Goal: Task Accomplishment & Management: Manage account settings

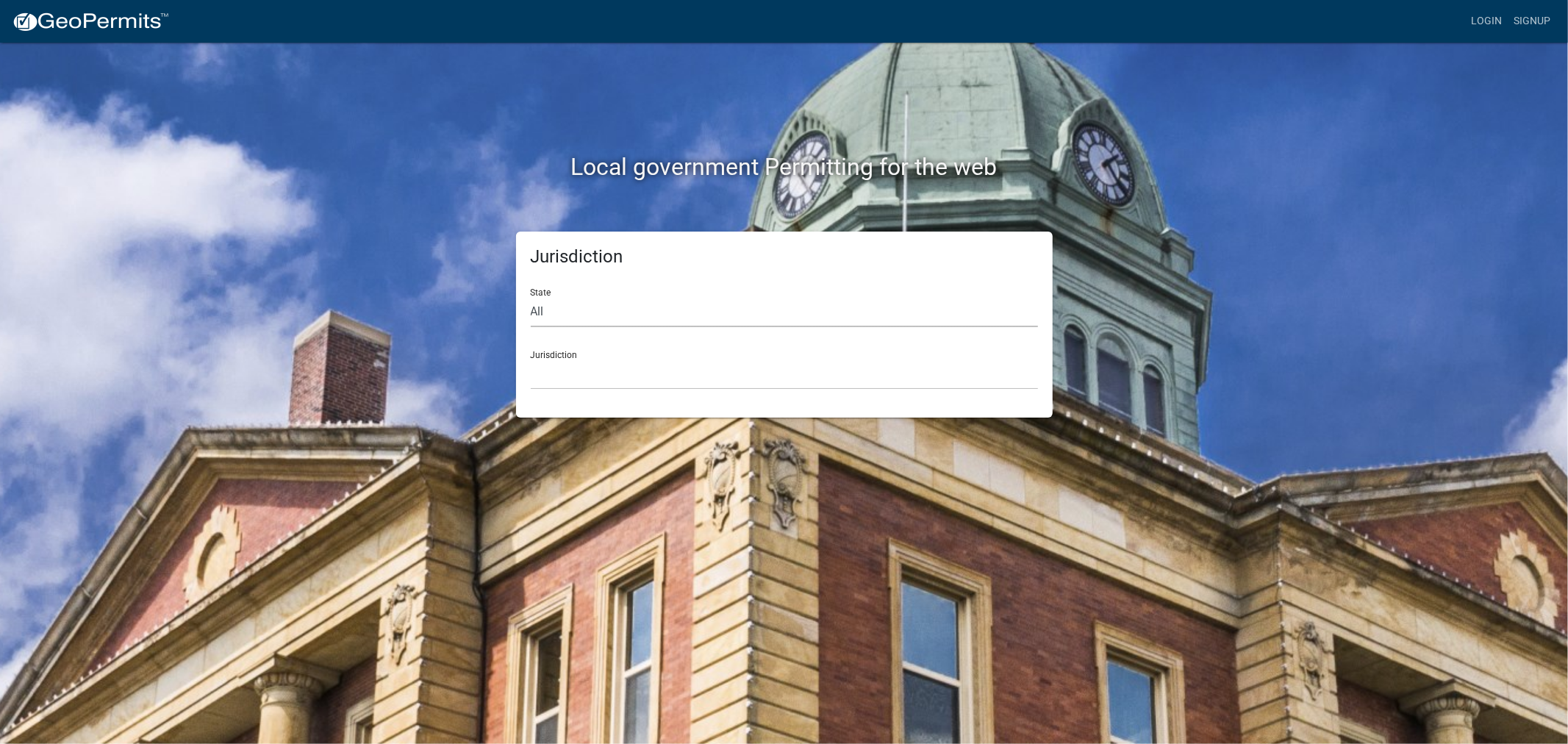
click at [739, 306] on select "All Colorado Georgia Indiana Iowa Kansas Minnesota Ohio South Carolina Wisconsin" at bounding box center [784, 311] width 507 height 30
select select "Minnesota"
click at [531, 297] on select "All Colorado Georgia Indiana Iowa Kansas Minnesota Ohio South Carolina Wisconsin" at bounding box center [784, 311] width 507 height 30
click at [747, 378] on select "Becker County, Minnesota Benton County, Minnesota Carlton County, Minnesota Cit…" at bounding box center [784, 374] width 507 height 30
click at [726, 369] on select "Becker County, Minnesota Benton County, Minnesota Carlton County, Minnesota Cit…" at bounding box center [784, 374] width 507 height 30
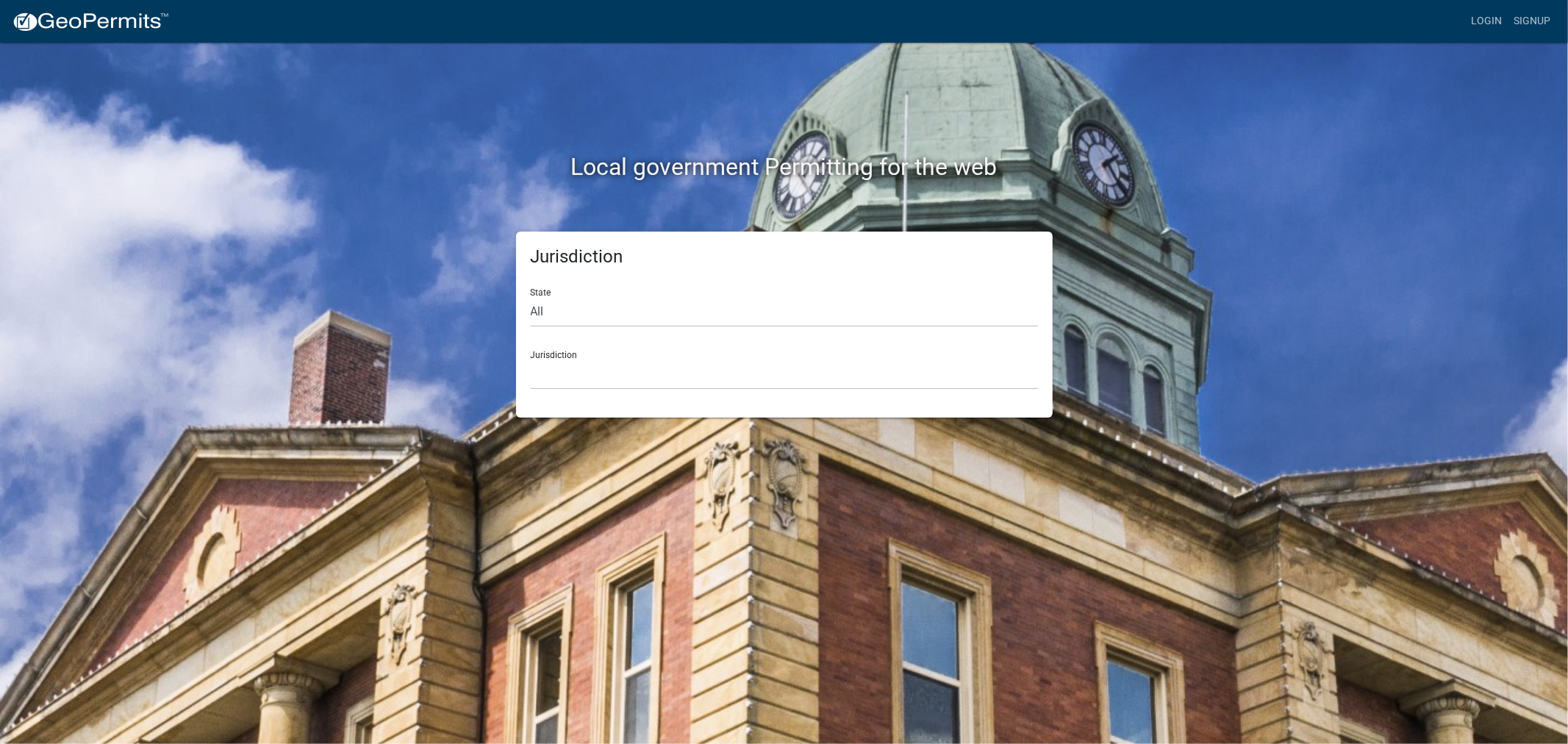
click at [782, 356] on div "Jurisdiction Becker County, Minnesota Benton County, Minnesota Carlton County, …" at bounding box center [784, 364] width 507 height 51
click at [778, 376] on select "Becker County, Minnesota Benton County, Minnesota Carlton County, Minnesota Cit…" at bounding box center [784, 374] width 507 height 30
click at [875, 379] on select "Becker County, Minnesota Benton County, Minnesota Carlton County, Minnesota Cit…" at bounding box center [784, 374] width 507 height 30
click at [628, 372] on select "Becker County, Minnesota Benton County, Minnesota Carlton County, Minnesota Cit…" at bounding box center [784, 374] width 507 height 30
click at [695, 384] on select "Custer County, Colorado Carroll County, Georgia Cook County, Georgia Crawford C…" at bounding box center [784, 374] width 507 height 30
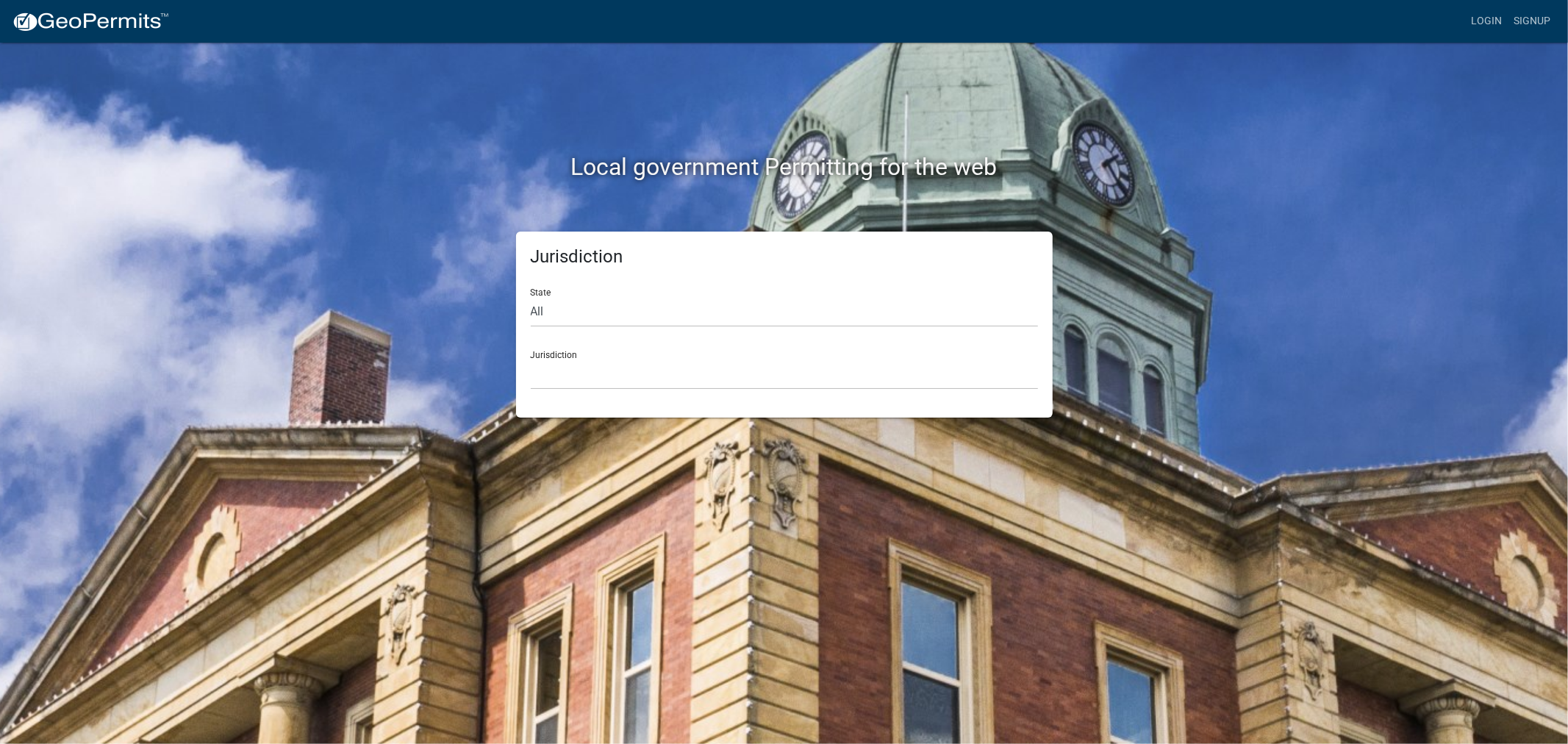
click at [335, 225] on div "Local government Permitting for the web Jurisdiction State All Colorado Georgia…" at bounding box center [784, 372] width 1568 height 744
click at [768, 319] on select "All Colorado Georgia Indiana Iowa Kansas Minnesota Ohio South Carolina Wisconsin" at bounding box center [784, 311] width 507 height 30
select select "Minnesota"
click at [531, 297] on select "All Colorado Georgia Indiana Iowa Kansas Minnesota Ohio South Carolina Wisconsin" at bounding box center [784, 311] width 507 height 30
click at [718, 363] on select "Becker County, Minnesota Benton County, Minnesota Carlton County, Minnesota Cit…" at bounding box center [784, 374] width 507 height 30
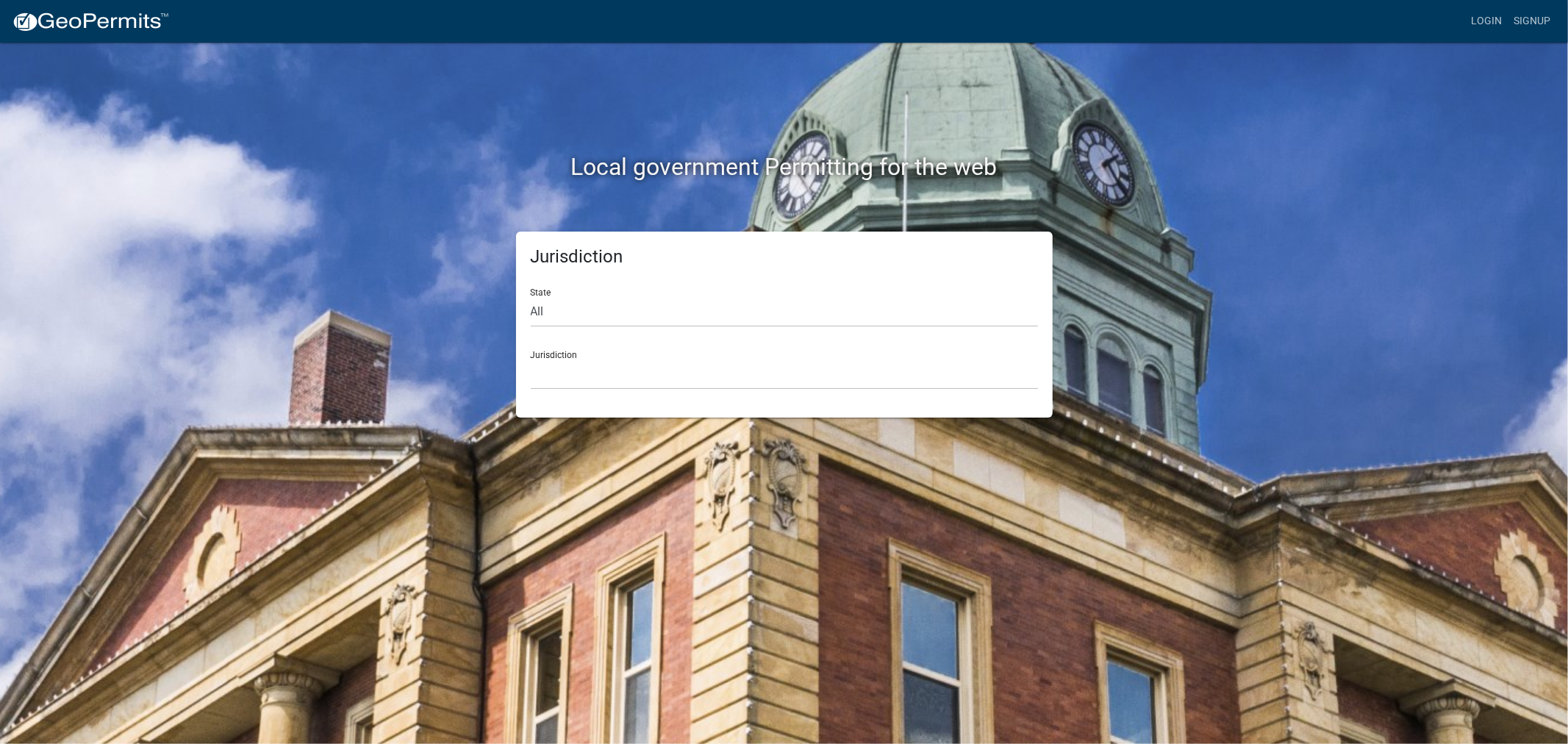
drag, startPoint x: 664, startPoint y: 328, endPoint x: 670, endPoint y: 319, distance: 10.8
click at [666, 326] on form "State All Colorado Georgia Indiana Iowa Kansas Minnesota Ohio South Carolina Wi…" at bounding box center [784, 332] width 507 height 113
click at [674, 316] on select "All Colorado Georgia Indiana Iowa Kansas Minnesota Ohio South Carolina Wisconsin" at bounding box center [784, 311] width 507 height 30
select select "Minnesota"
click at [531, 297] on select "All Colorado Georgia Indiana Iowa Kansas Minnesota Ohio South Carolina Wisconsin" at bounding box center [784, 311] width 507 height 30
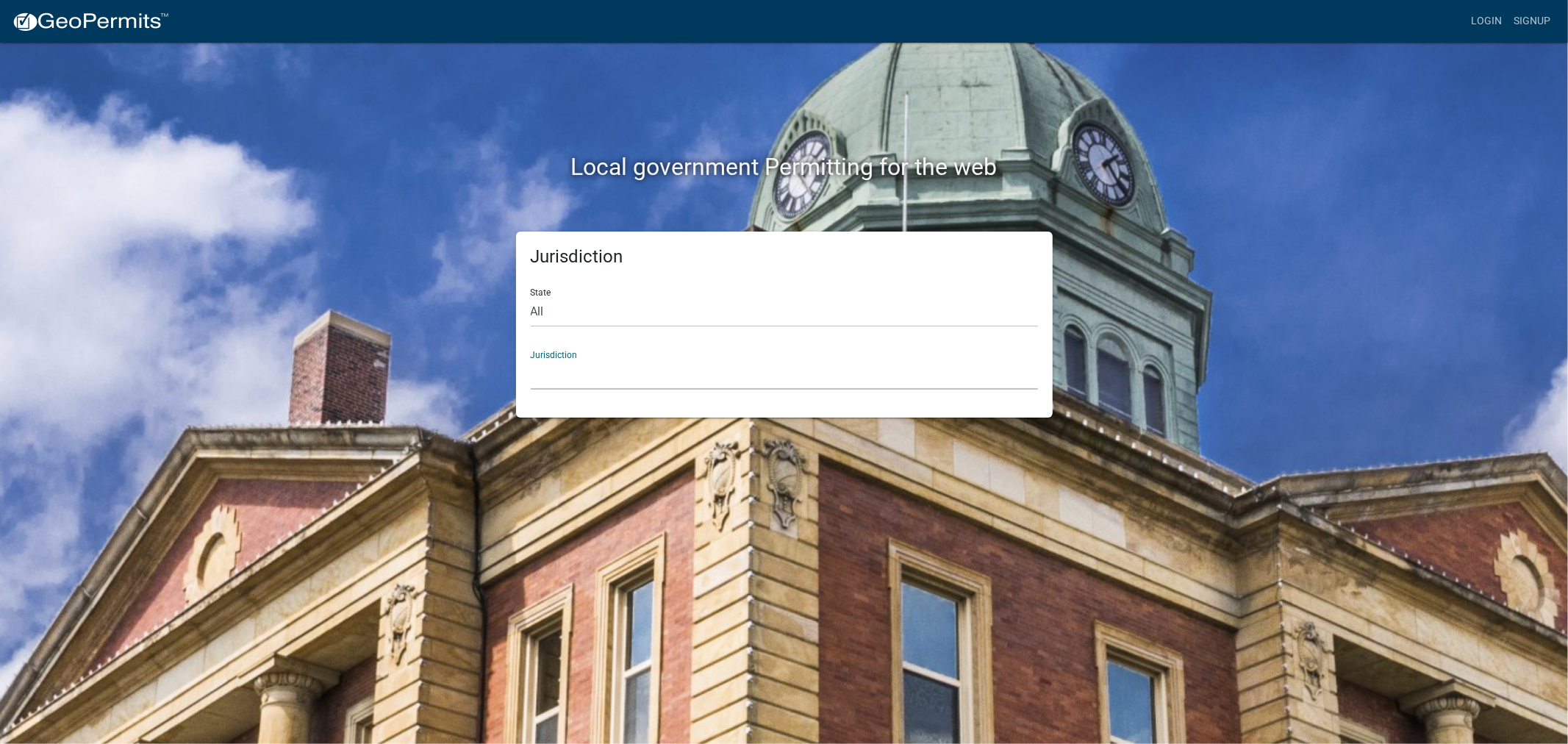
click at [641, 380] on select "Becker County, Minnesota Benton County, Minnesota Carlton County, Minnesota Cit…" at bounding box center [784, 374] width 507 height 30
click at [604, 364] on select "Becker County, Minnesota Benton County, Minnesota Carlton County, Minnesota Cit…" at bounding box center [784, 374] width 507 height 30
click at [710, 384] on select "Becker County, Minnesota Benton County, Minnesota Carlton County, Minnesota Cit…" at bounding box center [784, 374] width 507 height 30
click at [678, 314] on select "All Colorado Georgia Indiana Iowa Kansas Minnesota Ohio South Carolina Wisconsin" at bounding box center [784, 311] width 507 height 30
drag, startPoint x: 276, startPoint y: 267, endPoint x: 334, endPoint y: 277, distance: 58.9
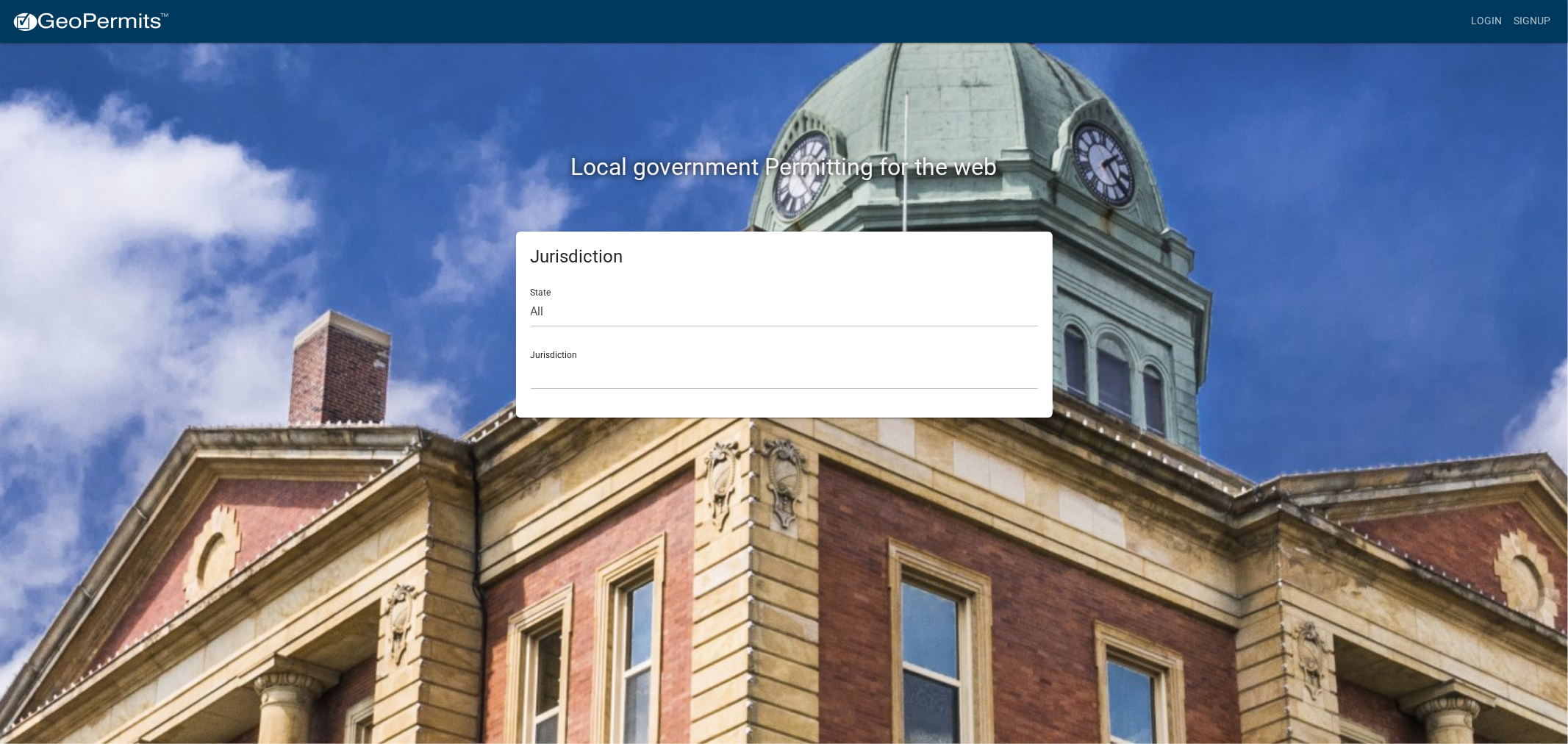
click at [281, 268] on div "Local government Permitting for the web Jurisdiction State All Colorado Georgia…" at bounding box center [784, 372] width 1568 height 744
click at [610, 383] on select "Custer County, Colorado Carroll County, Georgia Cook County, Georgia Crawford C…" at bounding box center [784, 374] width 507 height 30
click at [358, 333] on div "Local government Permitting for the web Jurisdiction State All Colorado Georgia…" at bounding box center [784, 372] width 1568 height 744
click at [658, 321] on select "All Colorado Georgia Indiana Iowa Kansas Minnesota Ohio South Carolina Wisconsin" at bounding box center [784, 311] width 507 height 30
select select "Minnesota"
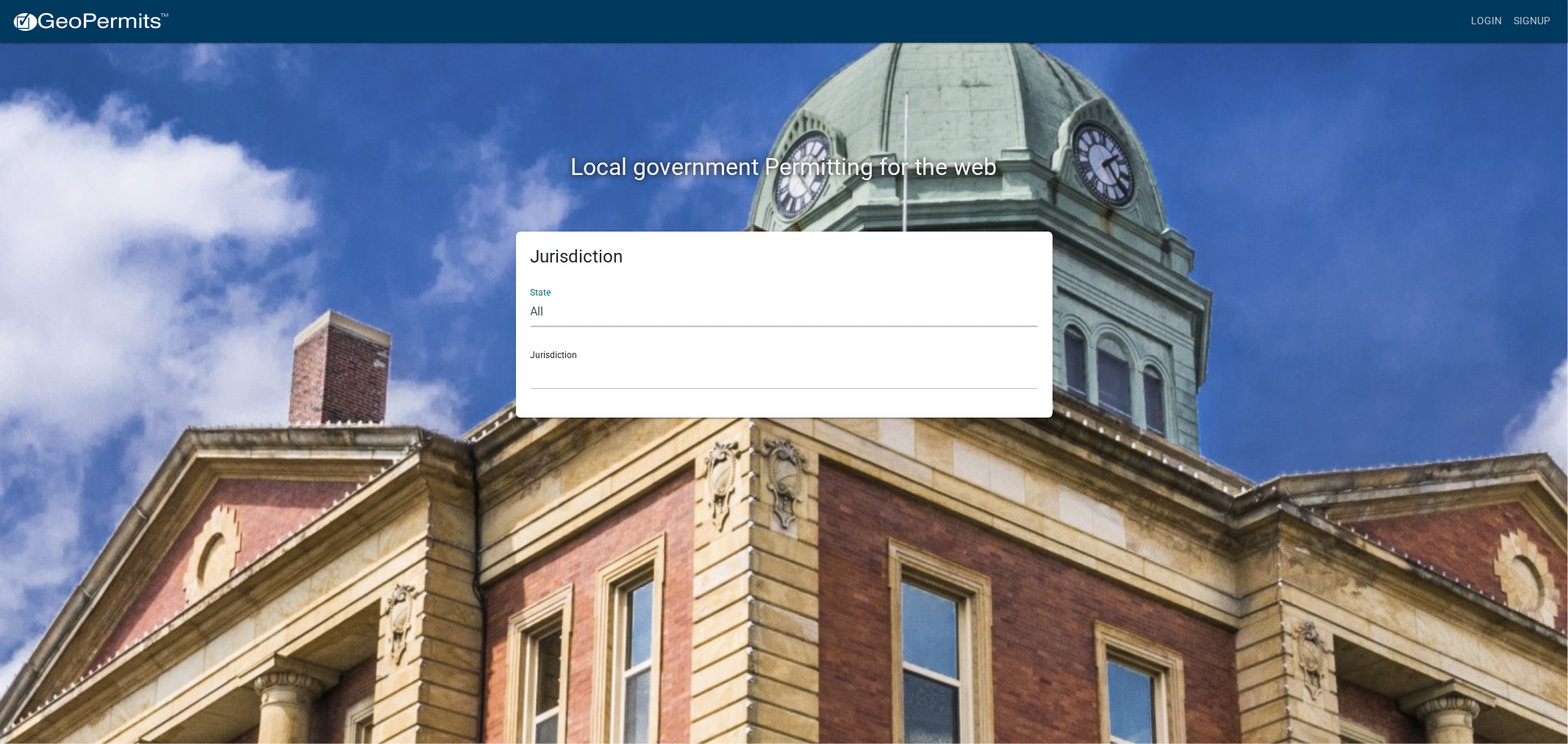
click at [531, 297] on select "All Colorado Georgia Indiana Iowa Kansas Minnesota Ohio South Carolina Wisconsin" at bounding box center [784, 311] width 507 height 30
click at [669, 384] on select "Becker County, Minnesota Benton County, Minnesota Carlton County, Minnesota Cit…" at bounding box center [784, 374] width 507 height 30
click at [645, 320] on select "All Colorado Georgia Indiana Iowa Kansas Minnesota Ohio South Carolina Wisconsin" at bounding box center [784, 311] width 507 height 30
select select "Minnesota"
click at [531, 297] on select "All Colorado Georgia Indiana Iowa Kansas Minnesota Ohio South Carolina Wisconsin" at bounding box center [784, 311] width 507 height 30
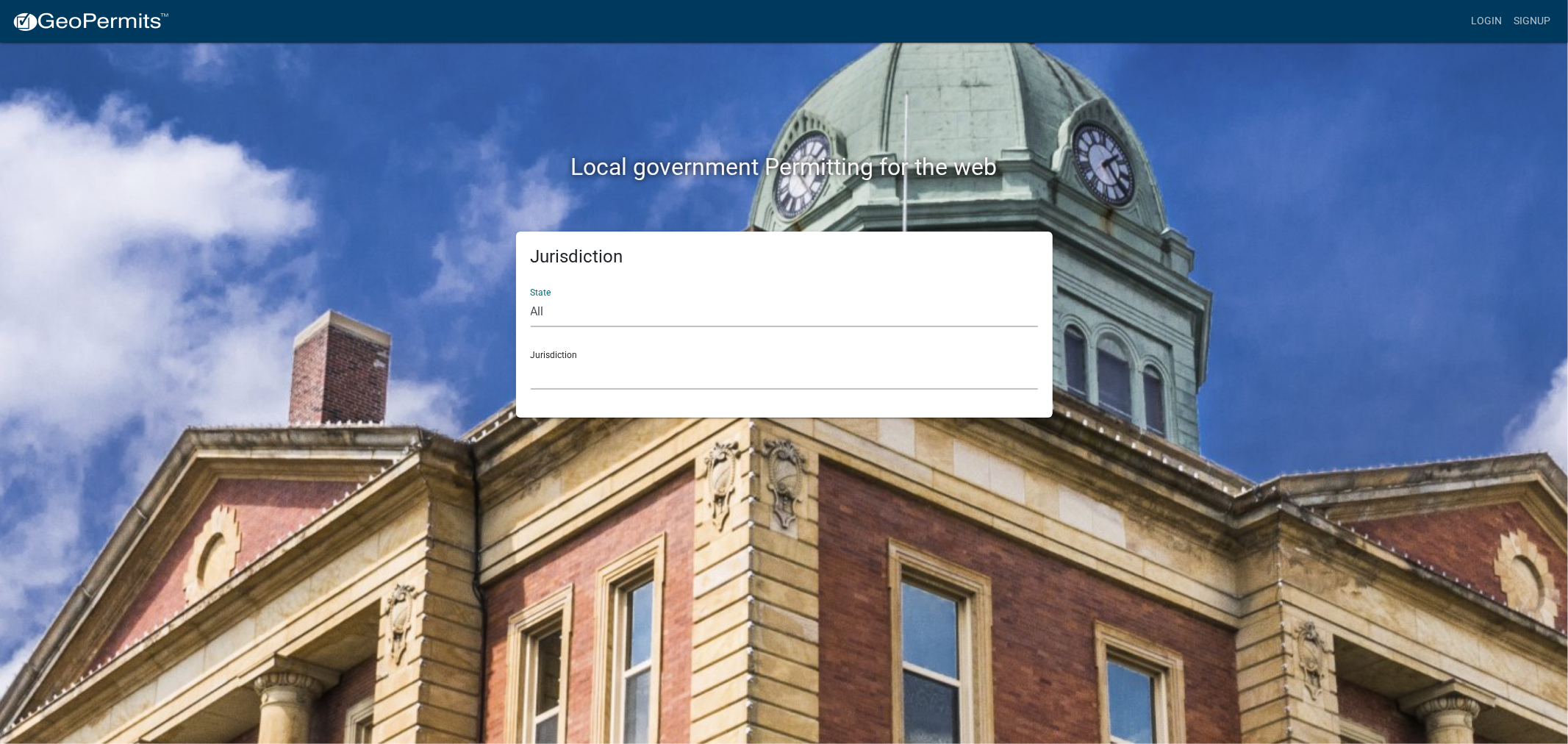
click at [685, 378] on select "Becker County, Minnesota Benton County, Minnesota Carlton County, Minnesota Cit…" at bounding box center [784, 374] width 507 height 30
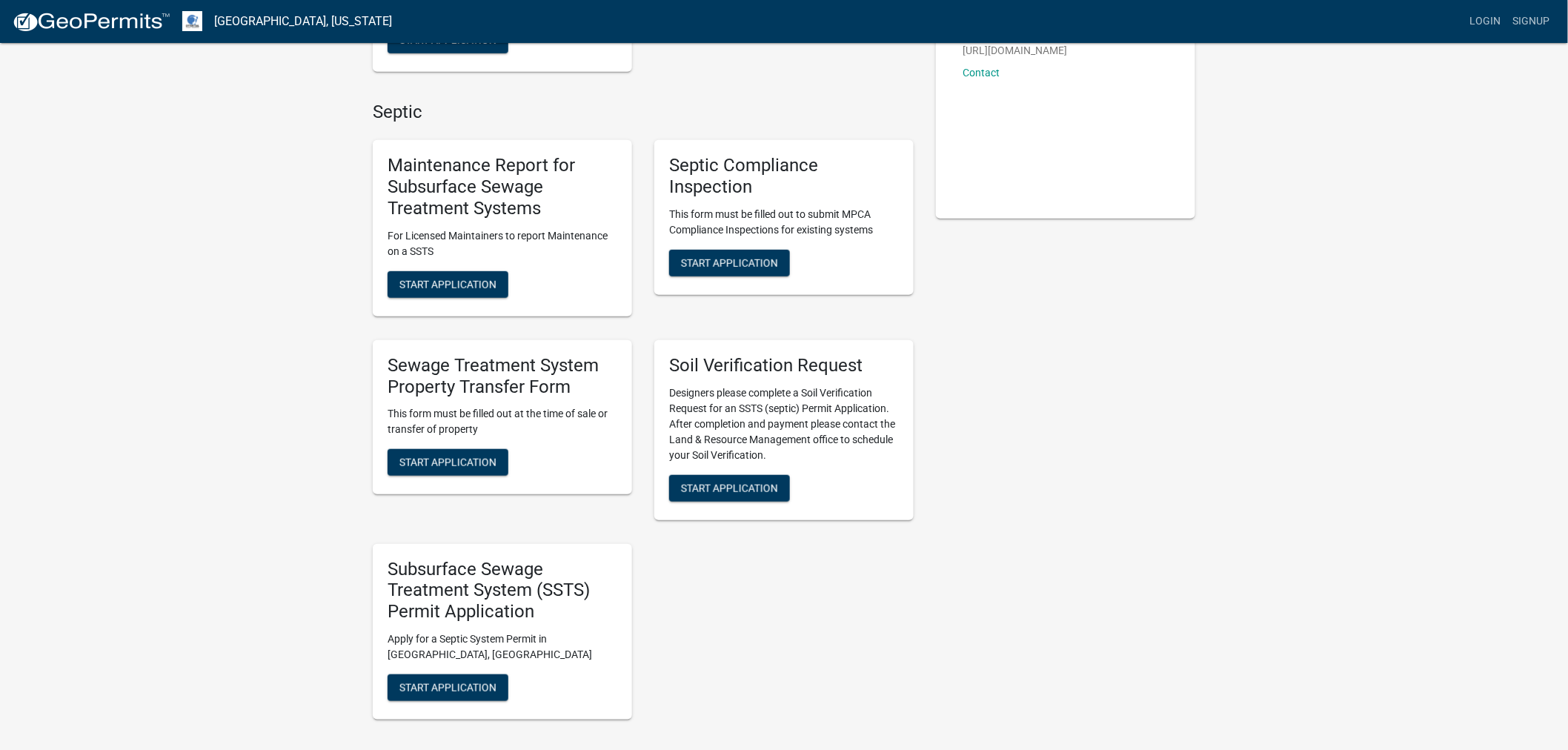
scroll to position [329, 0]
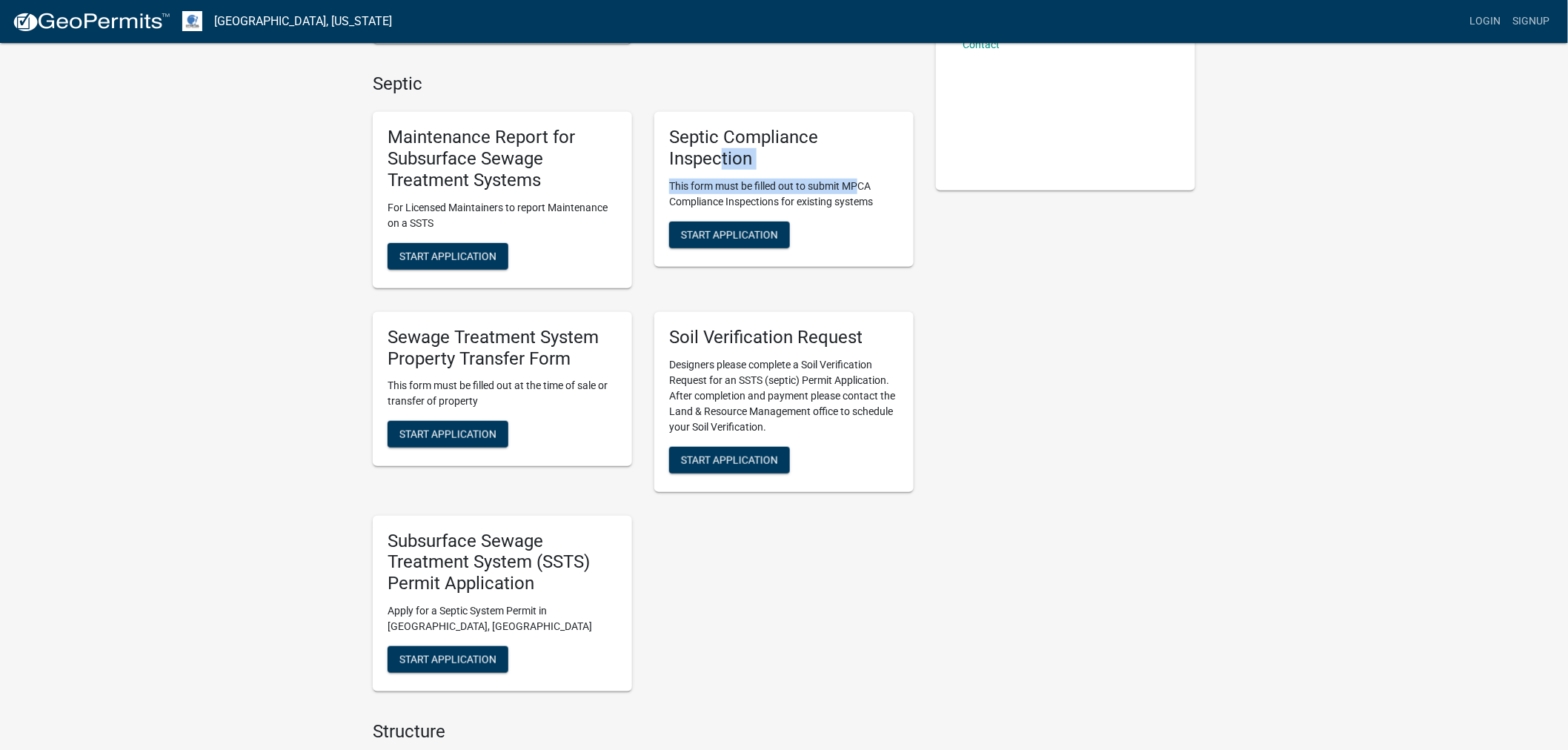
drag, startPoint x: 723, startPoint y: 154, endPoint x: 870, endPoint y: 190, distance: 151.3
click at [862, 182] on div "Septic Compliance Inspection This form must be filled out to submit MPCA Compli…" at bounding box center [784, 189] width 260 height 155
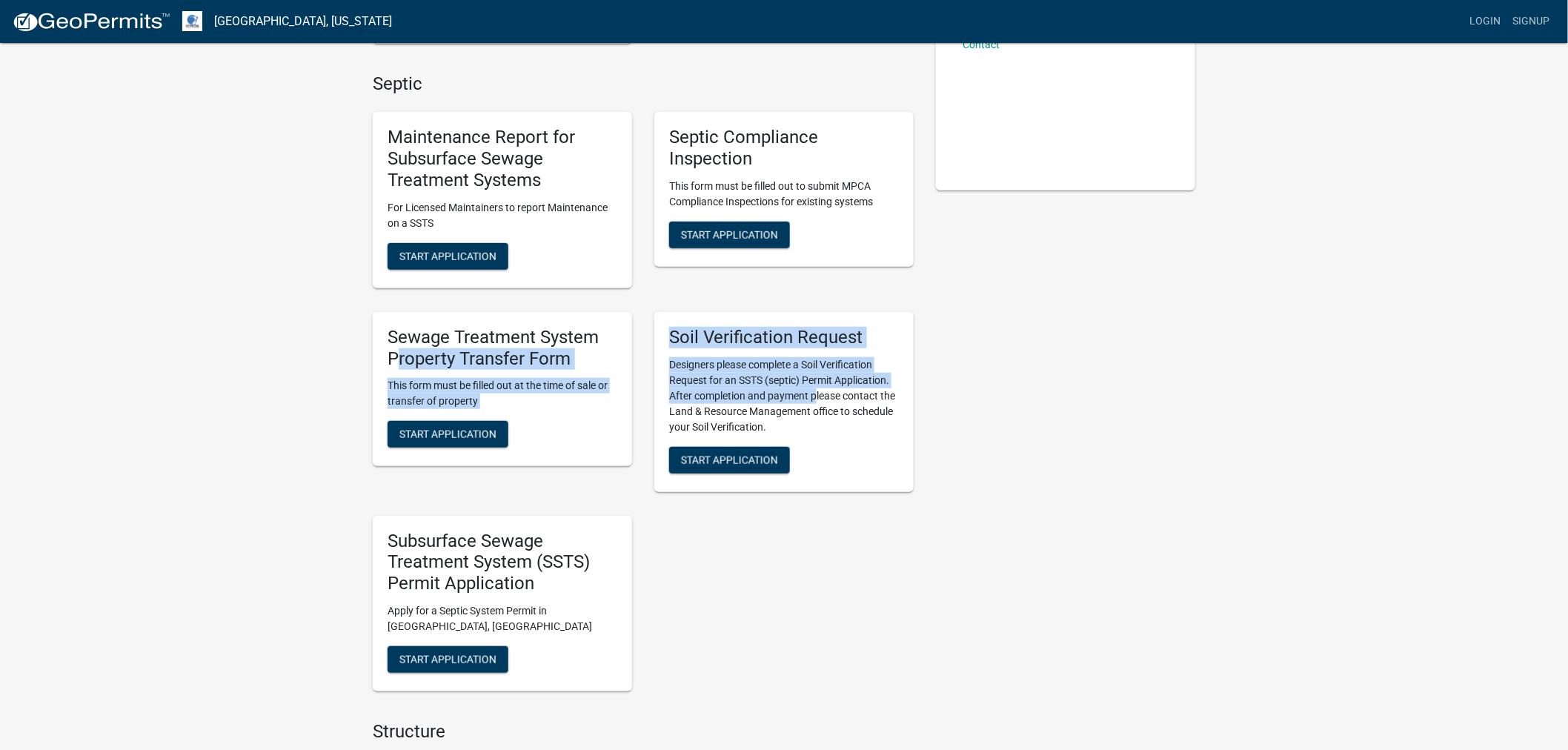
drag, startPoint x: 408, startPoint y: 349, endPoint x: 862, endPoint y: 417, distance: 459.1
click at [841, 409] on div "Maintenance Report for Subsurface Sewage Treatment Systems For Licensed Maintai…" at bounding box center [643, 401] width 563 height 603
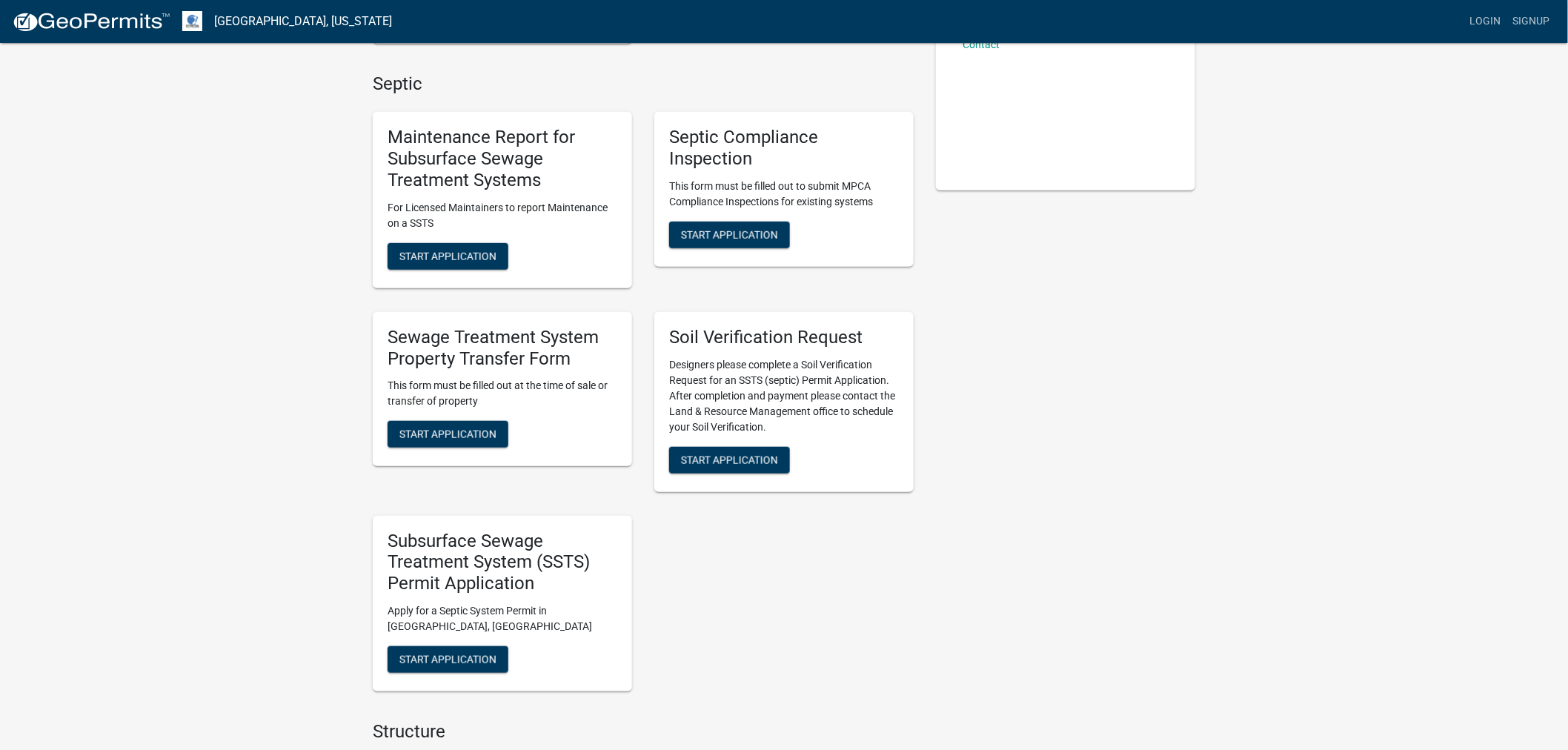
drag, startPoint x: 1029, startPoint y: 448, endPoint x: 836, endPoint y: 416, distance: 195.6
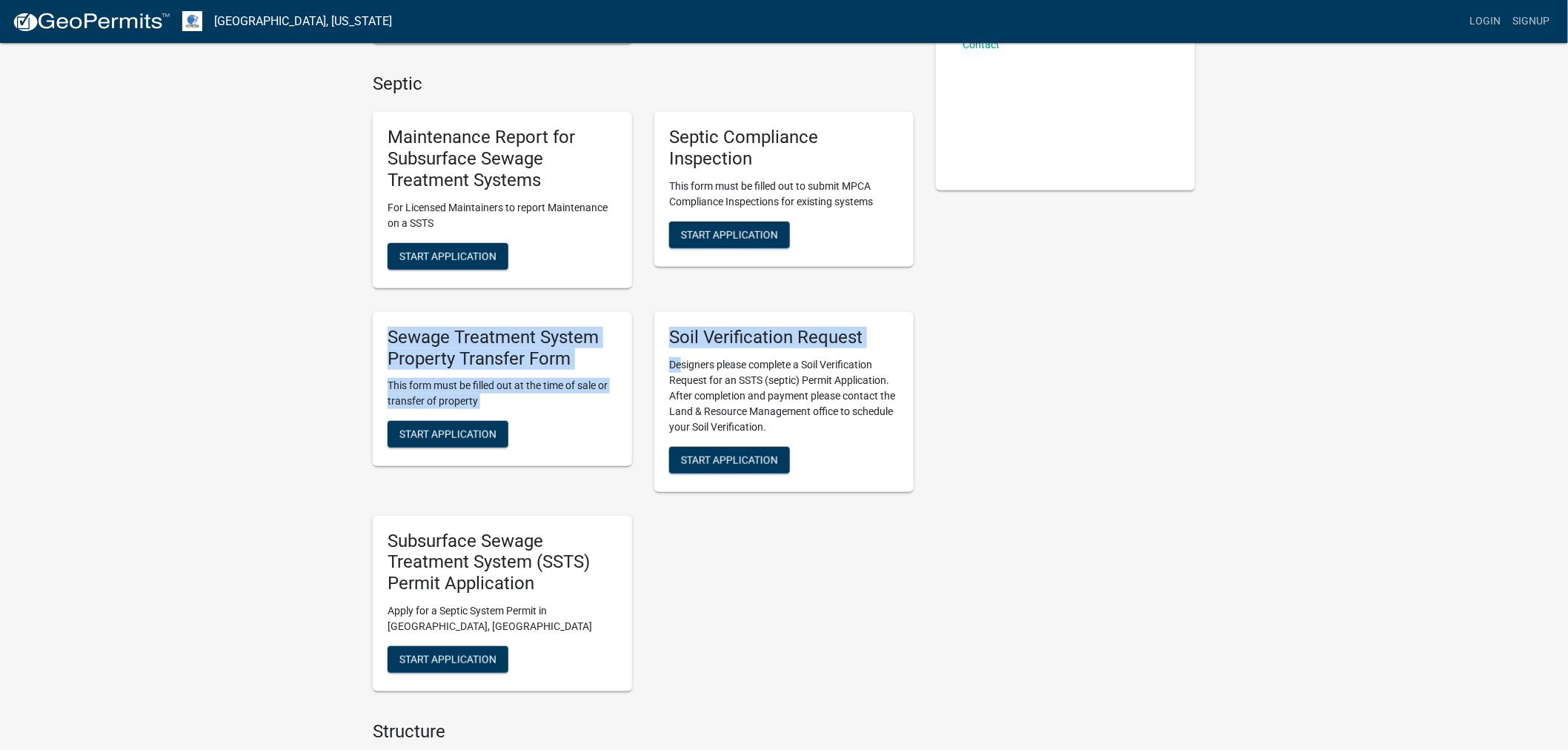
drag, startPoint x: 379, startPoint y: 330, endPoint x: 680, endPoint y: 364, distance: 302.9
click at [680, 364] on div "Maintenance Report for Subsurface Sewage Treatment Systems For Licensed Maintai…" at bounding box center [643, 401] width 563 height 603
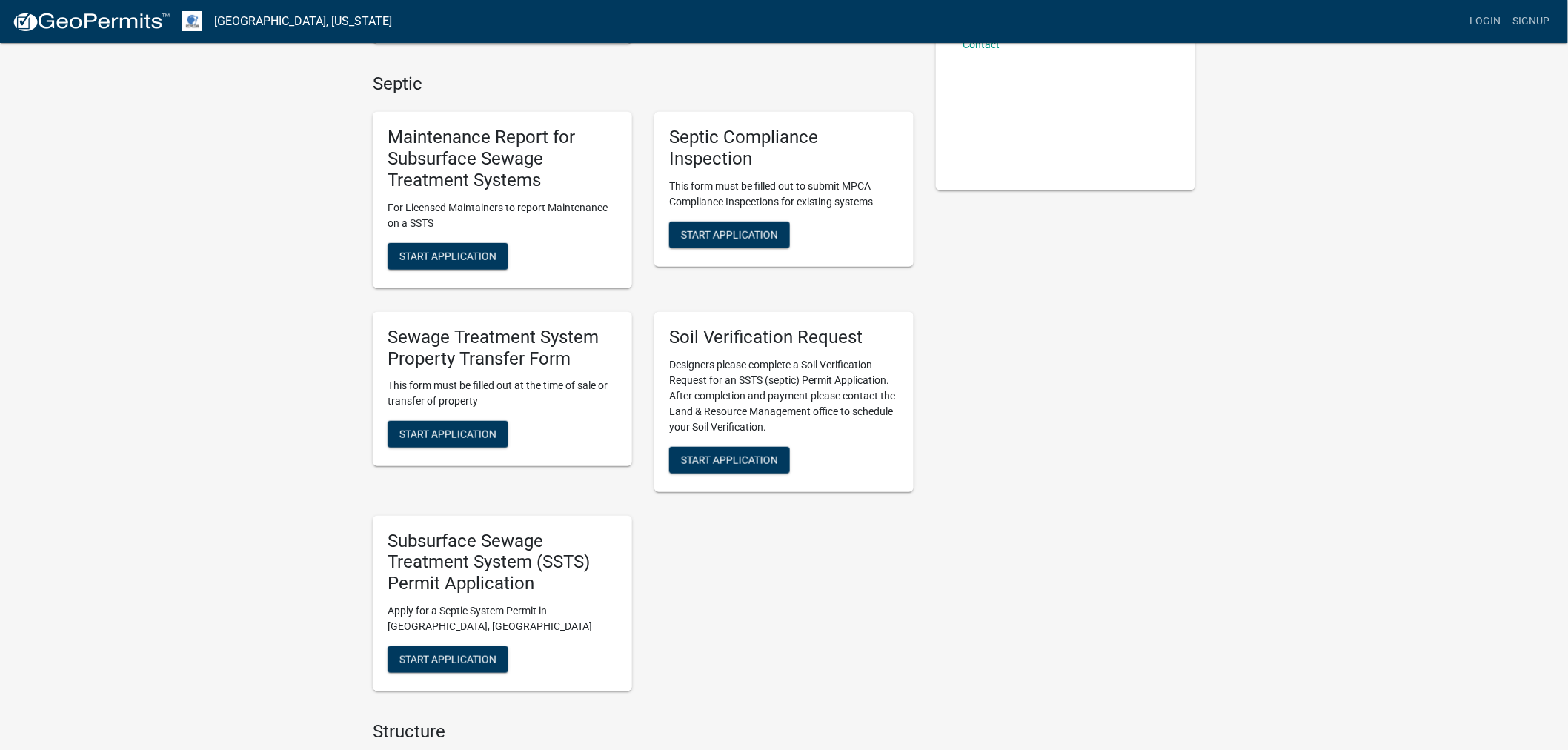
click at [654, 398] on div "Soil Verification Request Designers please complete a Soil Verification Request…" at bounding box center [784, 401] width 281 height 204
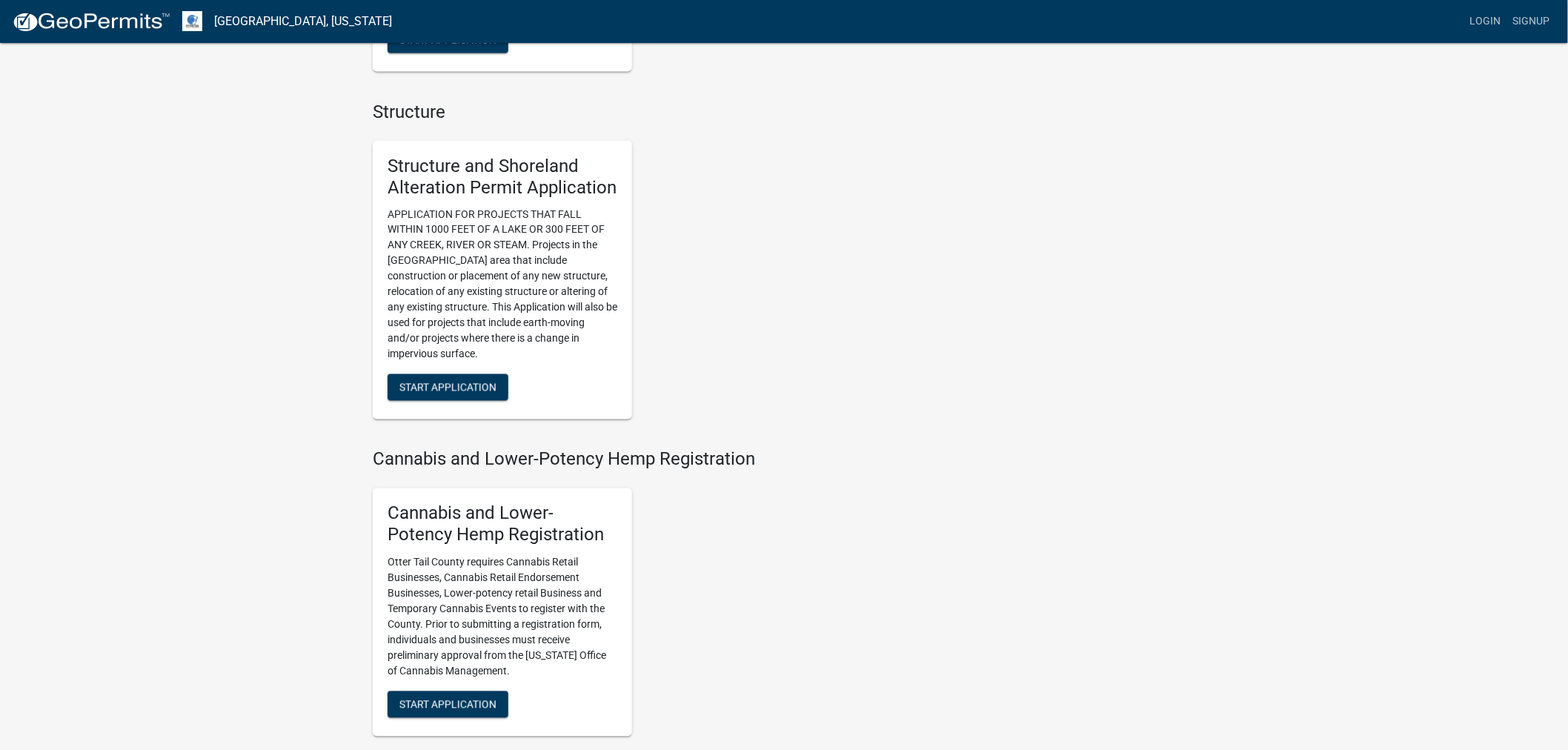
scroll to position [988, 0]
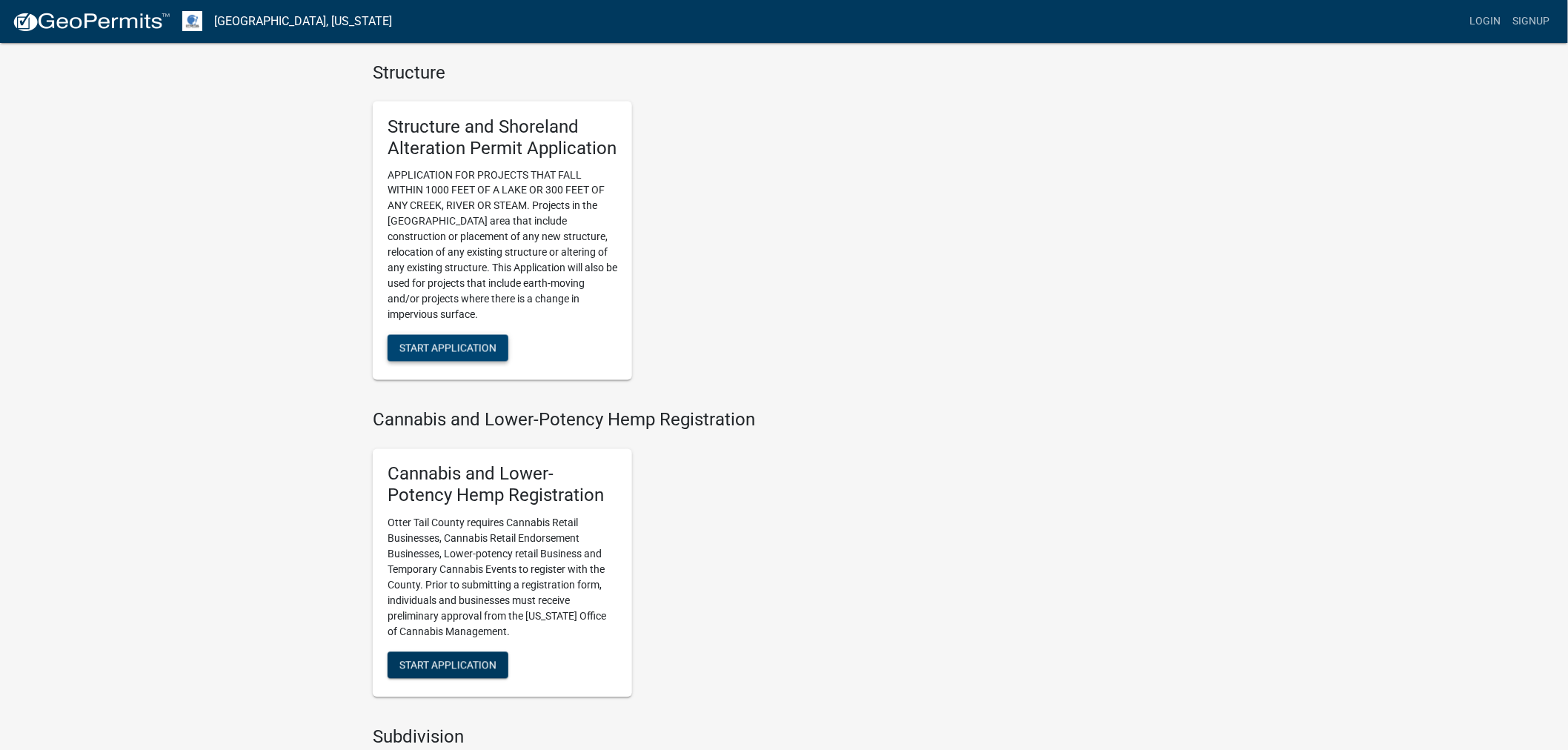
click at [445, 346] on span "Start Application" at bounding box center [448, 348] width 97 height 12
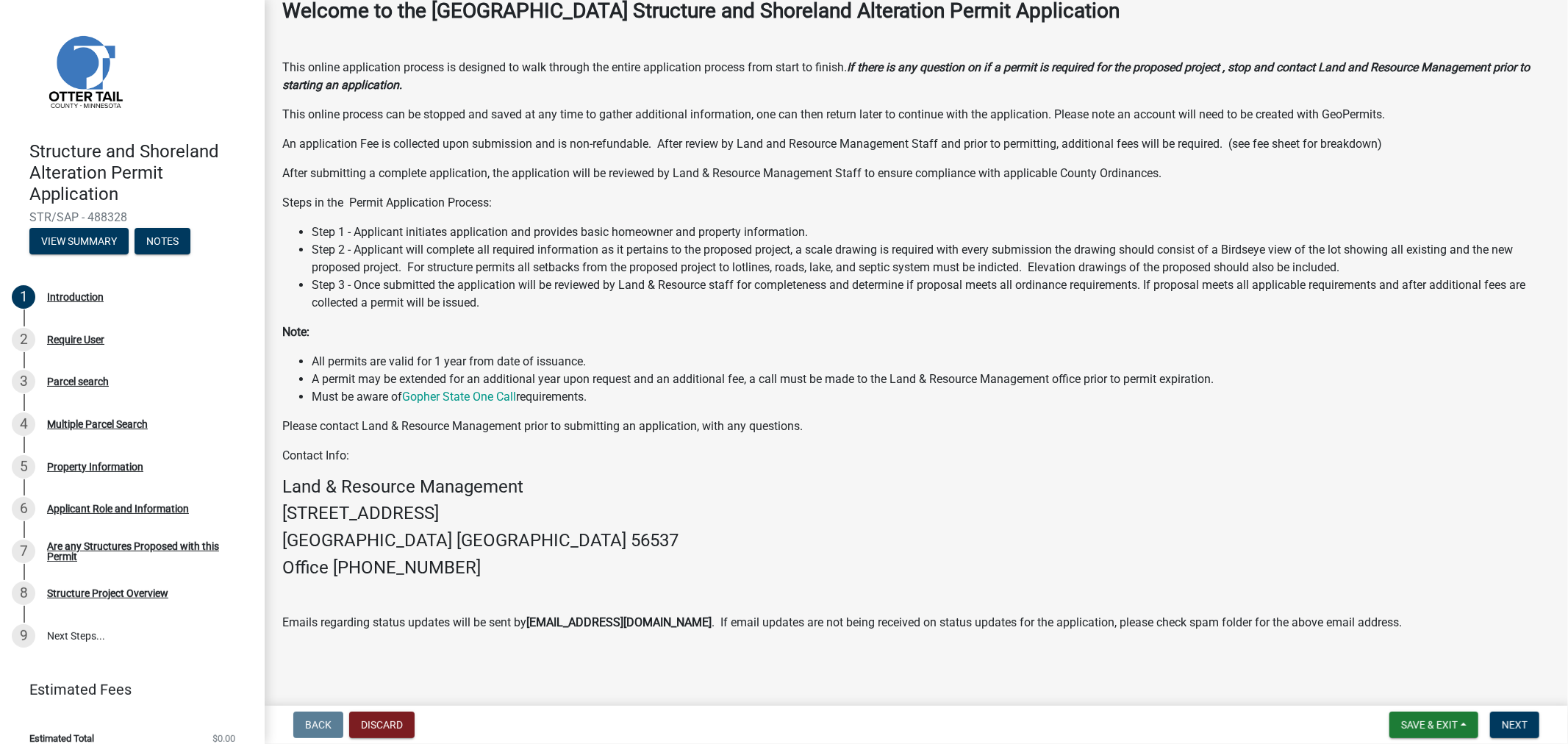
drag, startPoint x: 366, startPoint y: 395, endPoint x: 656, endPoint y: 397, distance: 290.0
click at [656, 397] on li "Must be aware of Gopher State One Call requirements." at bounding box center [930, 397] width 1238 height 18
click at [702, 441] on div "Welcome to the Otter Tail County Structure and Shoreland Alteration Permit Appl…" at bounding box center [916, 314] width 1268 height 633
click at [64, 335] on div "Require User" at bounding box center [75, 339] width 57 height 10
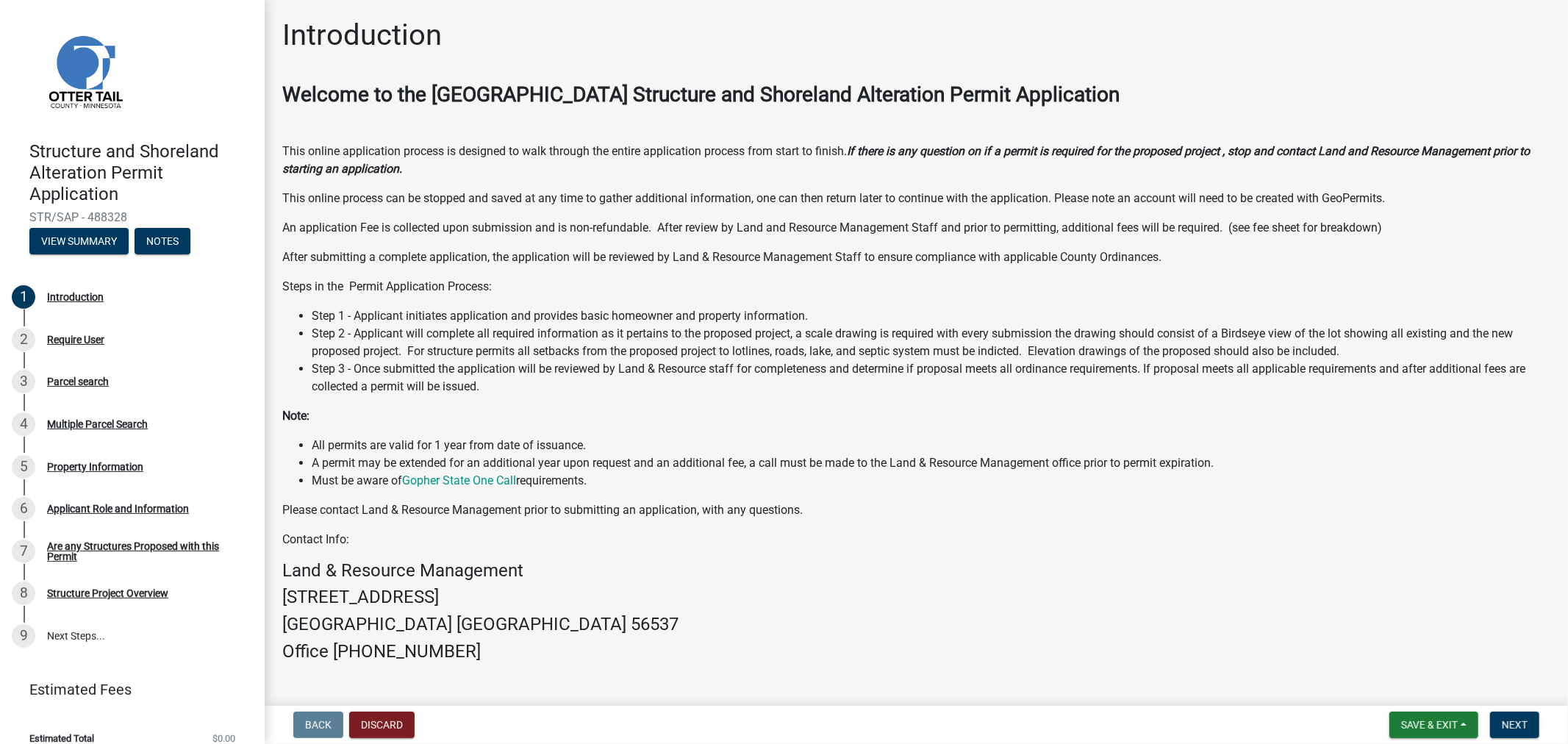
click at [475, 90] on strong "Welcome to the Otter Tail County Structure and Shoreland Alteration Permit Appl…" at bounding box center [701, 94] width 838 height 24
drag, startPoint x: 435, startPoint y: 97, endPoint x: 589, endPoint y: 99, distance: 154.0
click at [589, 99] on strong "Welcome to the Otter Tail County Structure and Shoreland Alteration Permit Appl…" at bounding box center [701, 94] width 838 height 24
click at [561, 133] on div "Welcome to the Otter Tail County Structure and Shoreland Alteration Permit Appl…" at bounding box center [916, 398] width 1268 height 633
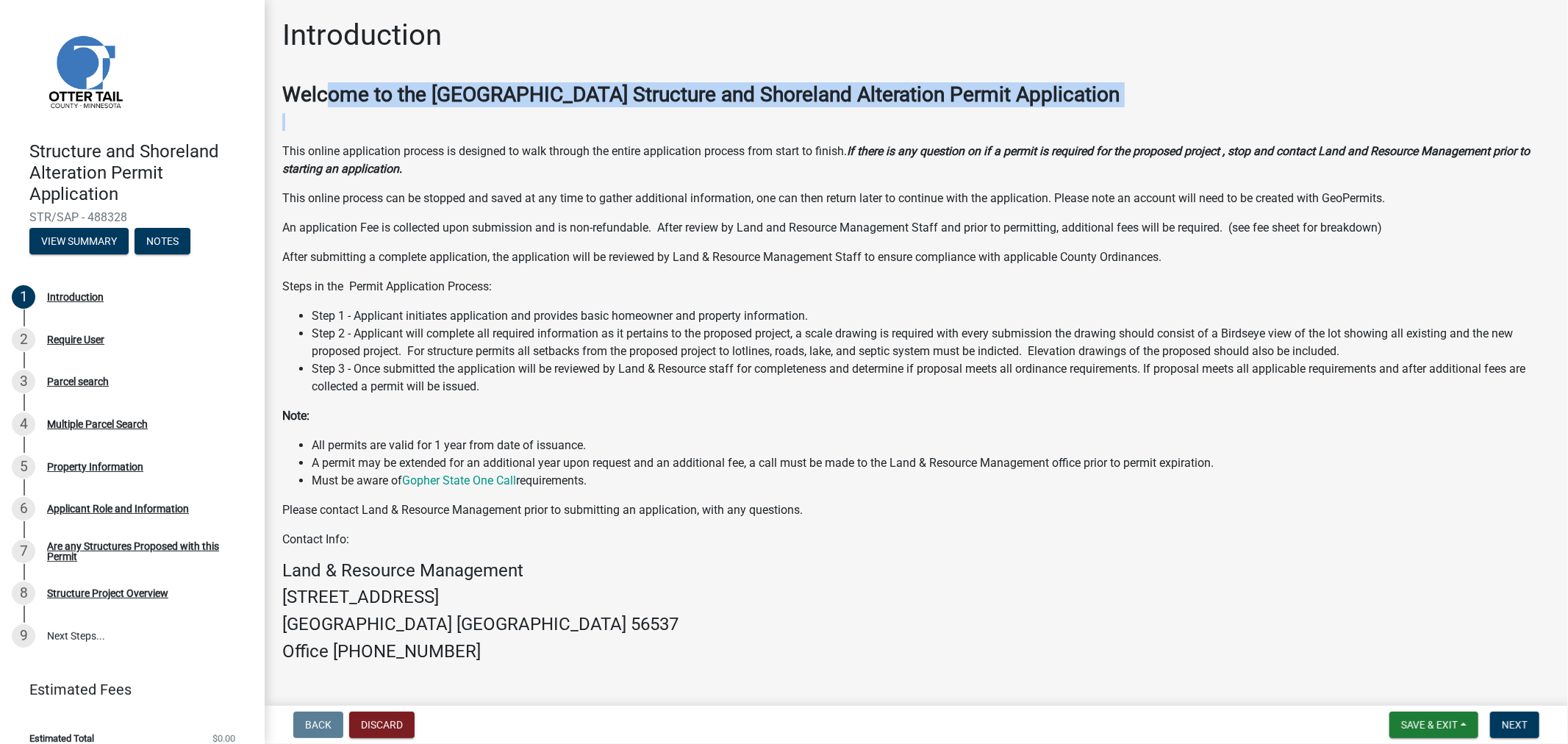
drag, startPoint x: 324, startPoint y: 88, endPoint x: 772, endPoint y: 136, distance: 450.6
click at [772, 117] on div "Welcome to the Otter Tail County Structure and Shoreland Alteration Permit Appl…" at bounding box center [916, 398] width 1268 height 633
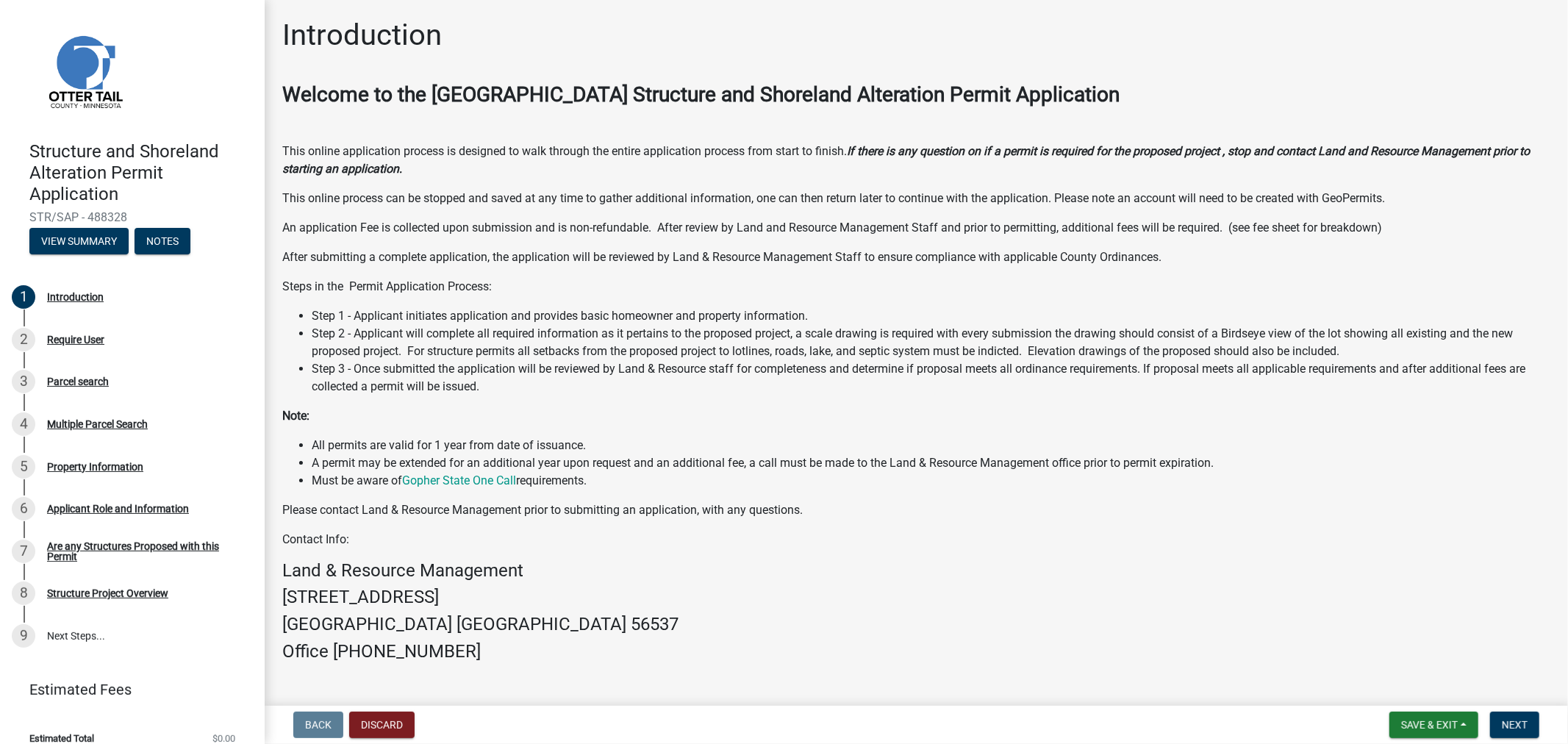
click at [755, 228] on p "An application Fee is collected upon submission and is non-refundable. After re…" at bounding box center [916, 228] width 1268 height 18
drag, startPoint x: 599, startPoint y: 90, endPoint x: 858, endPoint y: 160, distance: 268.3
click at [875, 103] on strong "Welcome to the Otter Tail County Structure and Shoreland Alteration Permit Appl…" at bounding box center [701, 94] width 838 height 24
click at [787, 265] on p "After submitting a complete application, the application will be reviewed by La…" at bounding box center [916, 257] width 1268 height 18
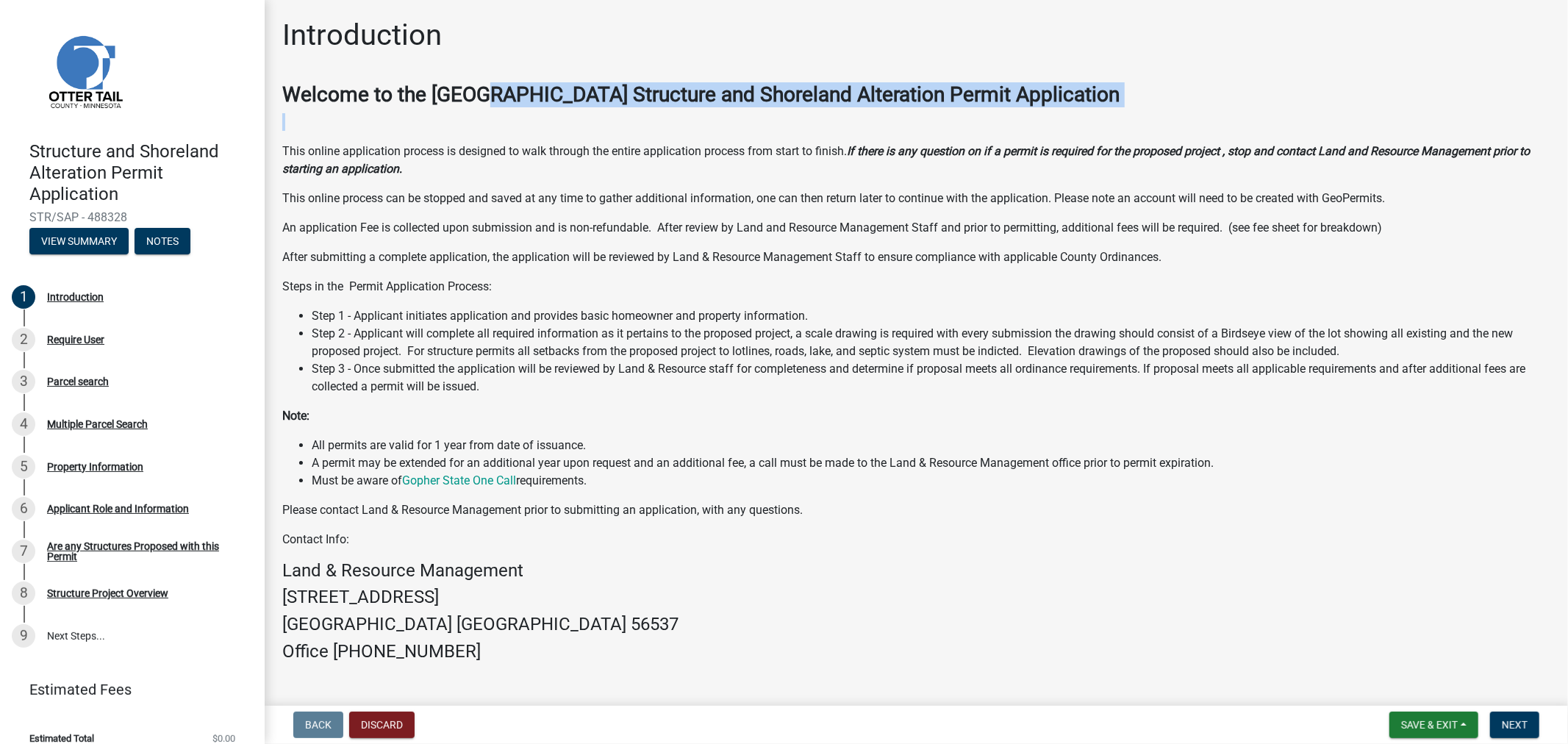
drag, startPoint x: 475, startPoint y: 91, endPoint x: 885, endPoint y: 116, distance: 410.8
click at [885, 114] on div "Welcome to the Otter Tail County Structure and Shoreland Alteration Permit Appl…" at bounding box center [916, 398] width 1268 height 633
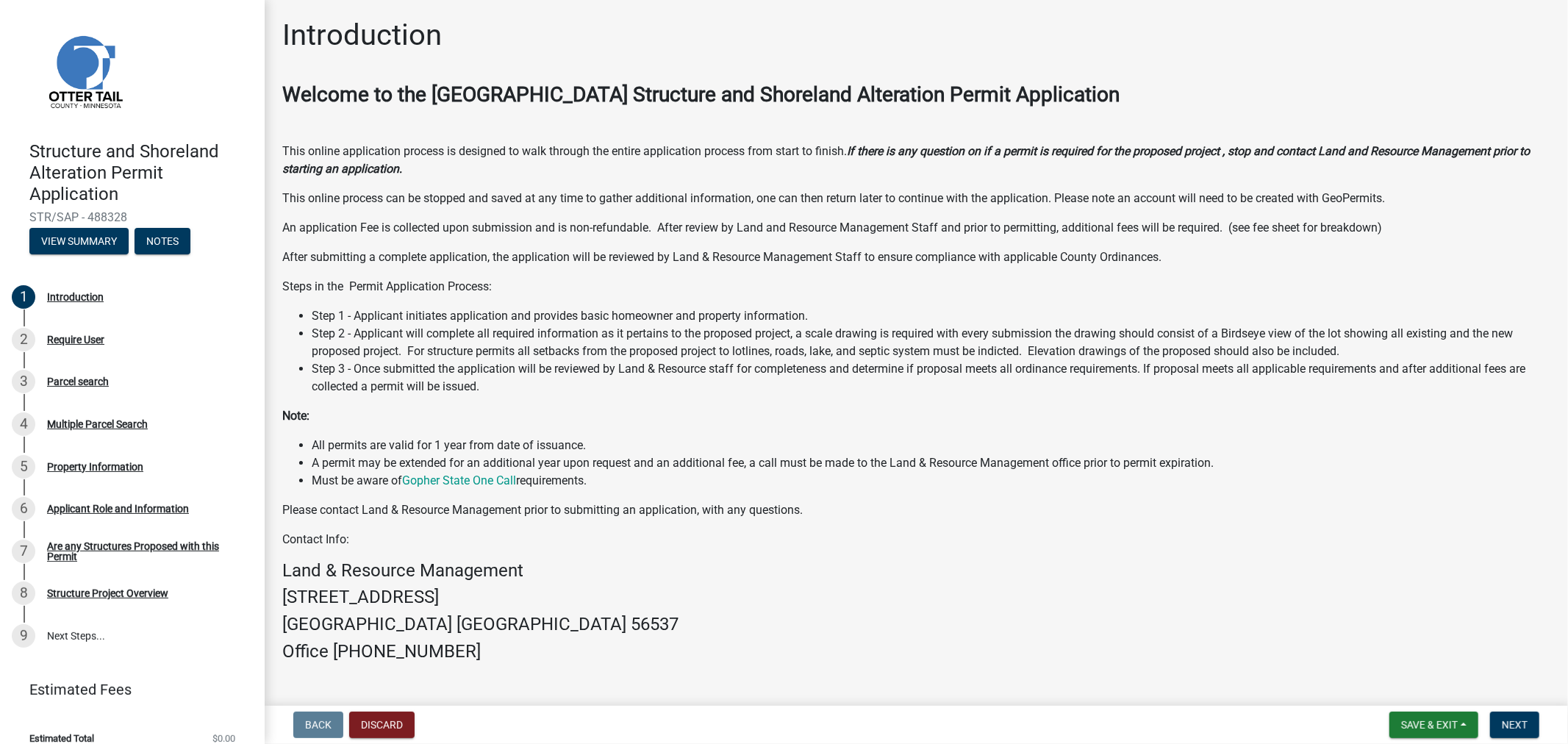
click at [752, 321] on li "Step 1 - Applicant initiates application and provides basic homeowner and prope…" at bounding box center [930, 316] width 1238 height 18
click at [70, 379] on div "Parcel search" at bounding box center [77, 381] width 62 height 10
click at [1511, 728] on span "Next" at bounding box center [1514, 724] width 26 height 12
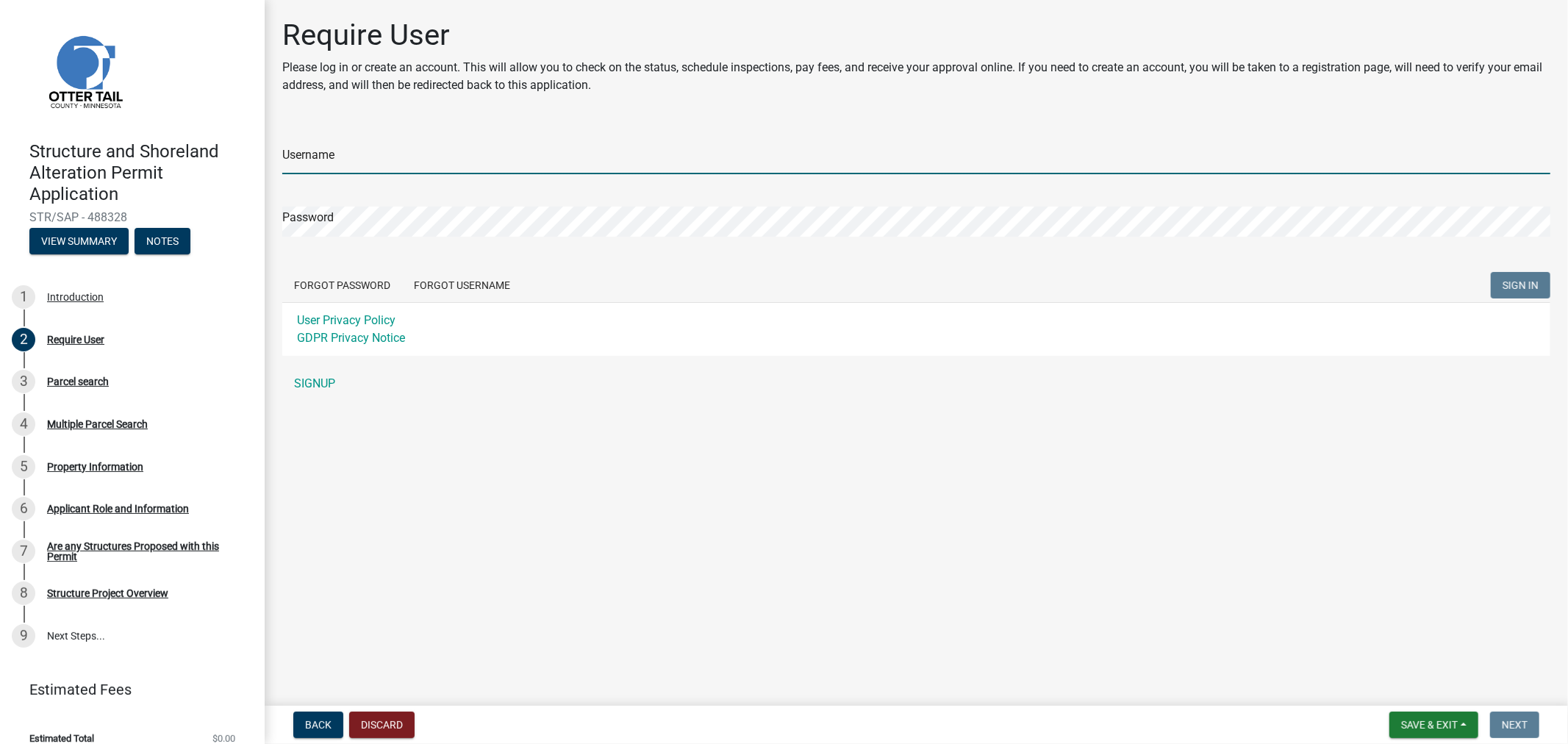
type input "skempb"
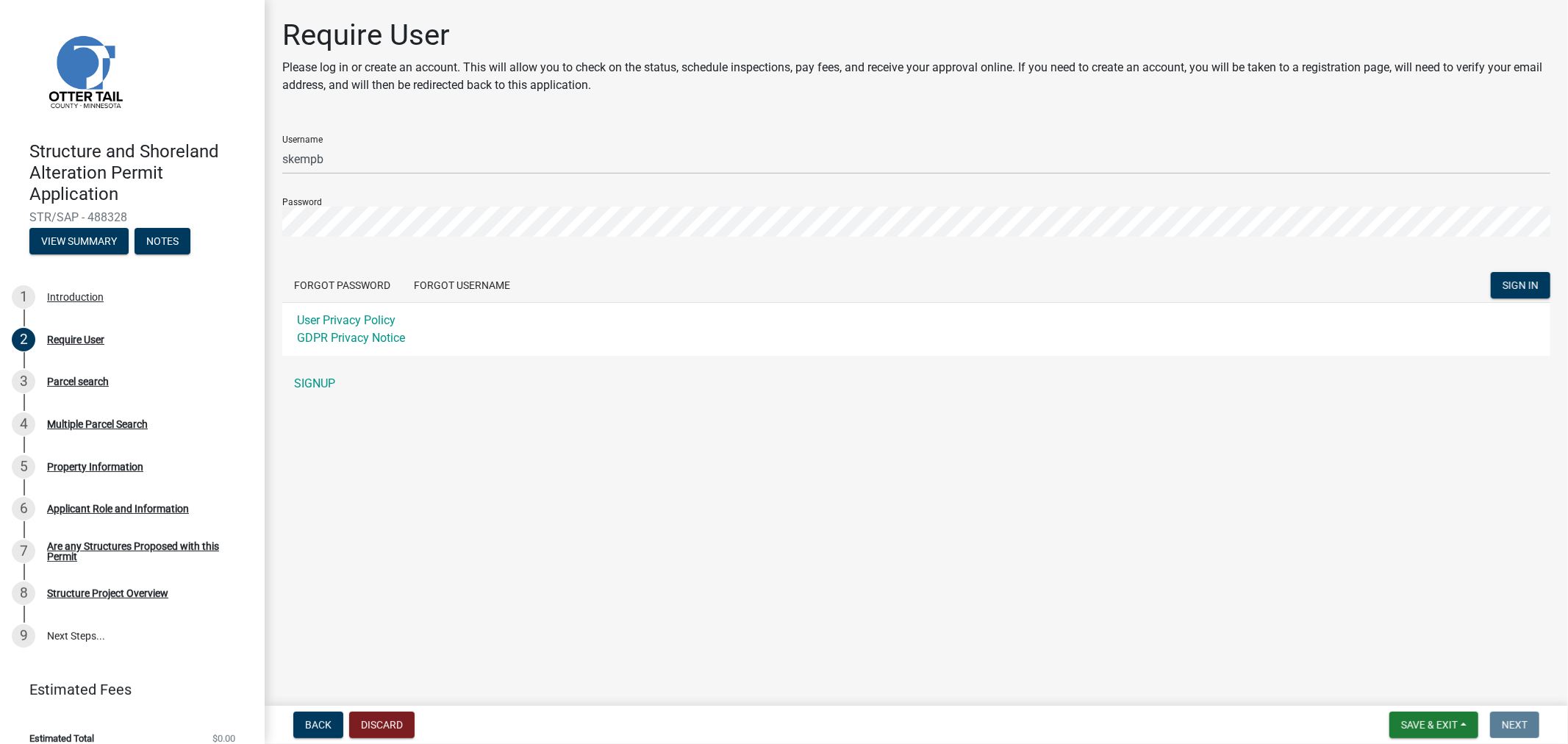
click at [531, 473] on main "Require User Please log in or create an account. This will allow you to check o…" at bounding box center [916, 350] width 1303 height 700
click at [1517, 278] on span "SIGN IN" at bounding box center [1520, 284] width 36 height 12
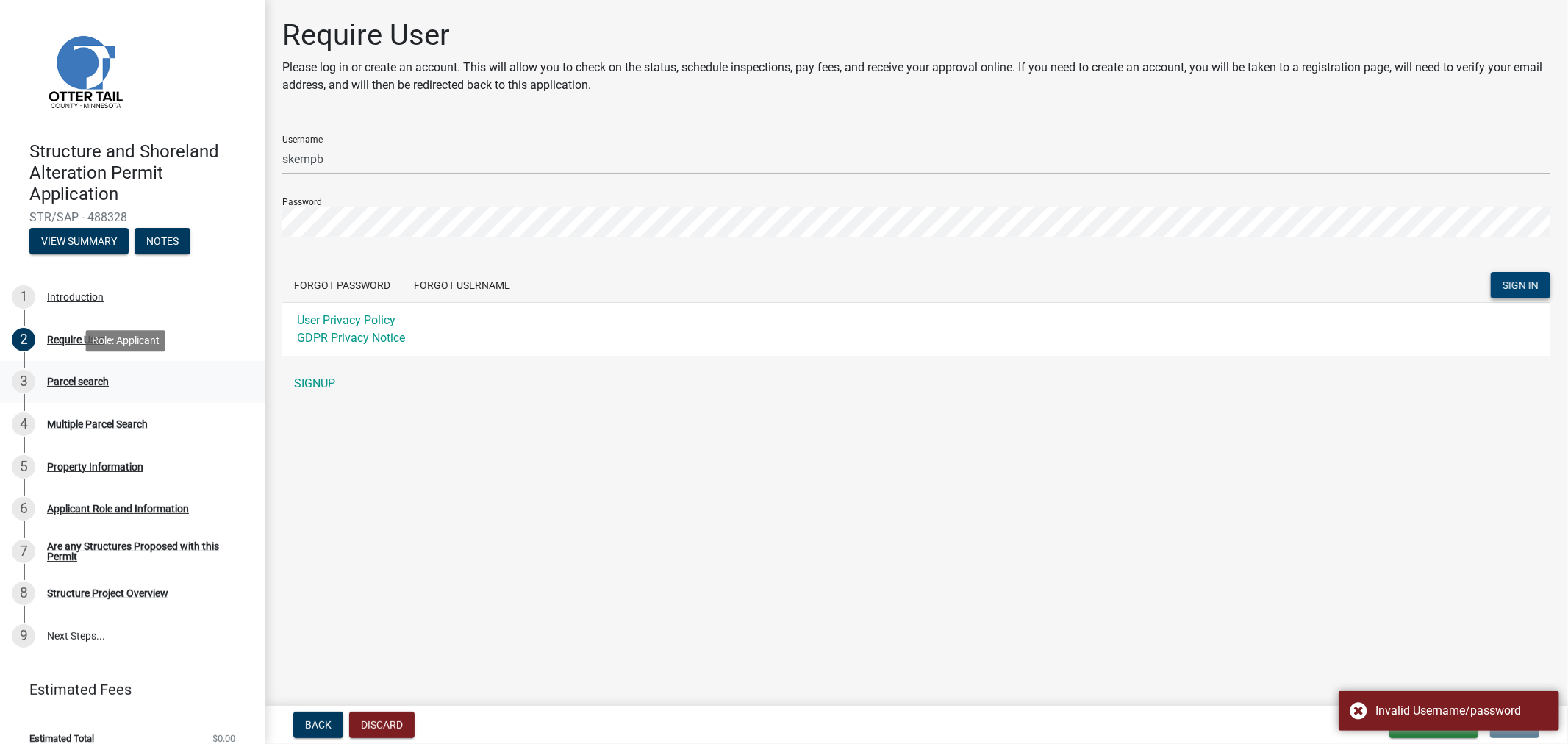
click at [77, 376] on div "Parcel search" at bounding box center [77, 381] width 62 height 10
click at [54, 292] on div "Introduction" at bounding box center [75, 297] width 56 height 10
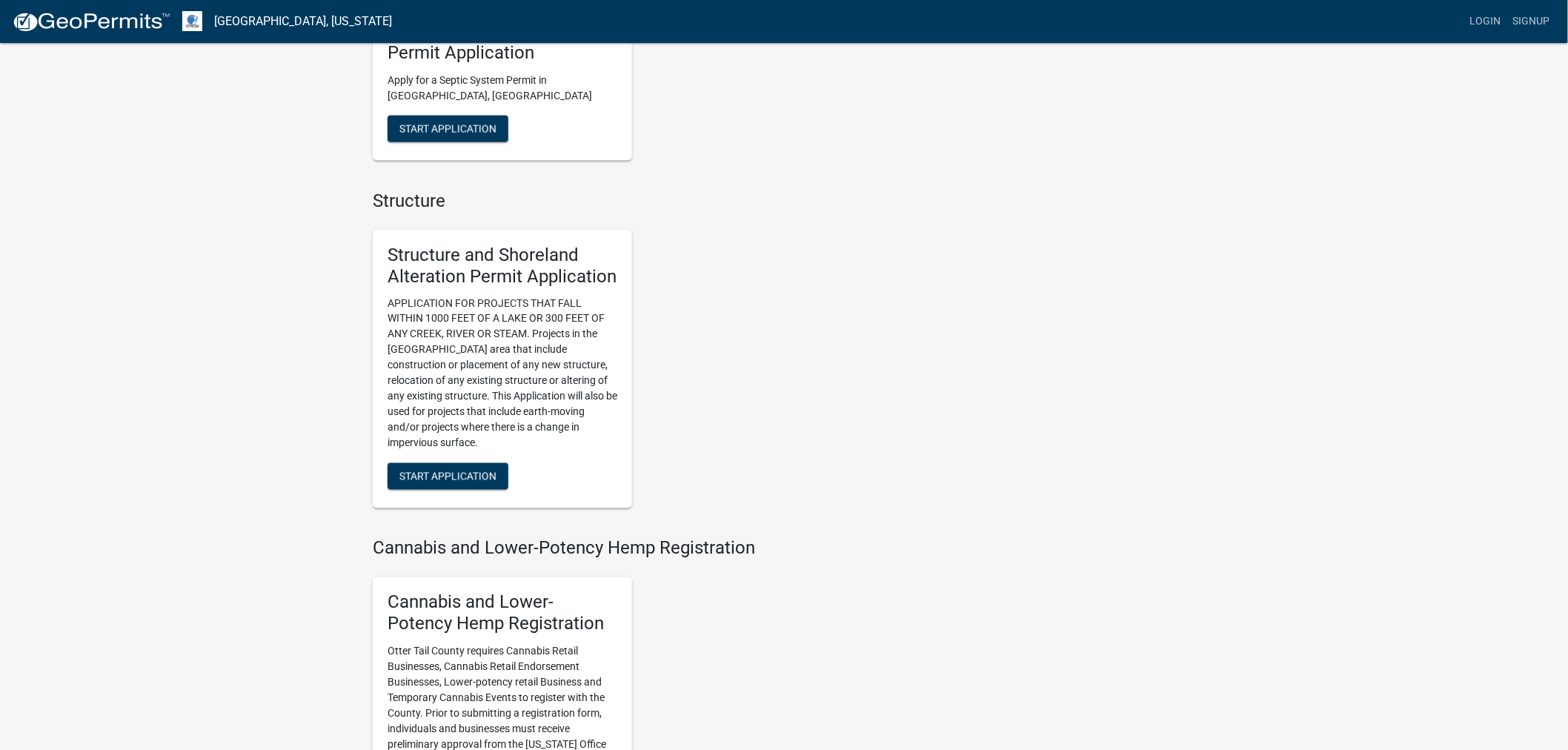
scroll to position [823, 0]
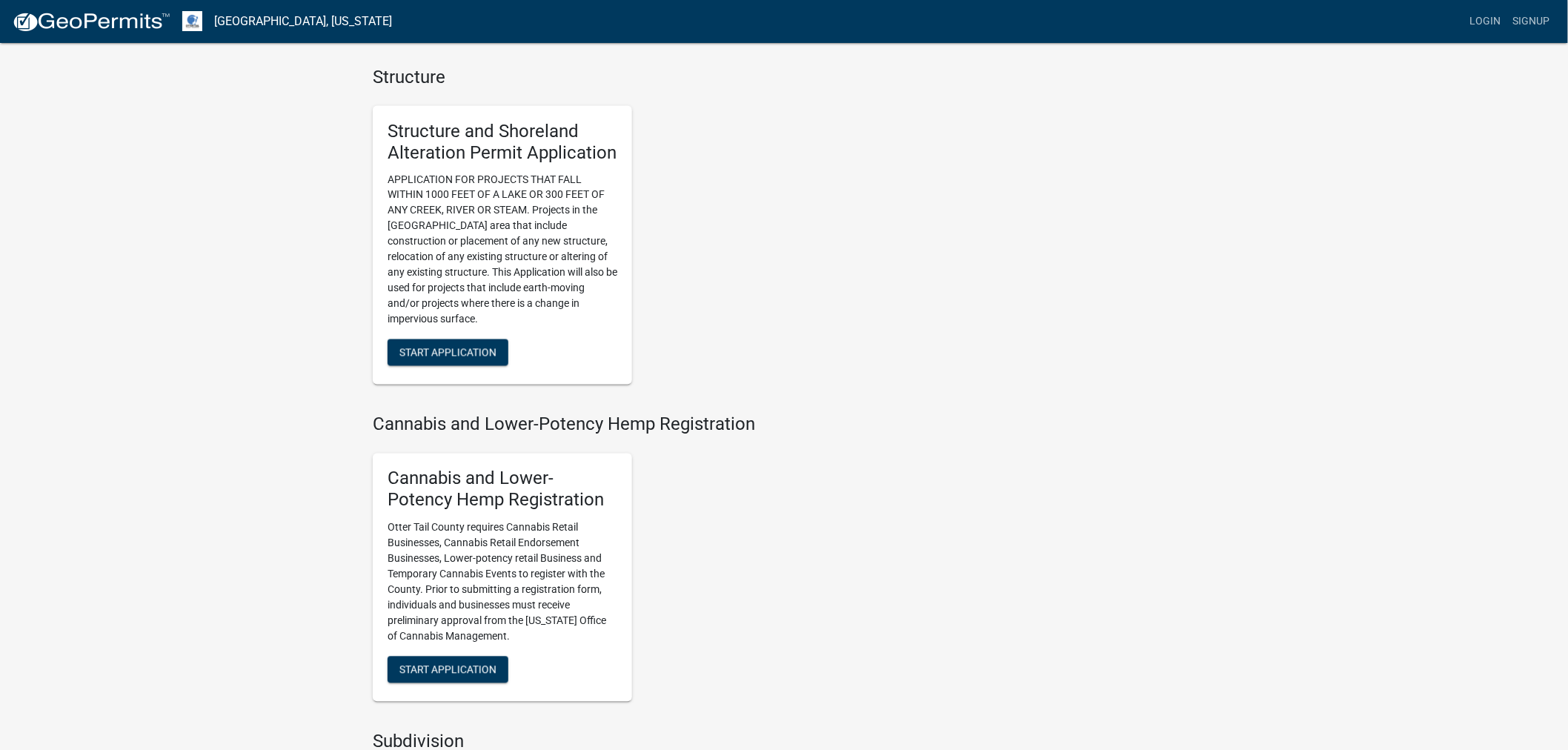
scroll to position [988, 0]
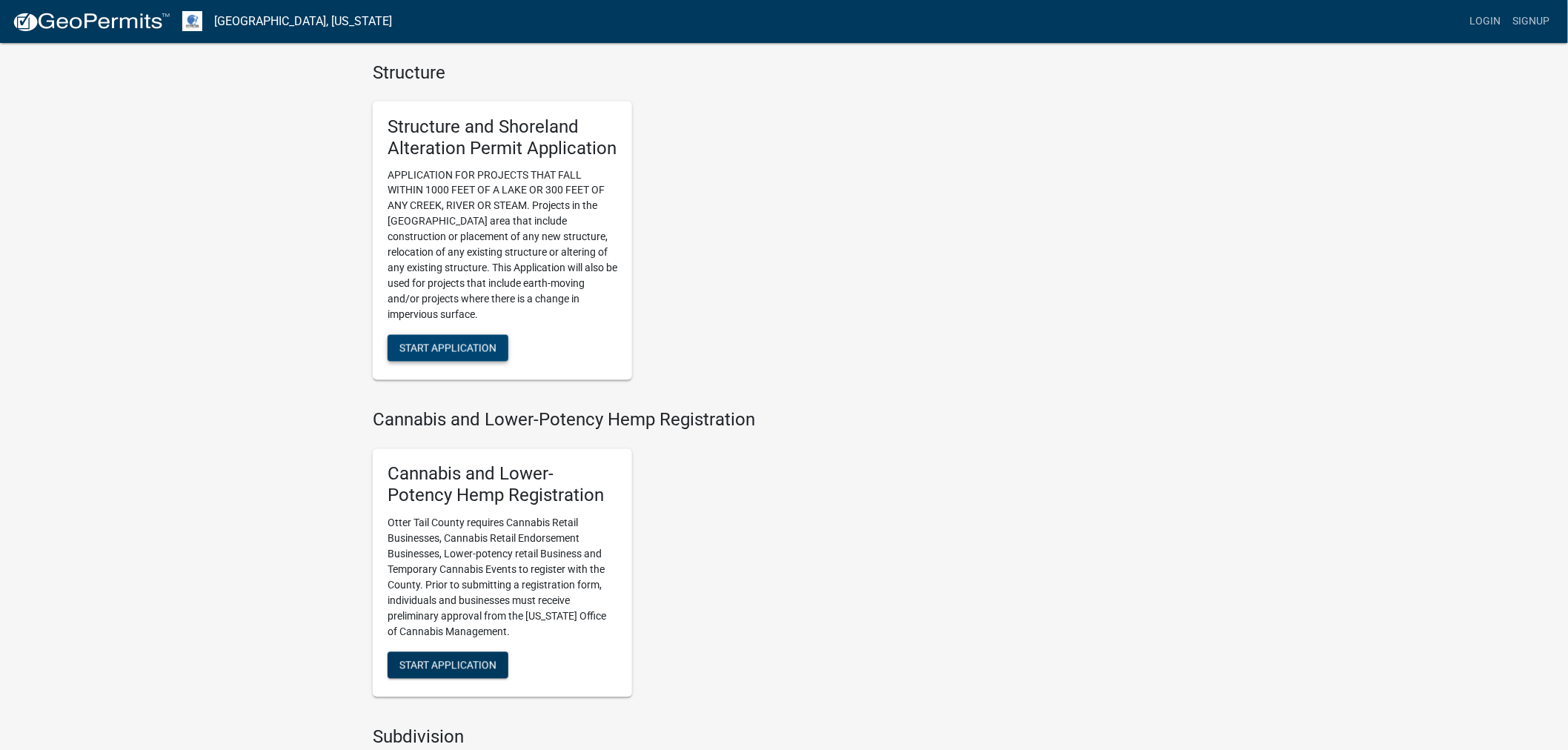
click at [423, 352] on span "Start Application" at bounding box center [448, 348] width 97 height 12
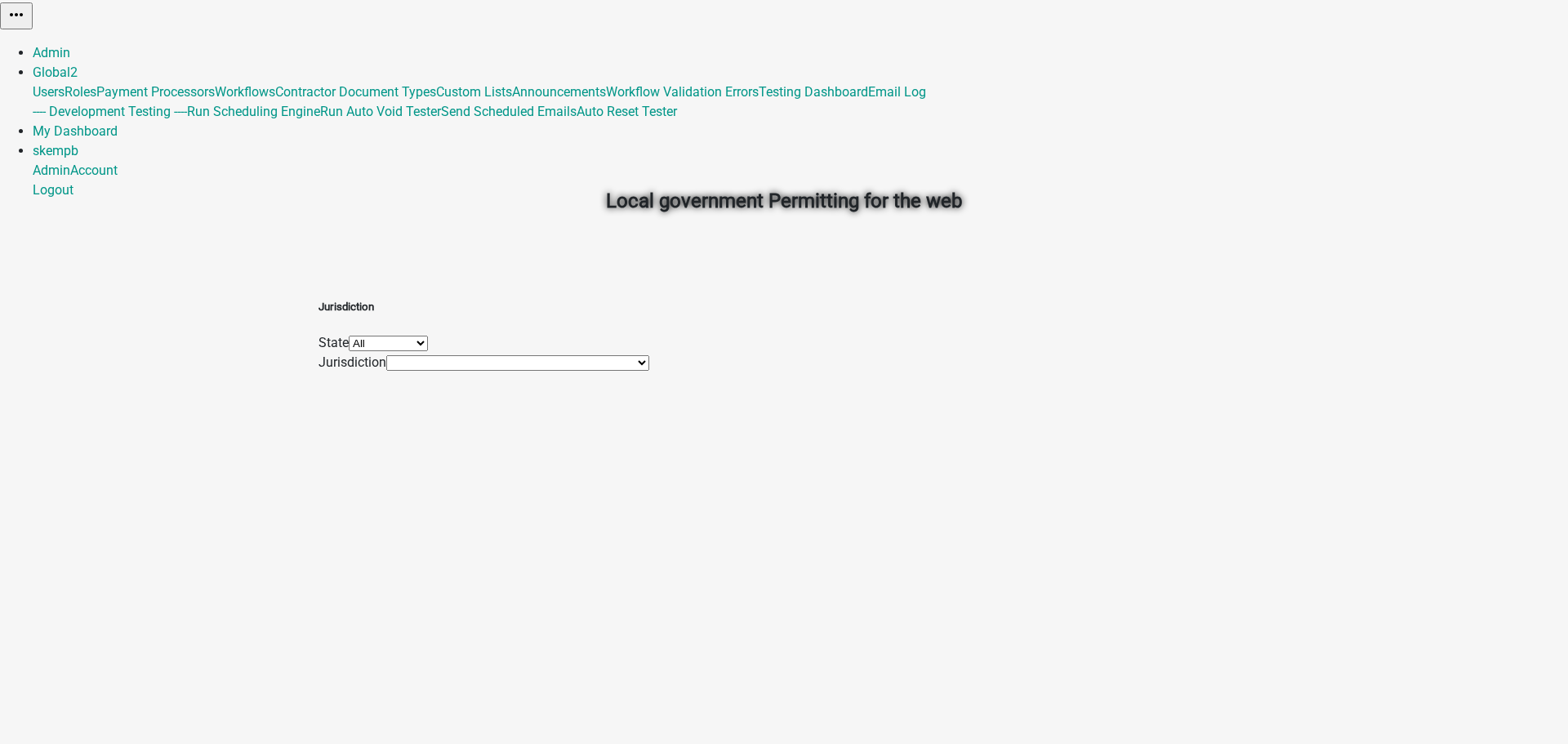
click at [428, 351] on select "All [US_STATE] [US_STATE] [US_STATE] [US_STATE]" at bounding box center [388, 342] width 80 height 15
click at [428, 335] on select "All [US_STATE] [US_STATE] [US_STATE] [US_STATE]" at bounding box center [388, 342] width 80 height 15
click at [619, 371] on select "[GEOGRAPHIC_DATA], [GEOGRAPHIC_DATA] [GEOGRAPHIC_DATA], [GEOGRAPHIC_DATA] [GEOG…" at bounding box center [518, 362] width 263 height 15
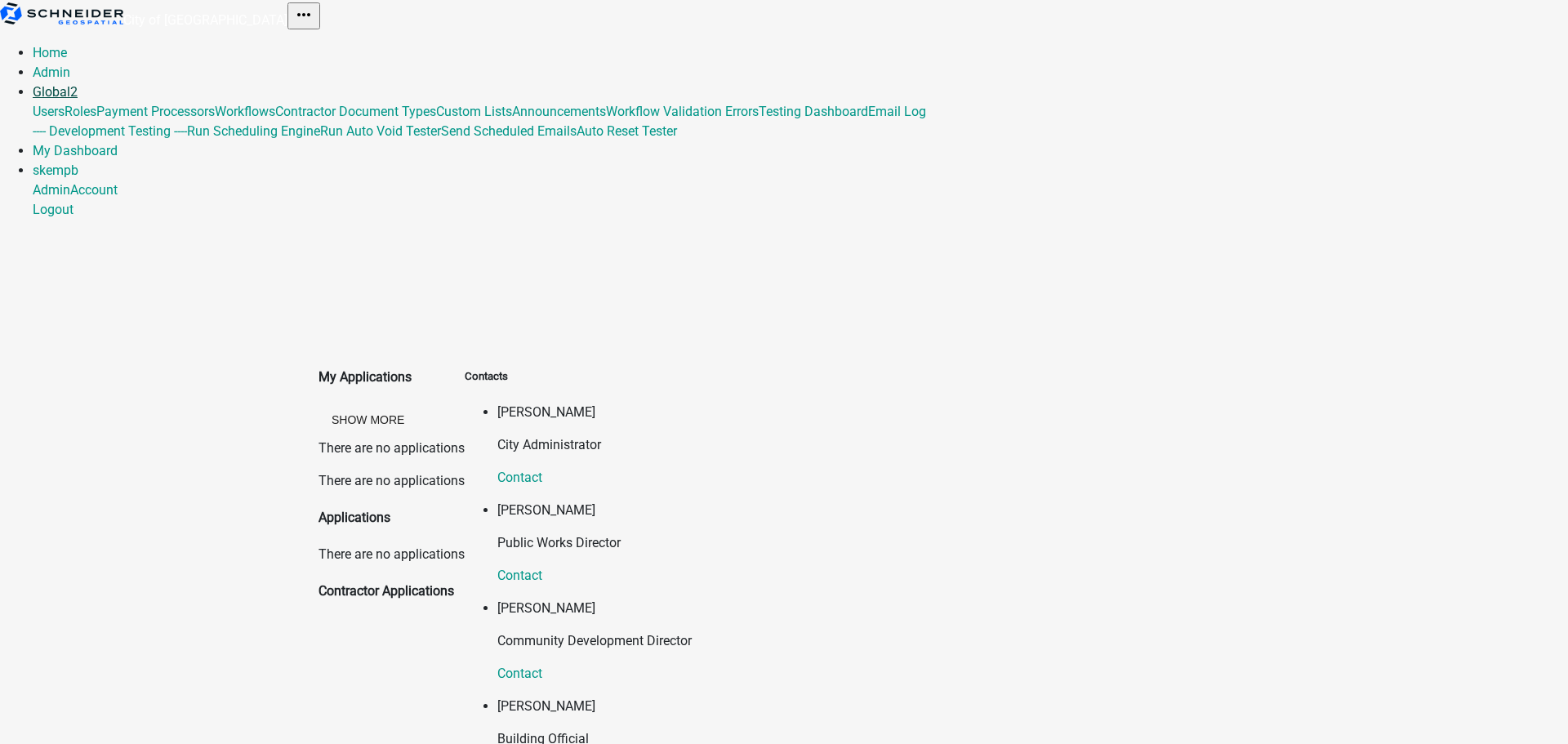
click at [78, 84] on link "Global 2" at bounding box center [55, 91] width 45 height 15
click at [1466, 232] on div "My Applications Show More There are no applications There are no applications A…" at bounding box center [784, 567] width 1568 height 670
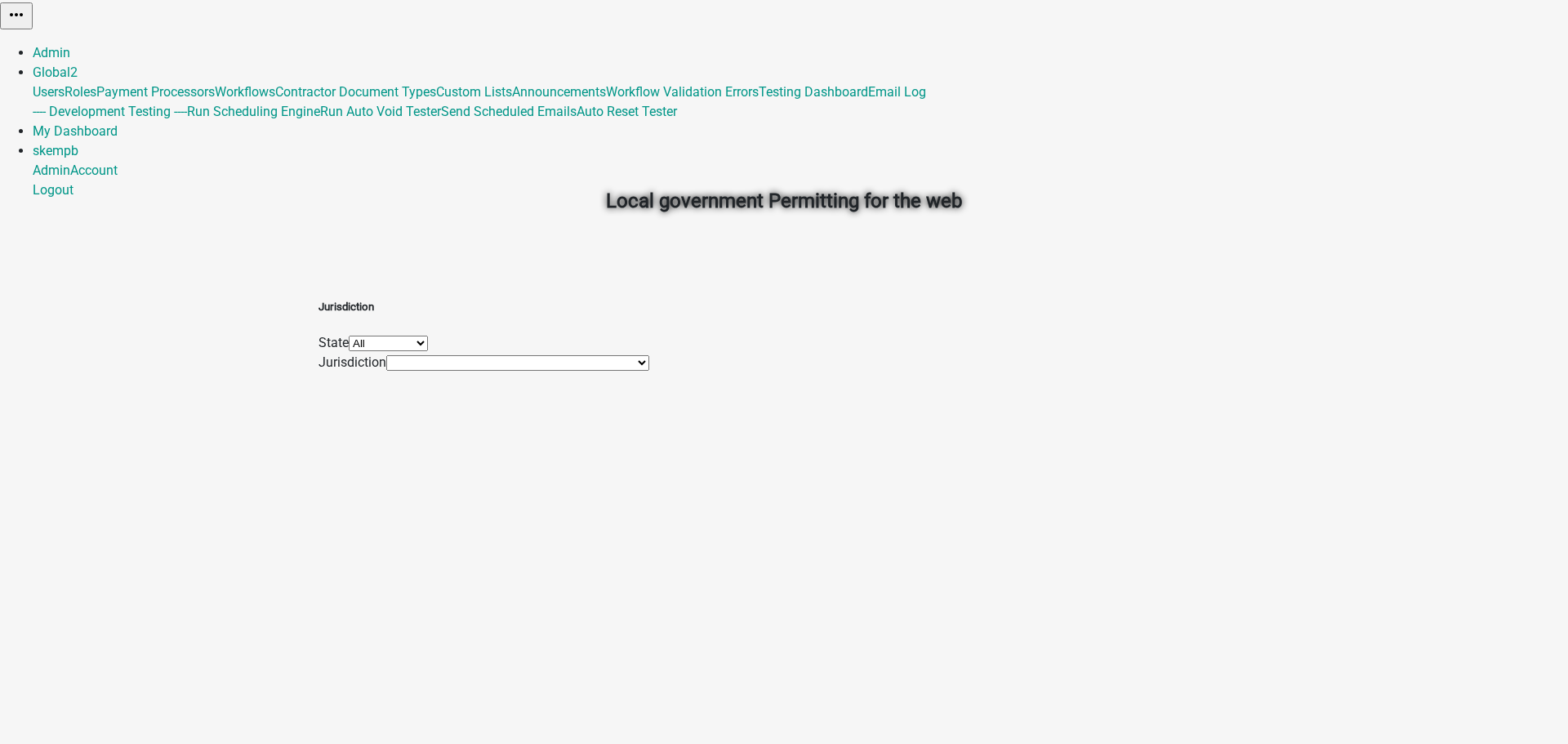
click at [649, 371] on select "[GEOGRAPHIC_DATA], [GEOGRAPHIC_DATA] [GEOGRAPHIC_DATA], [GEOGRAPHIC_DATA] [GEOG…" at bounding box center [518, 362] width 263 height 15
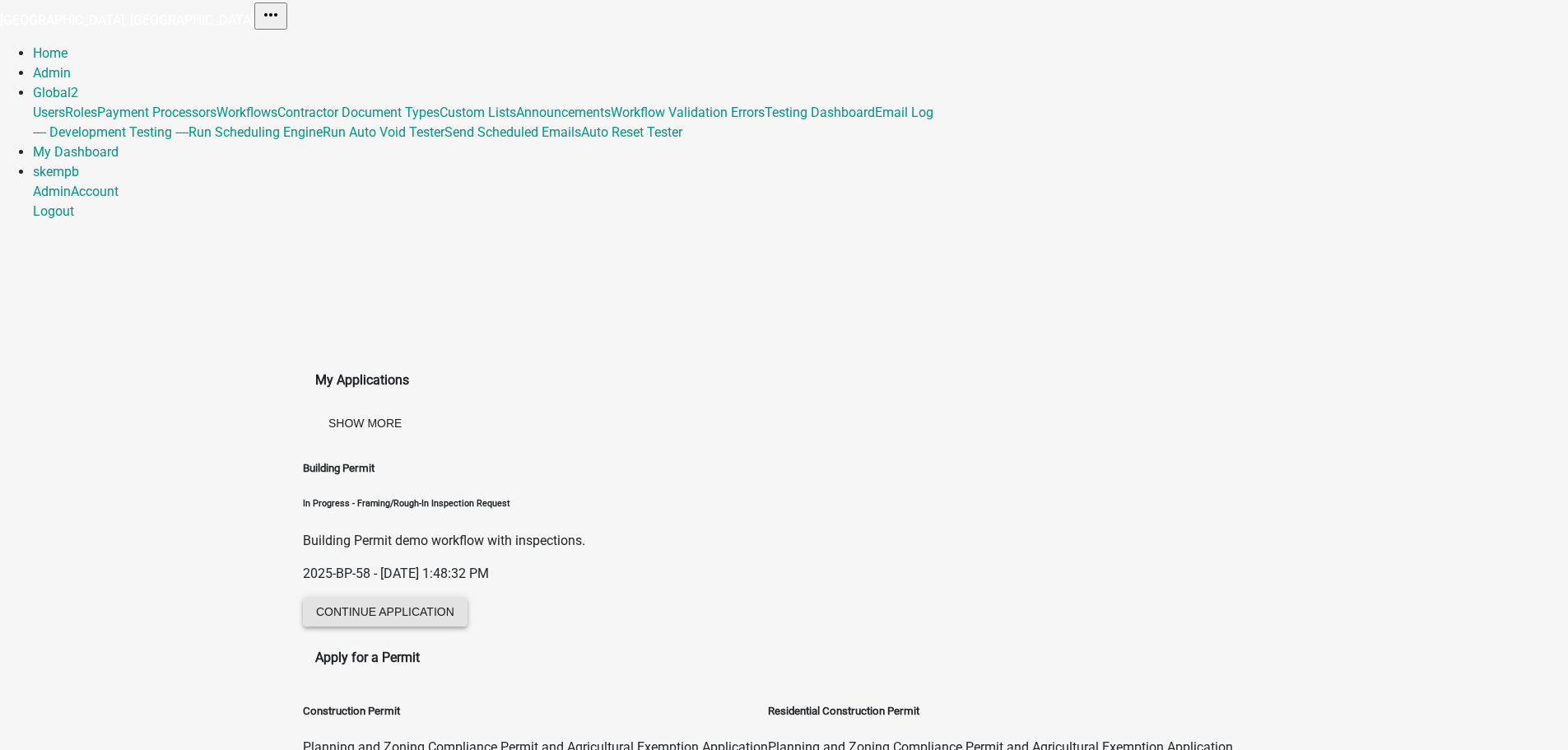
click at [430, 597] on button "Continue Application" at bounding box center [385, 611] width 165 height 30
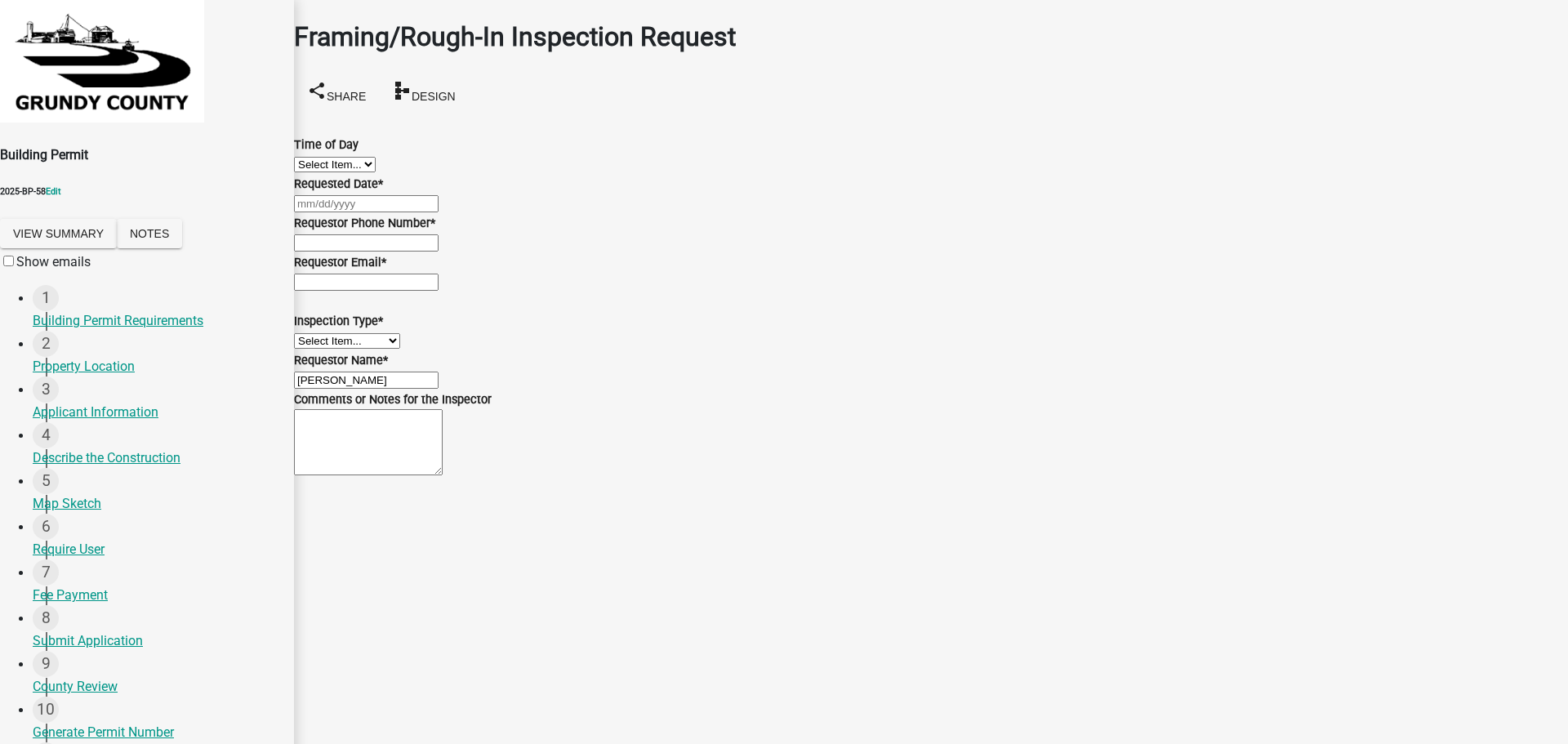
scroll to position [171, 0]
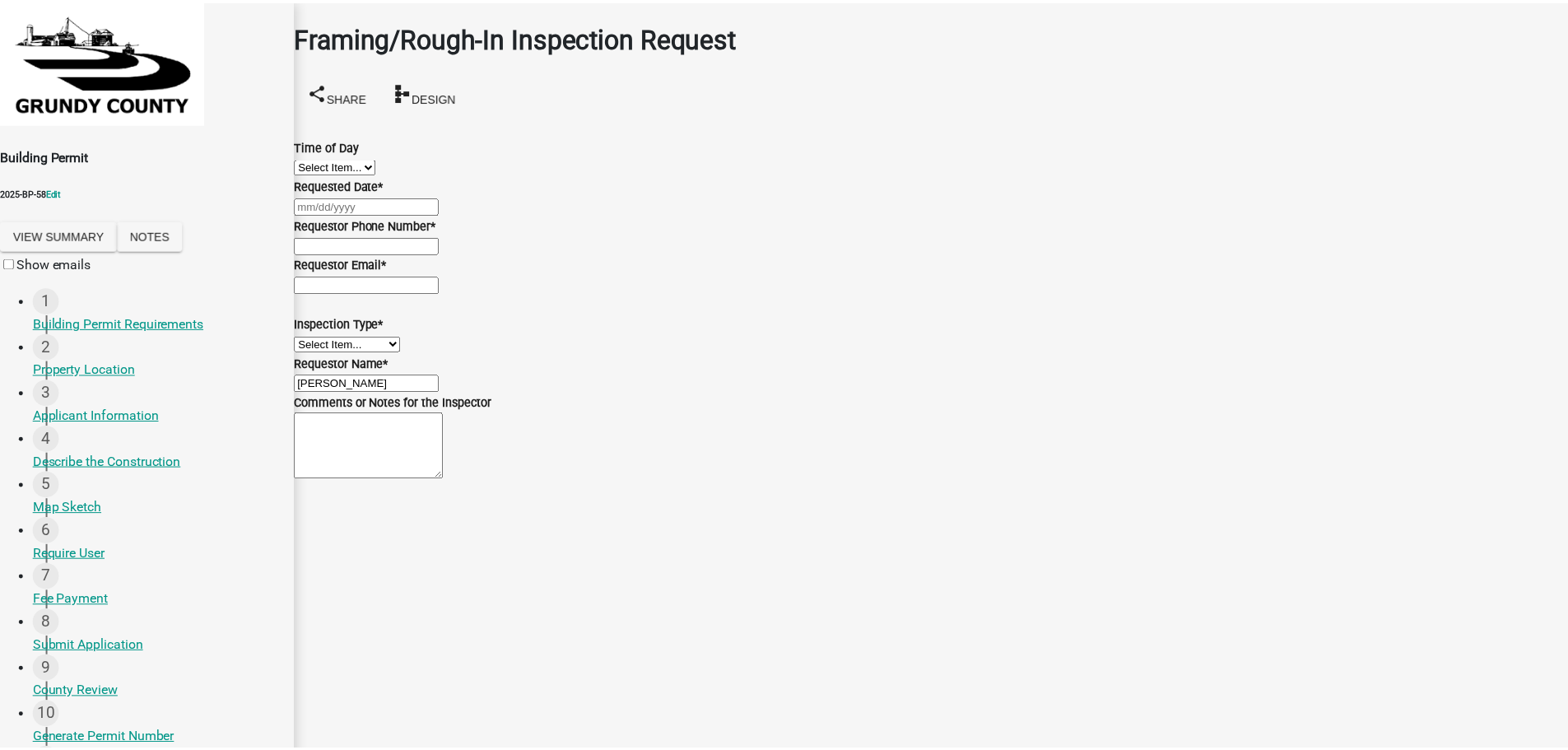
scroll to position [0, 0]
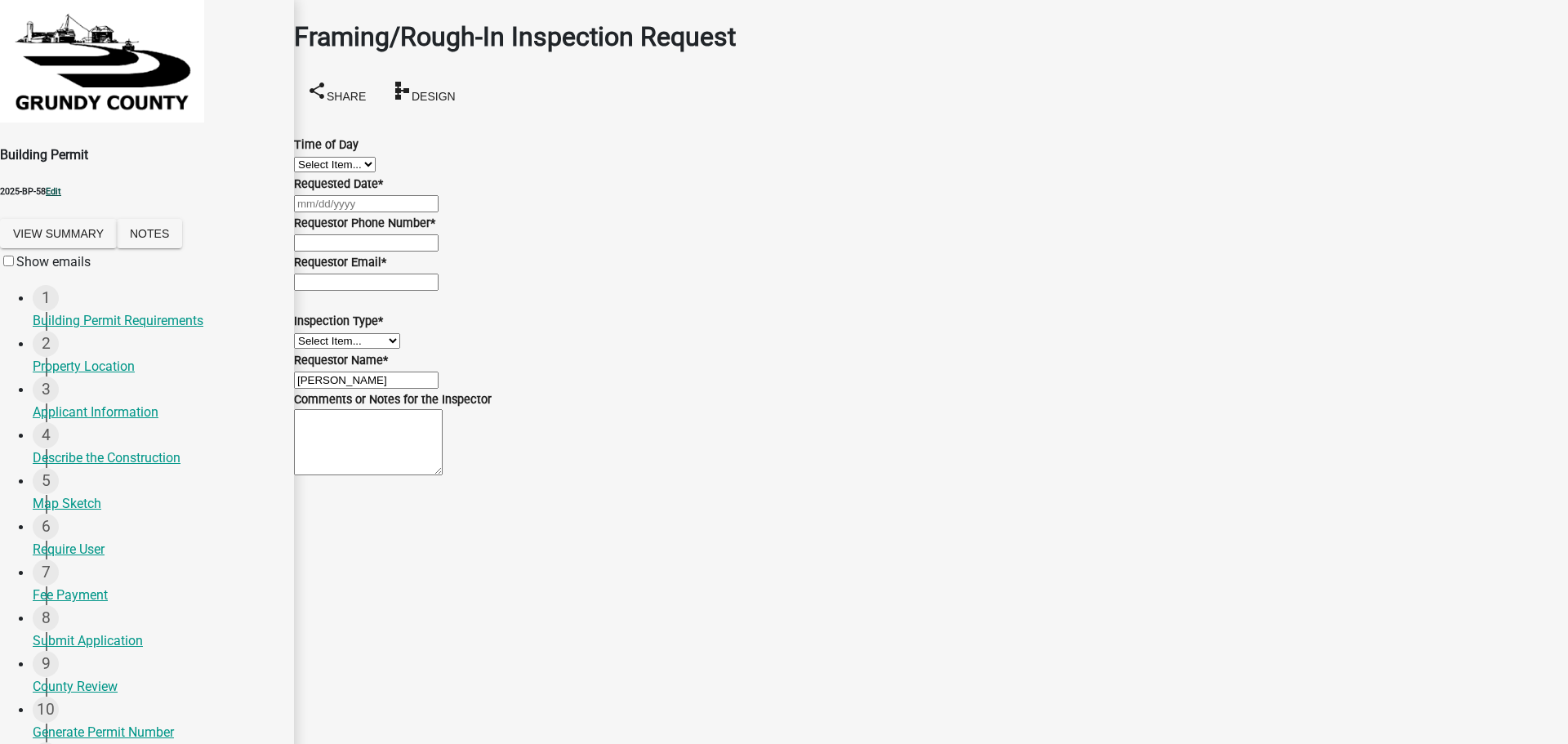
click at [62, 189] on link "Edit" at bounding box center [53, 191] width 15 height 11
drag, startPoint x: 969, startPoint y: 191, endPoint x: 1004, endPoint y: 185, distance: 35.5
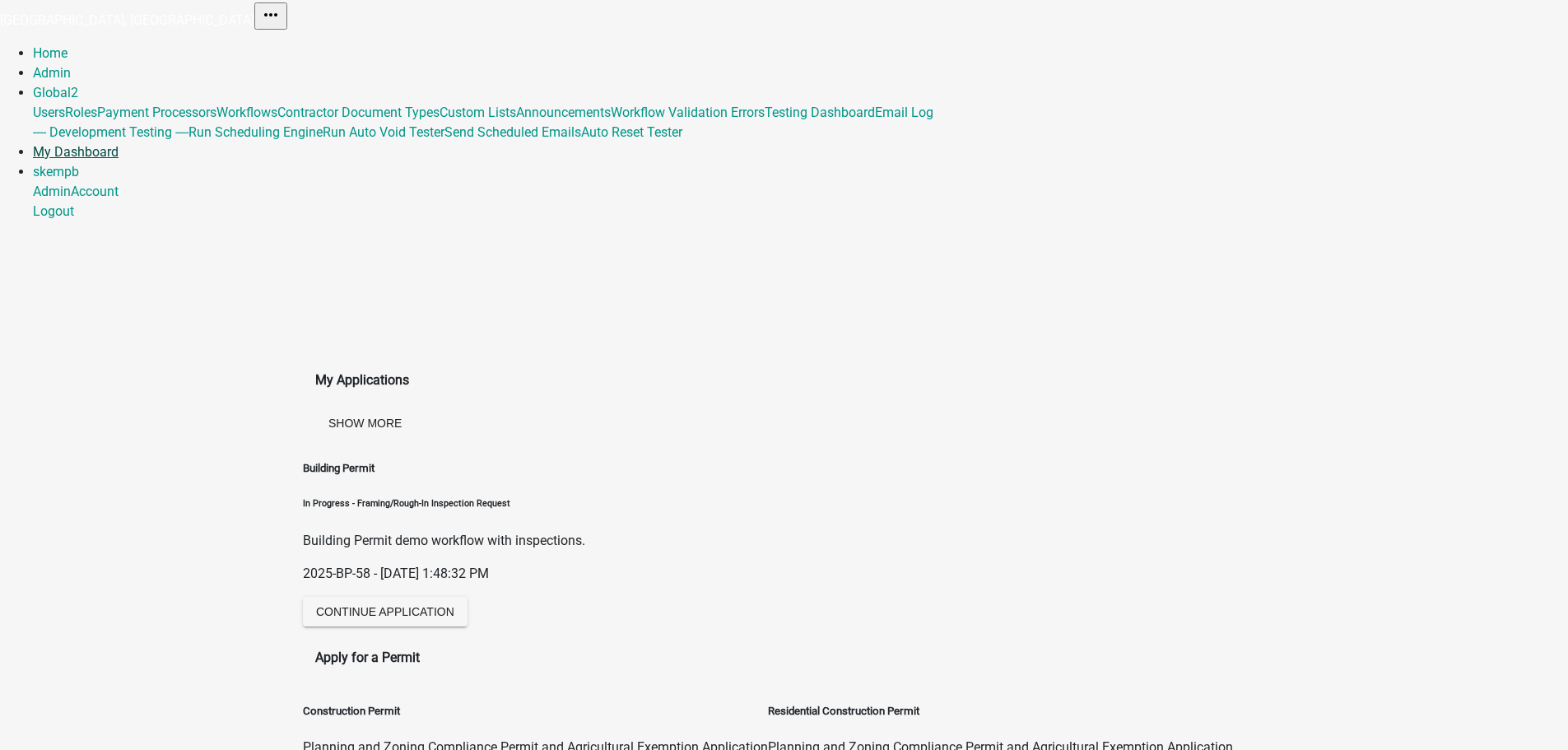
click at [119, 144] on link "My Dashboard" at bounding box center [76, 151] width 86 height 15
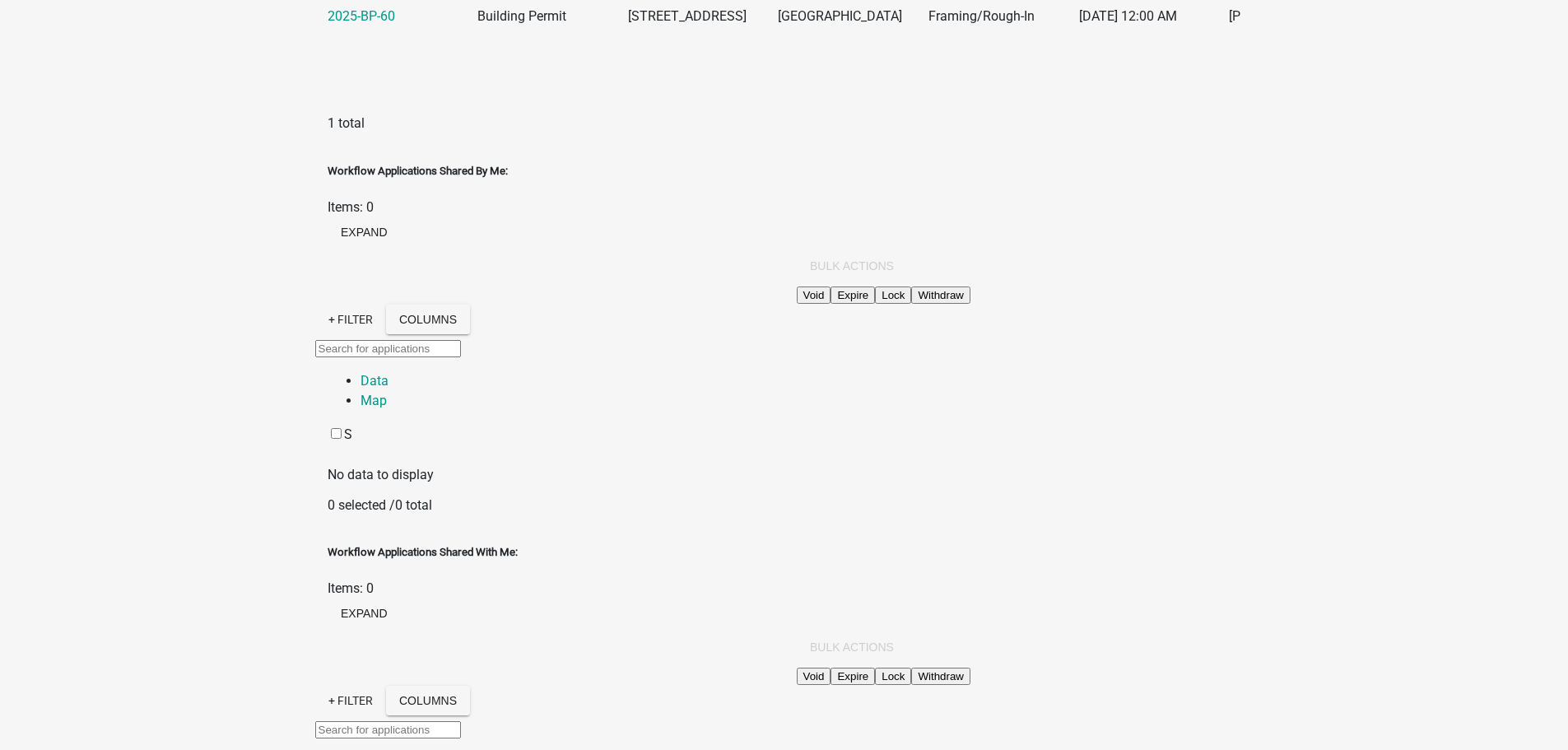
scroll to position [1235, 0]
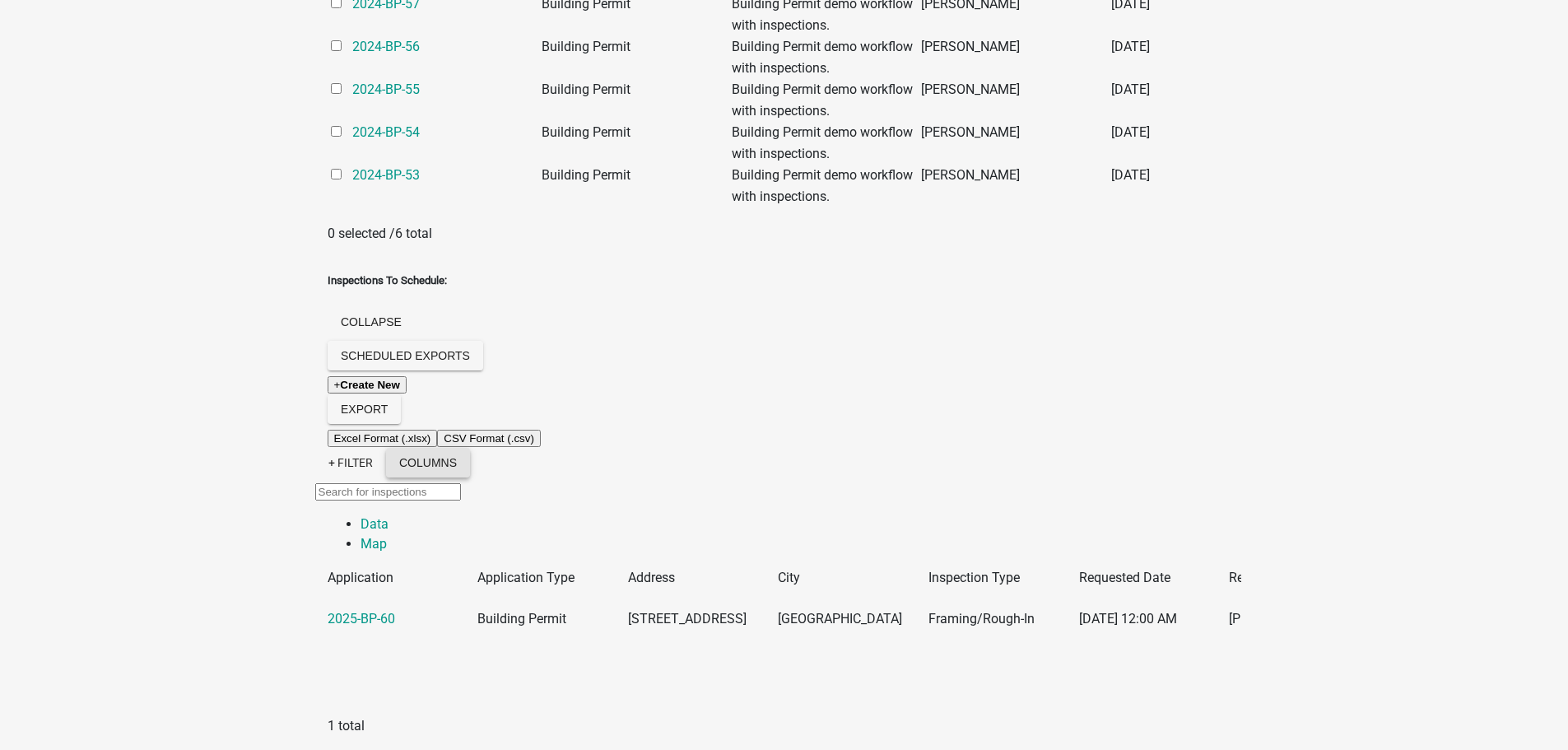
scroll to position [656, 0]
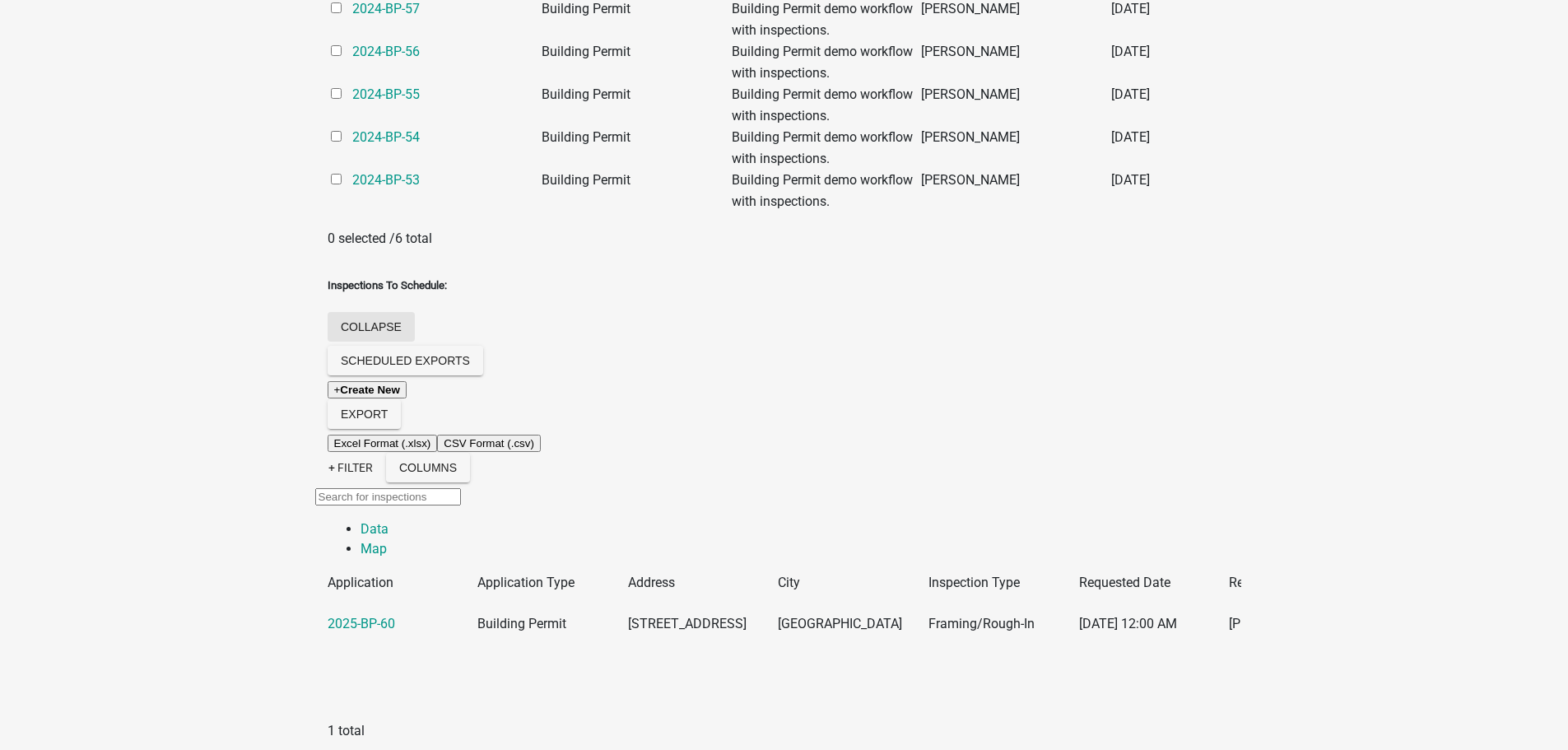
click at [415, 312] on button "collapse" at bounding box center [371, 326] width 87 height 30
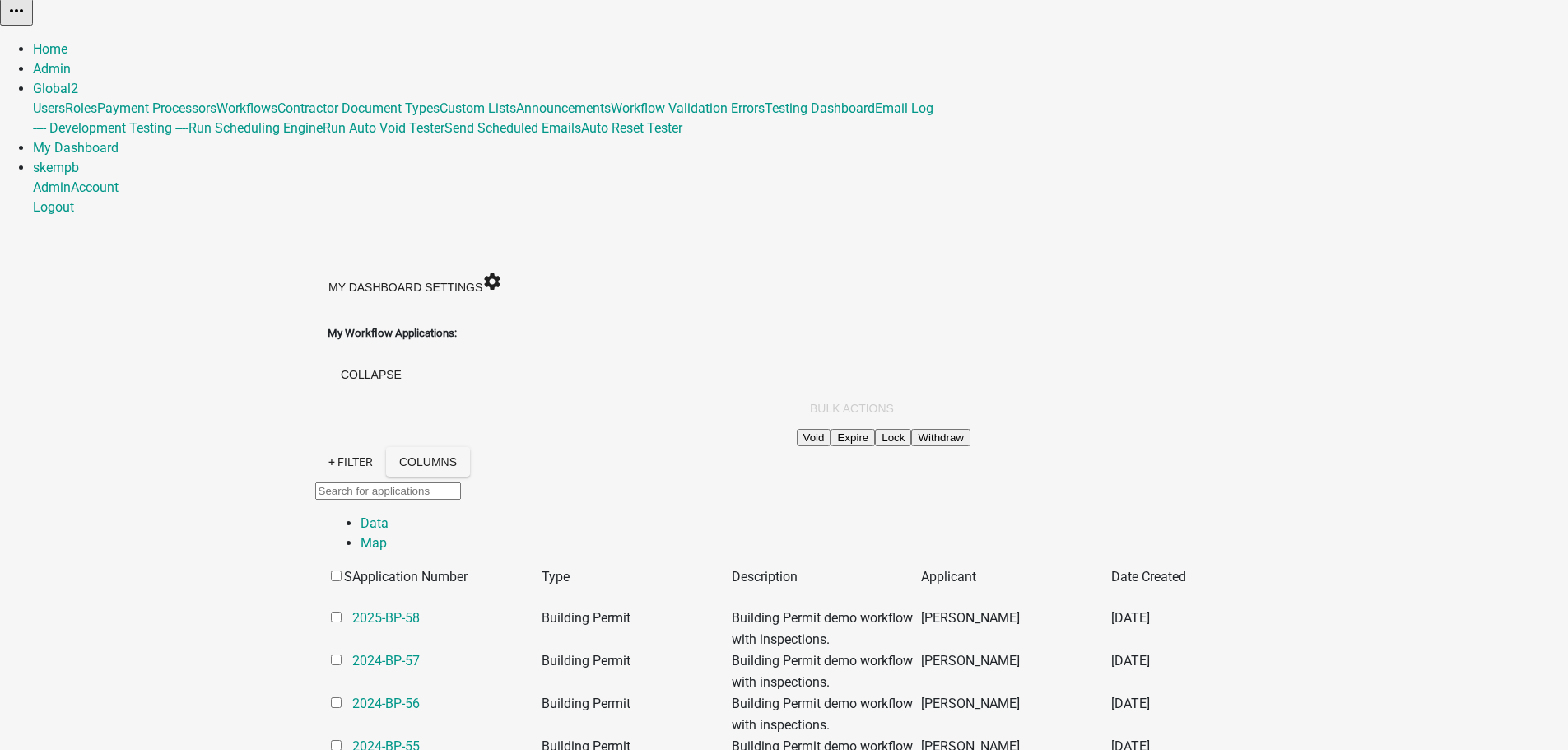
scroll to position [0, 0]
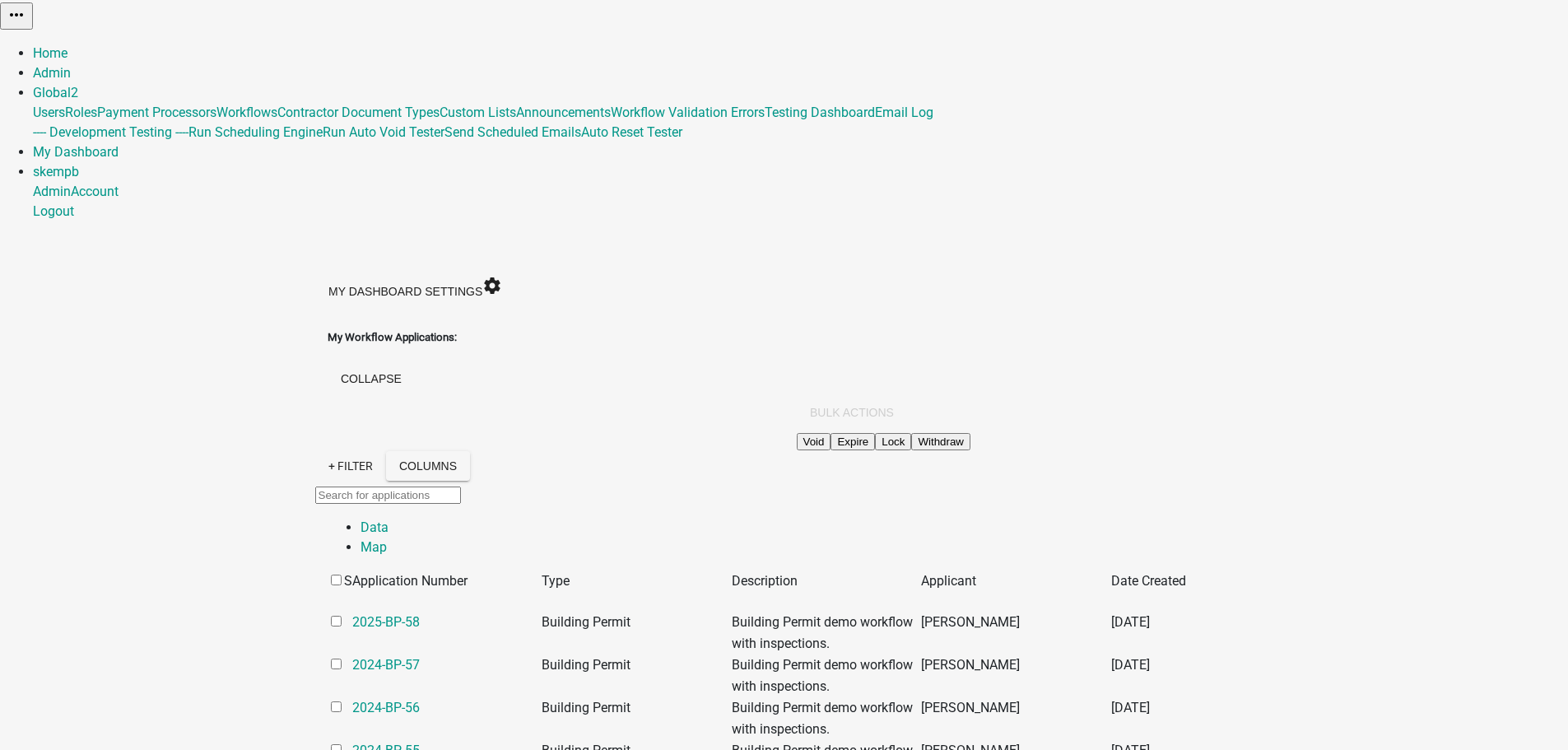
click at [331, 616] on input "checkbox" at bounding box center [336, 621] width 11 height 11
click at [907, 398] on button "Bulk Actions" at bounding box center [852, 412] width 110 height 30
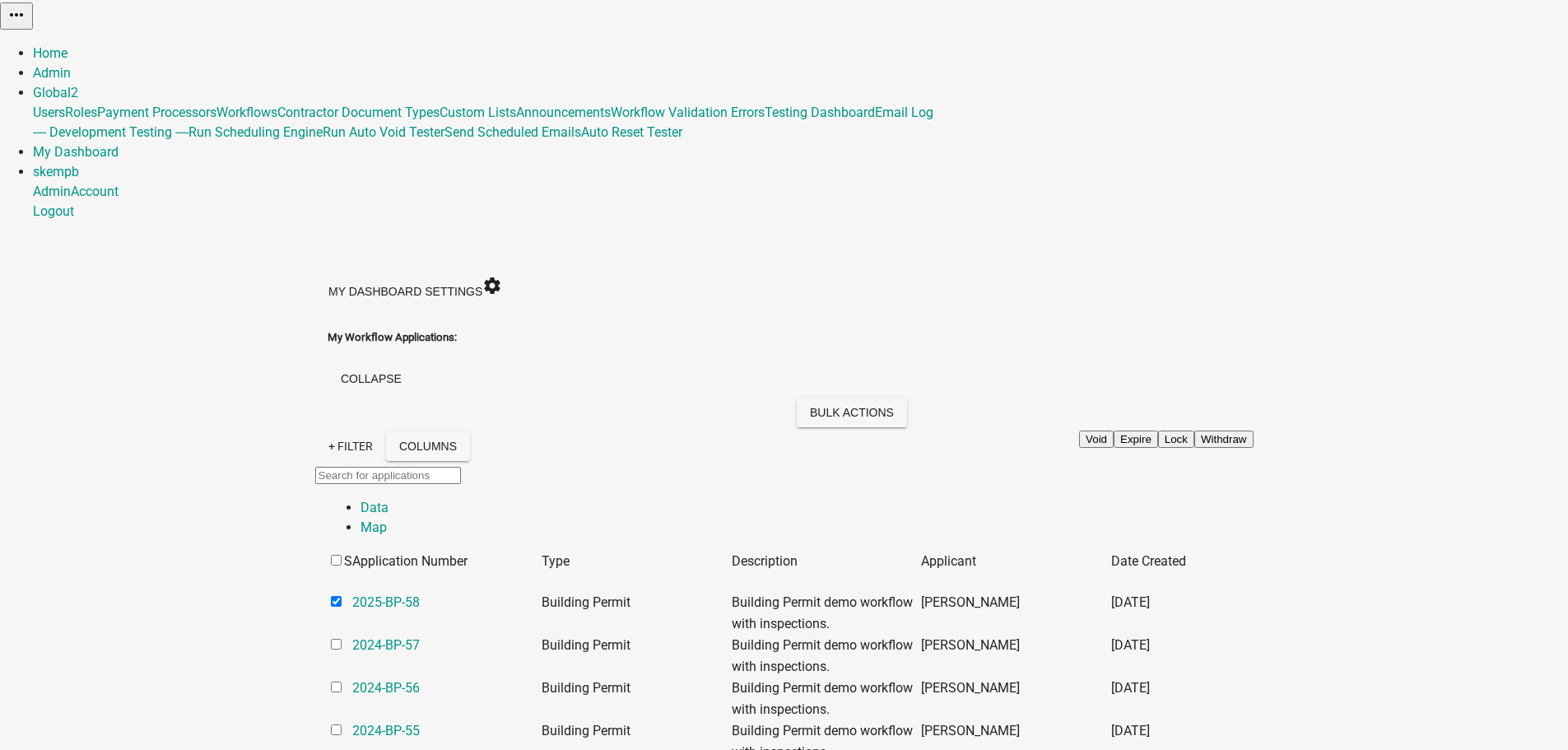
click at [1253, 431] on button "Withdraw" at bounding box center [1225, 439] width 59 height 17
checkbox input "false"
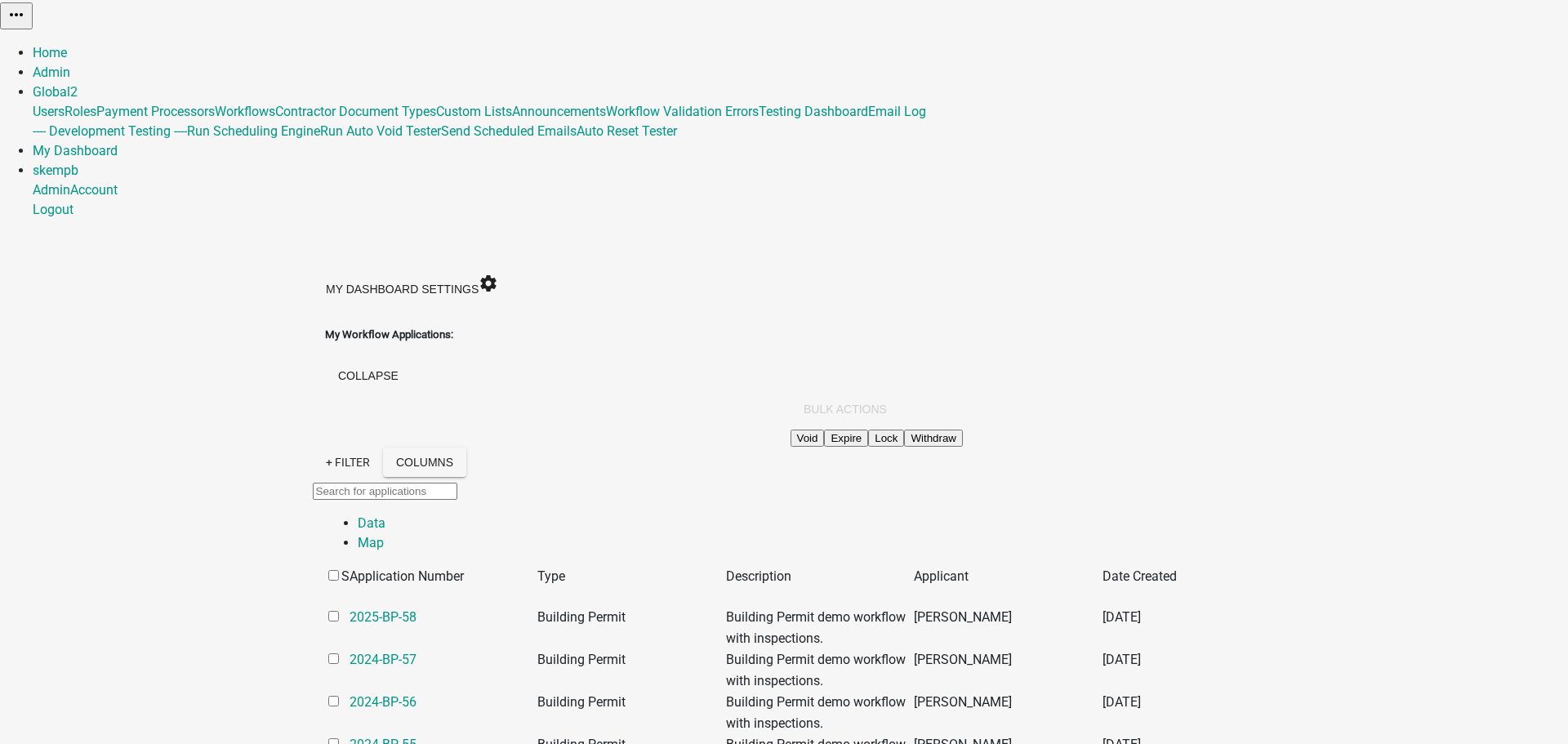
type textarea "No longer needed"
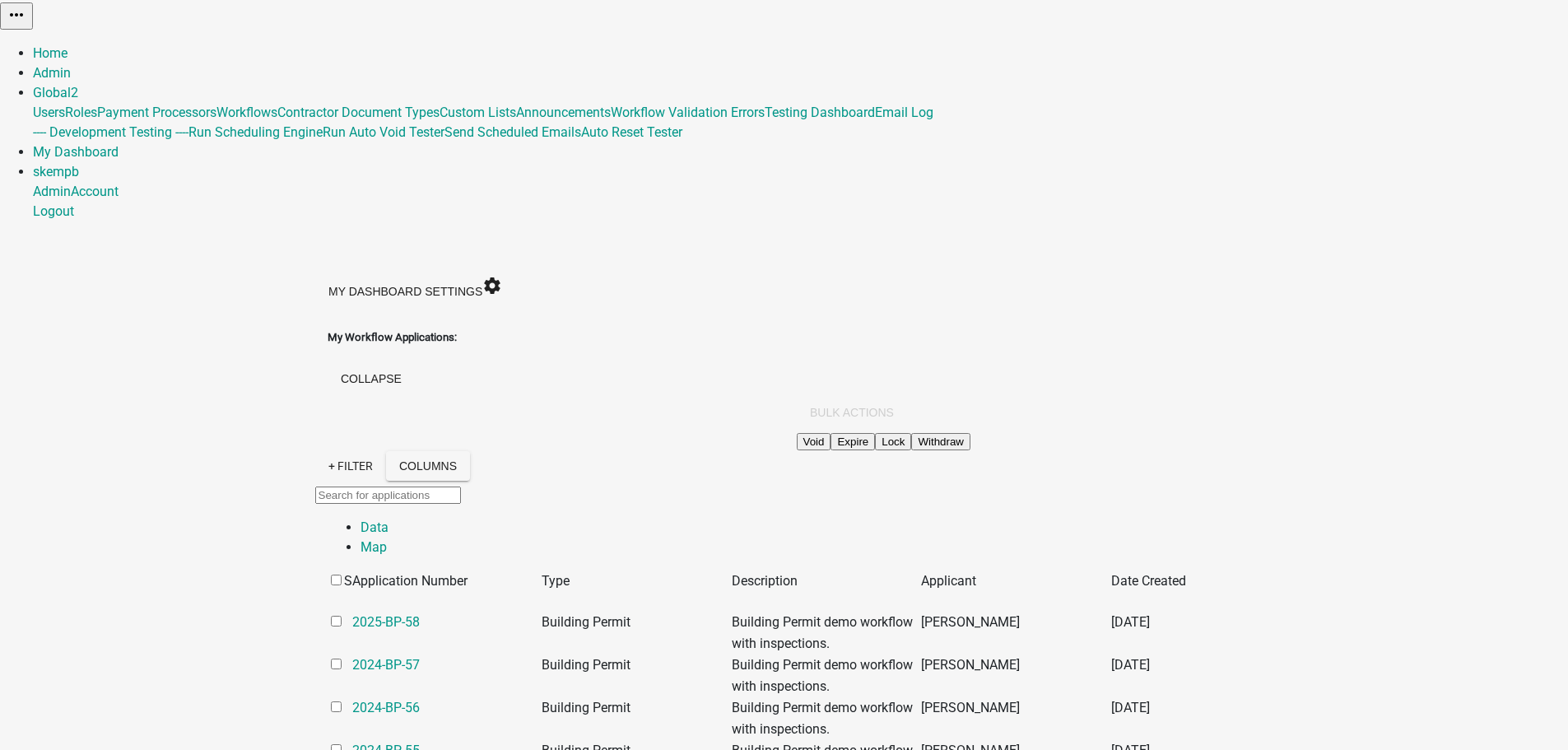
click at [331, 616] on input "checkbox" at bounding box center [336, 621] width 11 height 11
checkbox input "true"
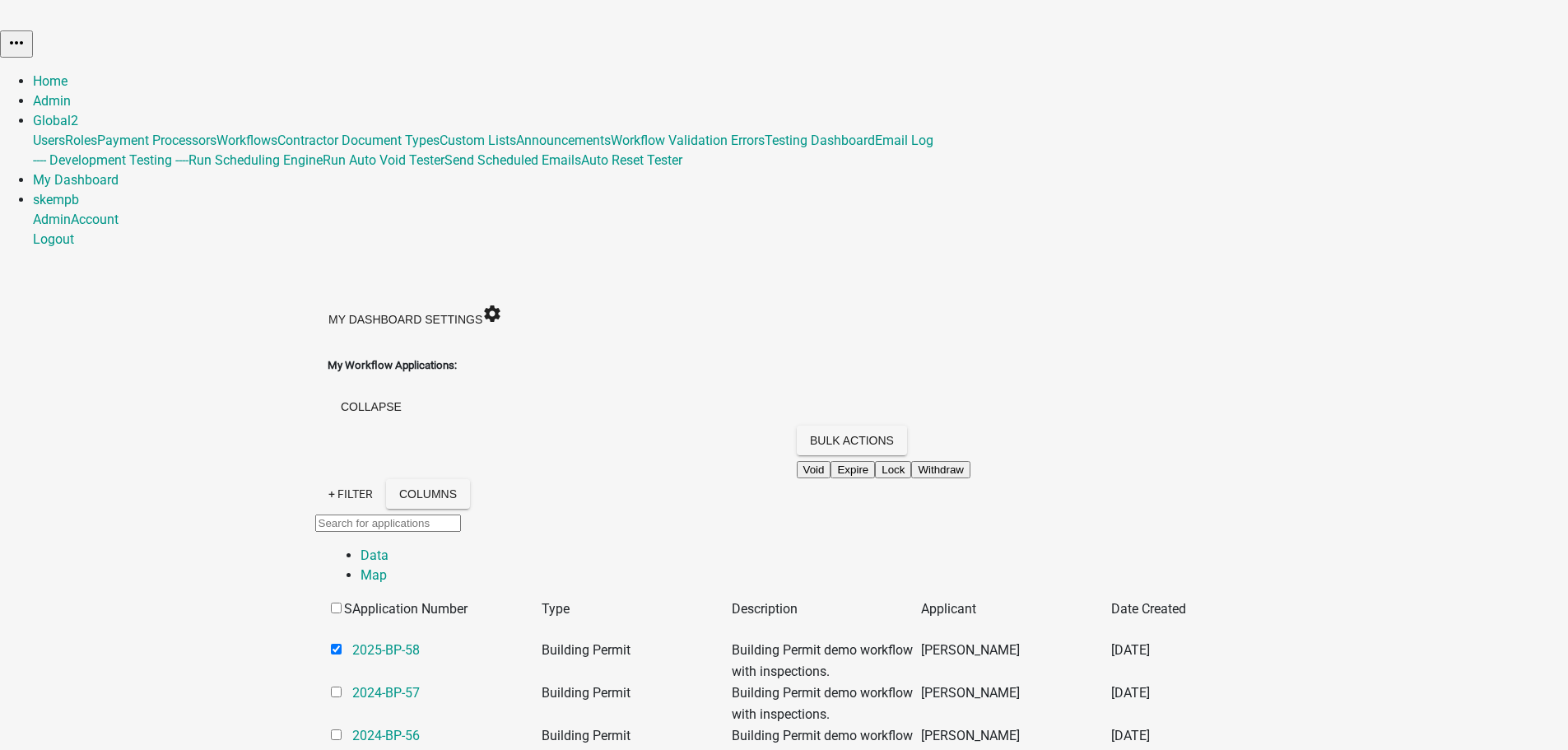
click at [0, 15] on img at bounding box center [0, 12] width 0 height 24
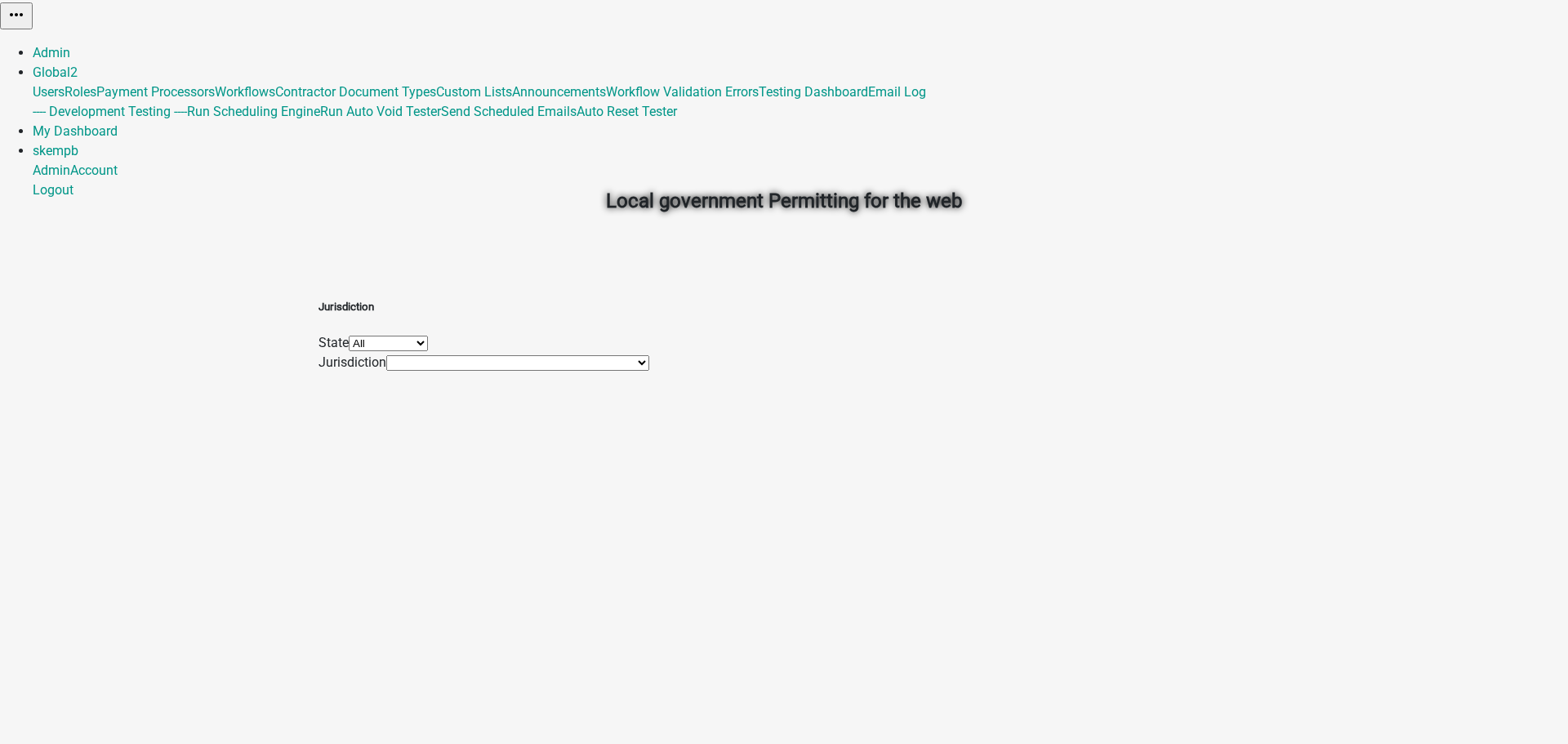
click at [428, 351] on select "All [US_STATE] [US_STATE] [US_STATE] [US_STATE]" at bounding box center [388, 342] width 80 height 15
drag, startPoint x: 400, startPoint y: 394, endPoint x: 534, endPoint y: 415, distance: 135.6
click at [401, 373] on div "Jurisdiction State All Georgia Indiana Iowa North Carolina Jurisdiction Danowsk…" at bounding box center [783, 326] width 931 height 91
click at [558, 371] on select "Danowski County, GA Madison County, GA Davis County, IN Faust County, IN GeoMan…" at bounding box center [518, 362] width 263 height 15
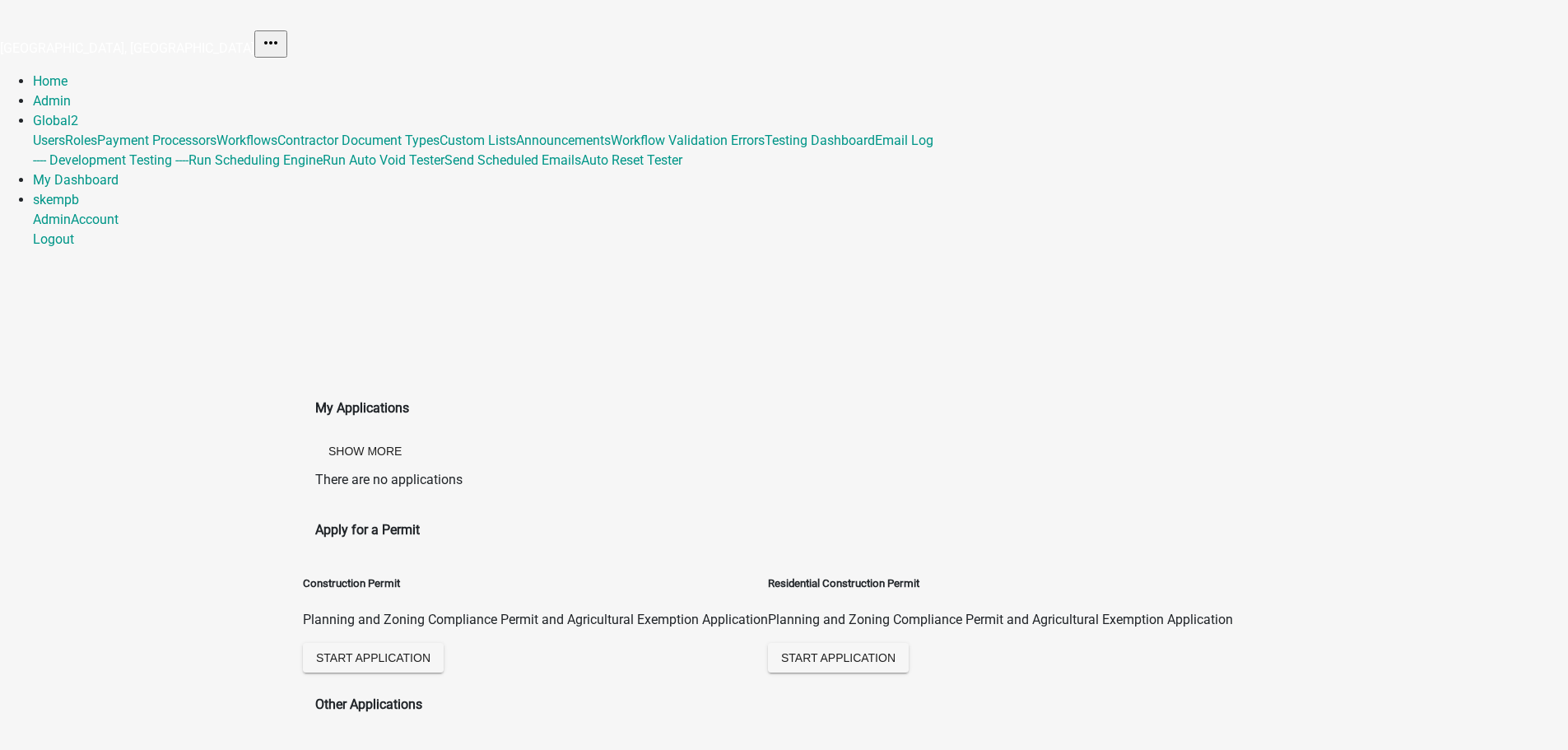
click at [0, 15] on img at bounding box center [0, 12] width 0 height 24
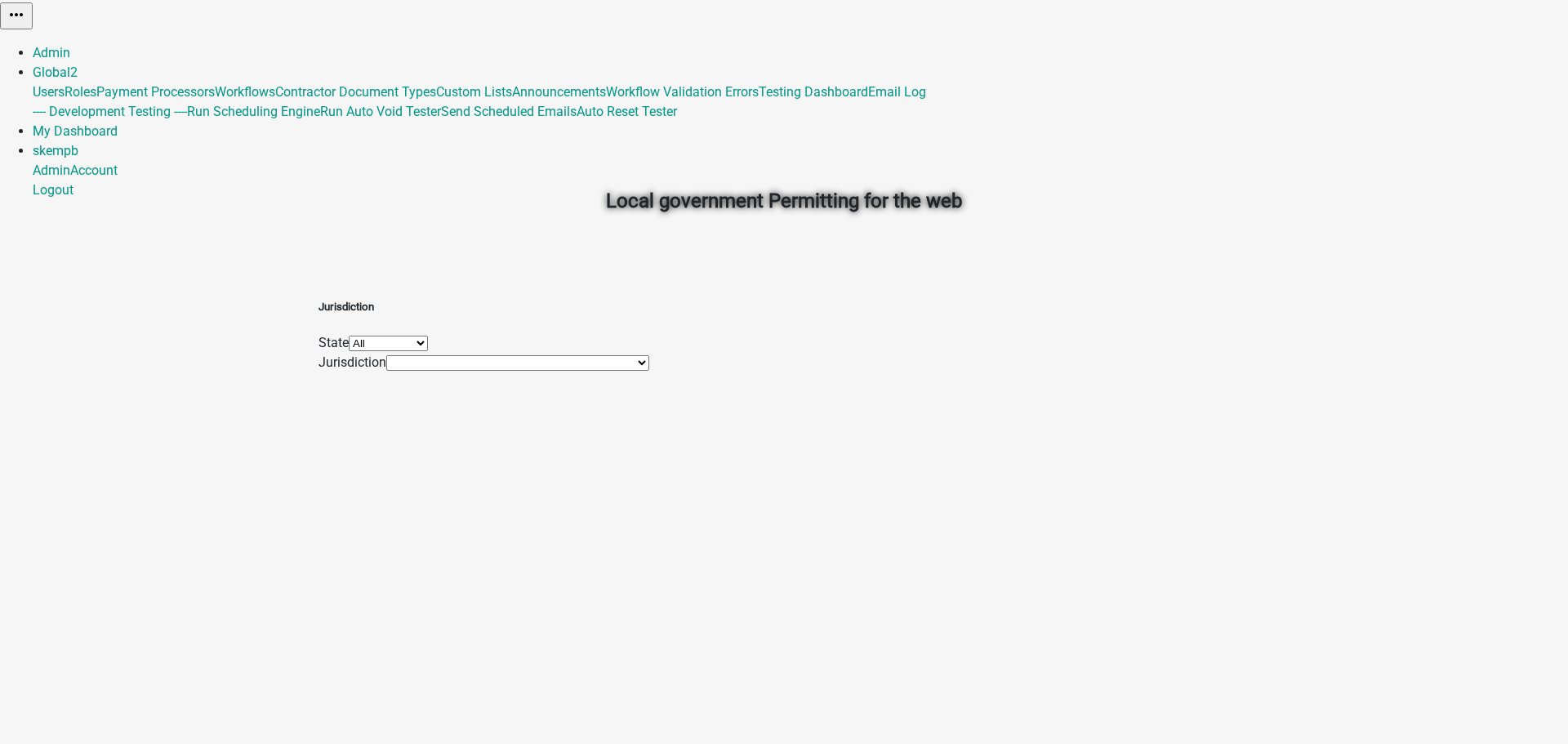
click at [646, 371] on select "Danowski County, GA Madison County, GA Davis County, IN Faust County, IN GeoMan…" at bounding box center [518, 362] width 263 height 15
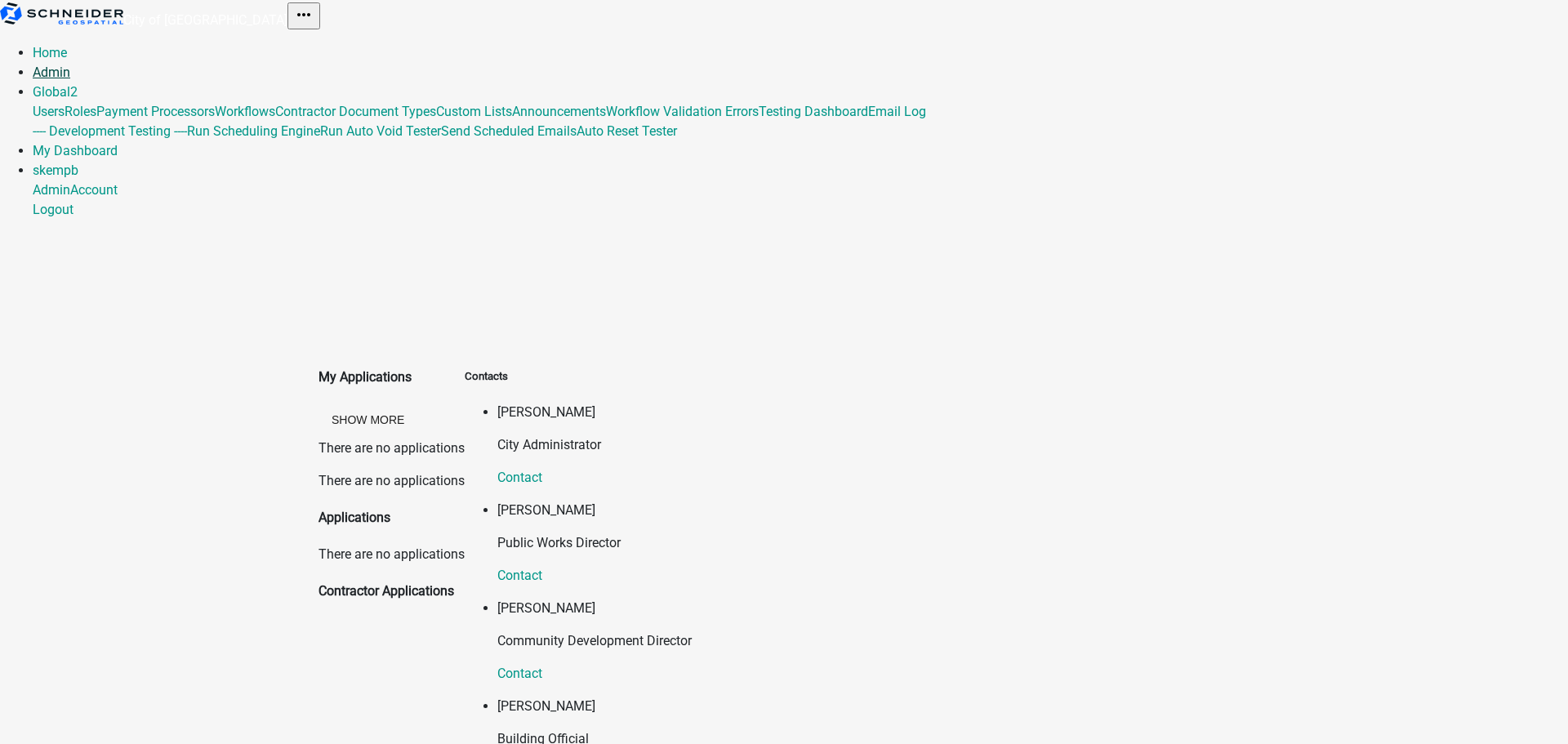
click at [71, 64] on link "Admin" at bounding box center [52, 72] width 38 height 15
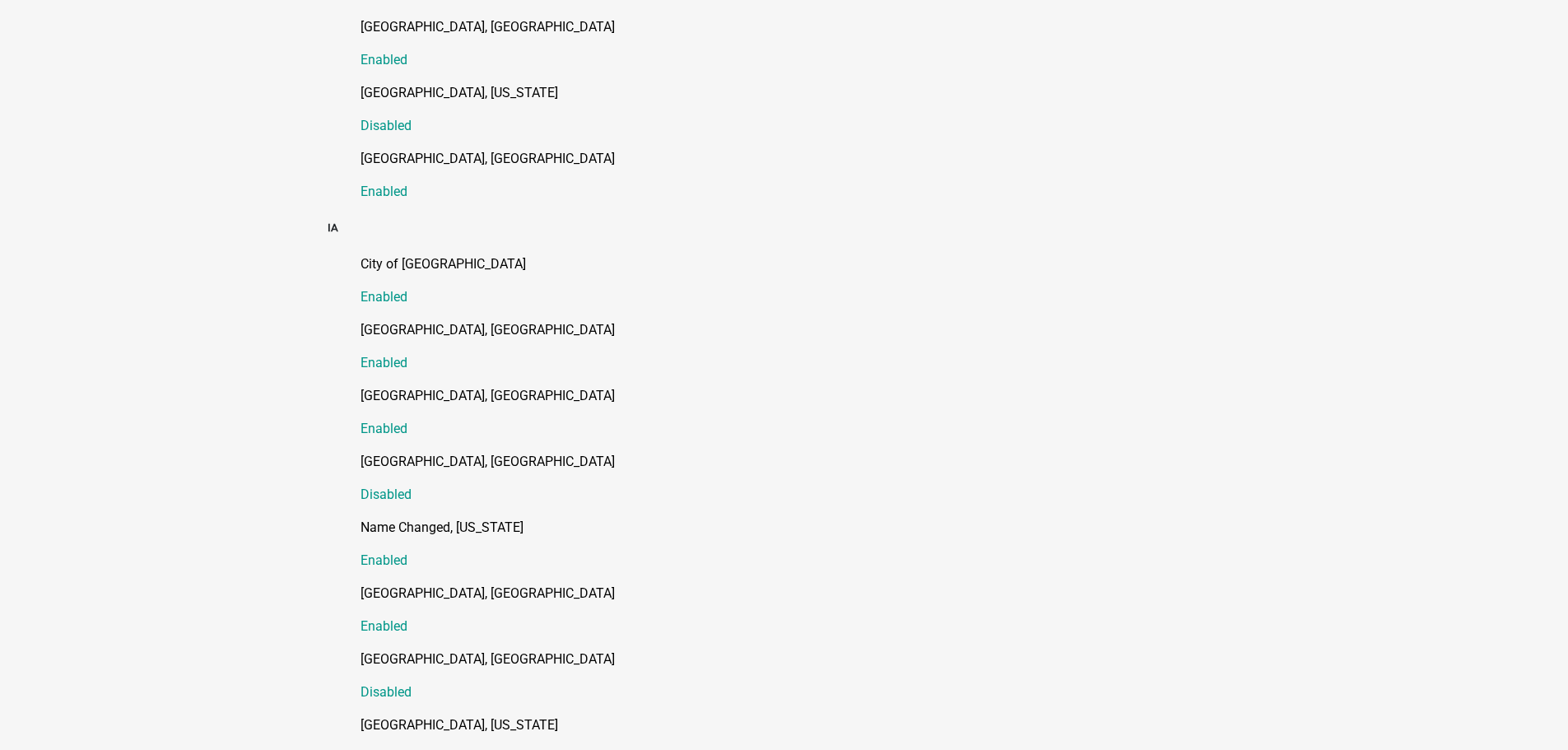
scroll to position [988, 0]
click at [409, 253] on p "City of [GEOGRAPHIC_DATA]" at bounding box center [800, 263] width 880 height 20
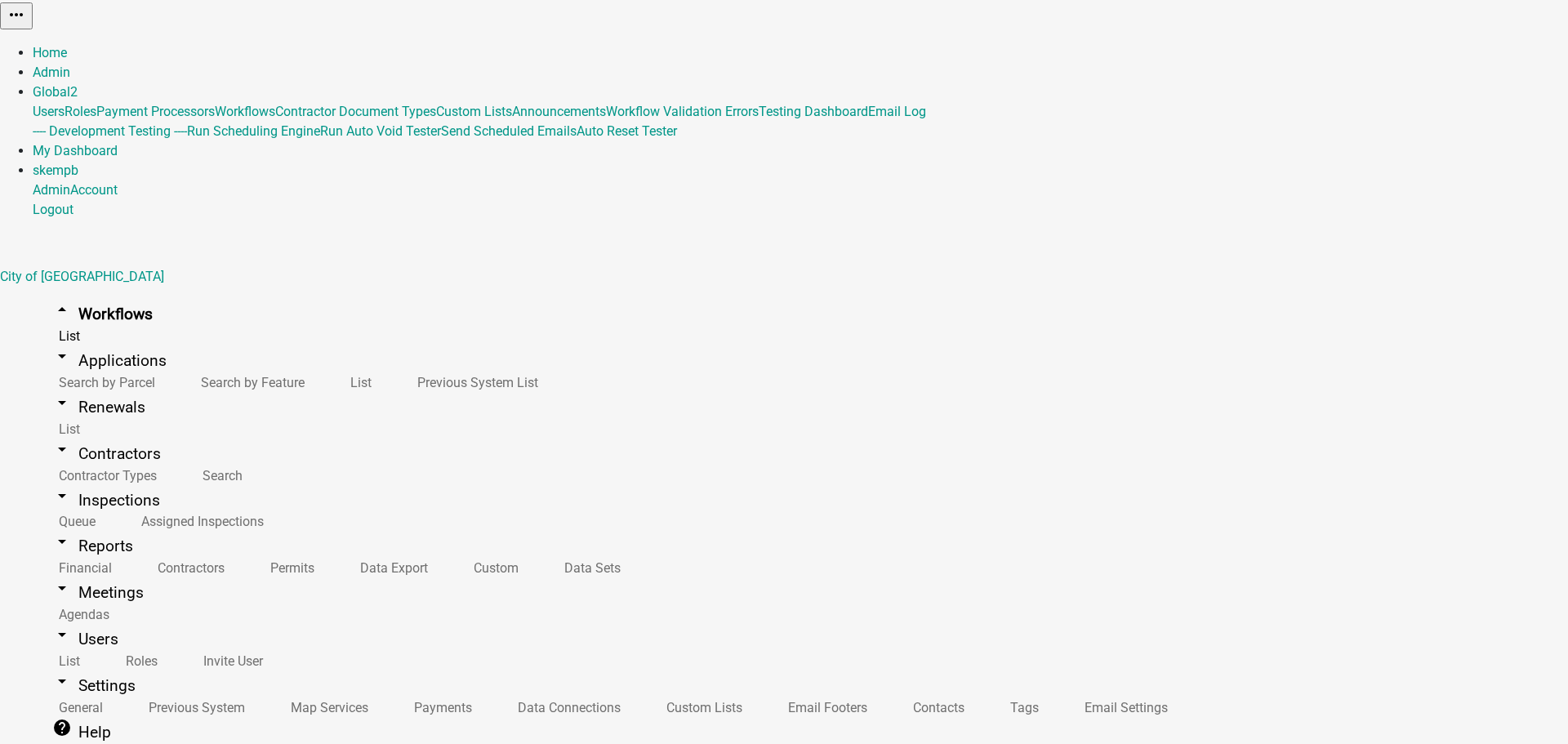
click at [1200, 50] on button "Publish" at bounding box center [1175, 41] width 49 height 17
drag, startPoint x: 548, startPoint y: 99, endPoint x: 848, endPoint y: 131, distance: 301.7
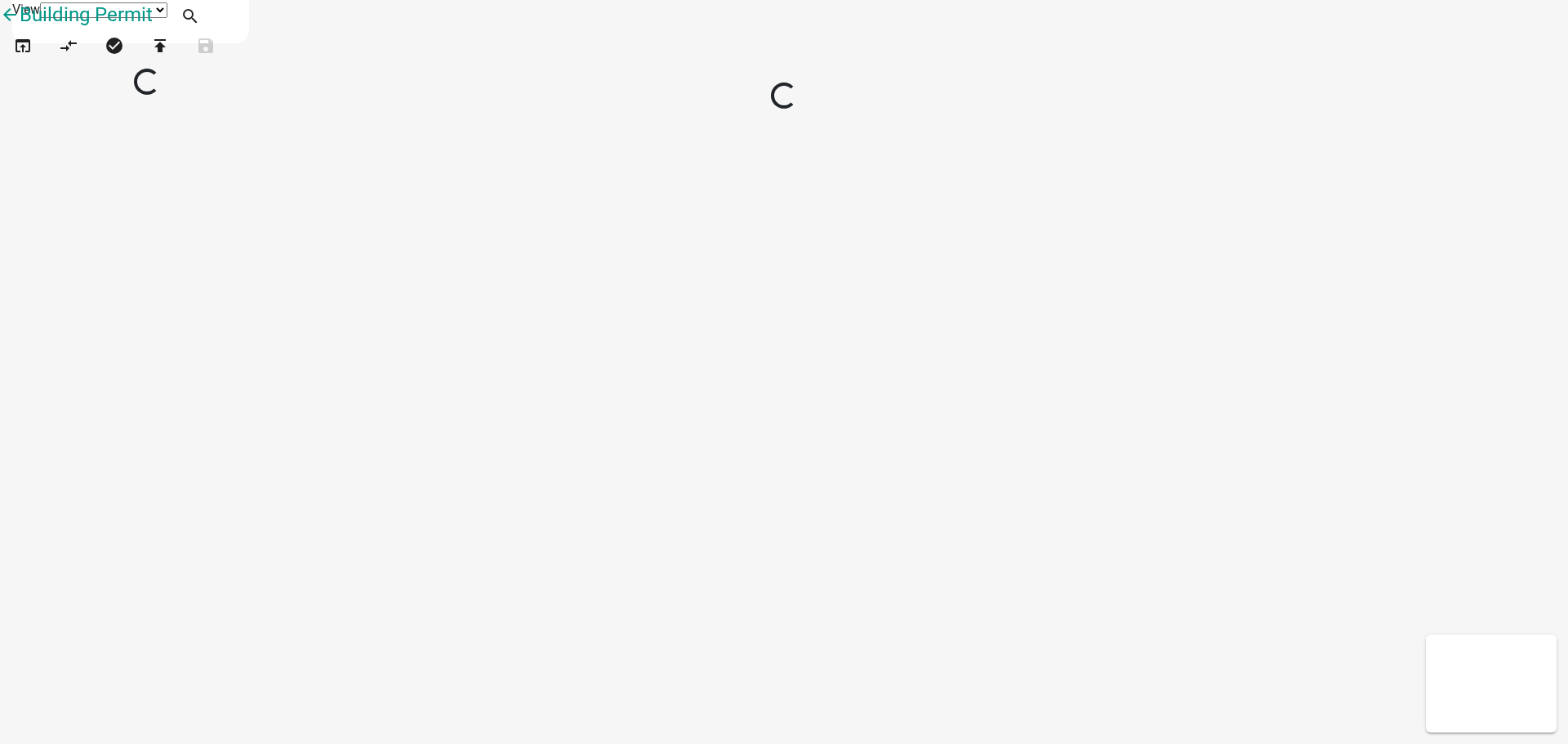
select select "1"
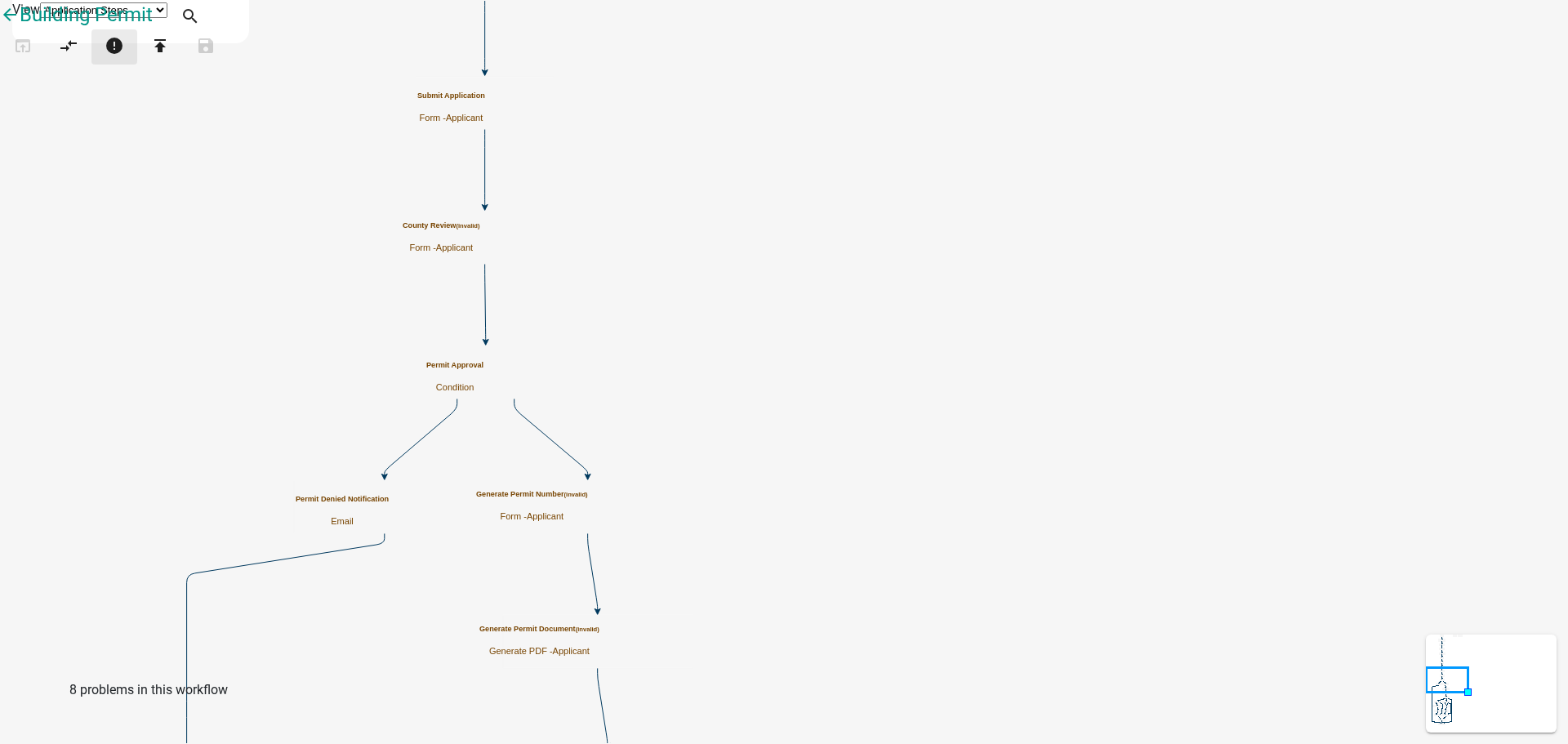
click at [124, 59] on icon "error" at bounding box center [114, 47] width 20 height 23
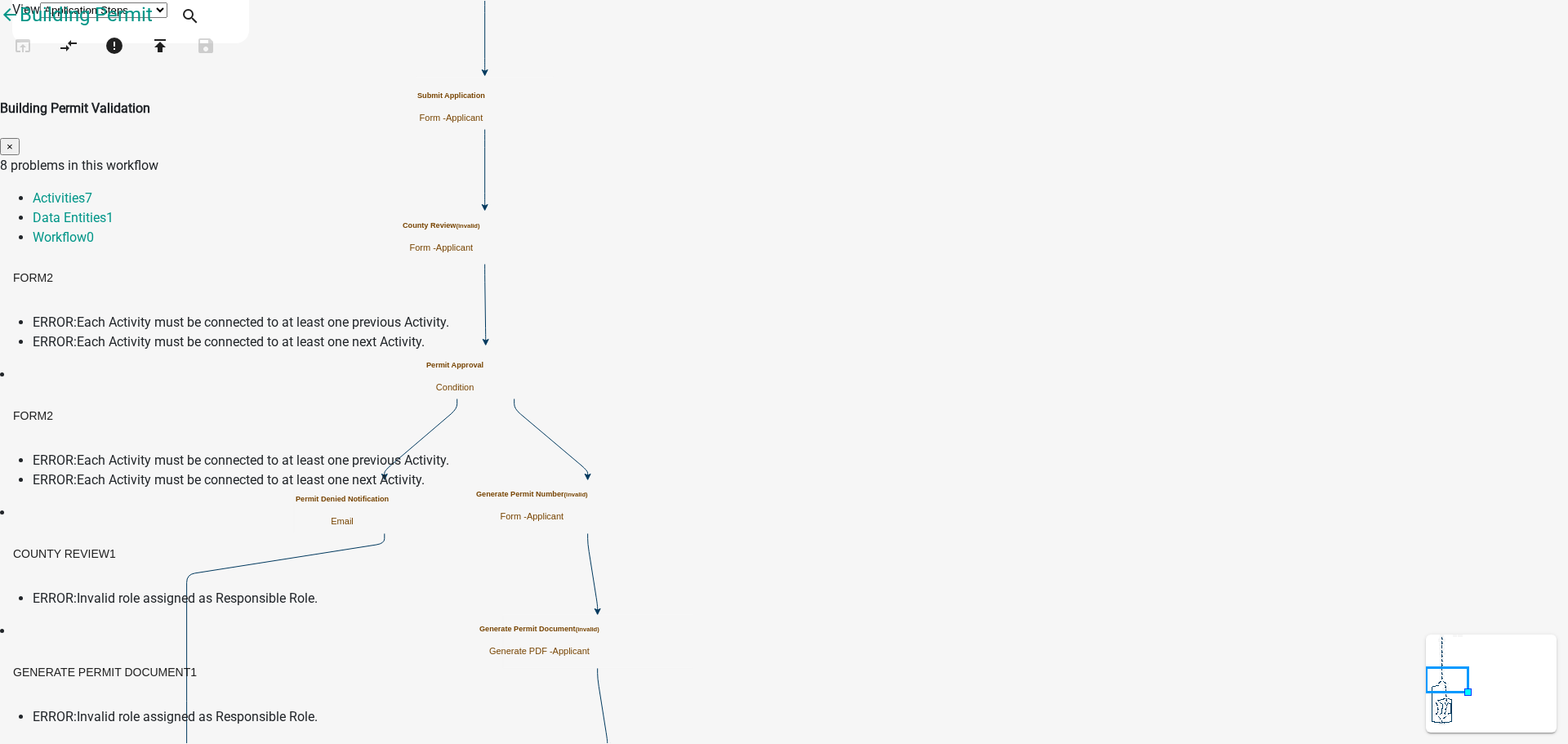
click at [13, 140] on span "×" at bounding box center [9, 147] width 6 height 13
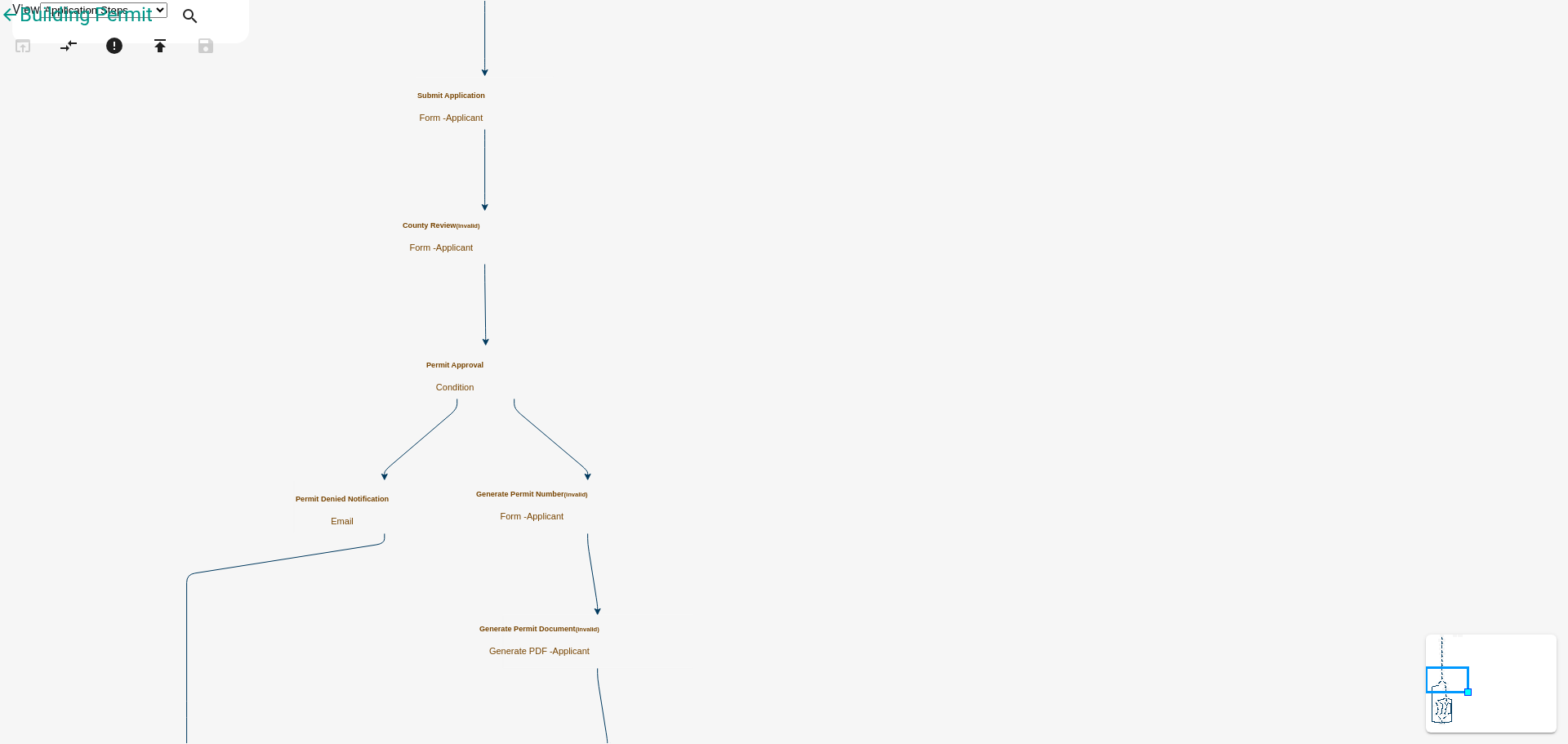
click at [479, 230] on small "(invalid)" at bounding box center [468, 225] width 23 height 7
click at [20, 28] on icon "arrow_back" at bounding box center [10, 16] width 20 height 23
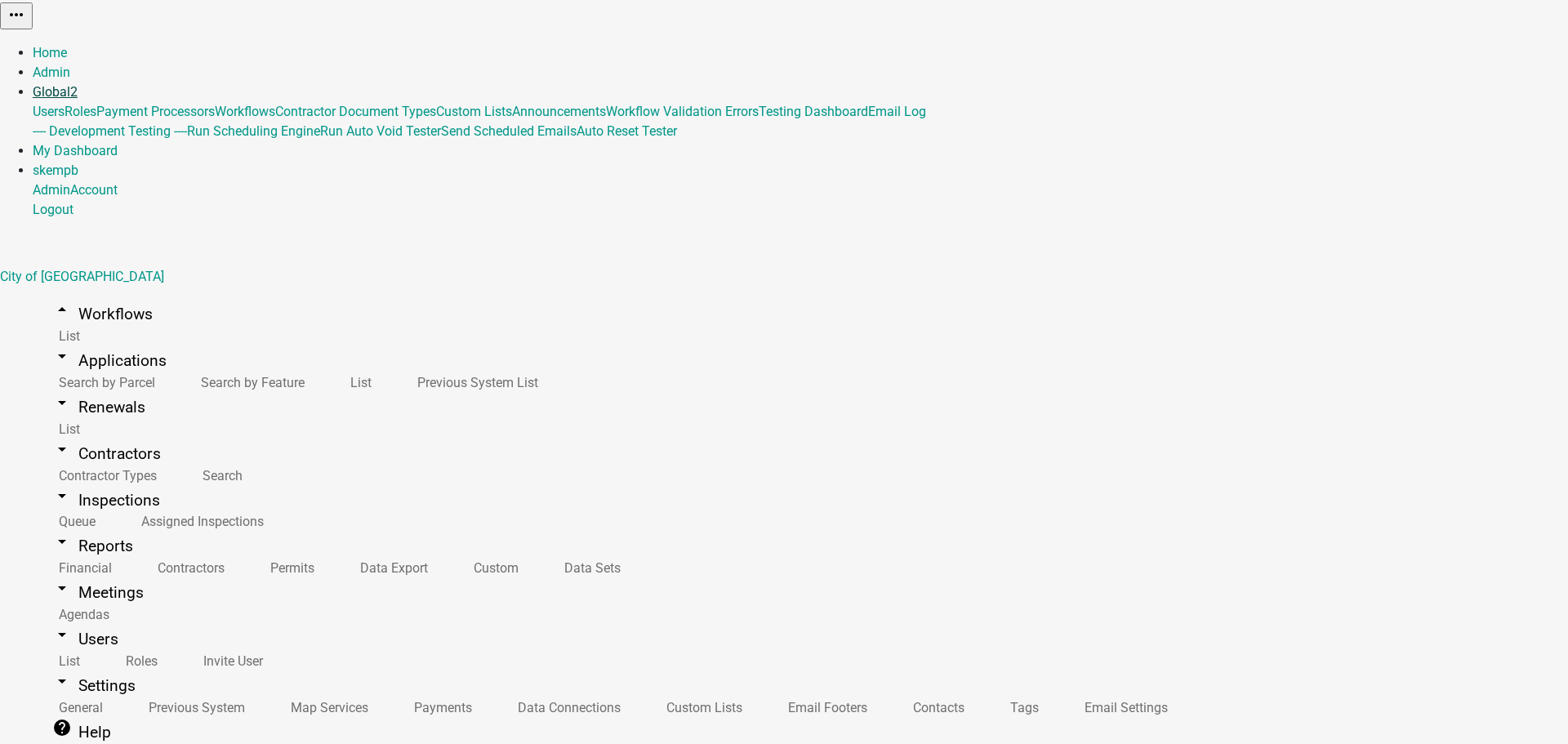
click at [78, 84] on link "Global 2" at bounding box center [55, 91] width 45 height 15
click at [97, 104] on link "Roles" at bounding box center [80, 111] width 32 height 15
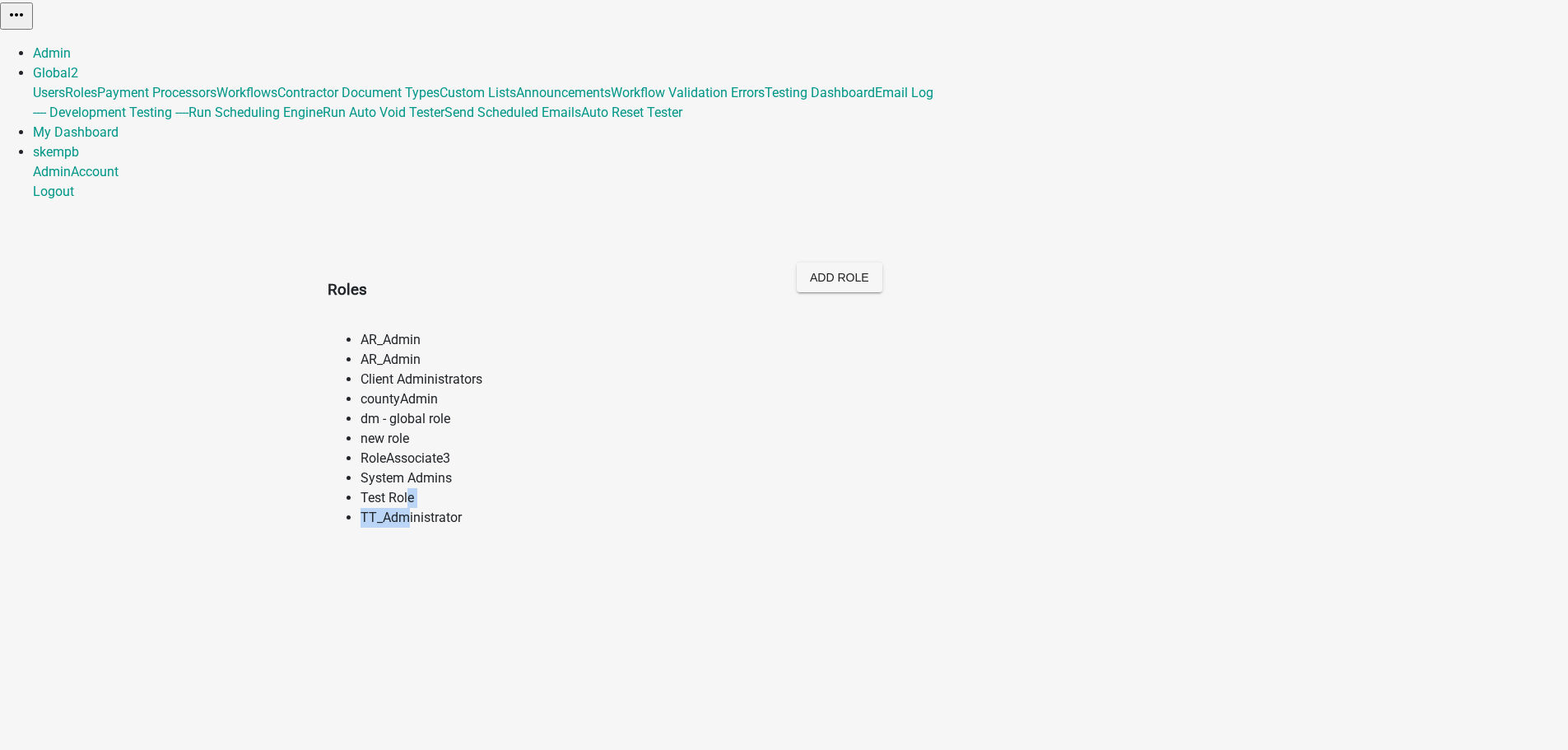
click at [367, 482] on ul "AR_Admin AR_Admin Client Administrators countyAdmin dm - global role new role R…" at bounding box center [785, 428] width 914 height 197
click at [536, 409] on li "dm - global role" at bounding box center [800, 419] width 880 height 20
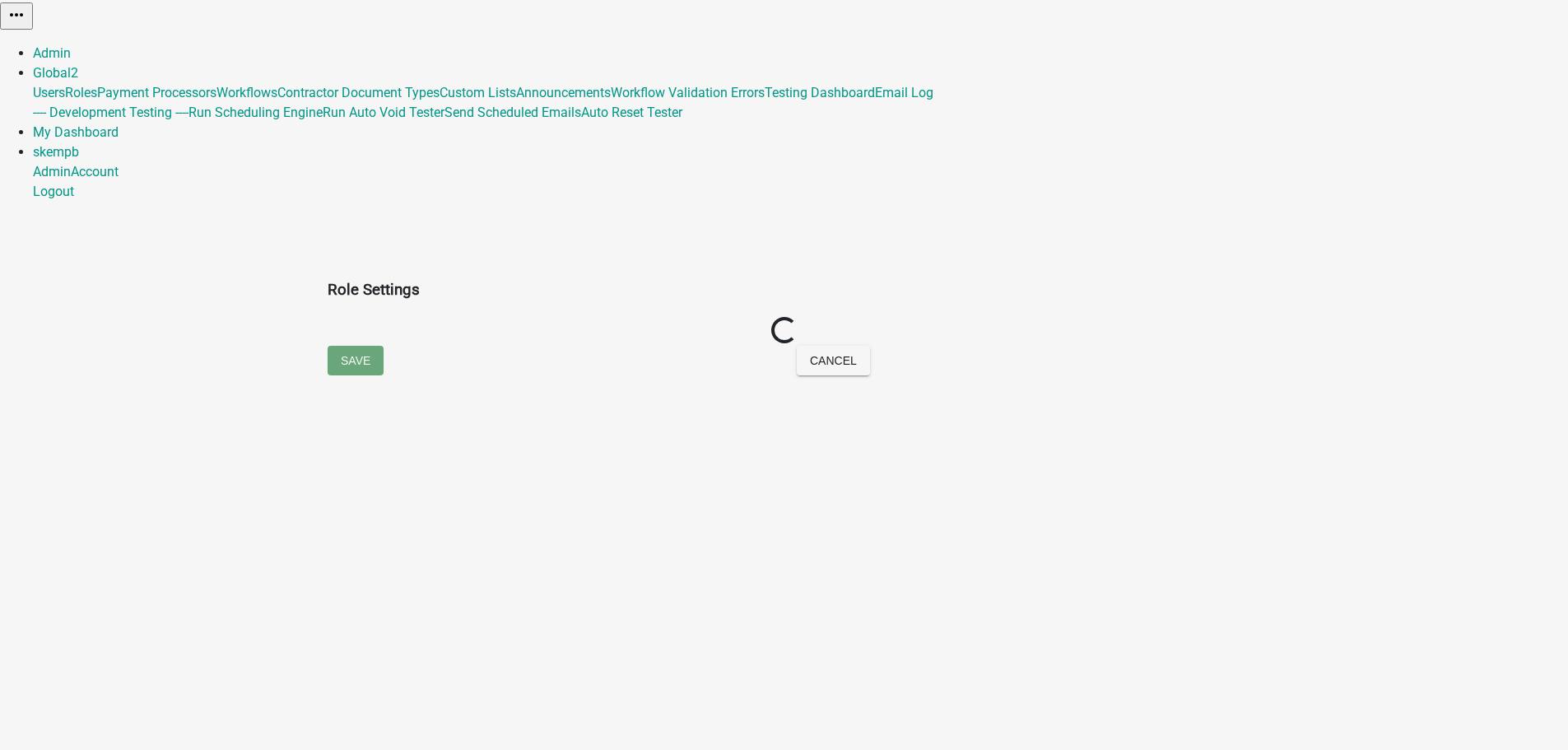
select select "3: orange"
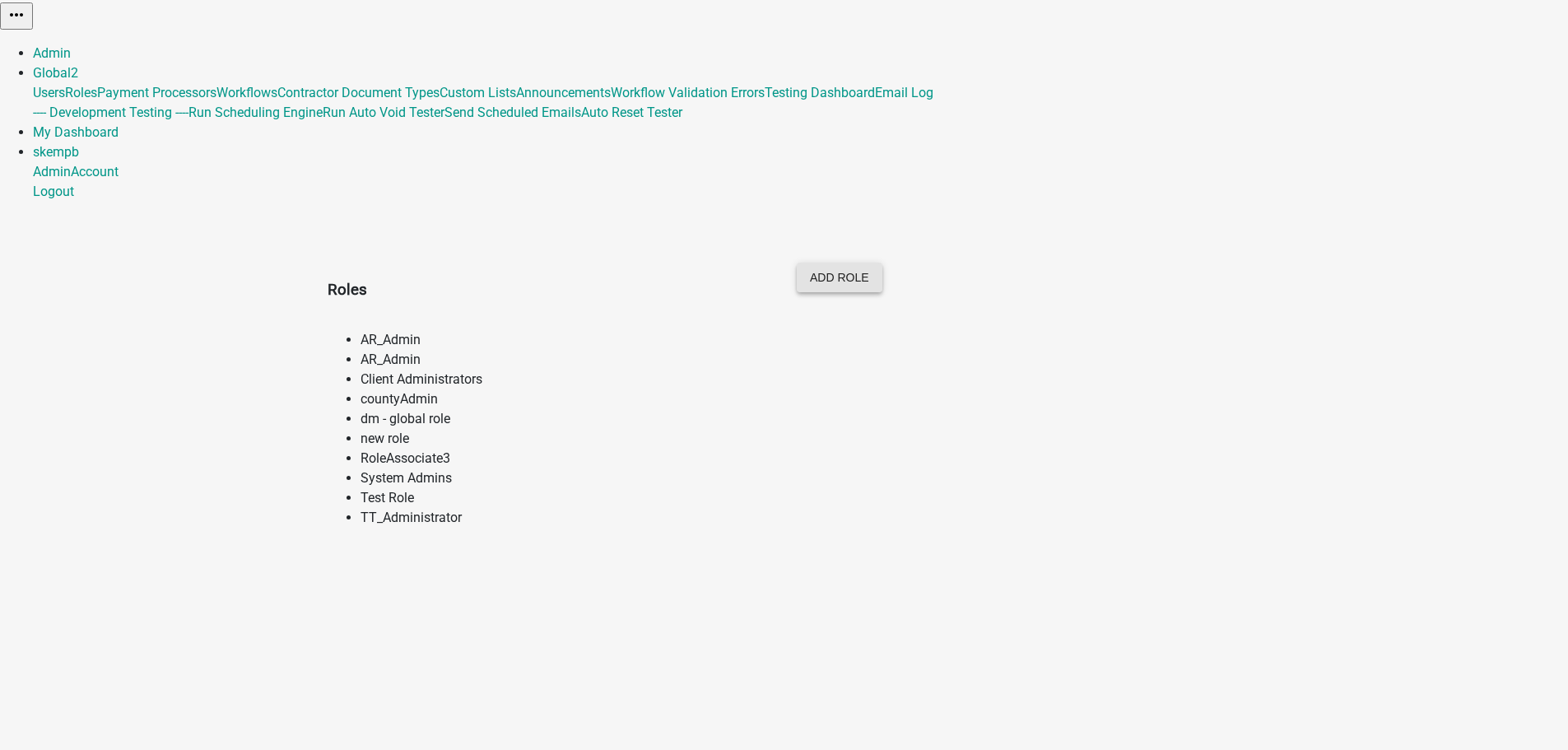
click at [882, 262] on button "Add Role" at bounding box center [839, 277] width 86 height 30
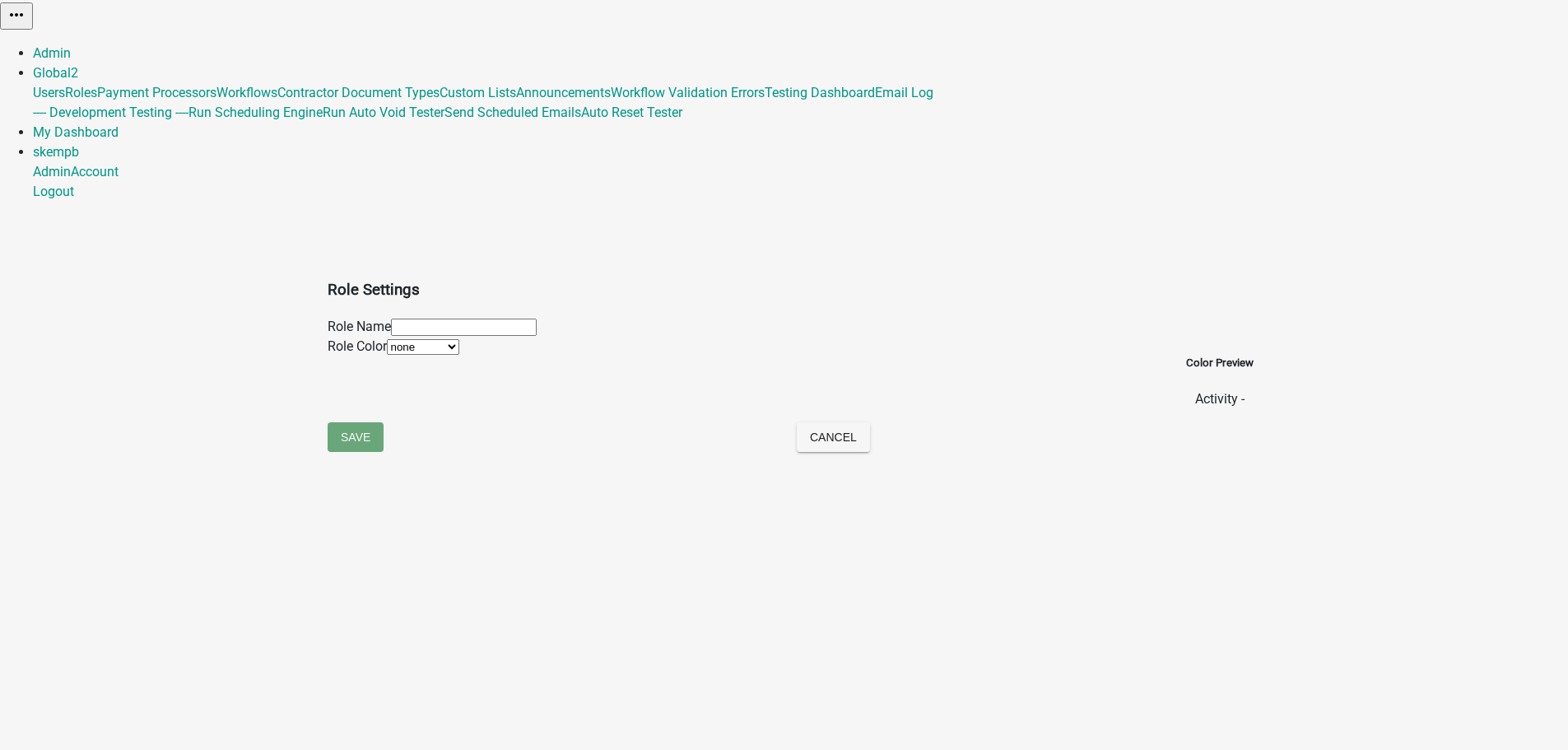
click at [442, 319] on input "text" at bounding box center [464, 327] width 146 height 17
click at [1186, 375] on div "Color Preview Activity -" at bounding box center [1219, 402] width 68 height 54
click at [1186, 409] on p "Activity -" at bounding box center [1219, 419] width 68 height 20
click at [871, 443] on button "Cancel" at bounding box center [833, 457] width 73 height 30
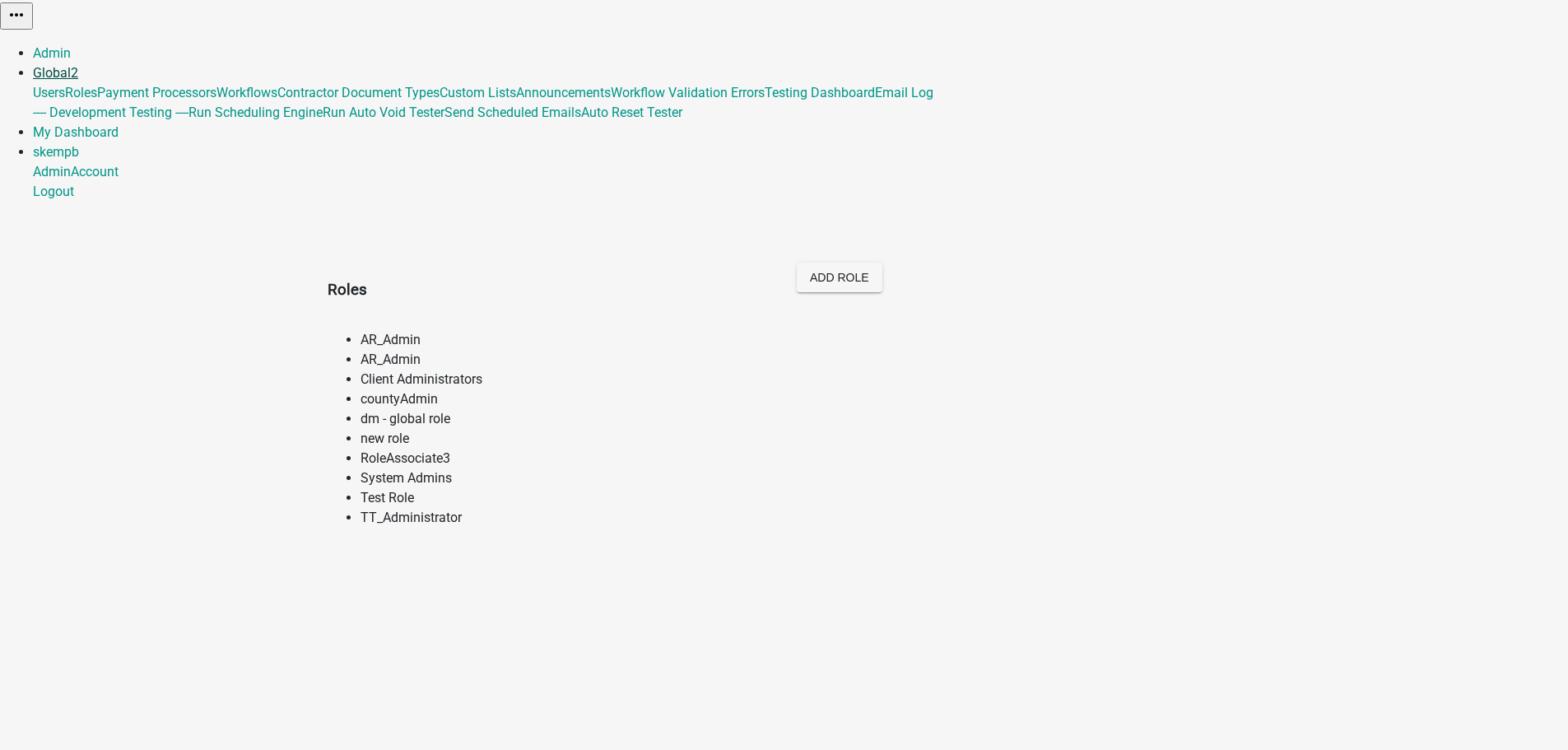
click at [78, 65] on link "Global 2" at bounding box center [56, 72] width 45 height 15
click at [278, 100] on link "Workflows" at bounding box center [247, 92] width 61 height 15
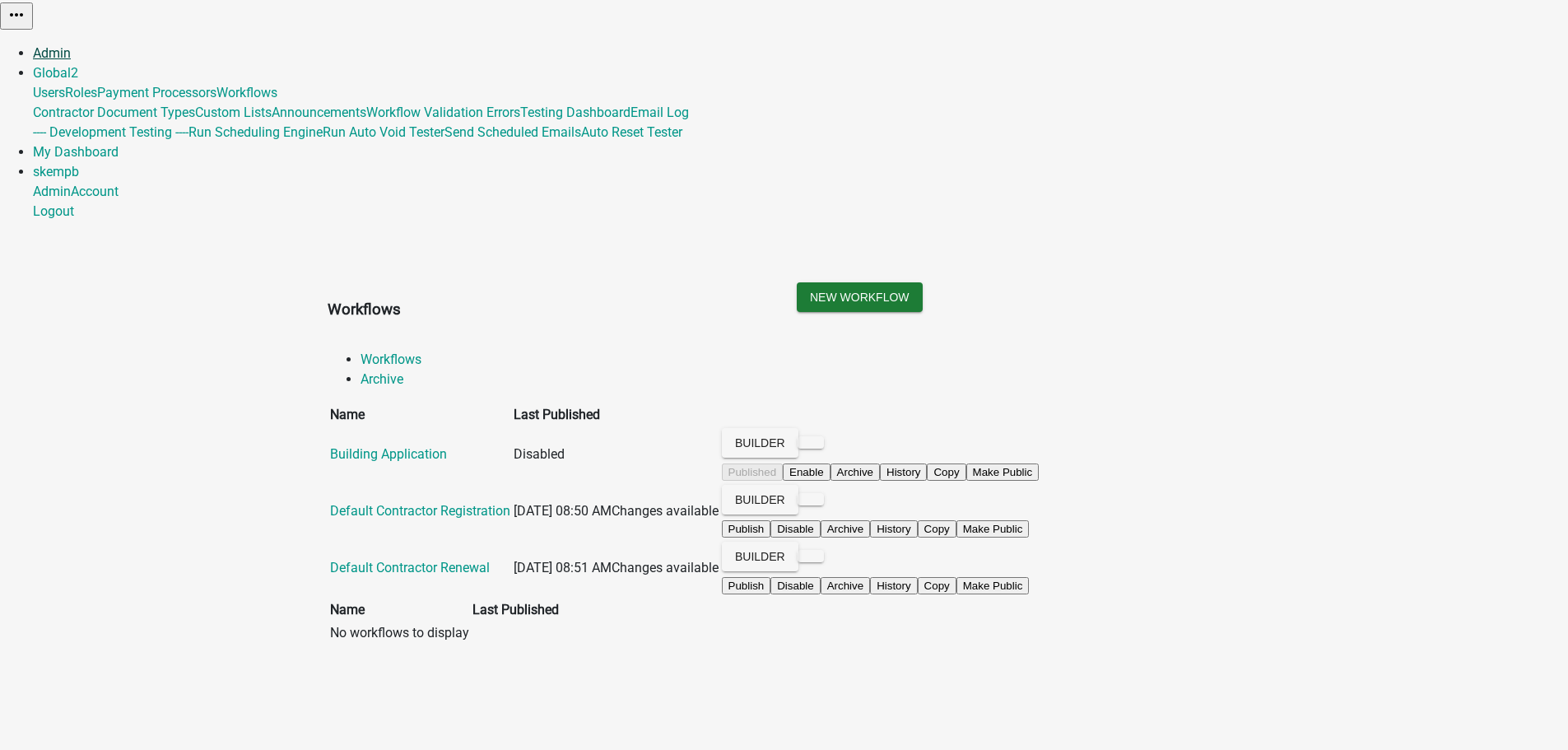
click at [71, 45] on link "Admin" at bounding box center [52, 52] width 38 height 15
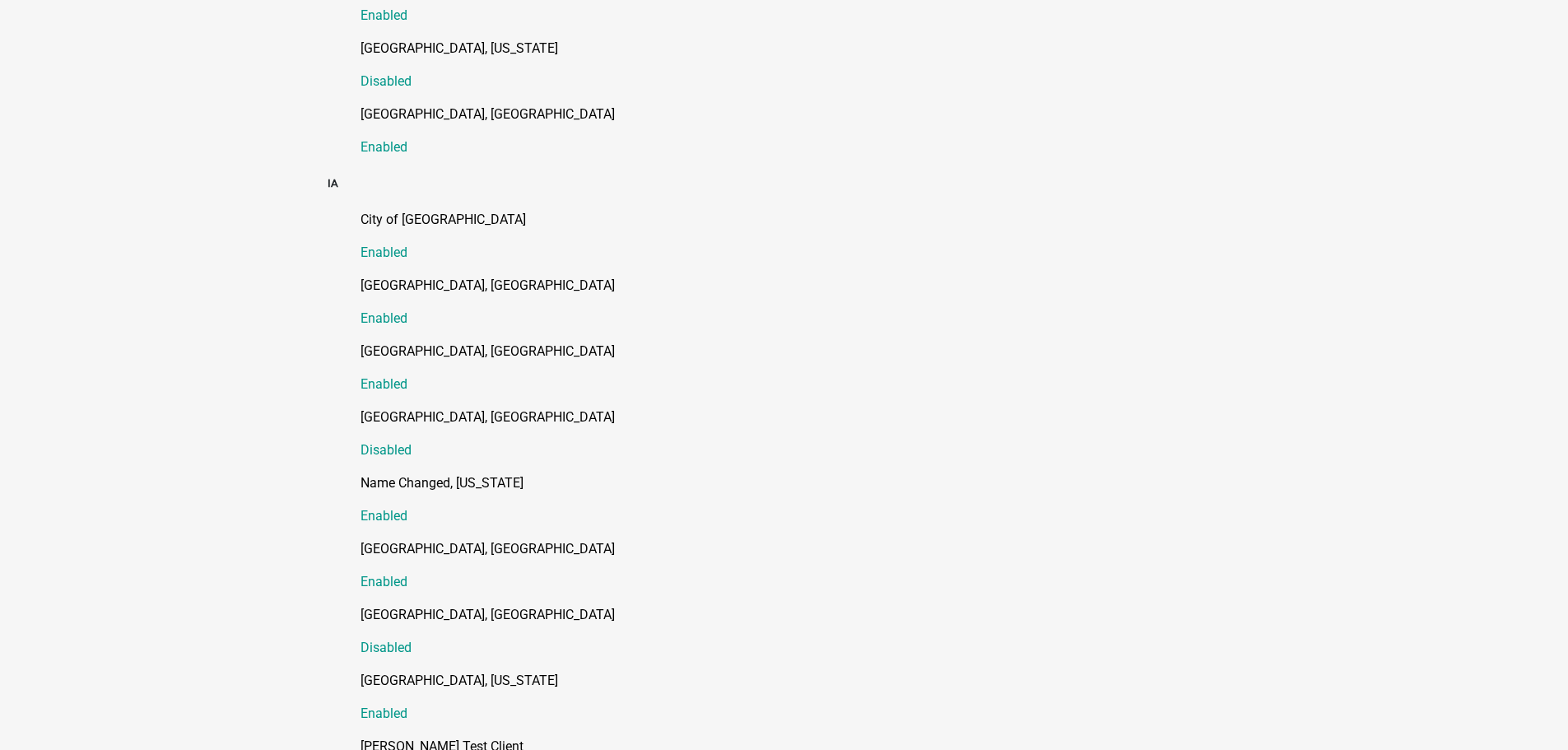
scroll to position [1153, 0]
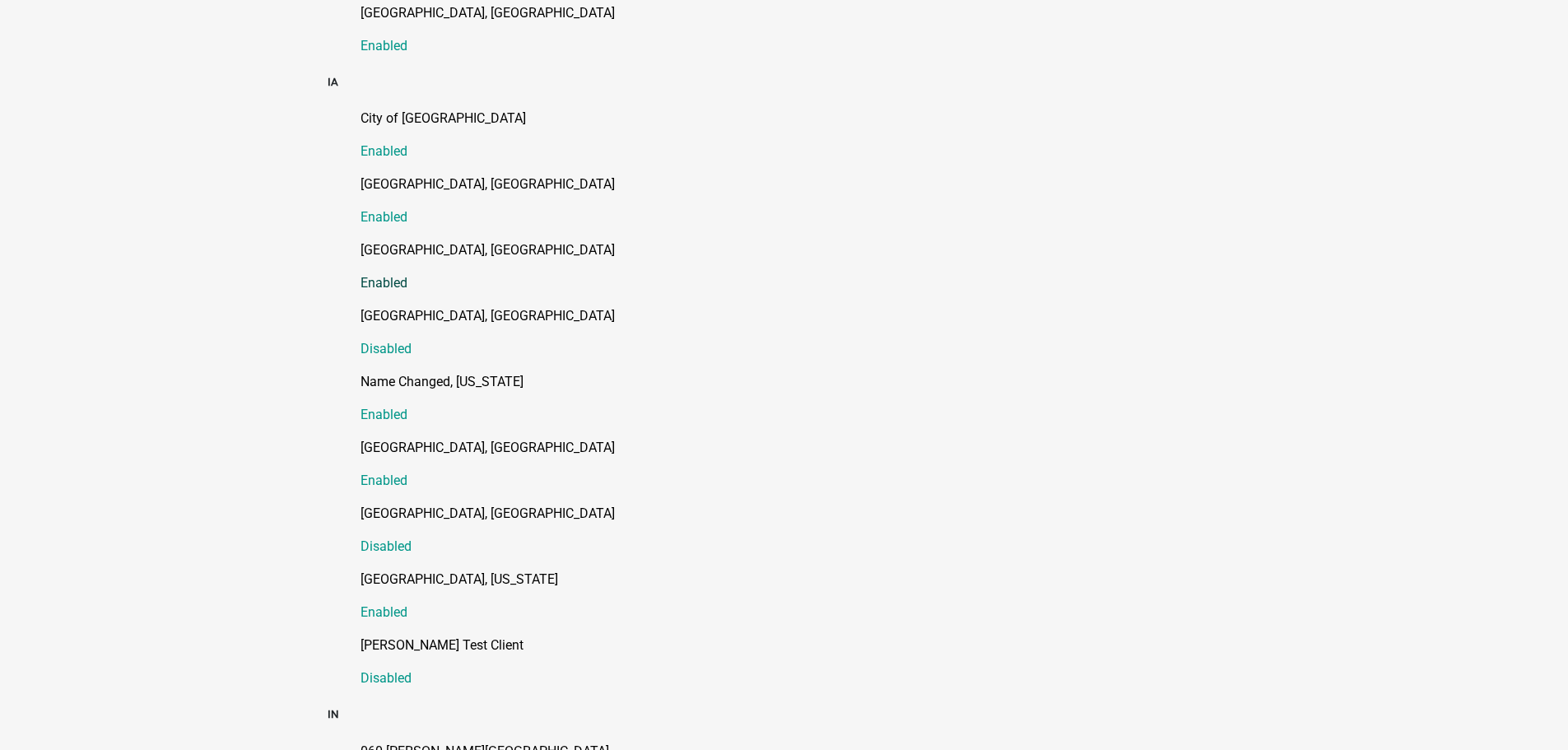
click at [392, 241] on p "[GEOGRAPHIC_DATA], [GEOGRAPHIC_DATA]" at bounding box center [800, 251] width 880 height 20
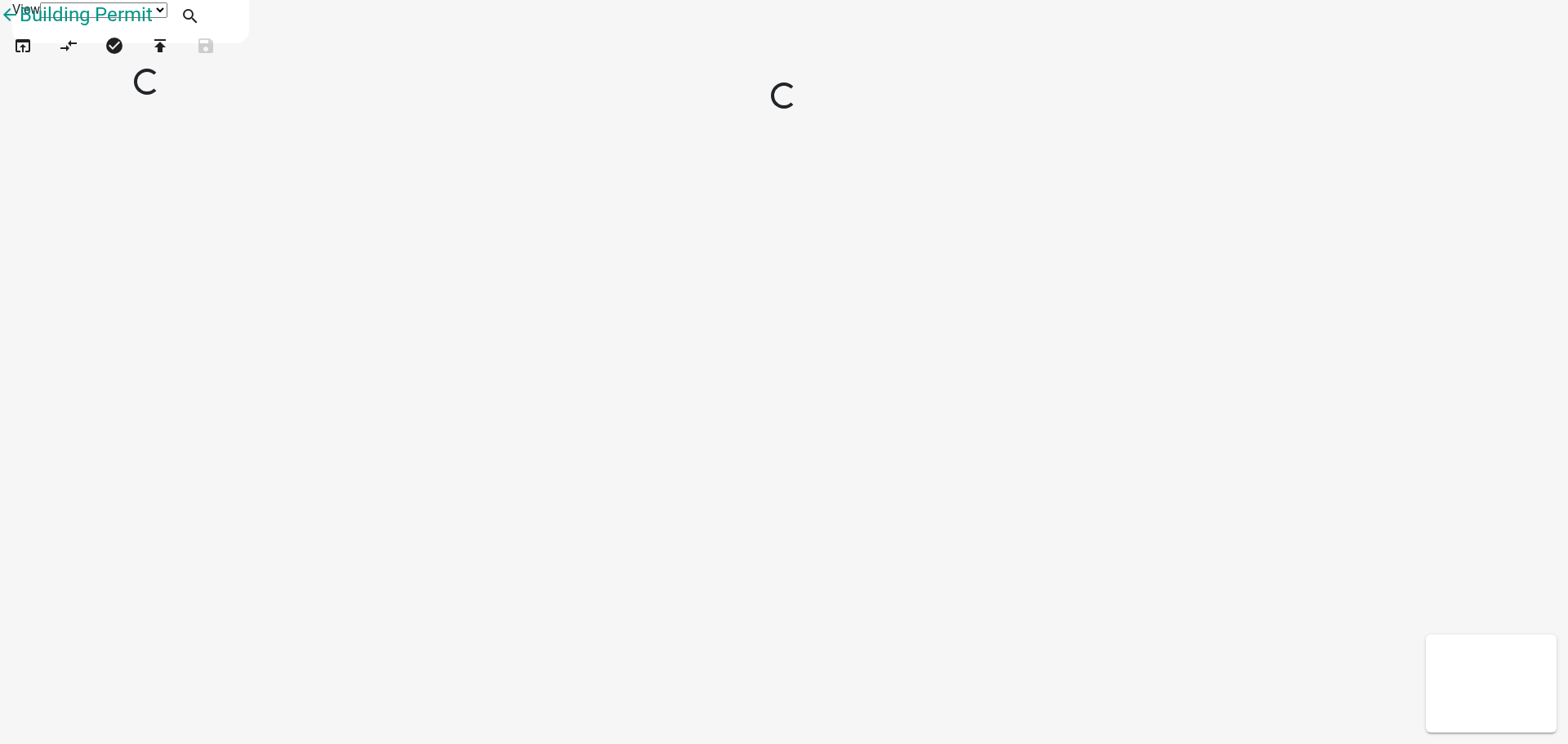
select select "1"
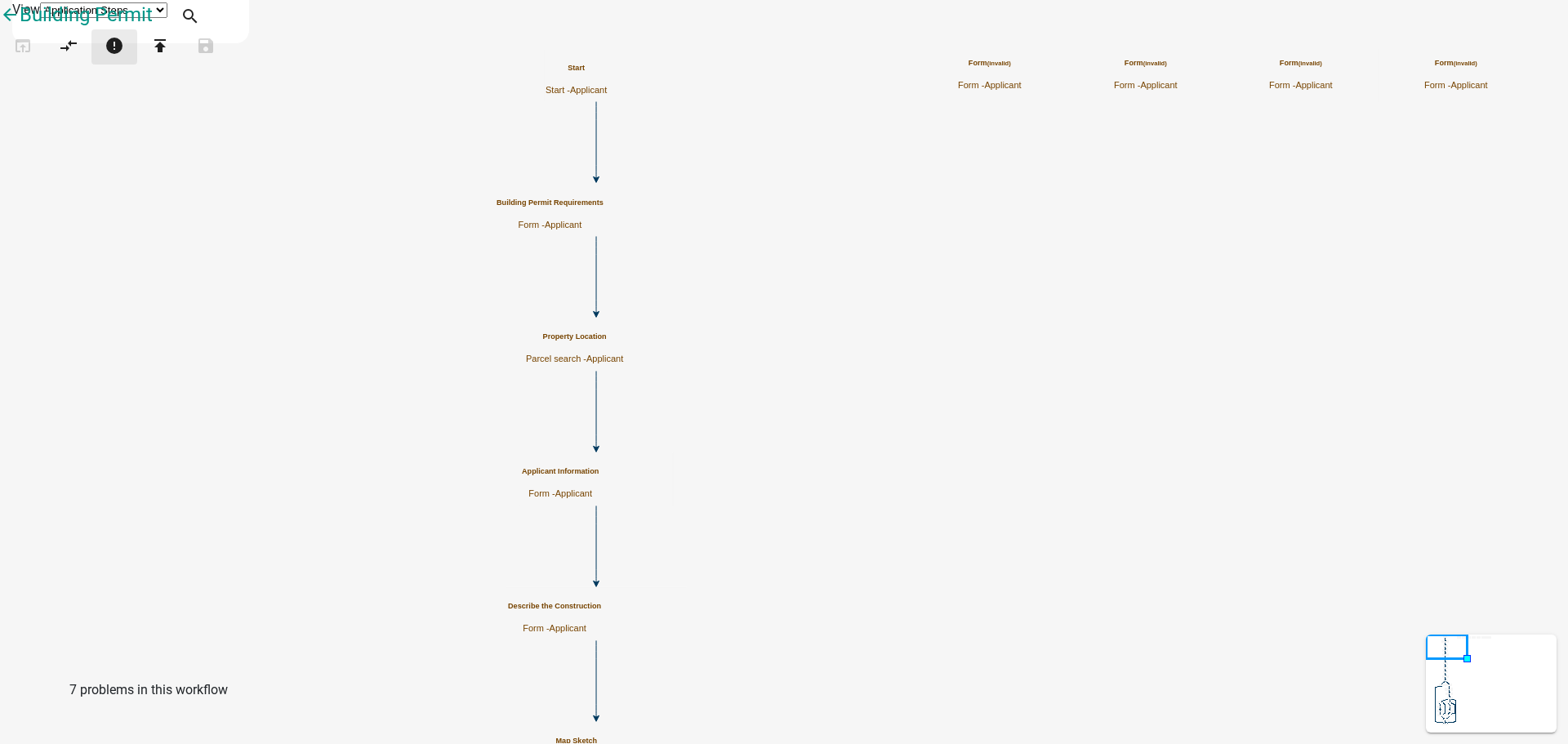
click at [124, 59] on icon "error" at bounding box center [114, 47] width 20 height 23
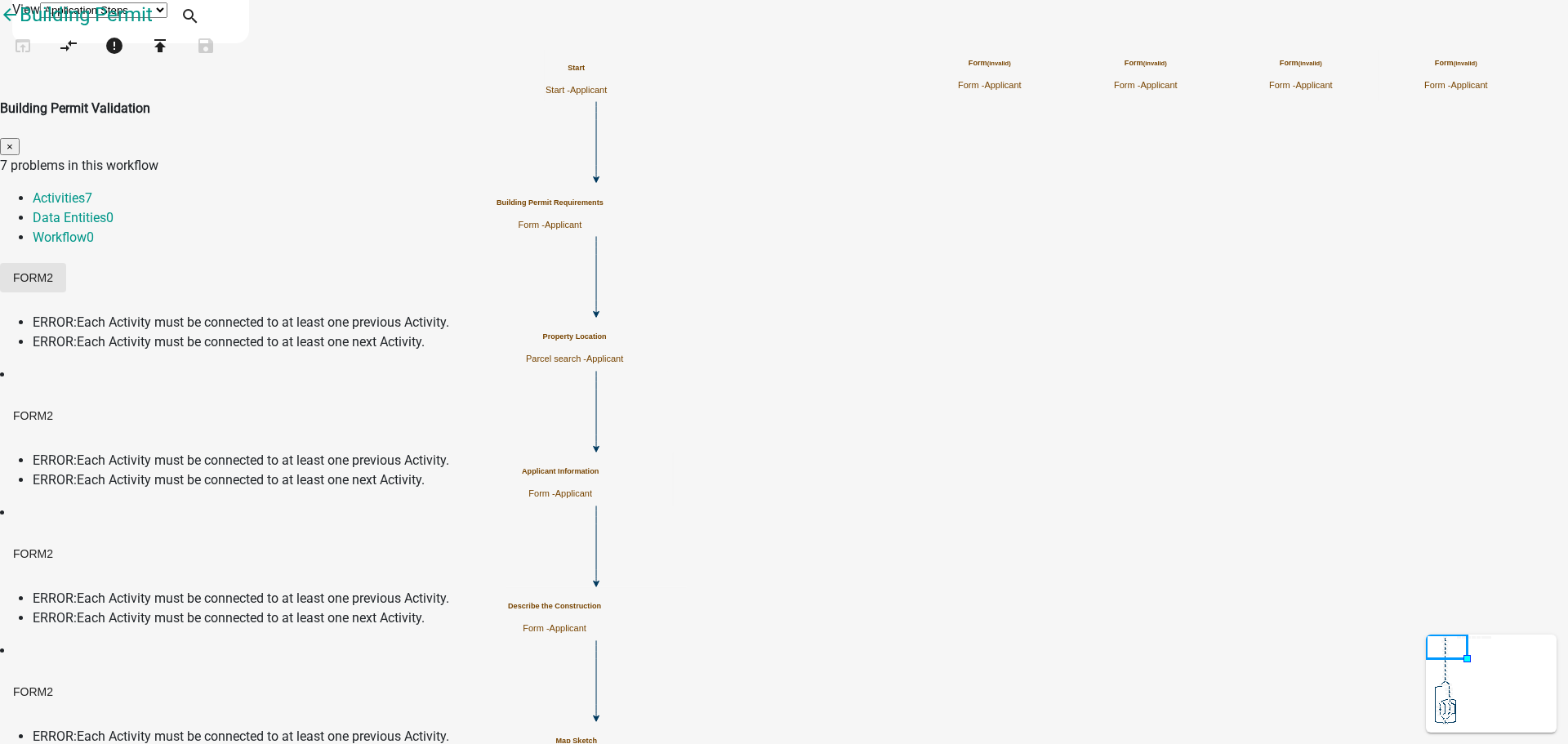
click at [53, 271] on span "2" at bounding box center [49, 277] width 6 height 13
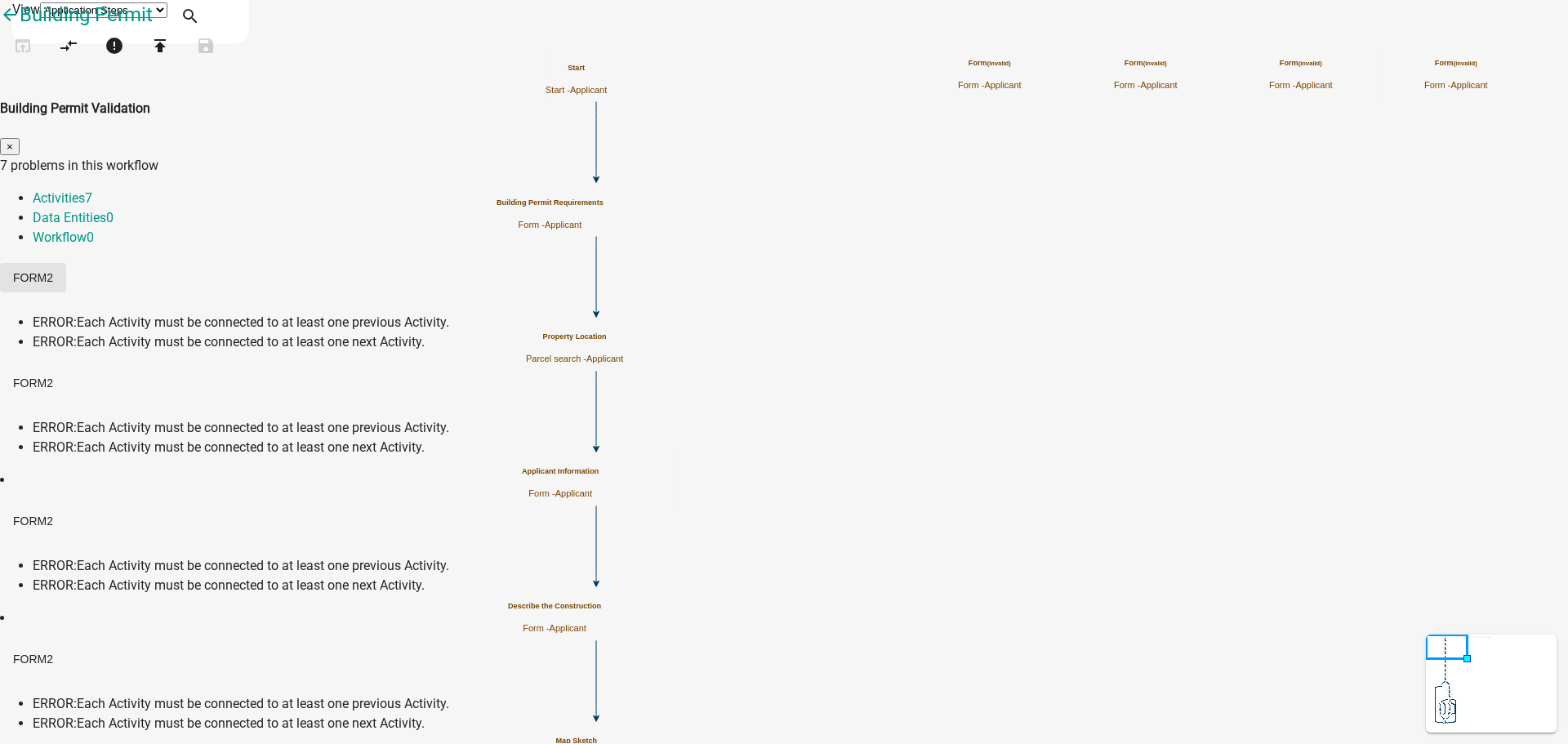
click at [66, 263] on button "Form 2" at bounding box center [33, 277] width 66 height 30
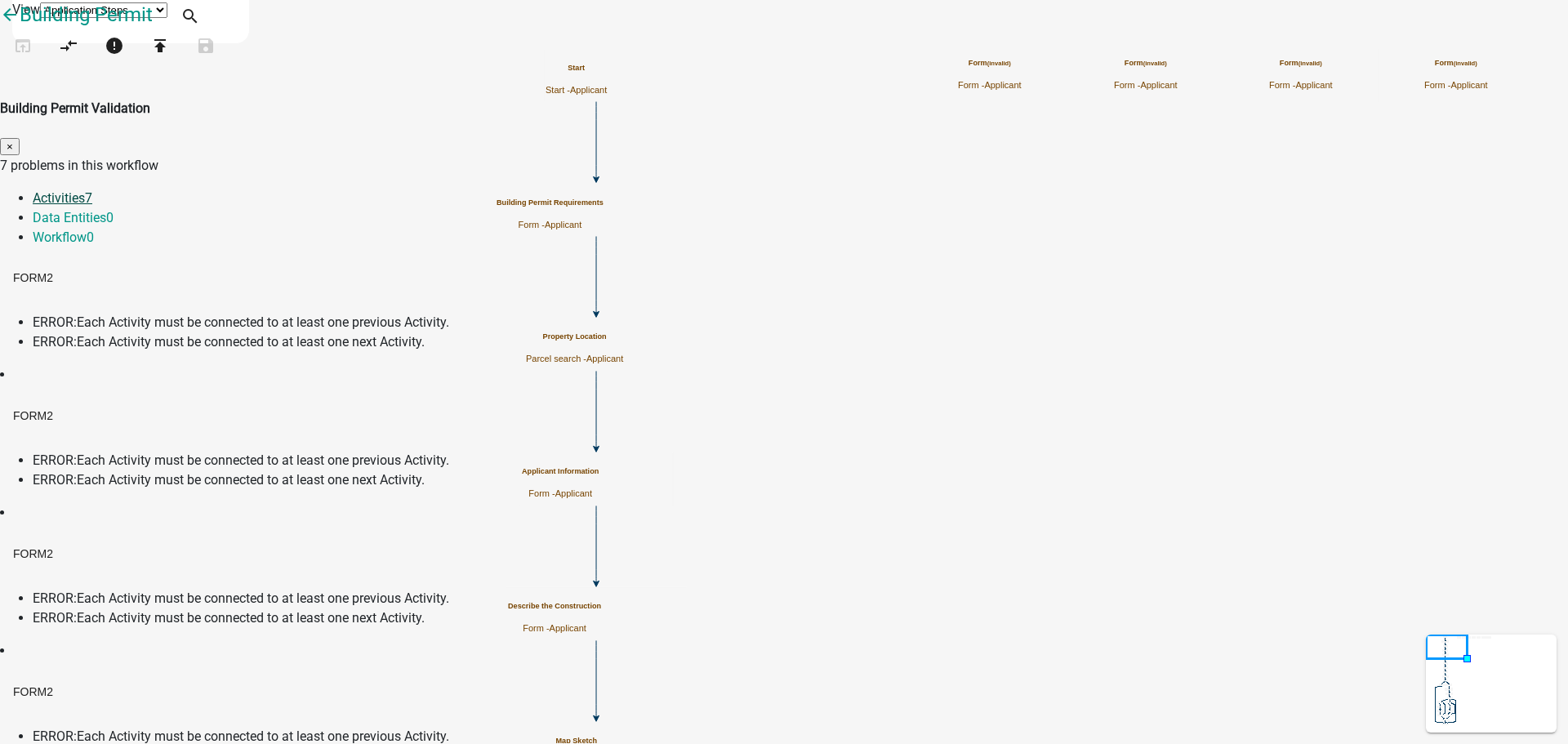
click at [92, 190] on link "Activities 7" at bounding box center [63, 198] width 60 height 15
click at [13, 140] on span "×" at bounding box center [9, 147] width 6 height 13
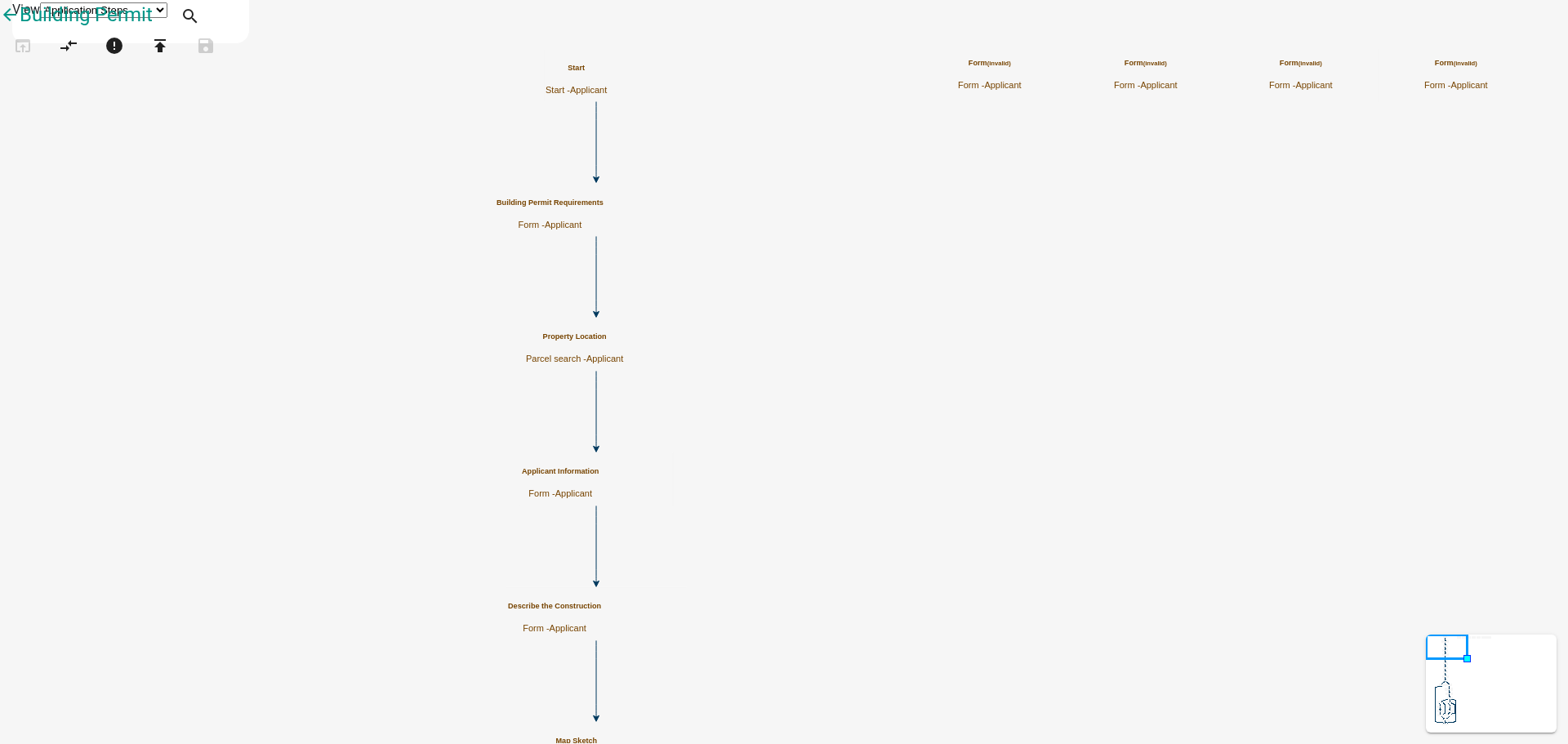
click at [1011, 67] on small "(invalid)" at bounding box center [999, 63] width 23 height 7
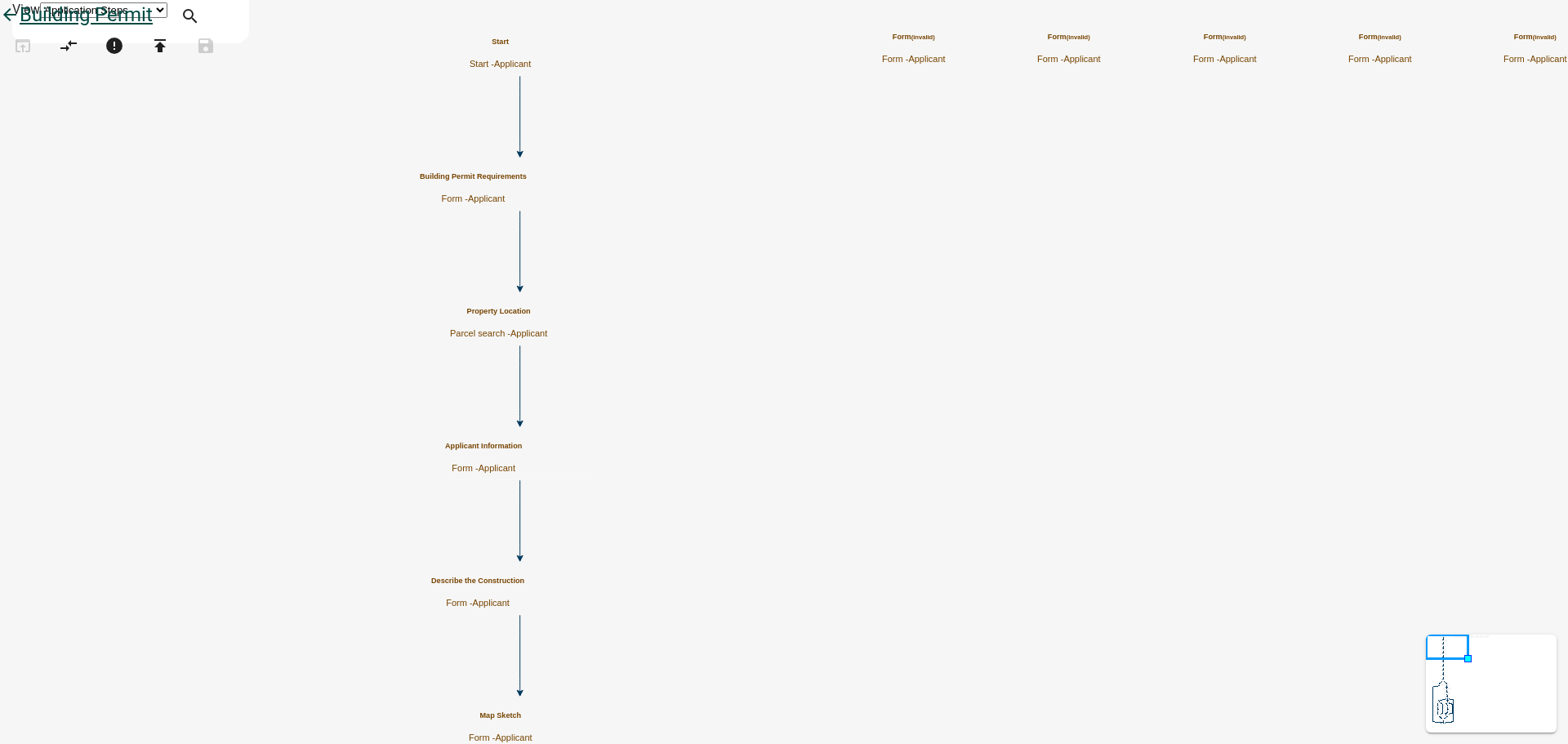
click at [20, 28] on icon "arrow_back" at bounding box center [10, 16] width 20 height 23
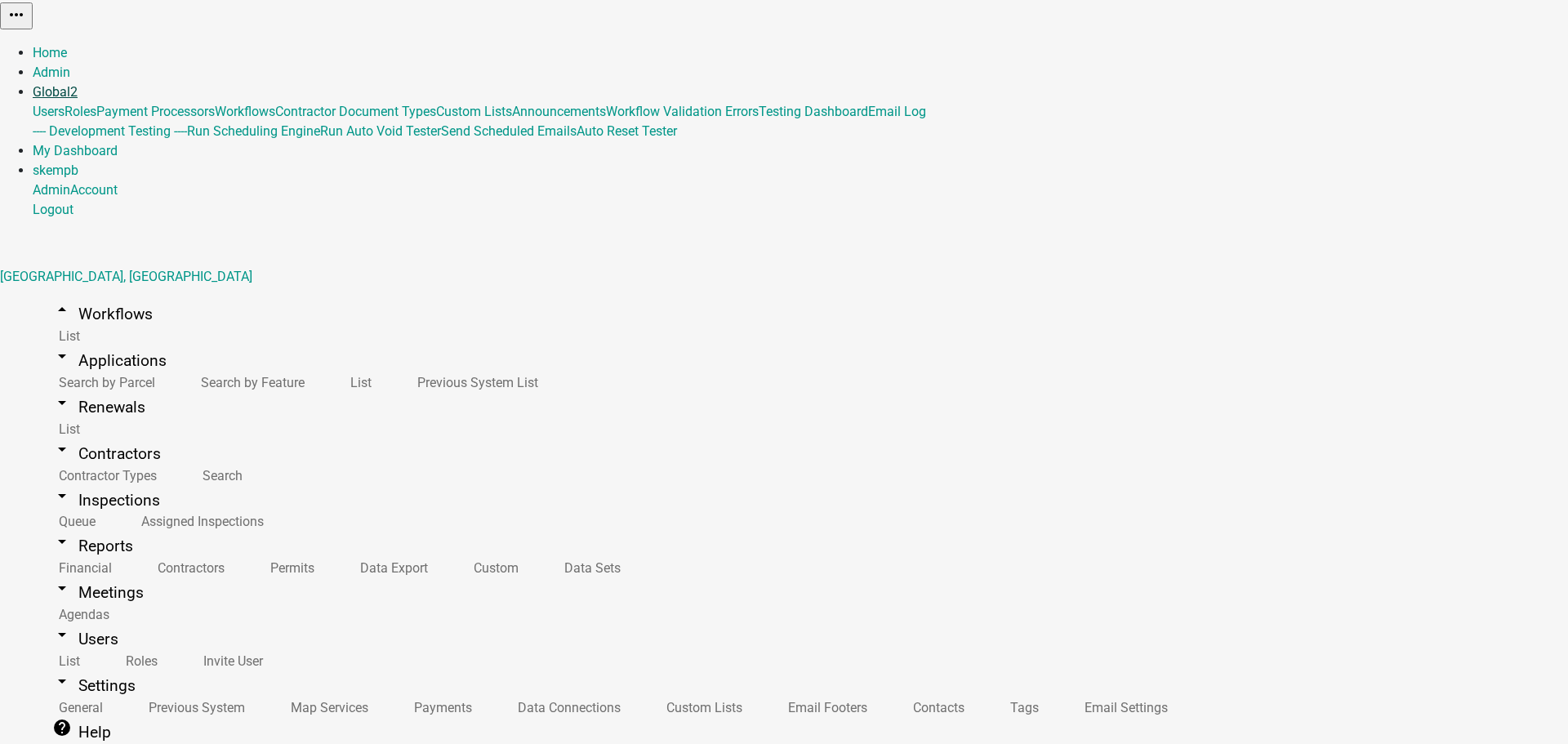
click at [78, 84] on link "Global 2" at bounding box center [55, 91] width 45 height 15
click at [71, 64] on link "Admin" at bounding box center [52, 72] width 38 height 15
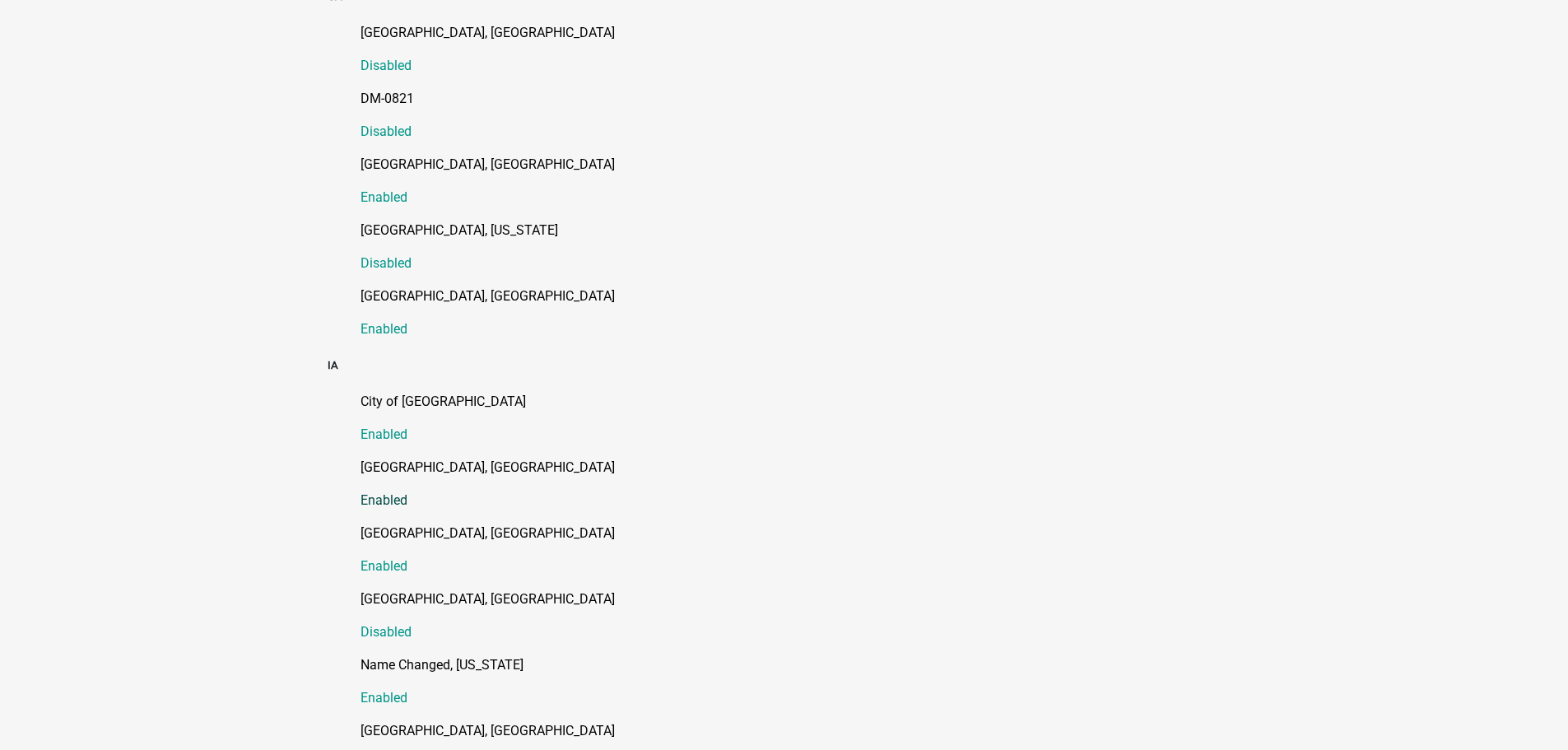
scroll to position [906, 0]
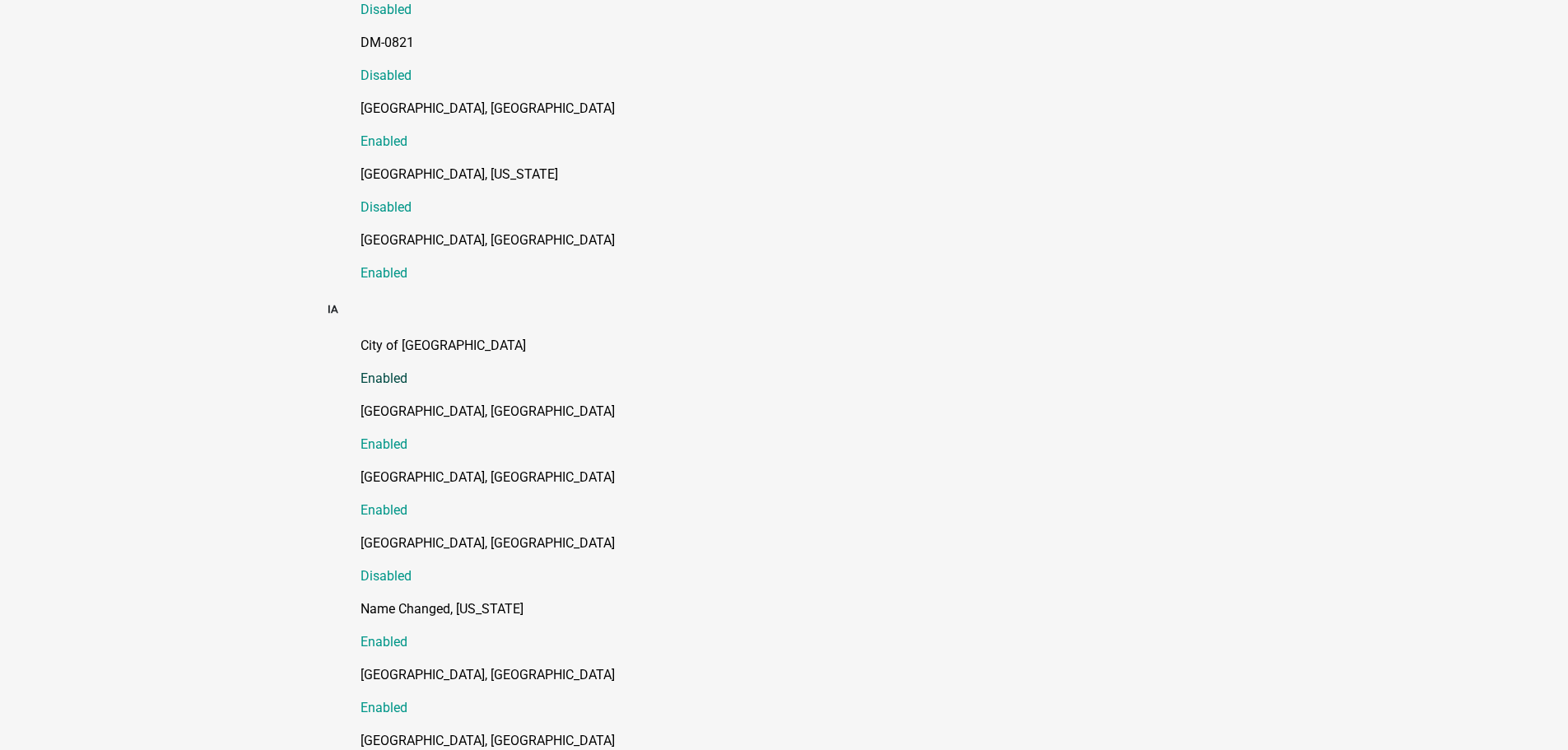
click at [409, 336] on p "City of [GEOGRAPHIC_DATA]" at bounding box center [800, 346] width 880 height 20
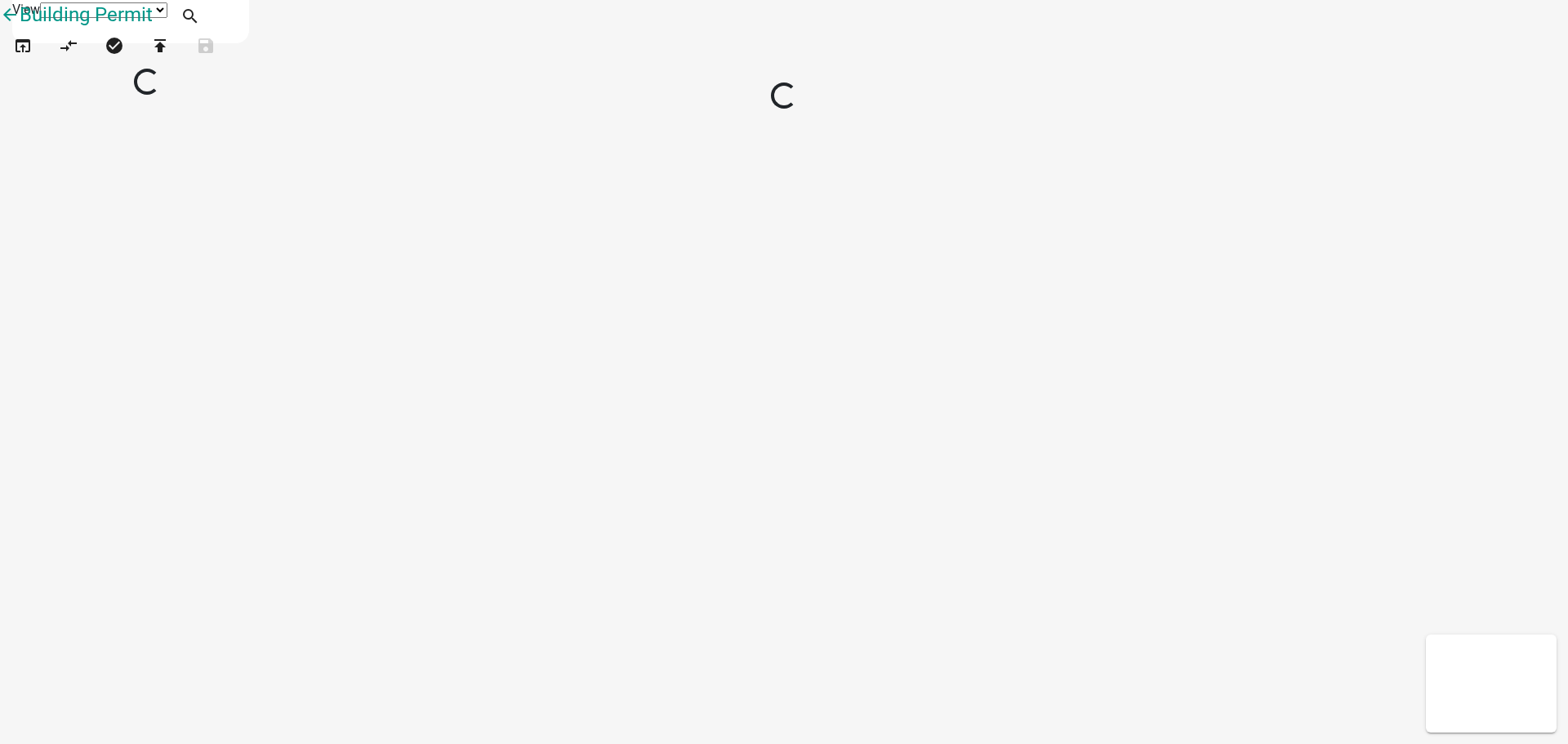
select select "1"
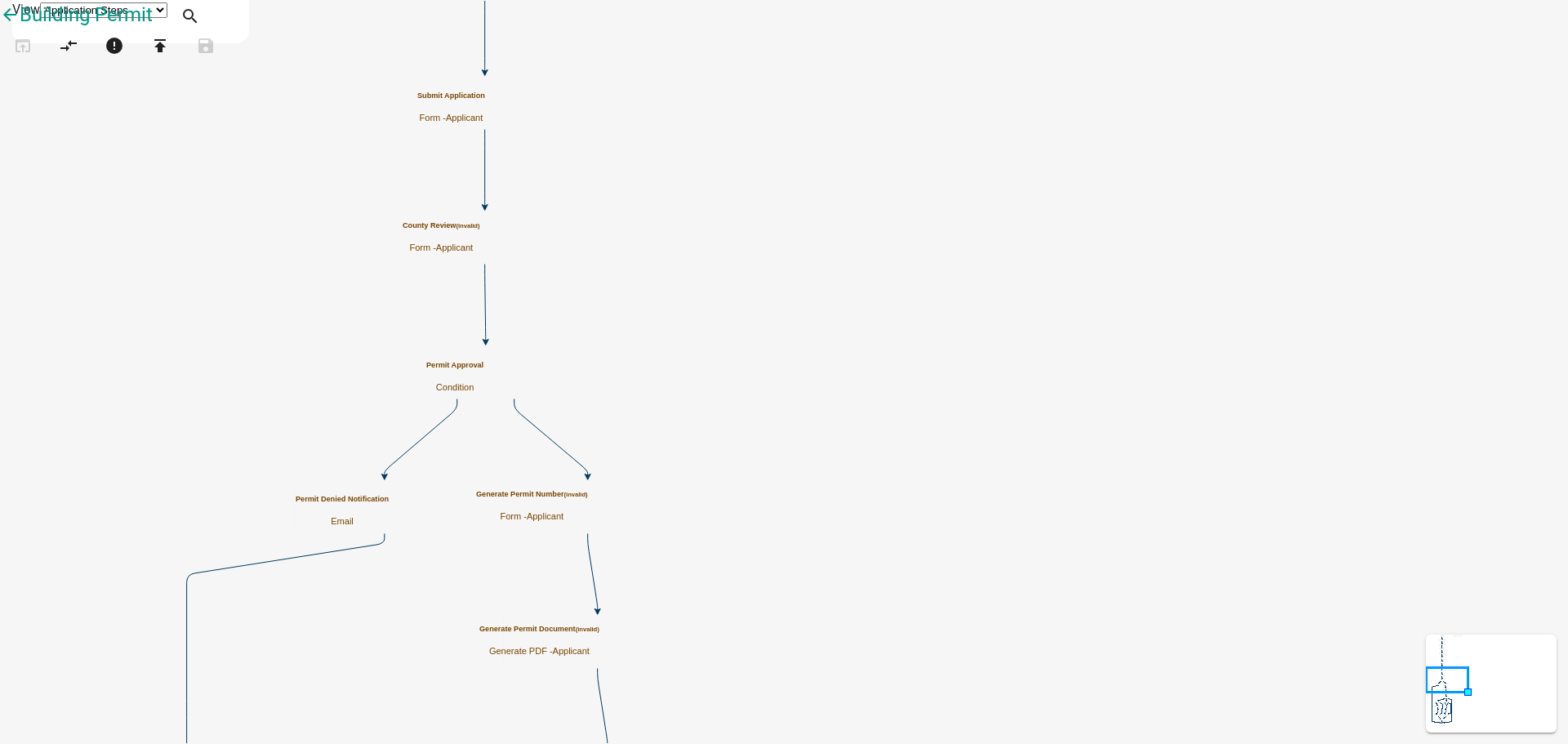
click at [480, 231] on h5 "County Review (invalid)" at bounding box center [441, 226] width 78 height 9
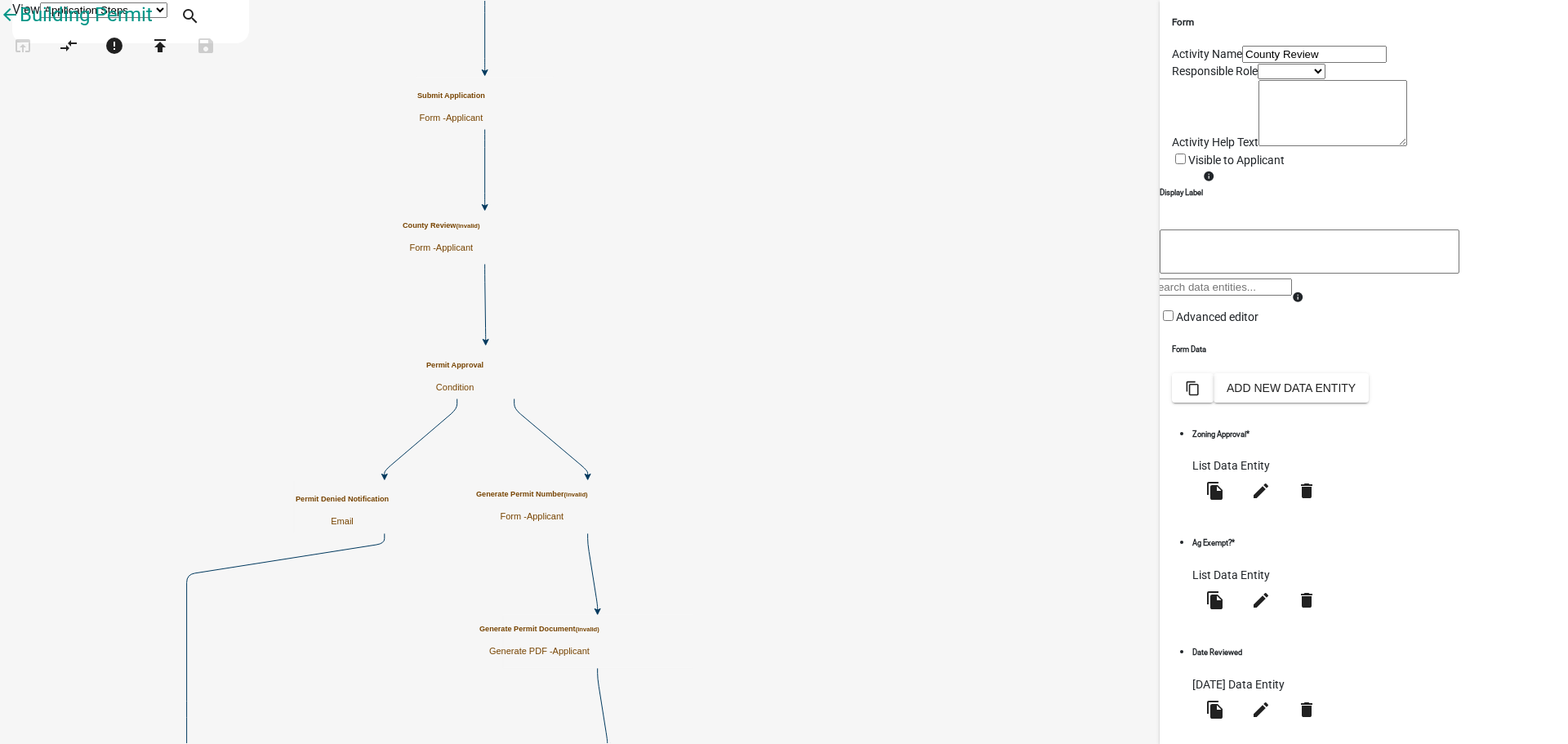
click at [1258, 80] on select "Applicant Admin060" at bounding box center [1292, 71] width 68 height 15
select select "8640AEC5-369E-4829-8E10-6C4E5C6FCDE1"
click at [1258, 80] on select "Applicant Admin060" at bounding box center [1292, 71] width 68 height 15
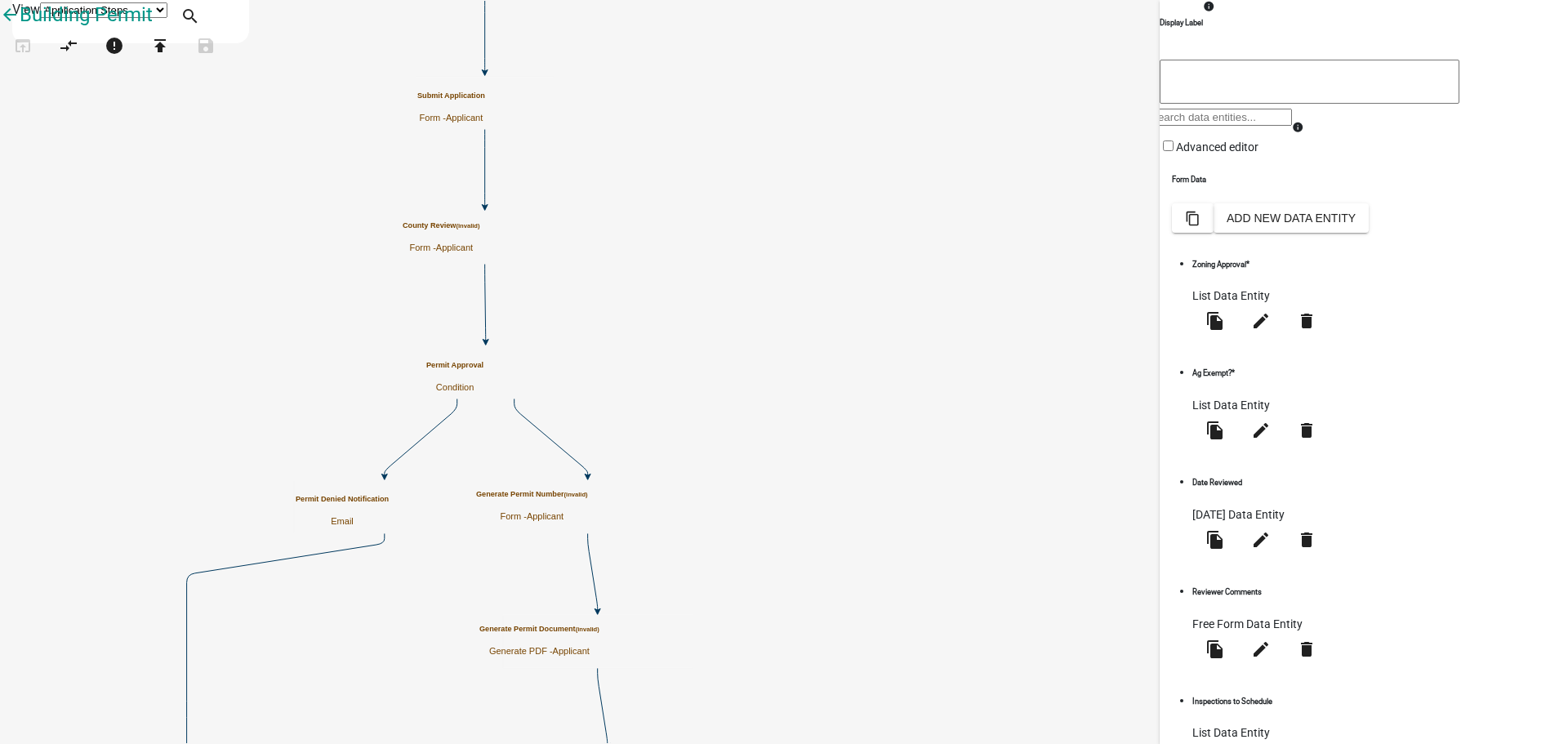
scroll to position [283, 0]
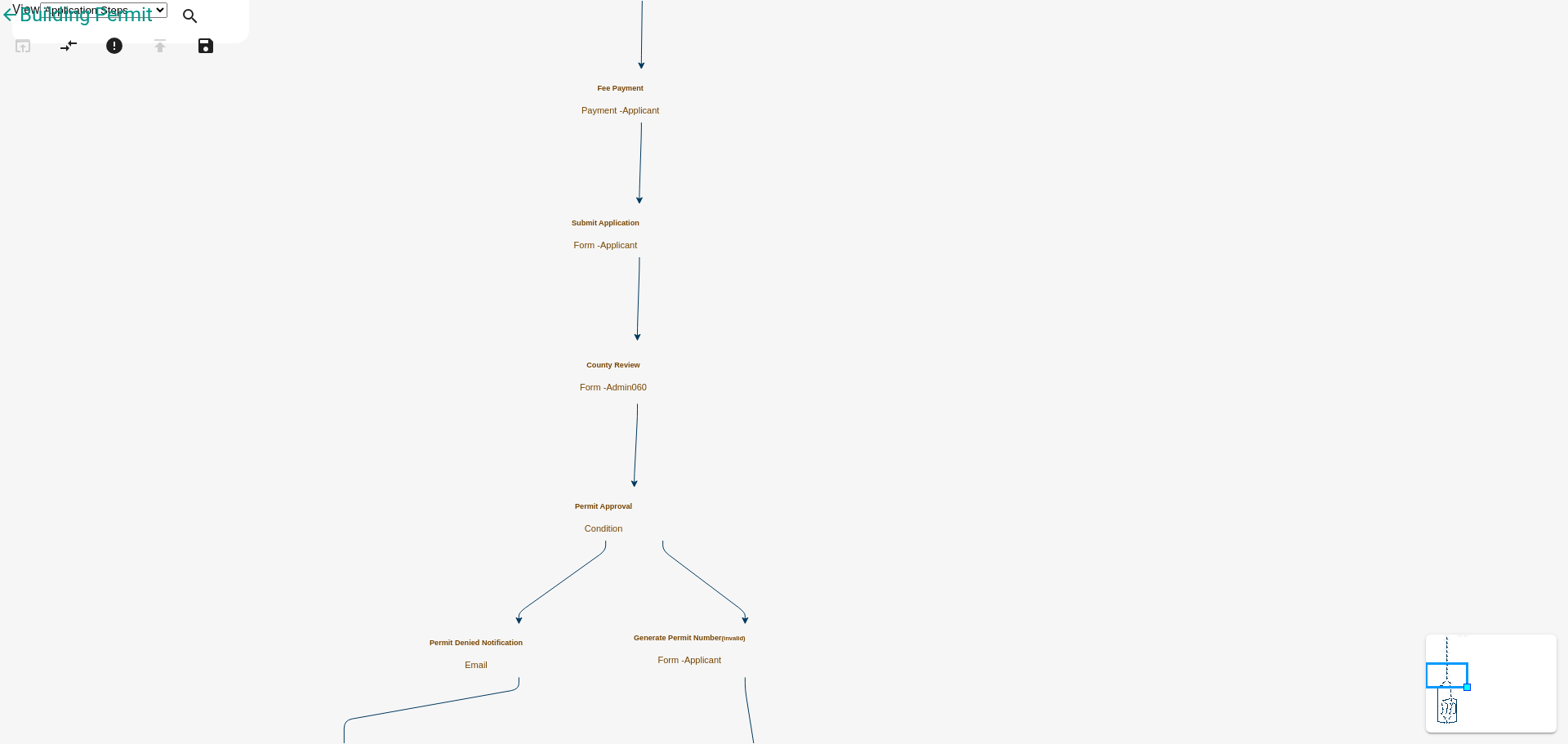
scroll to position [0, 0]
click at [746, 643] on h5 "Generate Permit Number (invalid)" at bounding box center [689, 638] width 112 height 9
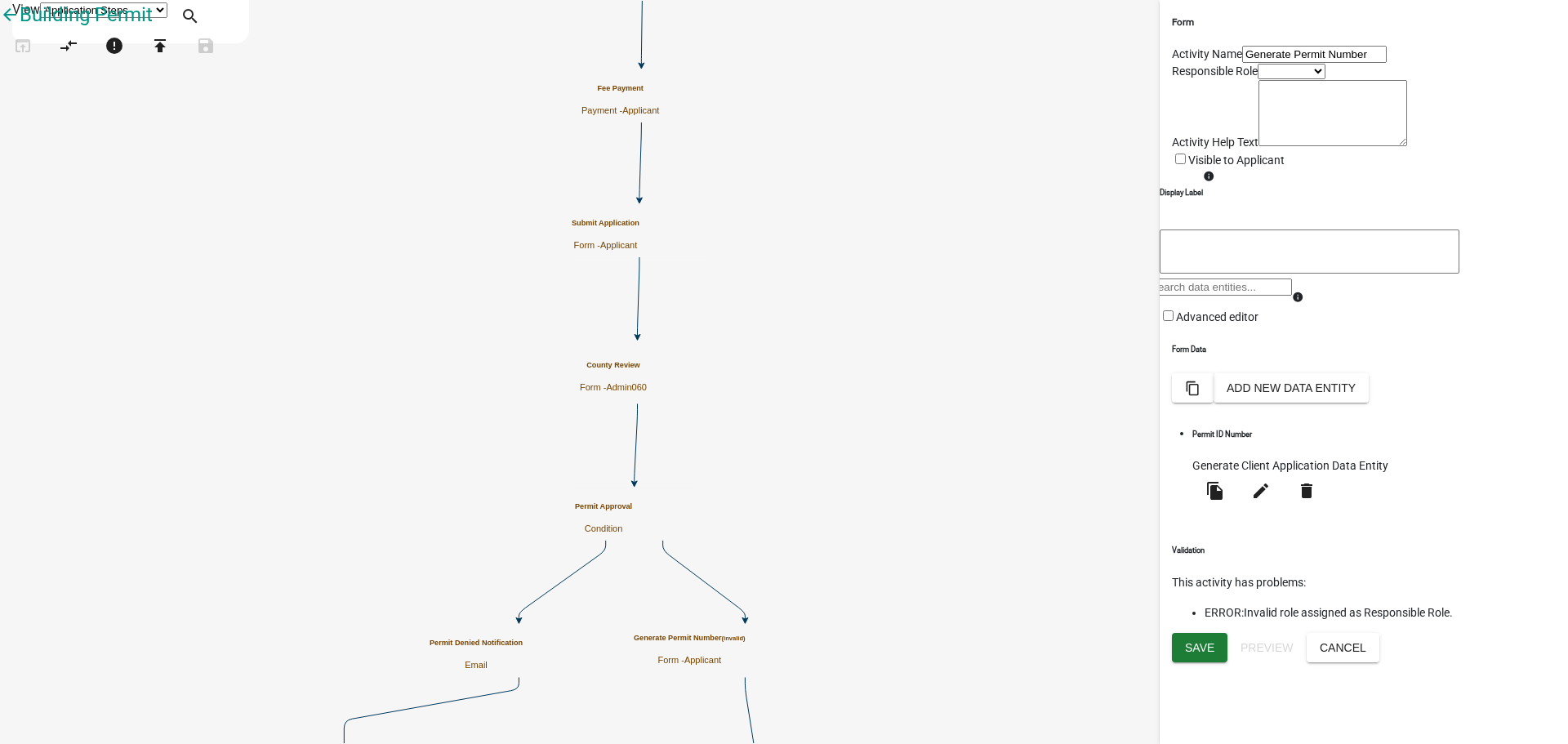
click at [1263, 80] on div "Responsible Role Applicant Admin060" at bounding box center [1363, 71] width 384 height 17
click at [1261, 80] on select "Applicant Admin060" at bounding box center [1292, 71] width 68 height 15
select select "8640AEC5-369E-4829-8E10-6C4E5C6FCDE1"
click at [1258, 80] on select "Applicant Admin060" at bounding box center [1292, 71] width 68 height 15
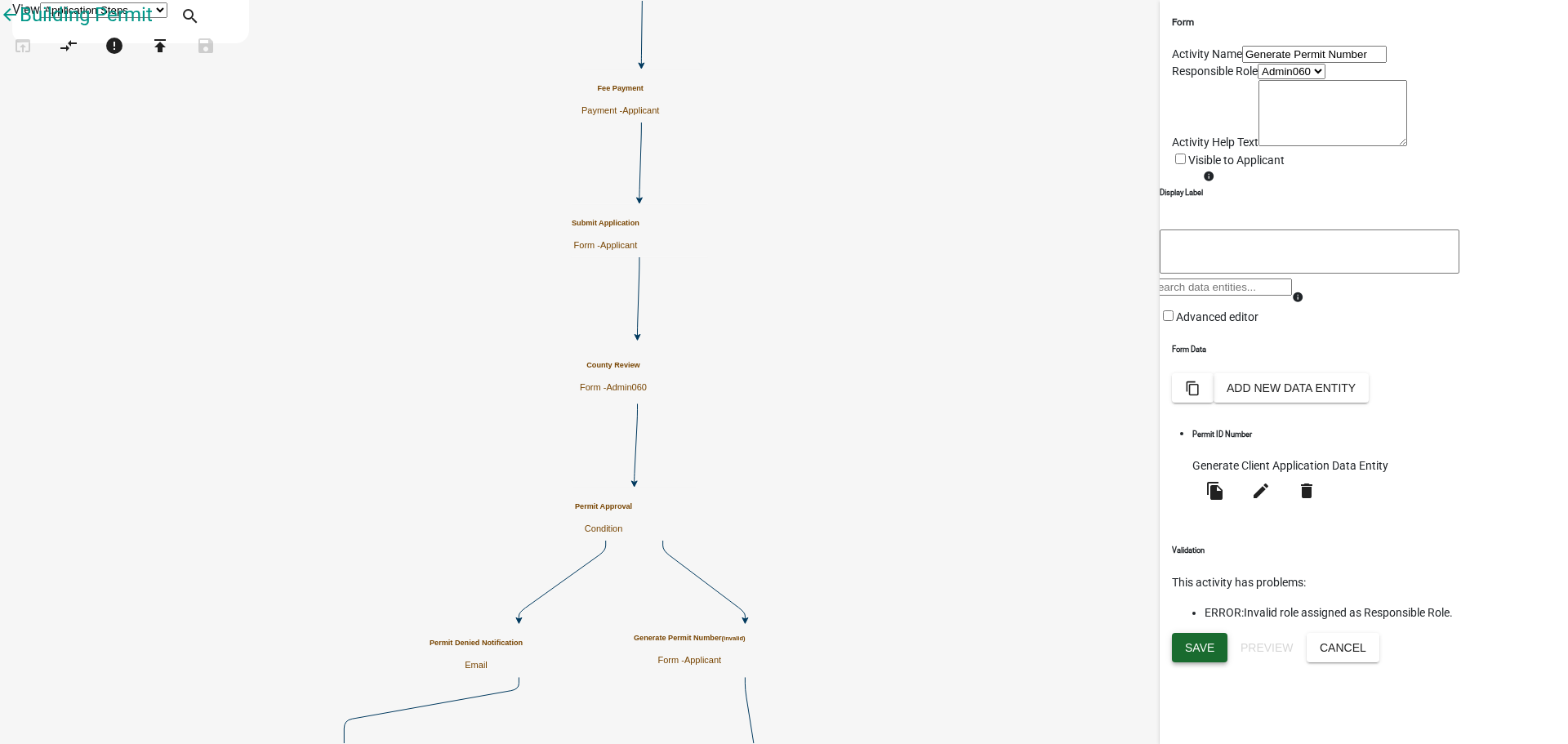
click at [1209, 655] on span "Save" at bounding box center [1200, 647] width 30 height 13
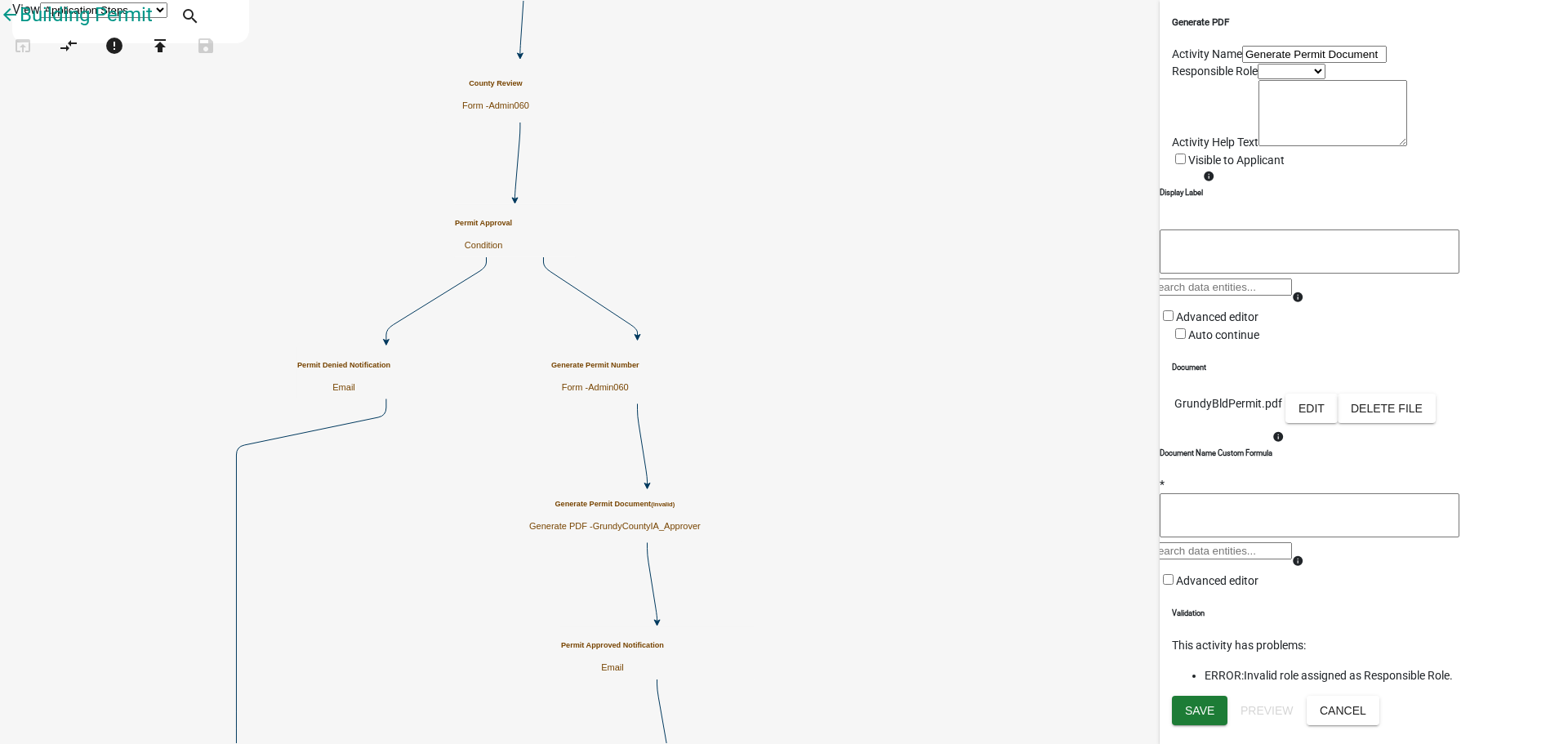
scroll to position [227, 0]
click at [1195, 640] on div "Validation This activity has problems: ERROR: Invalid role assigned as Responsi…" at bounding box center [1363, 647] width 384 height 77
click at [1241, 494] on textarea at bounding box center [1309, 515] width 299 height 44
drag, startPoint x: 1226, startPoint y: 422, endPoint x: 1386, endPoint y: 424, distance: 160.0
click at [1272, 448] on h6 "Document Name Custom Formula" at bounding box center [1216, 453] width 113 height 12
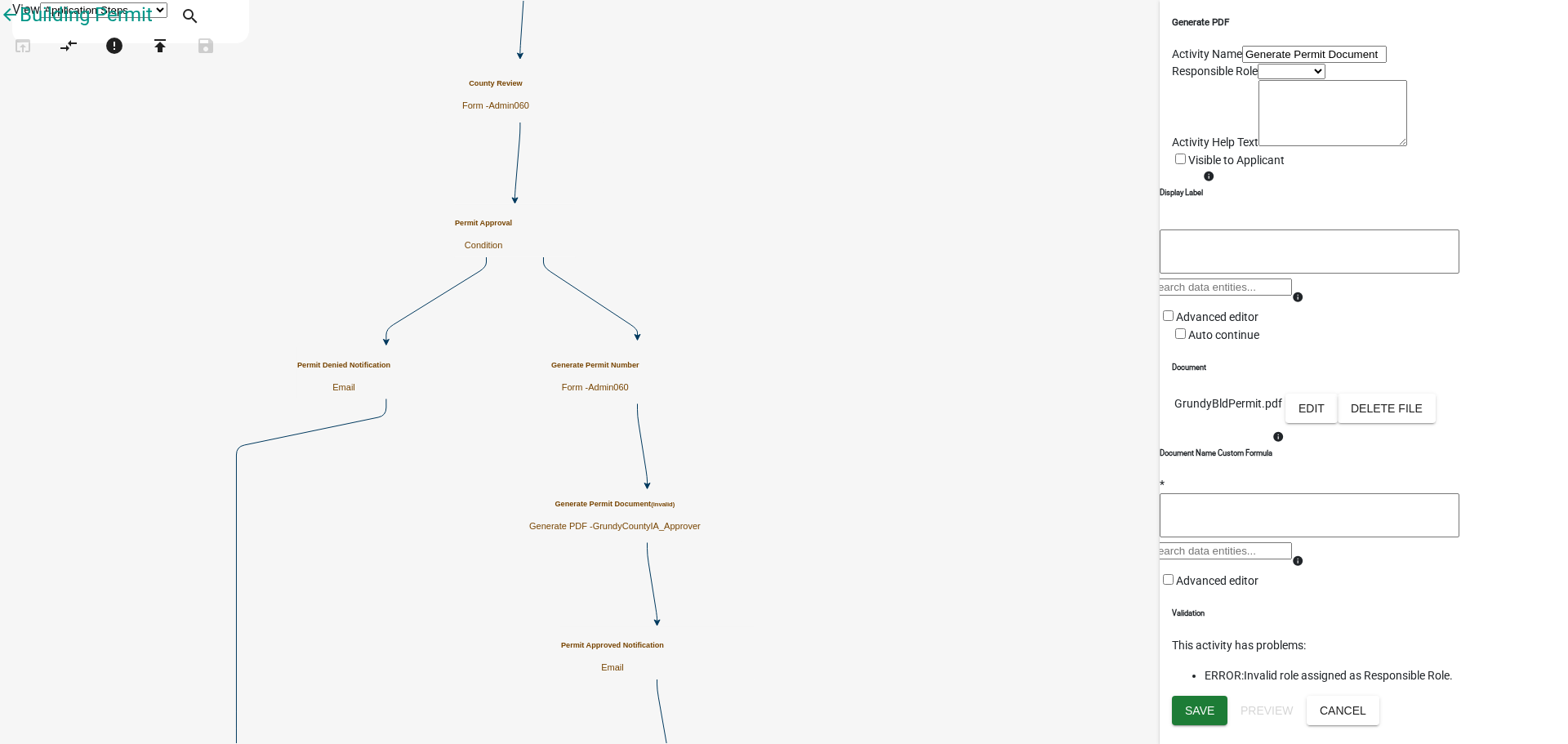
click at [1331, 494] on textarea at bounding box center [1309, 515] width 299 height 44
click at [1256, 494] on textarea at bounding box center [1309, 515] width 299 height 44
click at [1286, 543] on input "text" at bounding box center [1220, 551] width 145 height 17
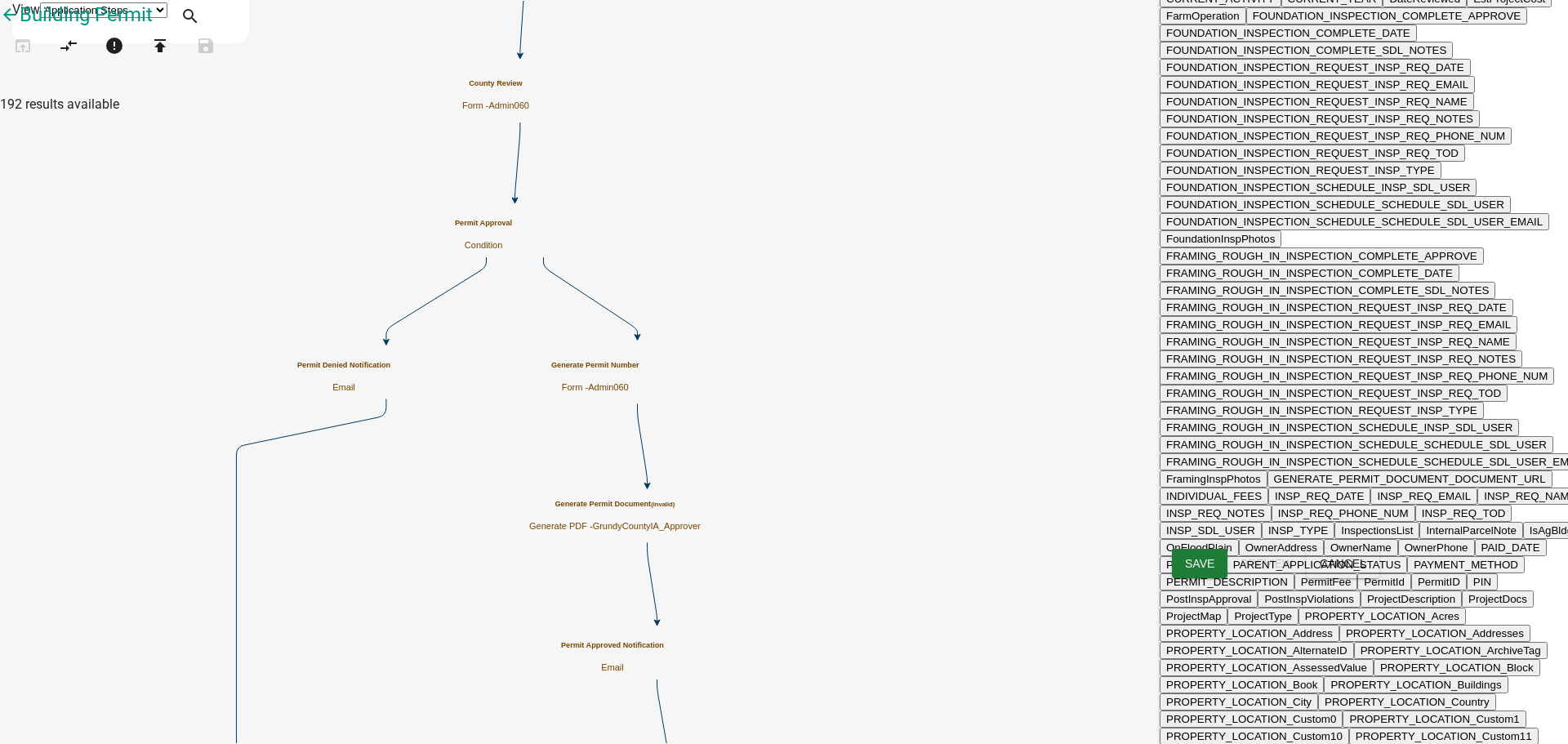
scroll to position [146, 0]
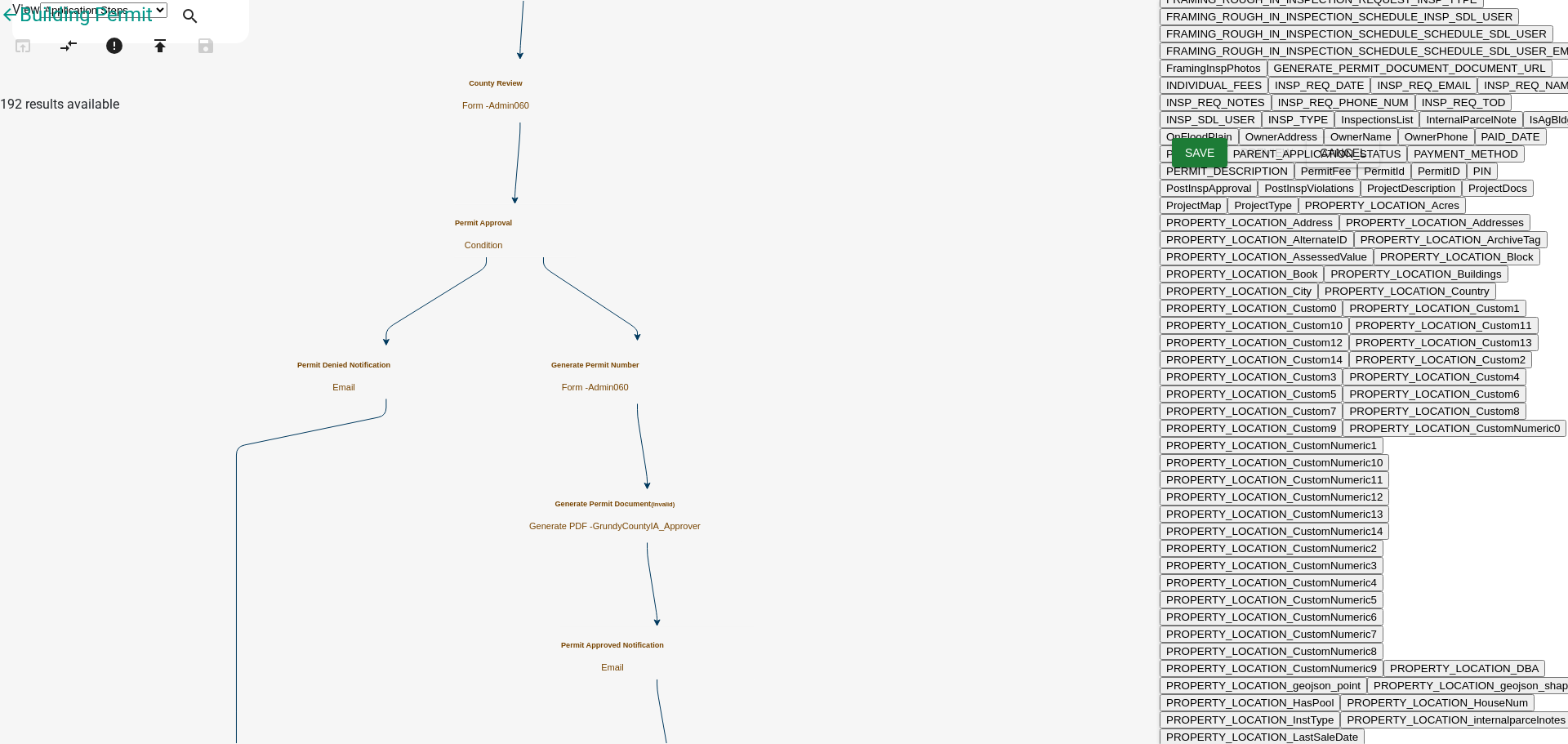
scroll to position [472, 0]
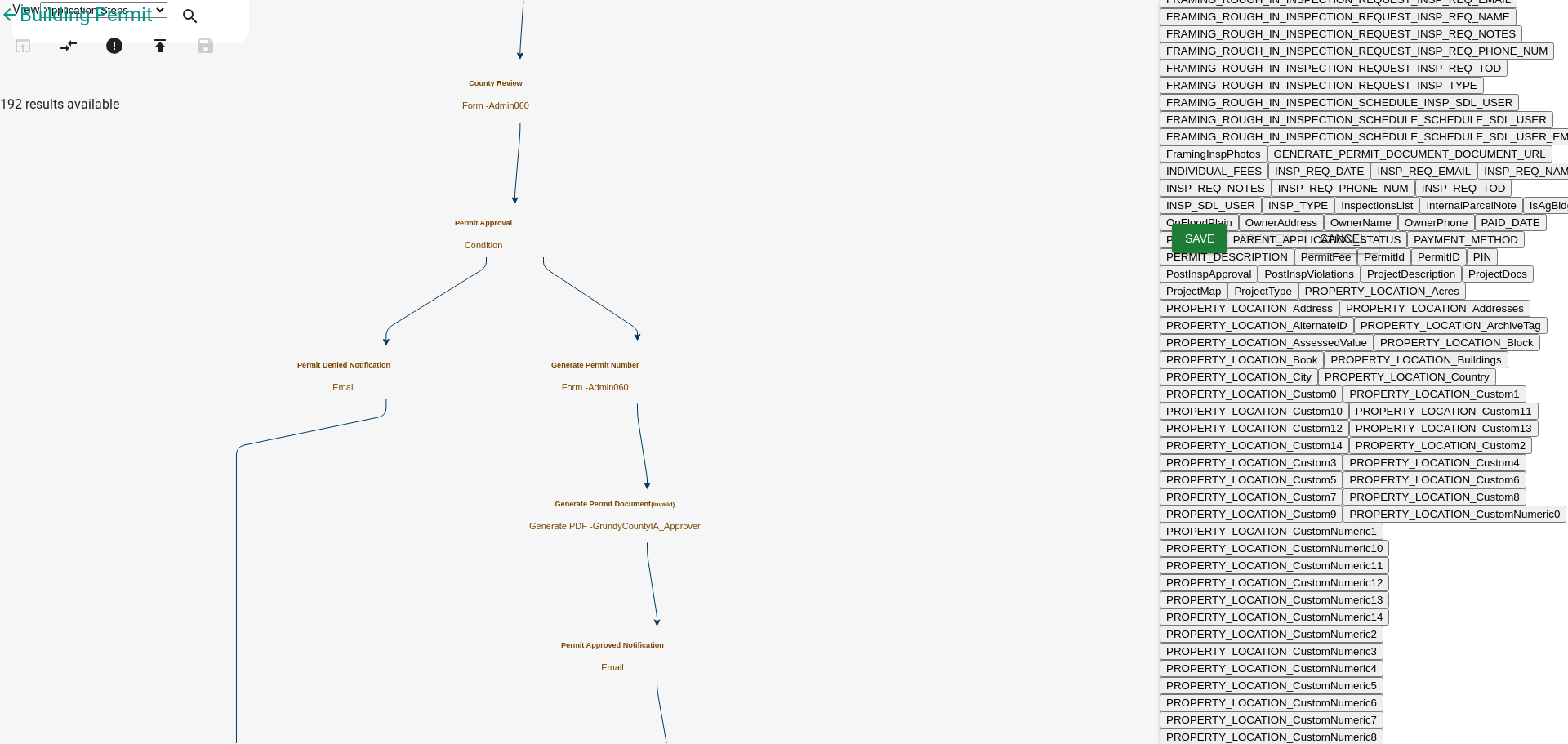
click at [1350, 65] on textarea at bounding box center [1309, 43] width 299 height 44
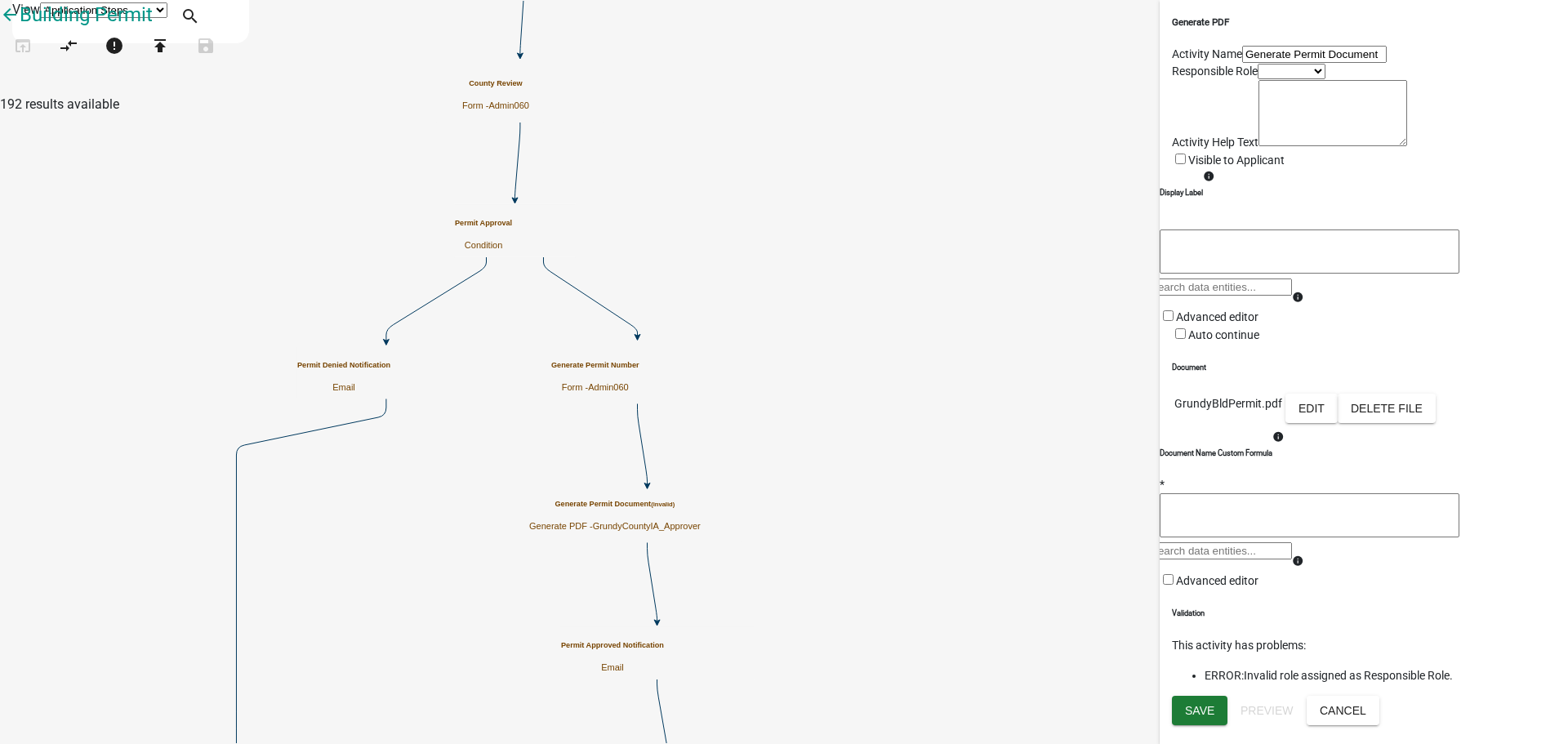
scroll to position [0, 0]
click at [1260, 80] on select "Applicant Admin060" at bounding box center [1292, 71] width 68 height 15
select select "8640AEC5-369E-4829-8E10-6C4E5C6FCDE1"
click at [1258, 80] on select "Applicant Admin060" at bounding box center [1292, 71] width 68 height 15
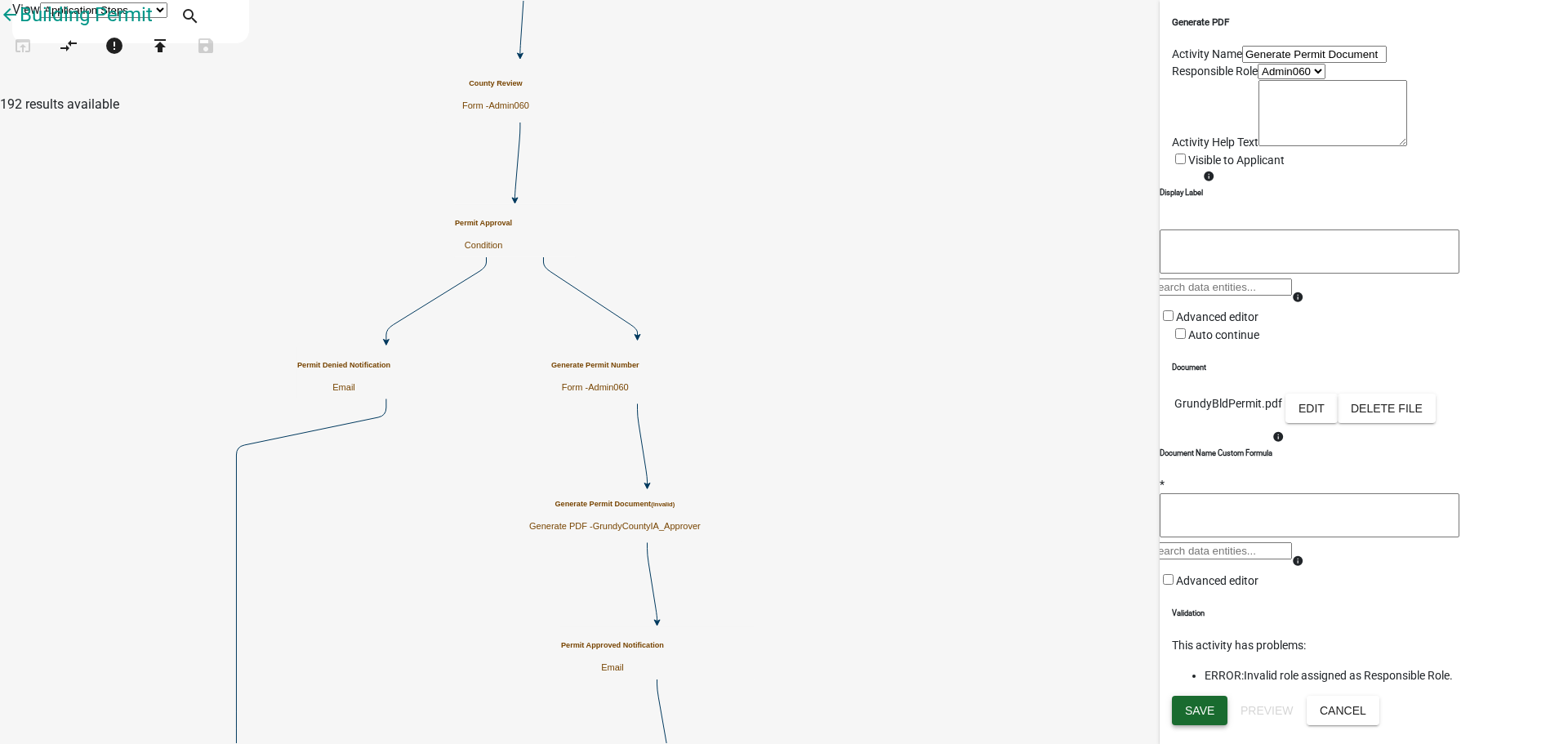
click at [1193, 717] on span "Save" at bounding box center [1200, 710] width 30 height 13
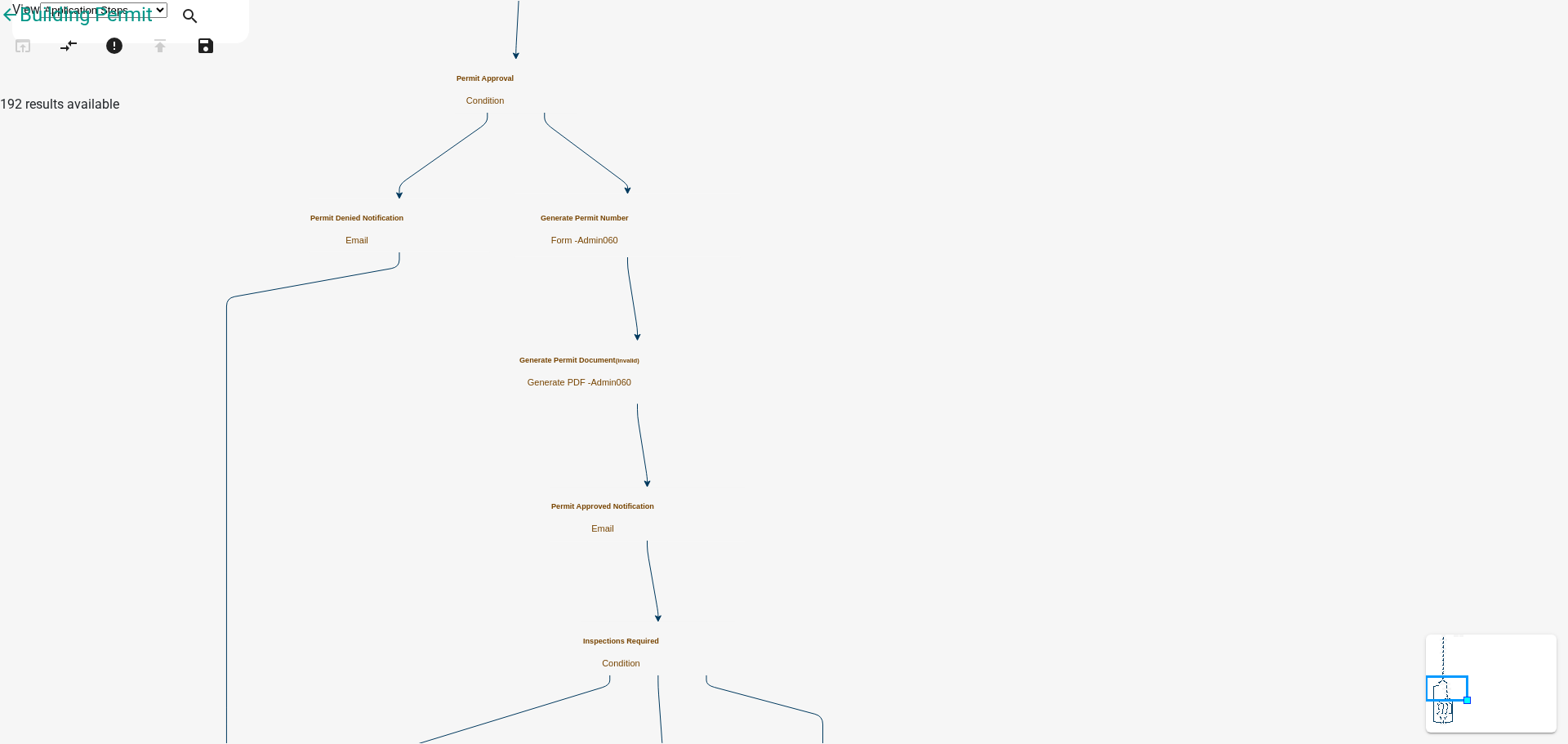
click at [1154, 447] on icon "Start Start - Applicant Property Location Parcel search - Applicant Applicant I…" at bounding box center [784, 747] width 1566 height 1492
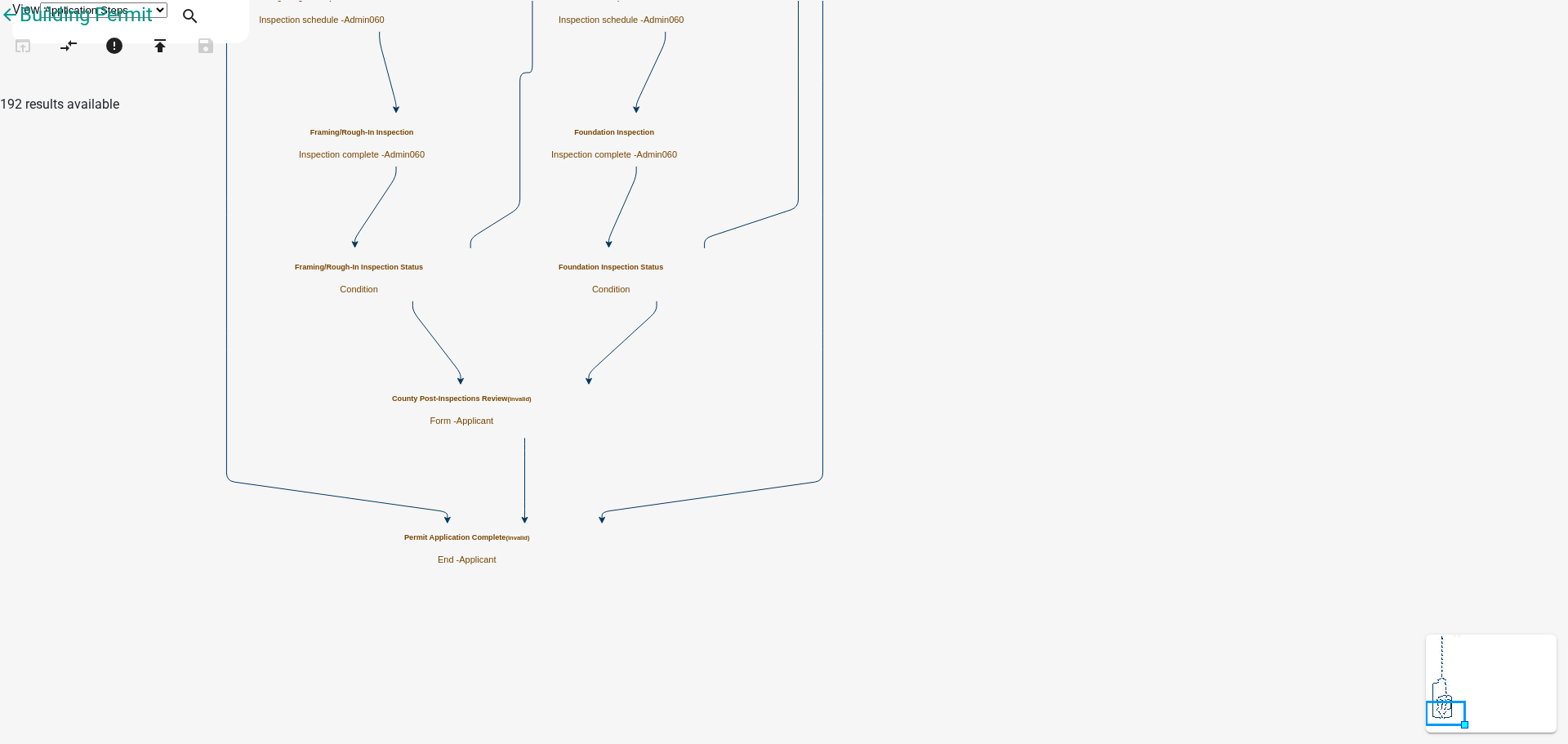
click at [532, 403] on h5 "County Post-Inspections Review (invalid)" at bounding box center [461, 399] width 139 height 9
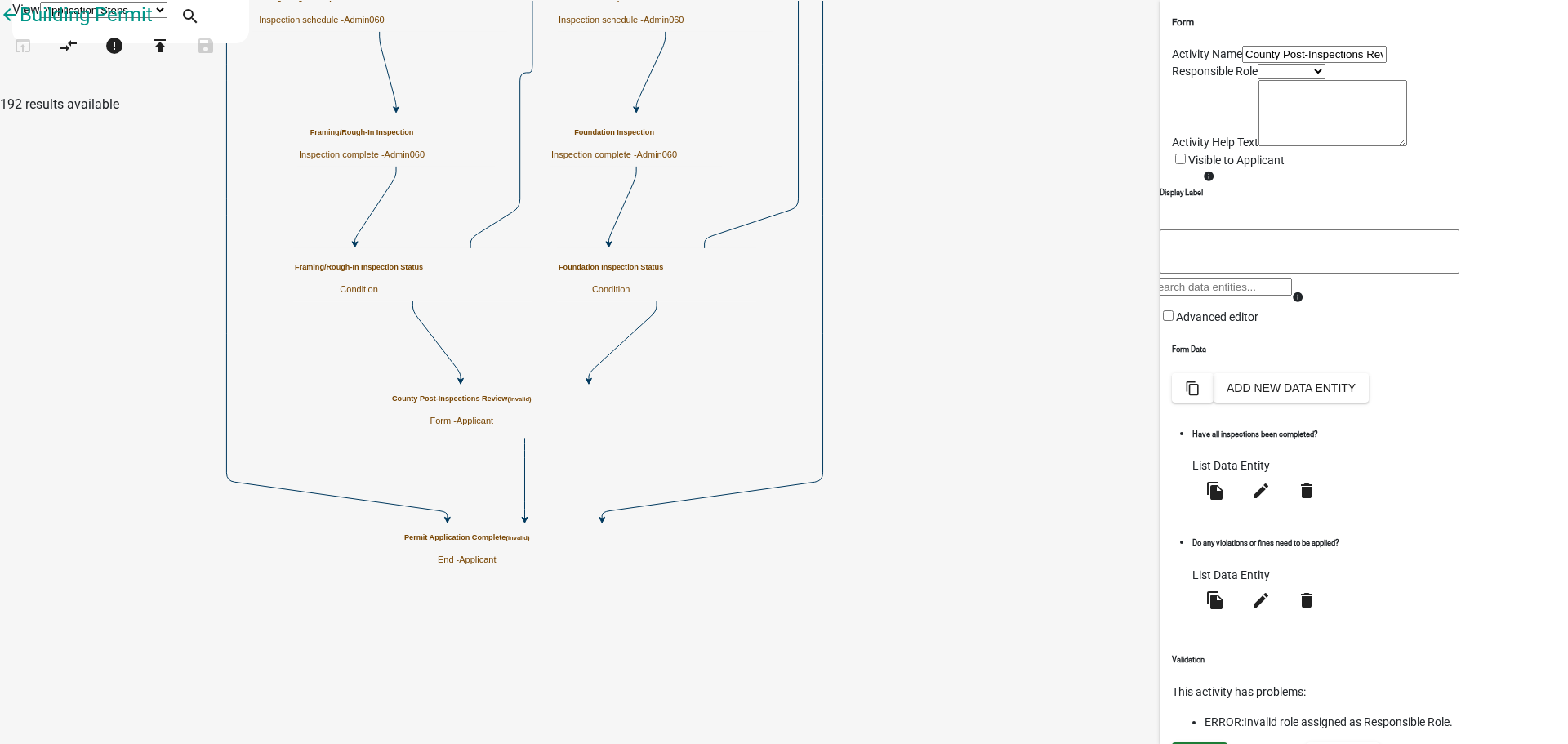
click at [1319, 80] on select "Applicant Admin060" at bounding box center [1292, 71] width 68 height 15
select select "8640AEC5-369E-4829-8E10-6C4E5C6FCDE1"
click at [1258, 80] on select "Applicant Admin060" at bounding box center [1292, 71] width 68 height 15
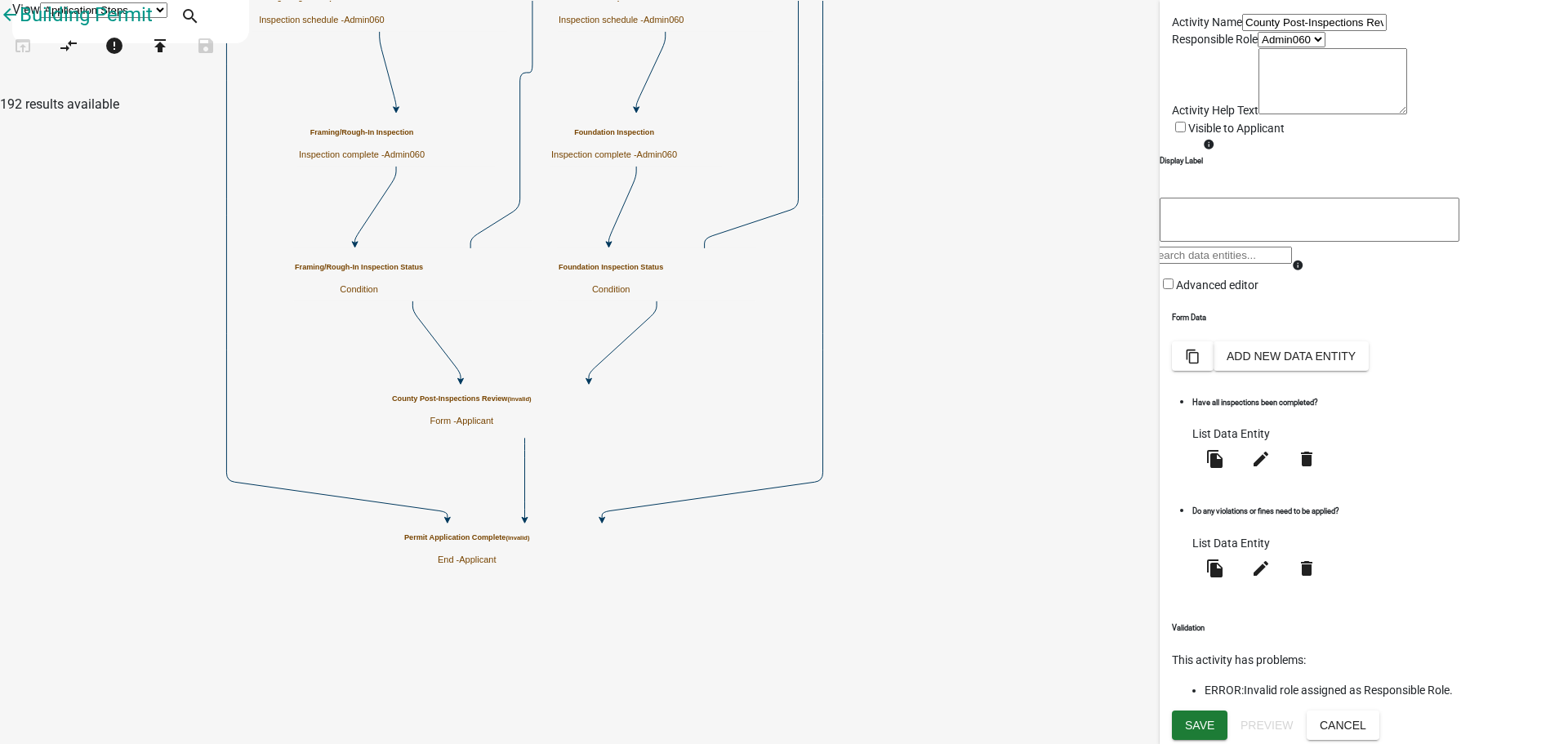
scroll to position [130, 0]
click at [1201, 723] on span "Save" at bounding box center [1200, 724] width 30 height 13
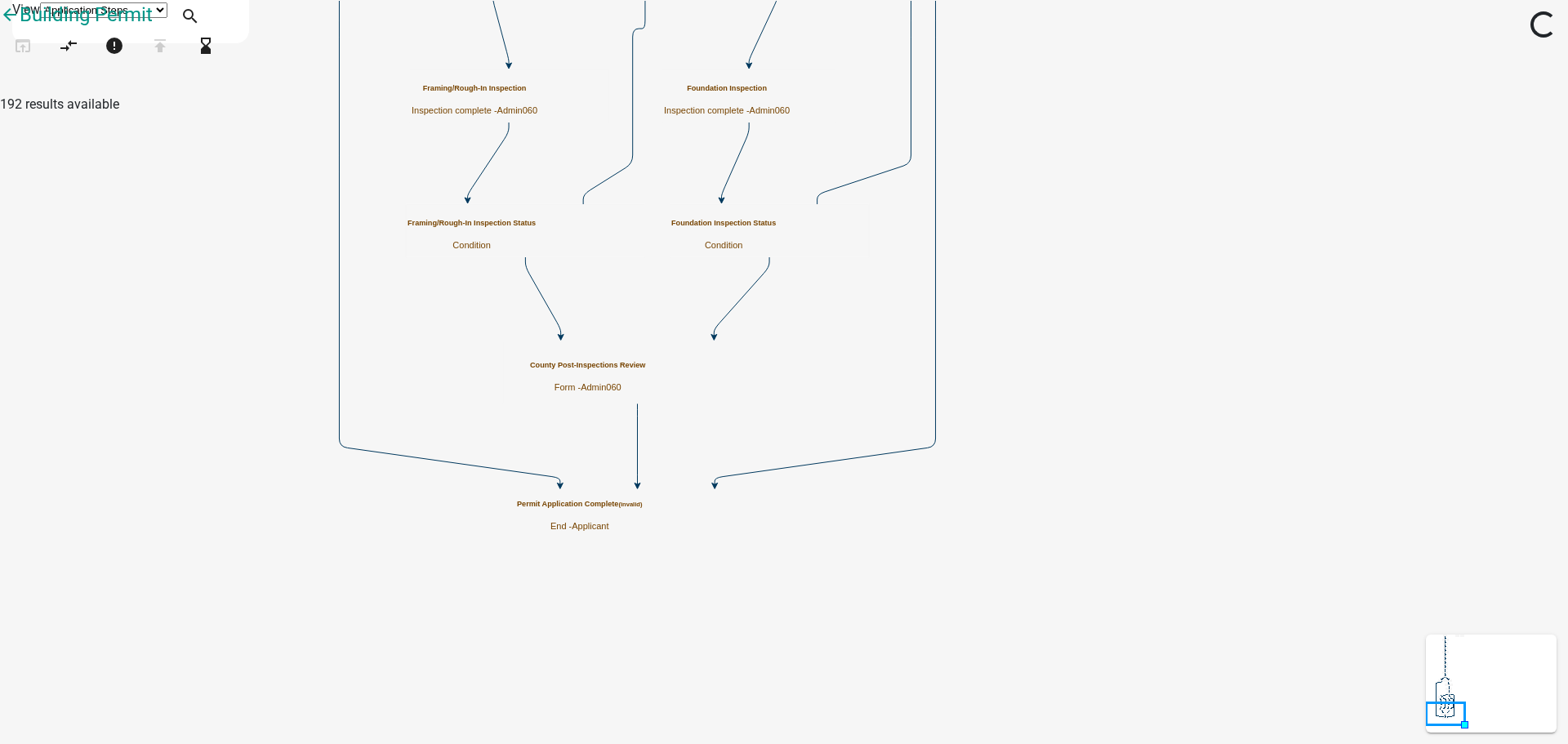
click at [643, 505] on h5 "Permit Application Complete (invalid)" at bounding box center [579, 504] width 126 height 9
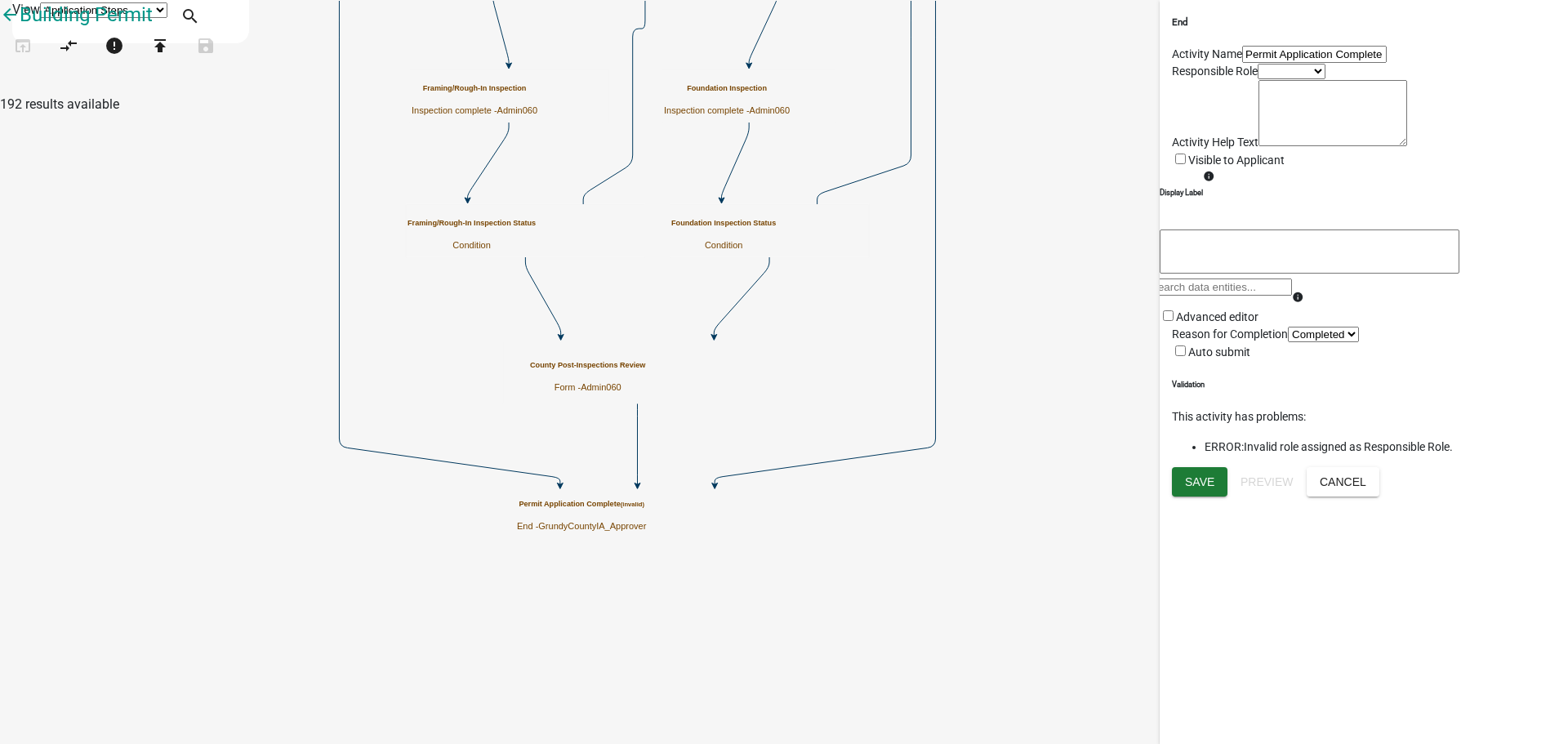
click at [1275, 80] on select "Applicant Admin060" at bounding box center [1292, 71] width 68 height 15
select select "8640AEC5-369E-4829-8E10-6C4E5C6FCDE1"
click at [1258, 80] on select "Applicant Admin060" at bounding box center [1292, 71] width 68 height 15
click at [1204, 496] on button "Save" at bounding box center [1200, 482] width 55 height 30
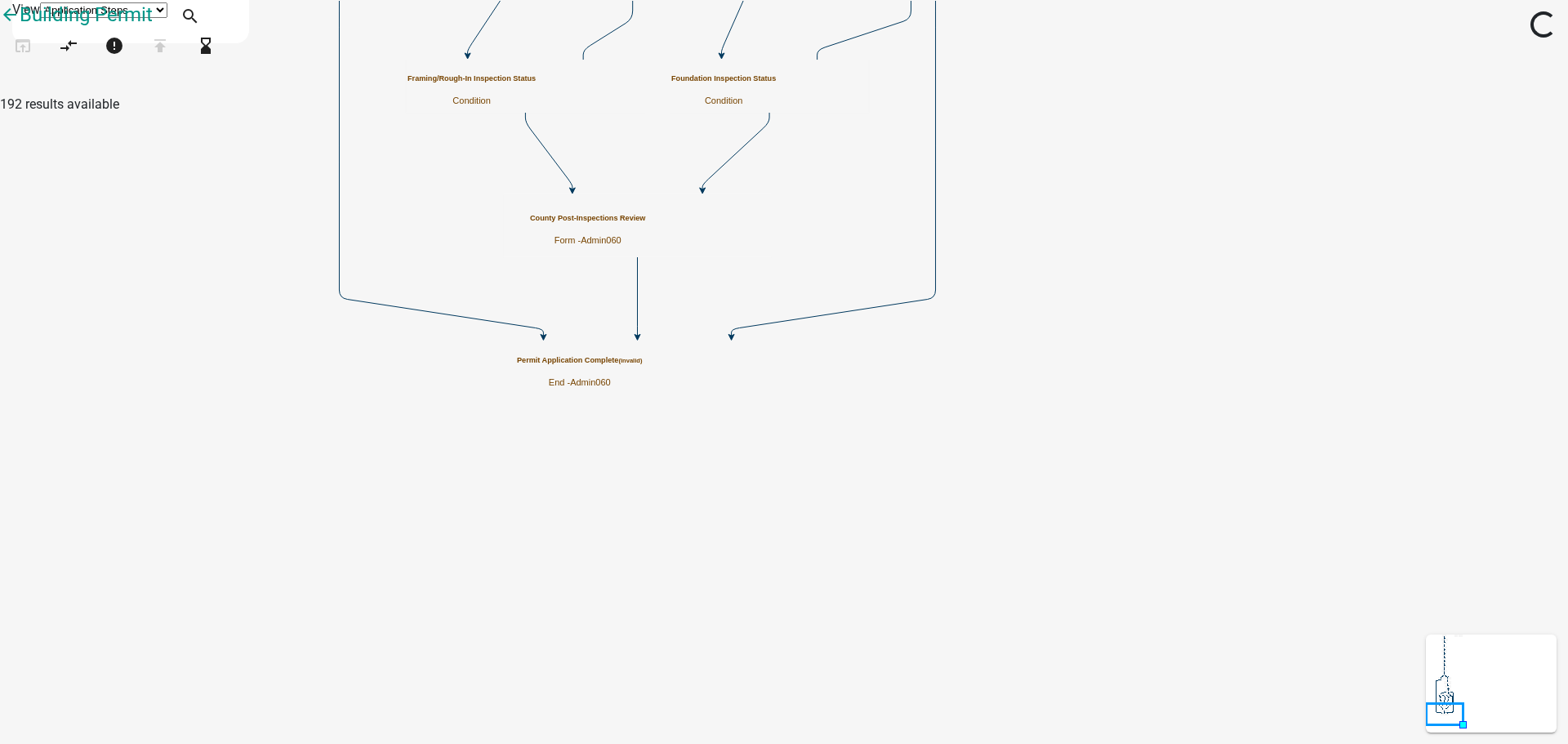
click at [643, 365] on h5 "Permit Application Complete (invalid)" at bounding box center [579, 360] width 126 height 9
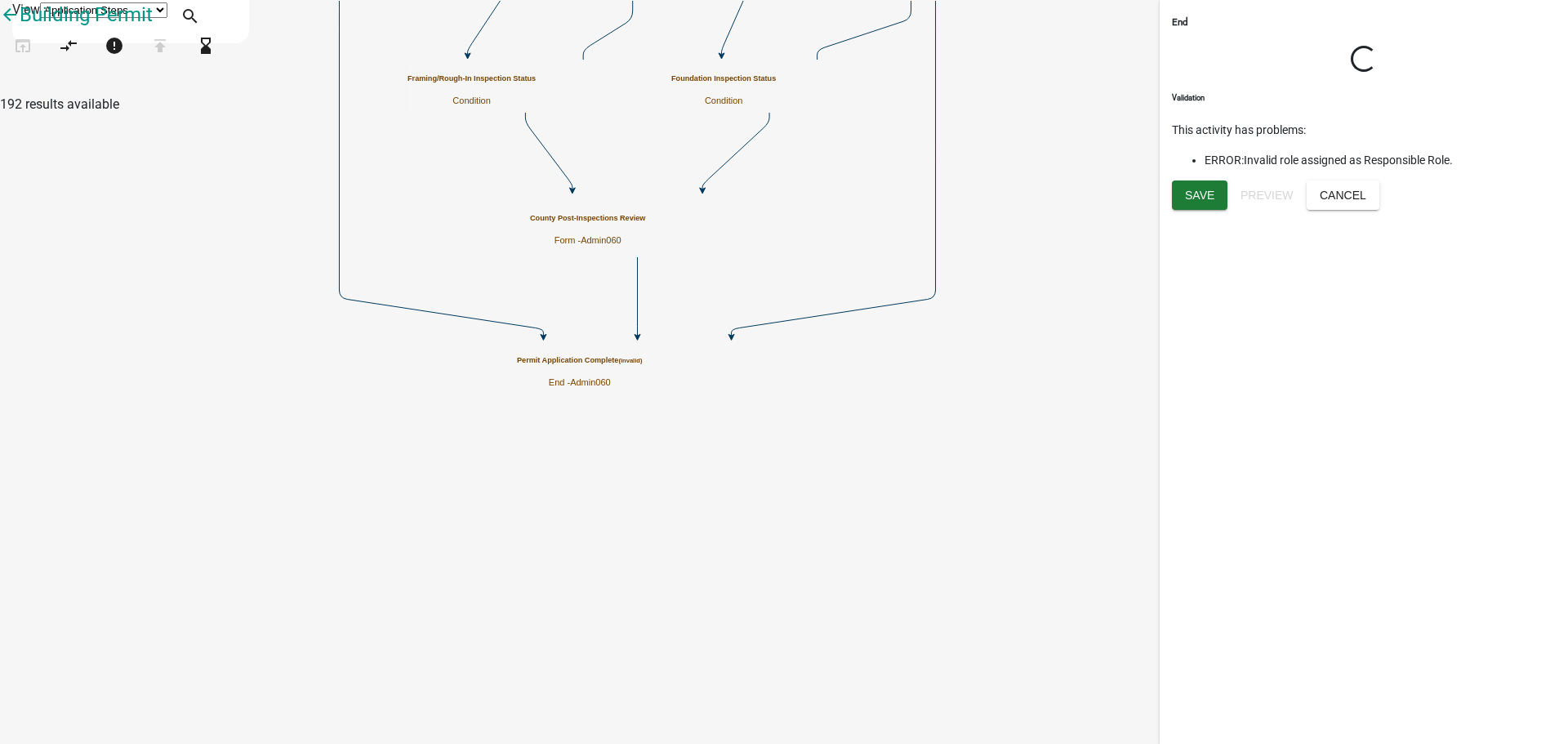
select select "8640AEC5-369E-4829-8E10-6C4E5C6FCDE1"
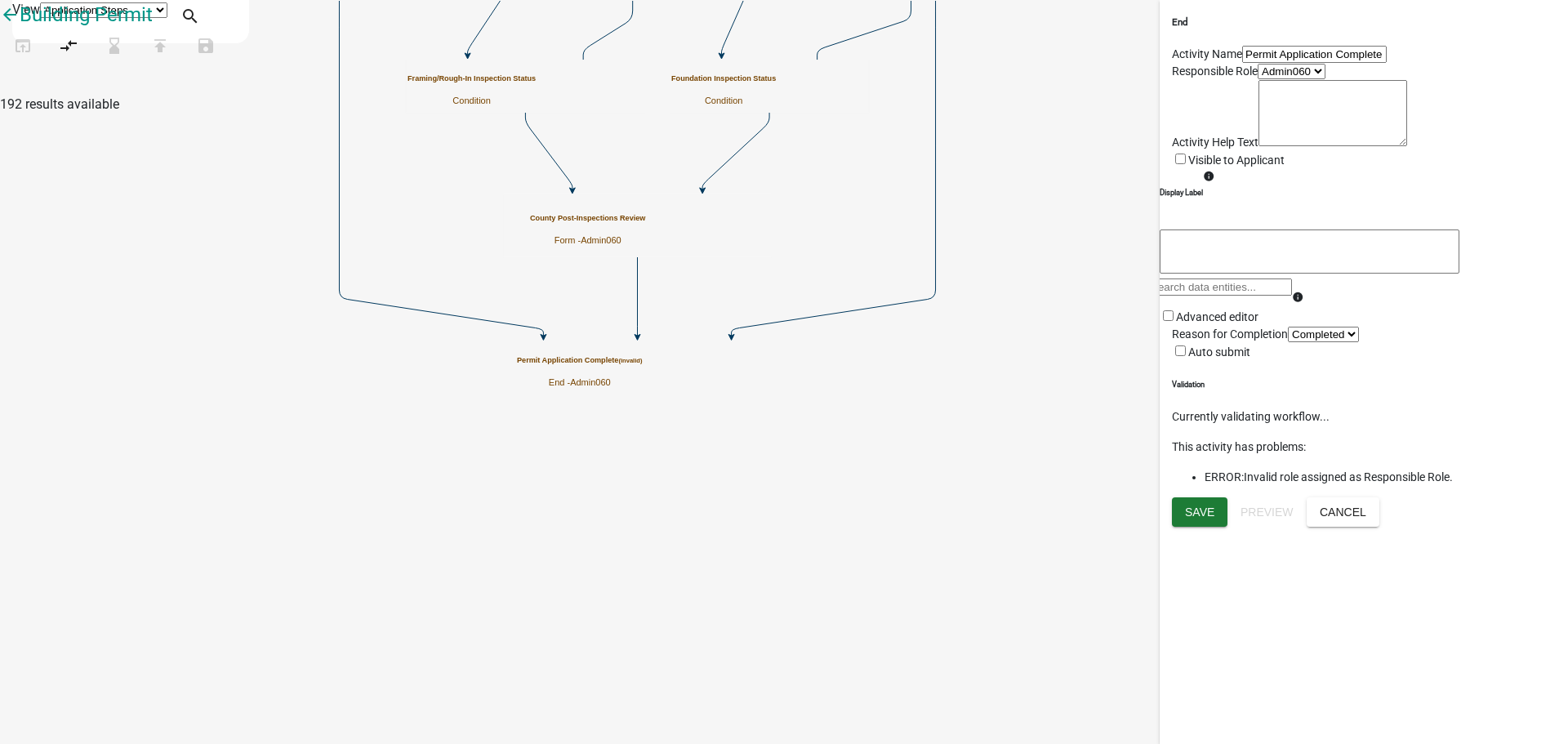
scroll to position [47, 0]
click at [1204, 518] on span "Save" at bounding box center [1200, 512] width 30 height 13
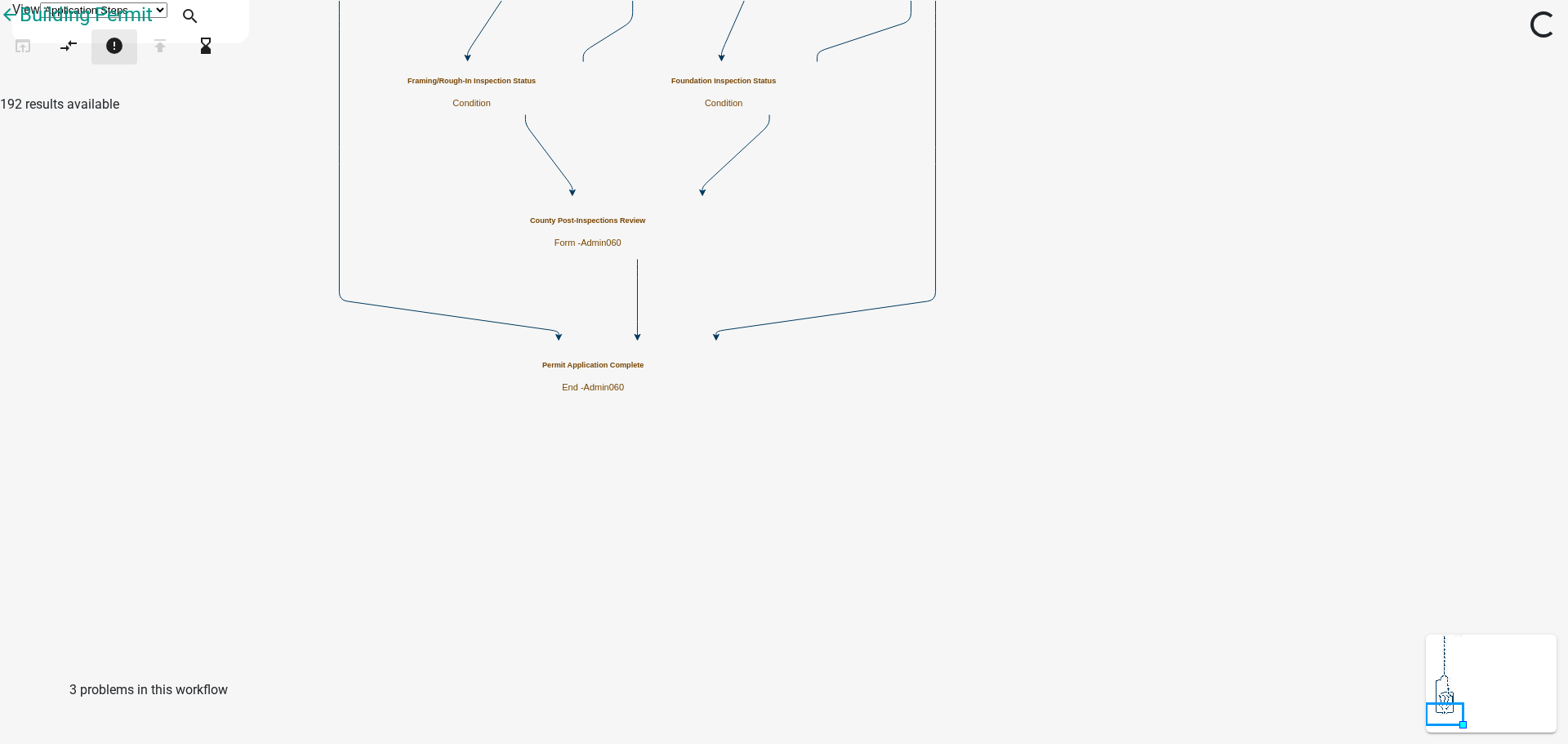
click at [120, 64] on button "error" at bounding box center [114, 46] width 46 height 35
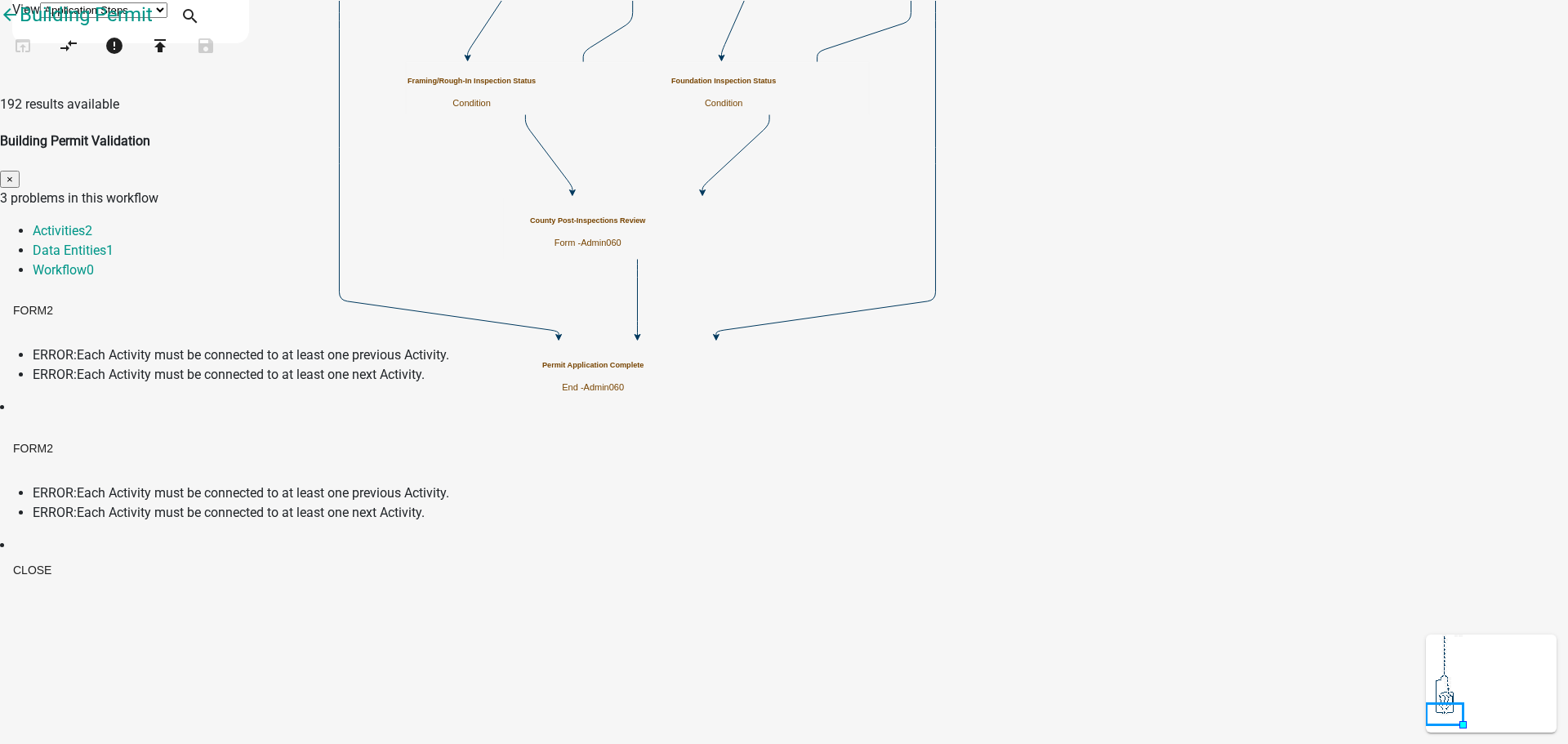
click at [20, 171] on button "×" at bounding box center [10, 179] width 20 height 17
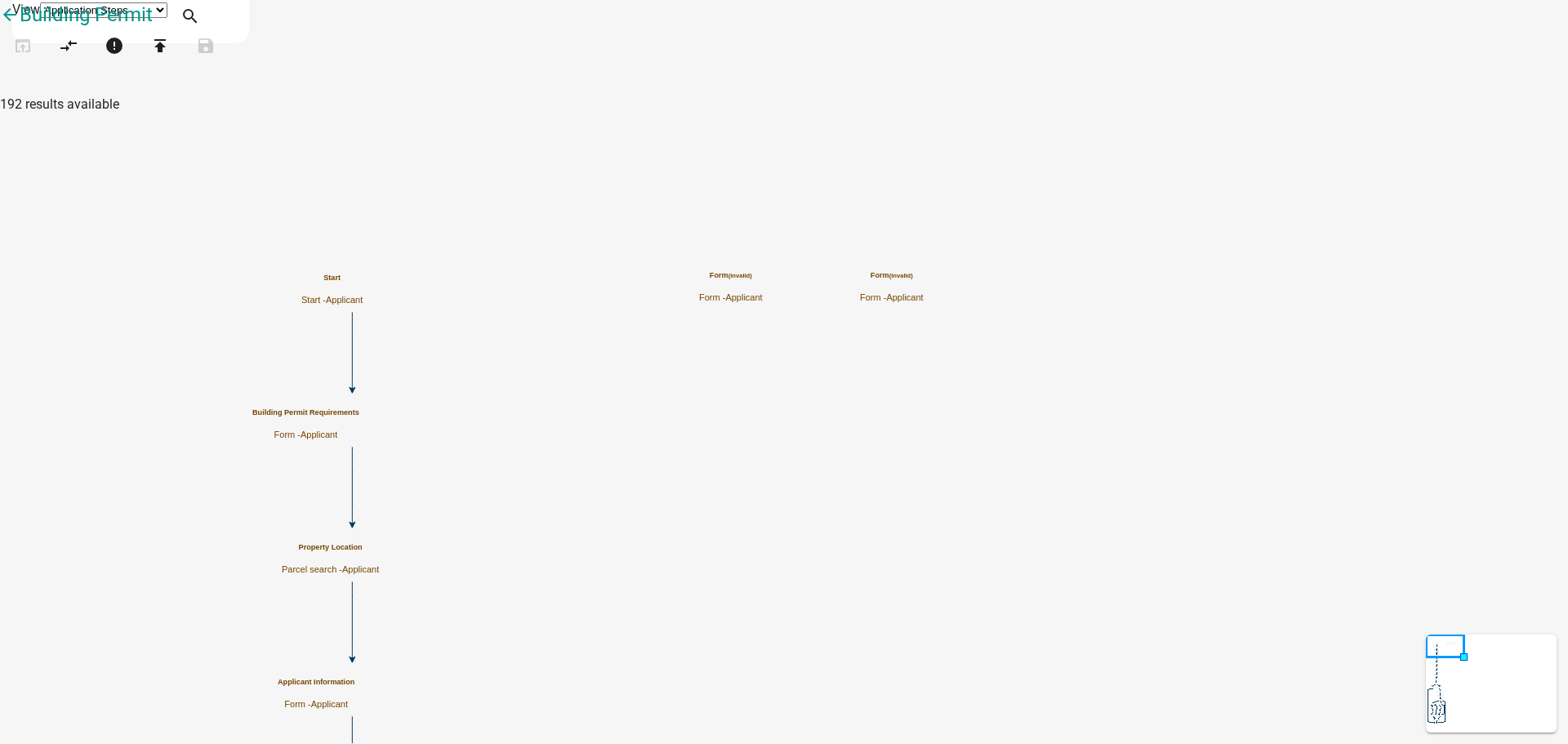
click at [763, 273] on div "Form (invalid) Form - Applicant" at bounding box center [730, 287] width 63 height 32
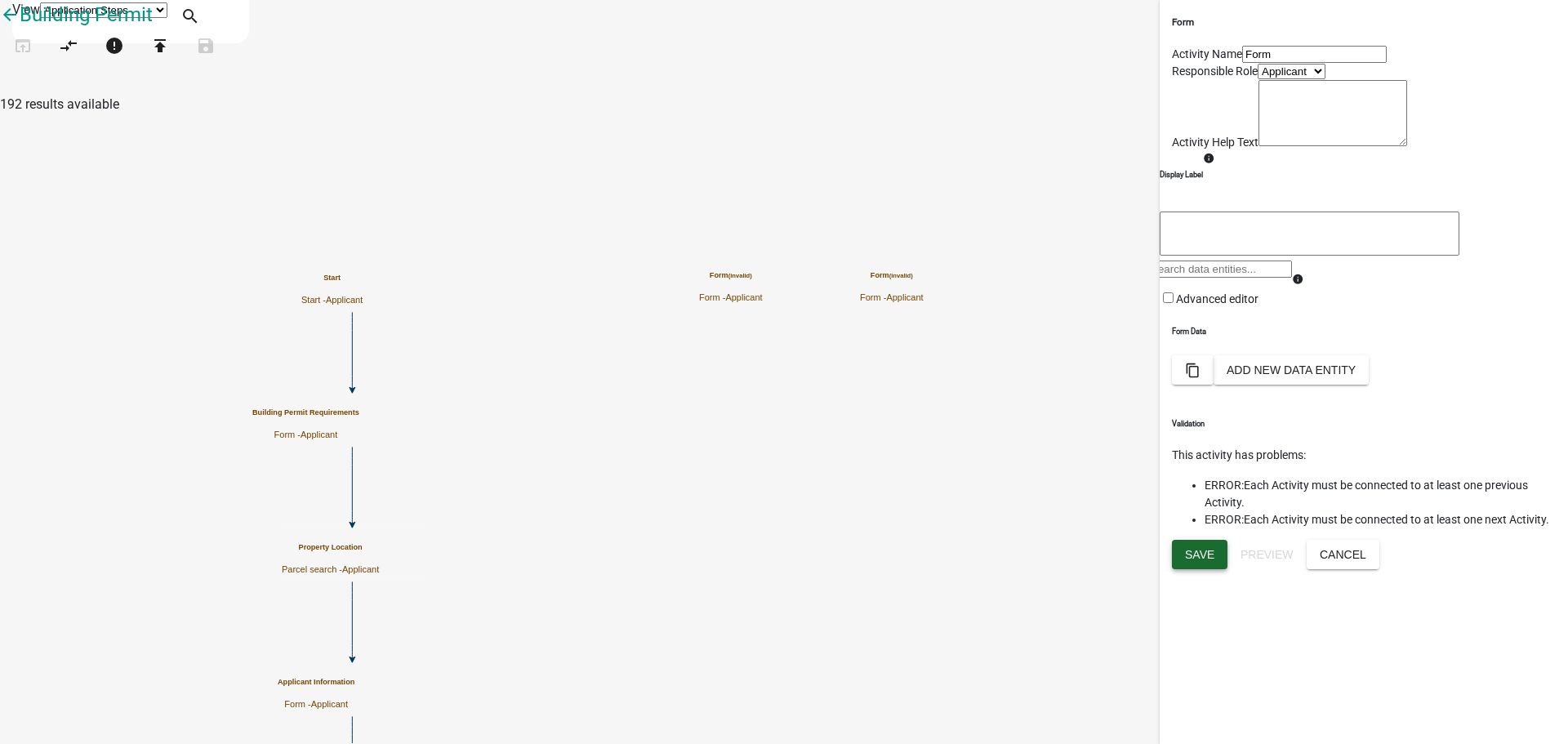
click at [1197, 562] on span "Save" at bounding box center [1200, 554] width 30 height 13
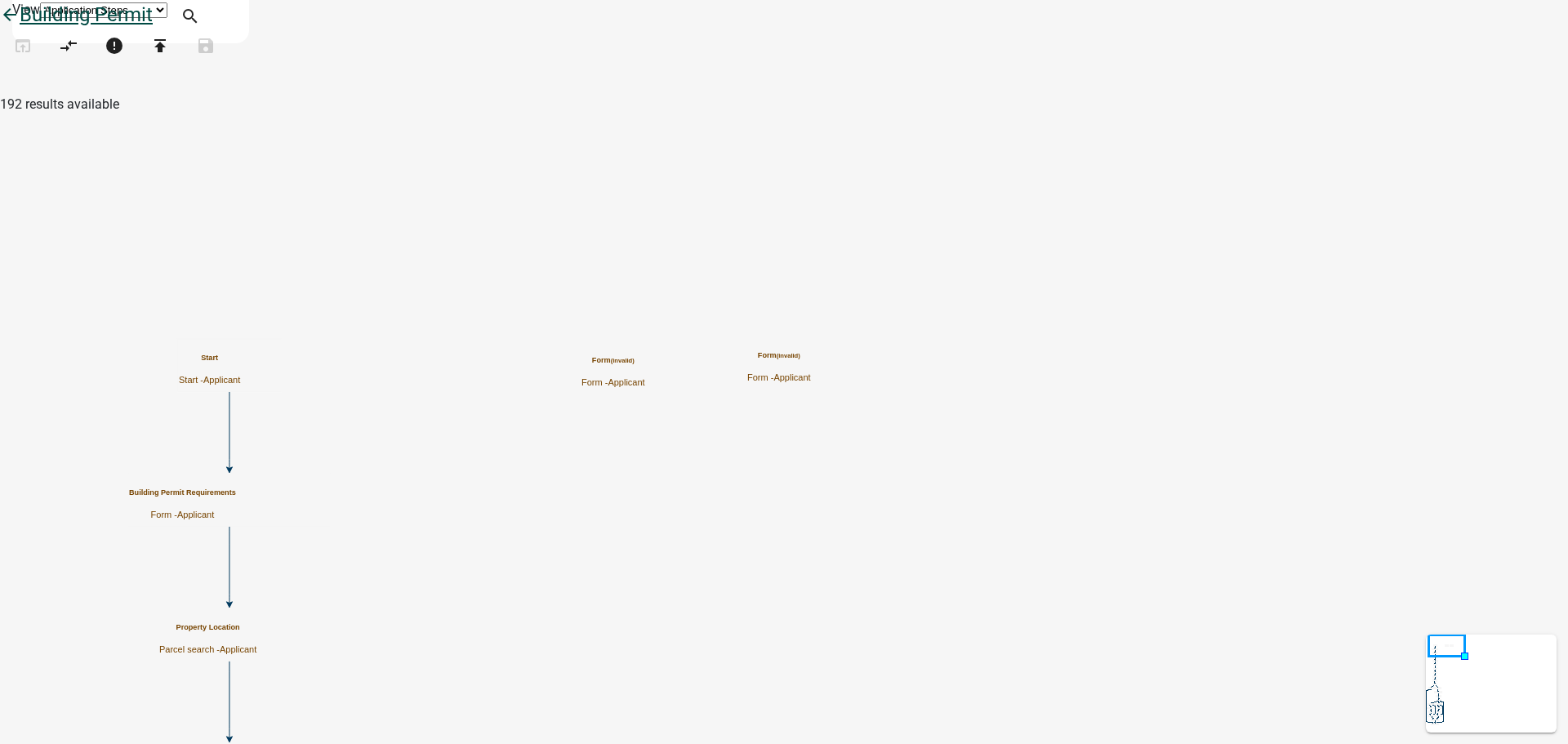
click at [20, 28] on icon "arrow_back" at bounding box center [10, 16] width 20 height 23
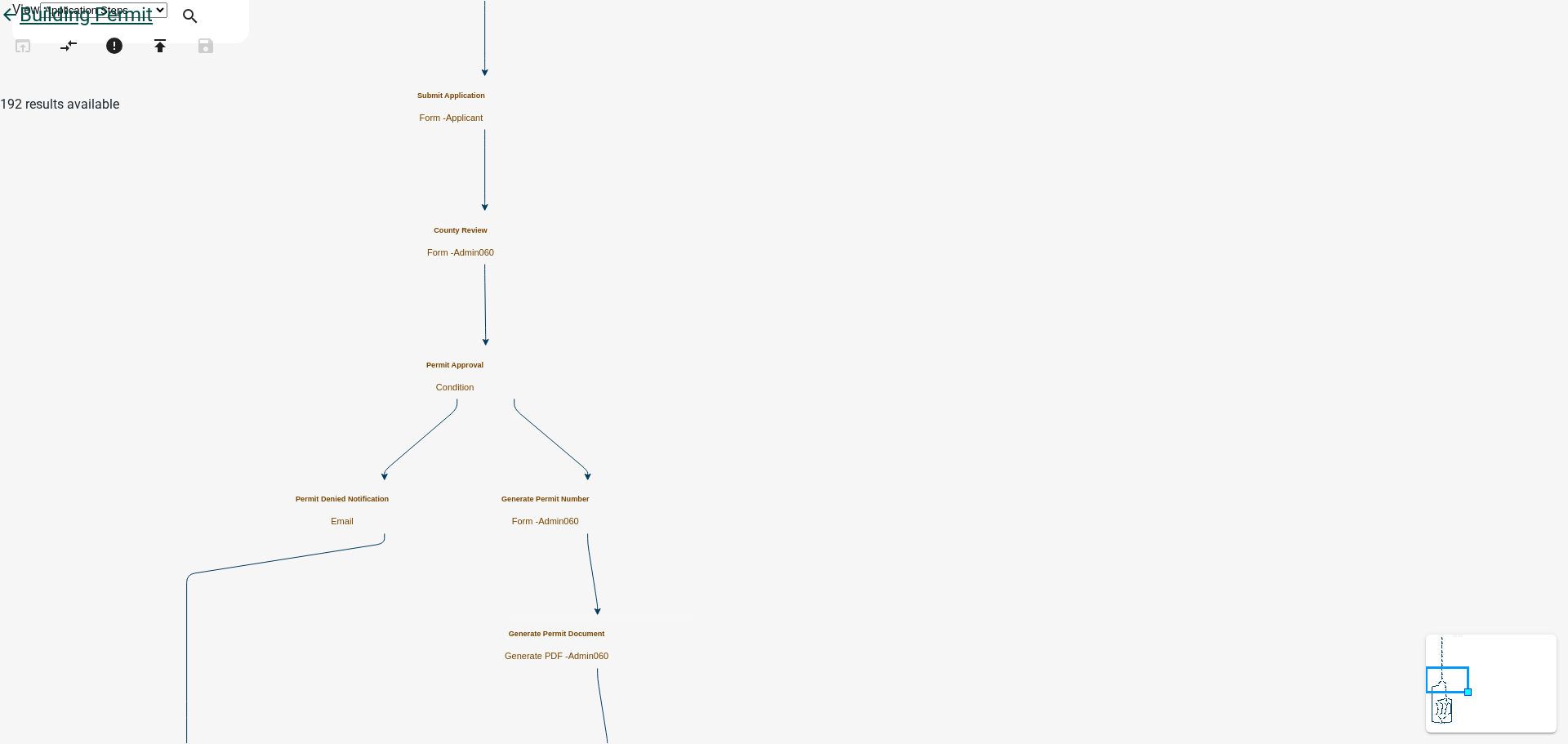
click at [20, 28] on icon "arrow_back" at bounding box center [10, 16] width 20 height 23
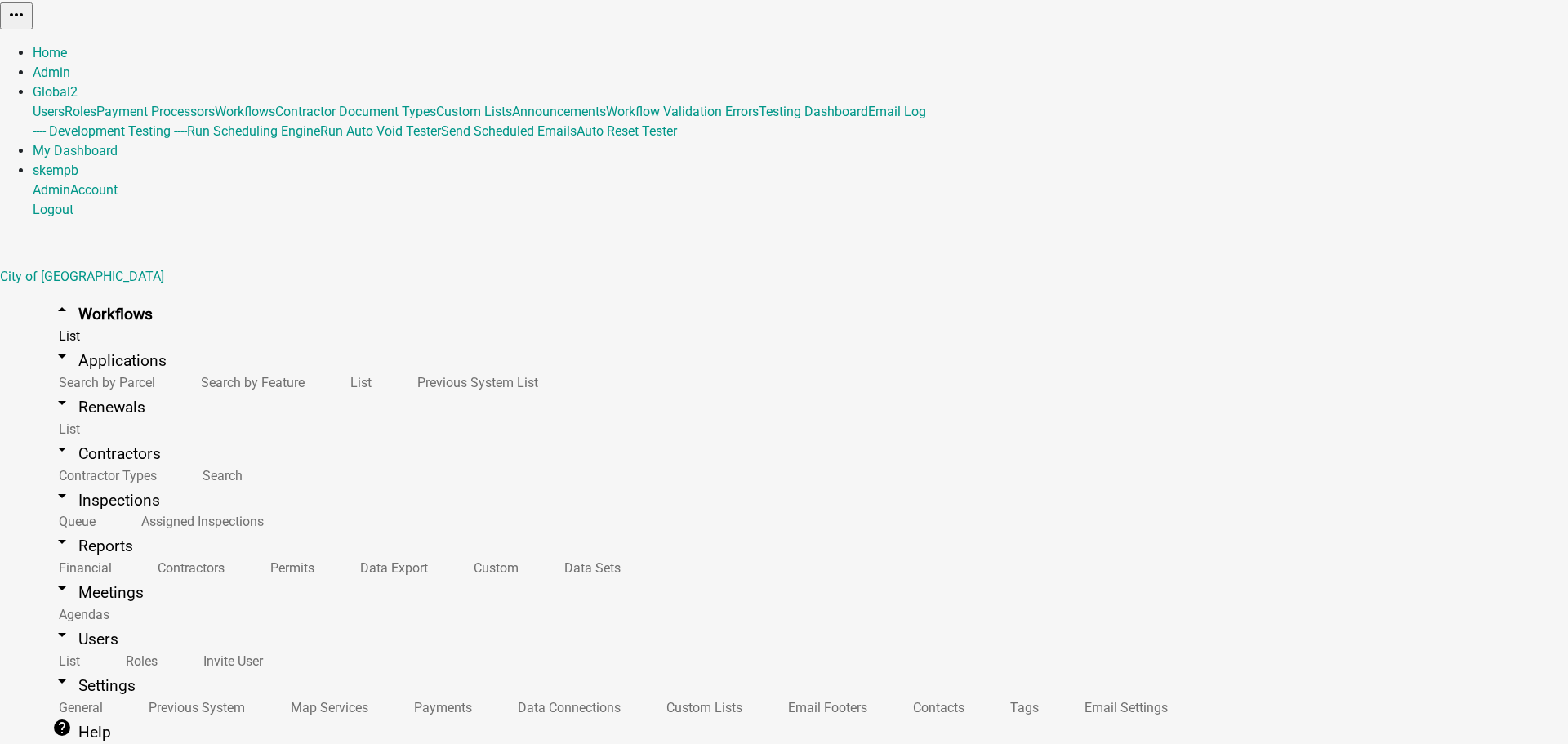
click at [1200, 50] on button "Publish" at bounding box center [1175, 41] width 49 height 17
drag, startPoint x: 544, startPoint y: 274, endPoint x: 835, endPoint y: 291, distance: 291.5
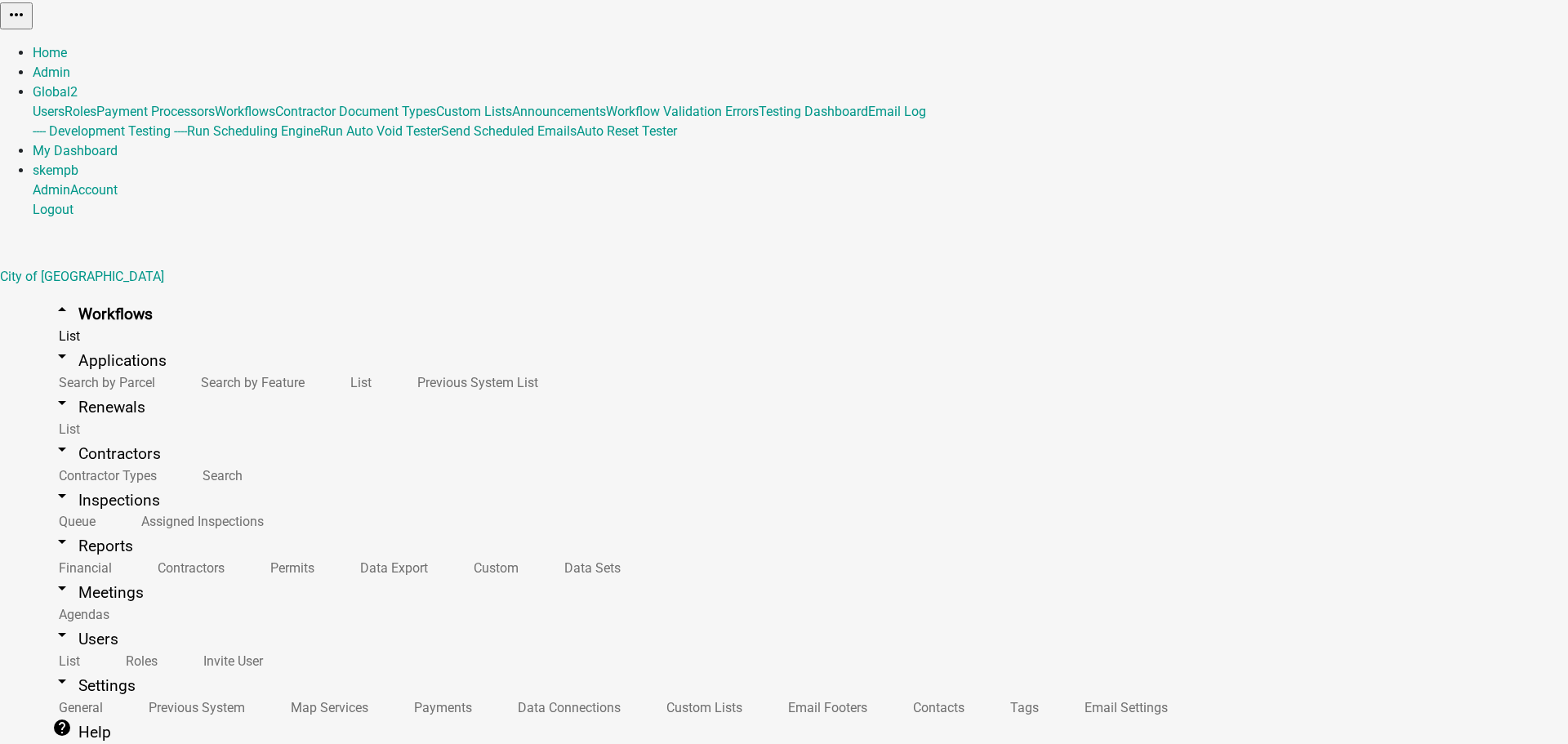
type textarea "Demo purposes"
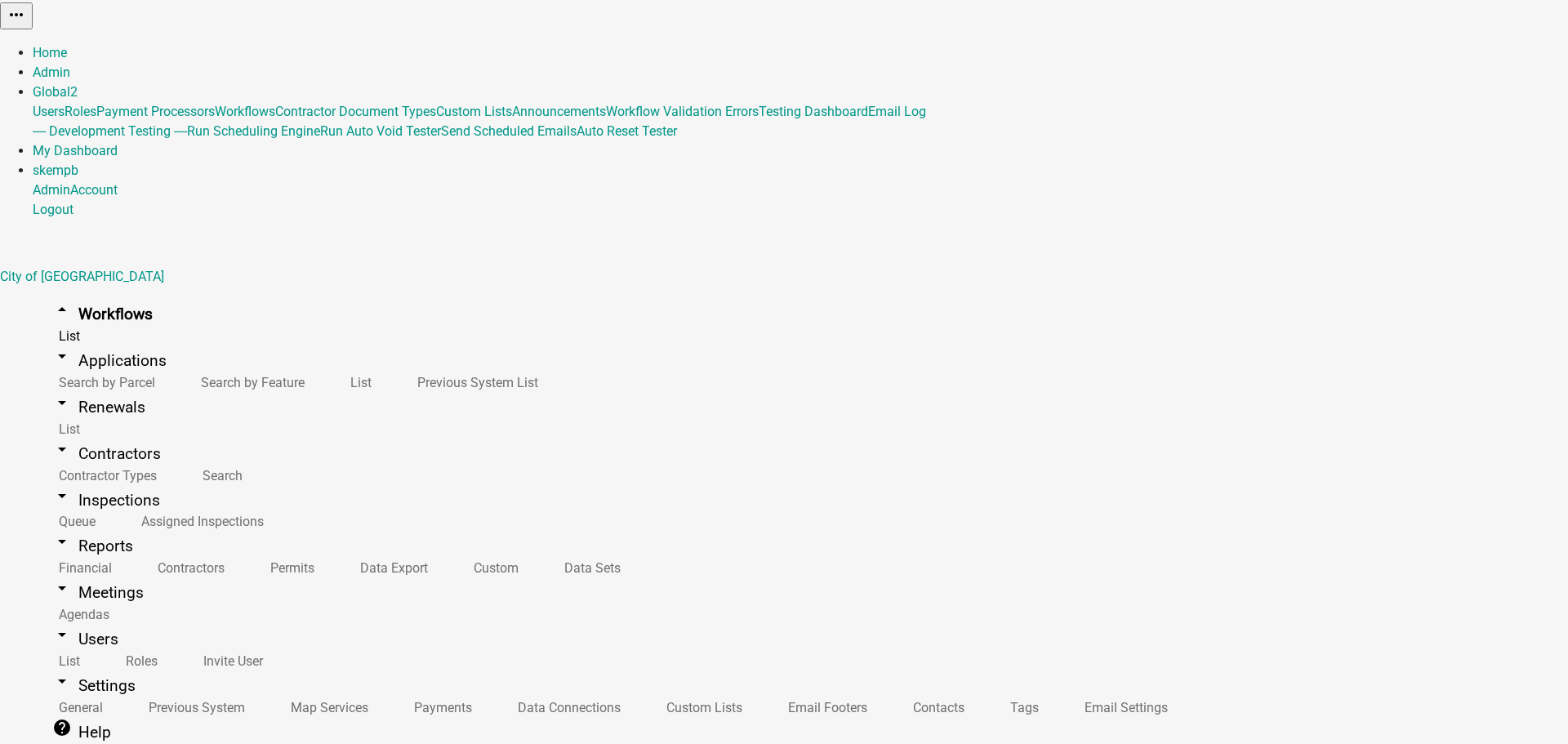
drag, startPoint x: 600, startPoint y: 273, endPoint x: 835, endPoint y: 305, distance: 237.2
drag, startPoint x: 534, startPoint y: 256, endPoint x: 748, endPoint y: 319, distance: 223.1
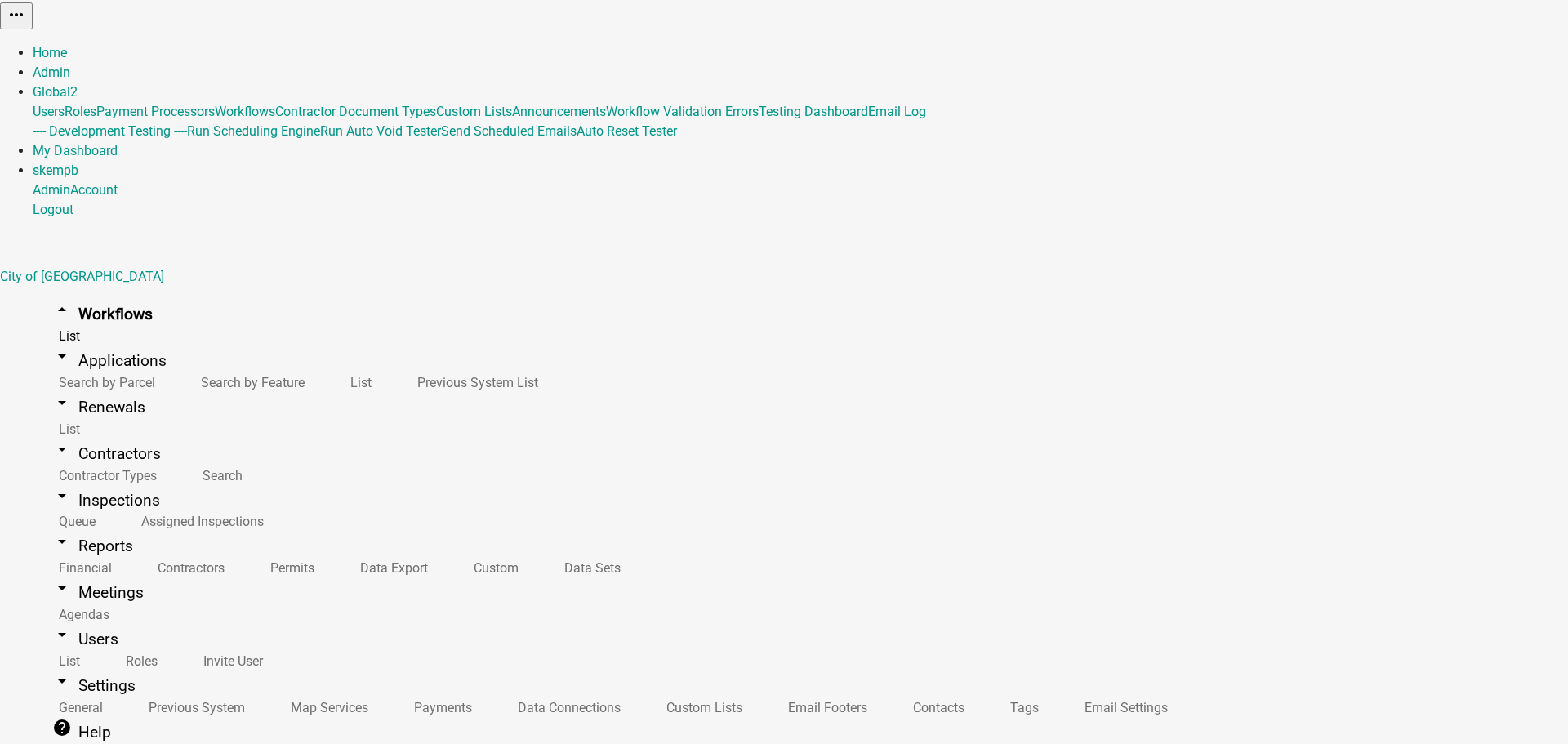
drag, startPoint x: 589, startPoint y: 298, endPoint x: 954, endPoint y: 358, distance: 369.9
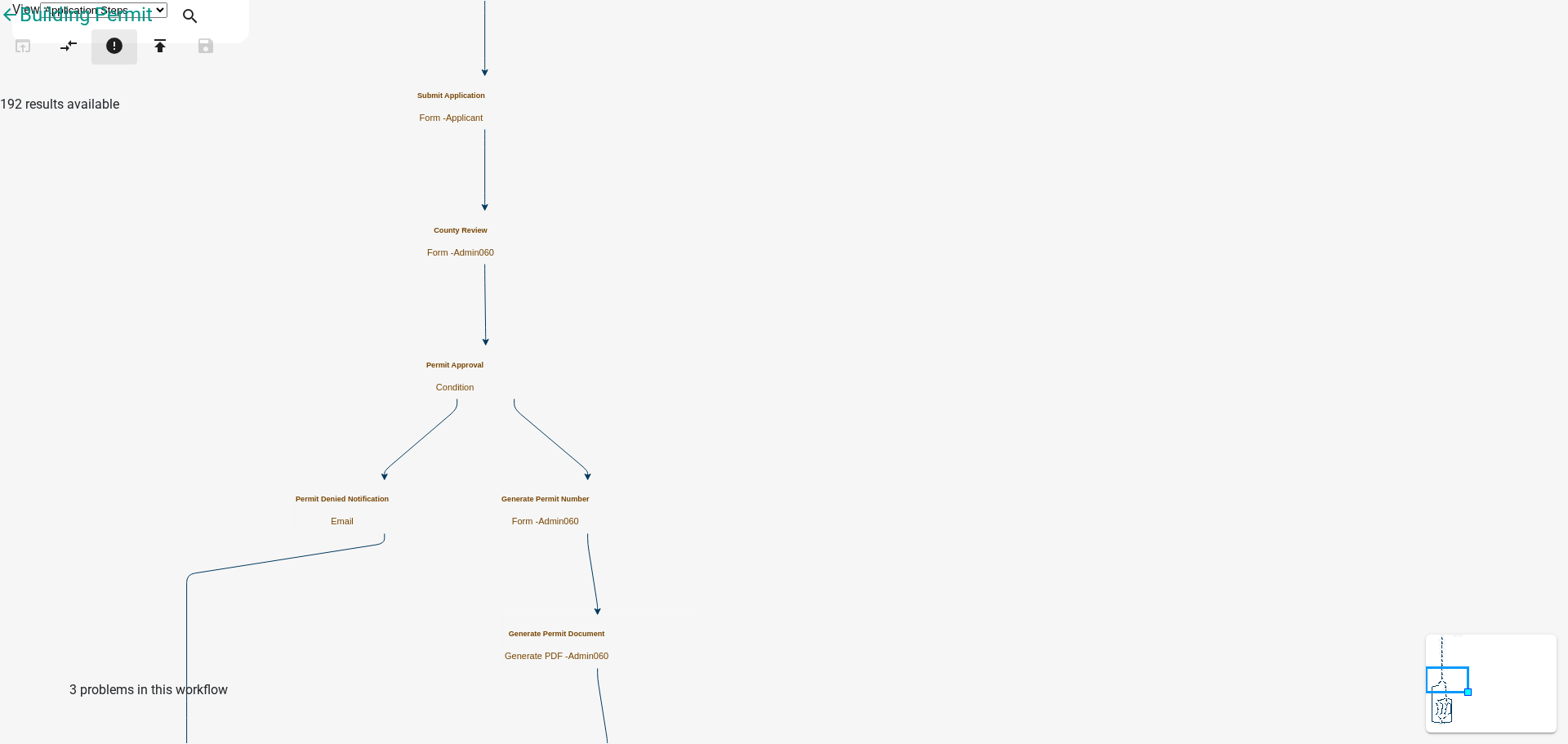
click at [124, 59] on icon "error" at bounding box center [114, 47] width 20 height 23
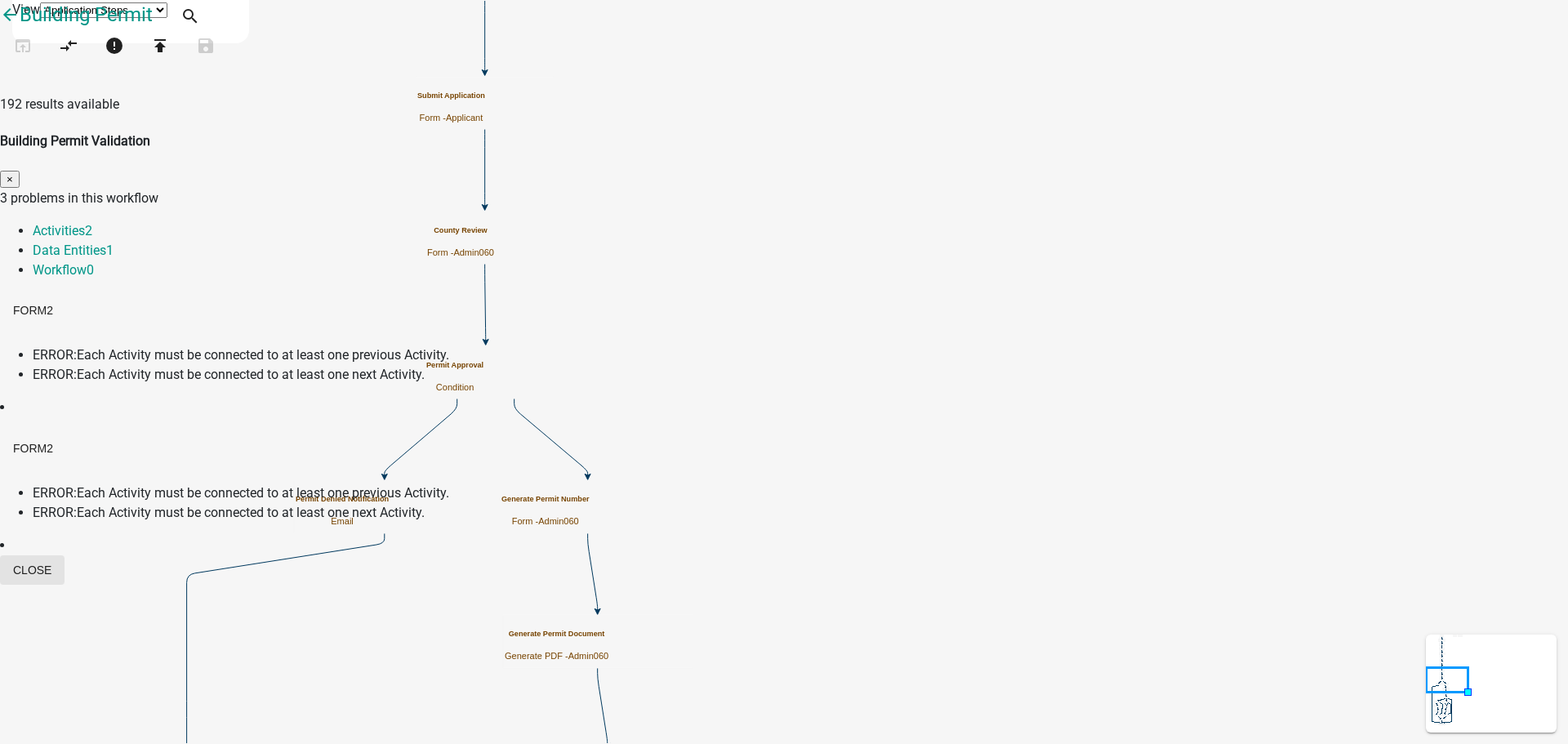
click at [64, 555] on button "Close" at bounding box center [32, 570] width 64 height 30
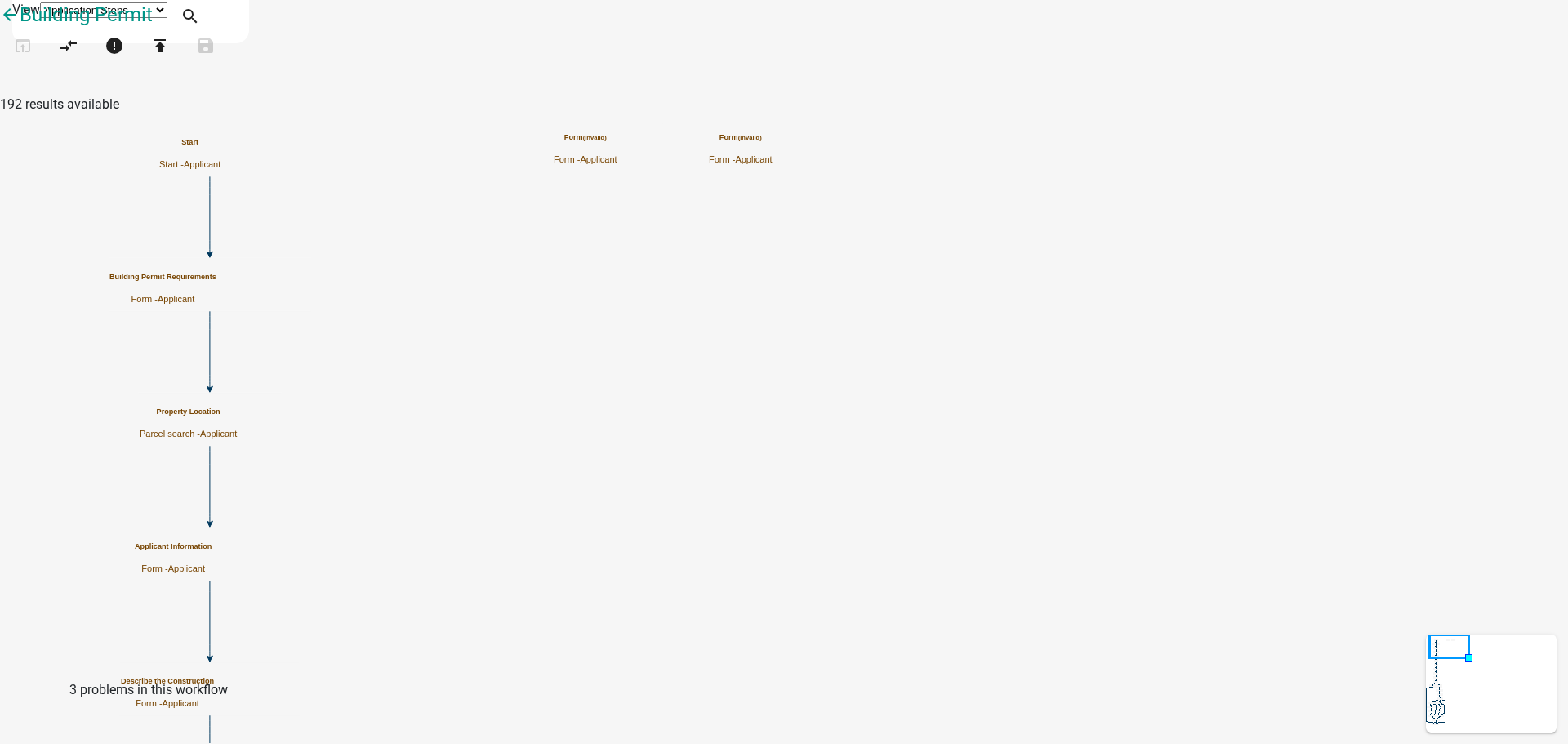
click at [618, 133] on div "Form (invalid) Form - Applicant" at bounding box center [585, 149] width 63 height 32
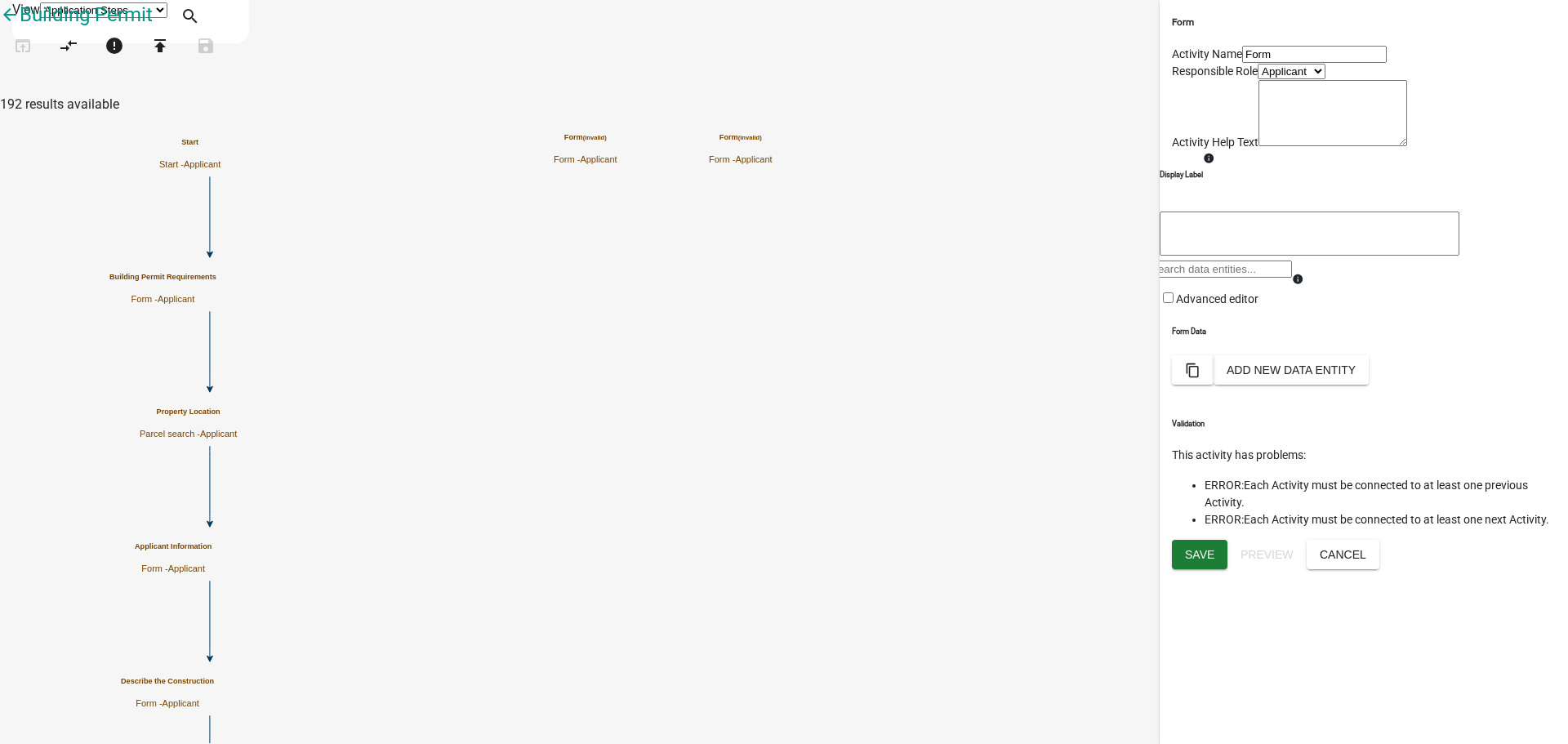
click at [1258, 80] on select "Applicant Admin060" at bounding box center [1292, 71] width 68 height 15
select select "8640AEC5-369E-4829-8E10-6C4E5C6FCDE1"
click at [1258, 80] on select "Applicant Admin060" at bounding box center [1292, 71] width 68 height 15
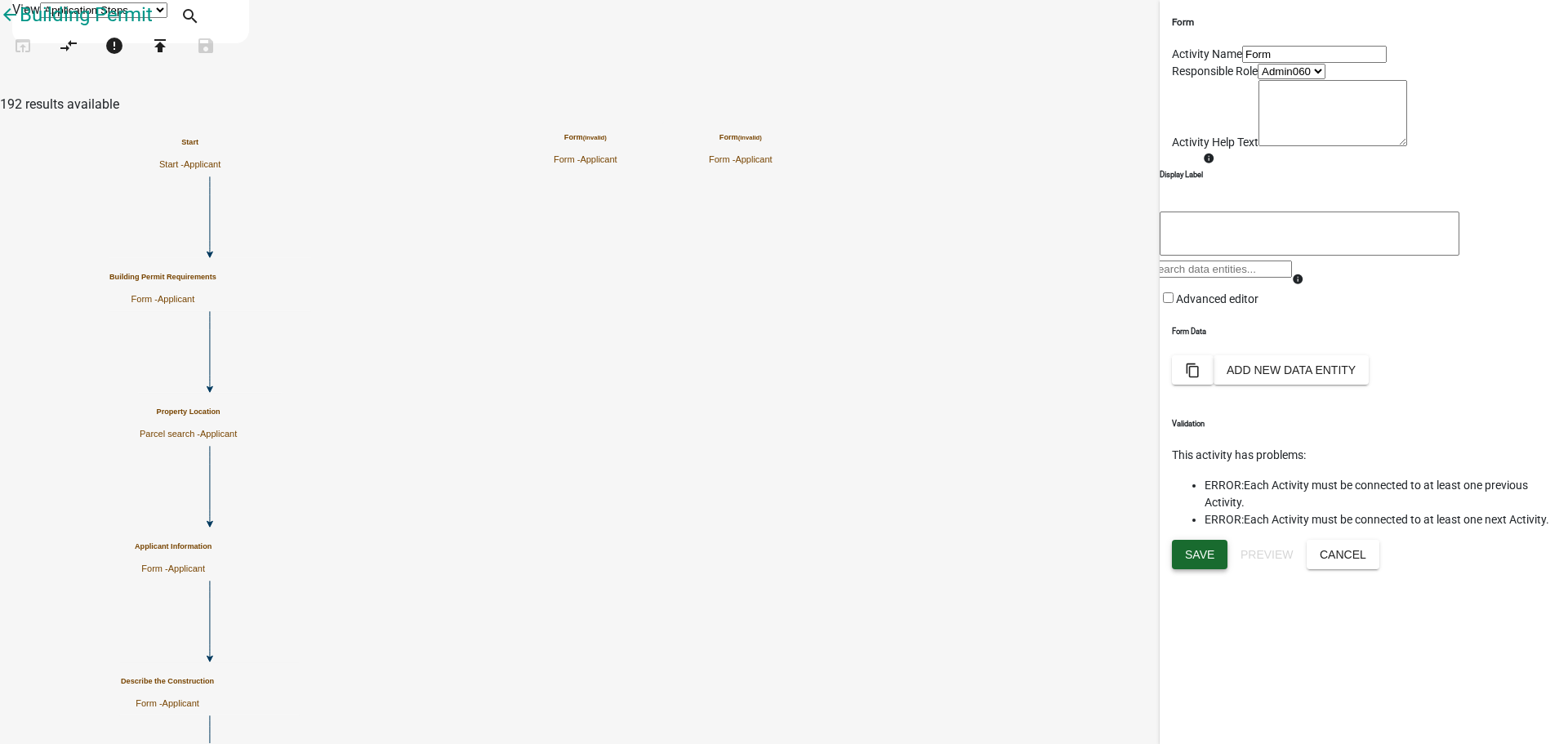
click at [1193, 562] on span "Save" at bounding box center [1200, 554] width 30 height 13
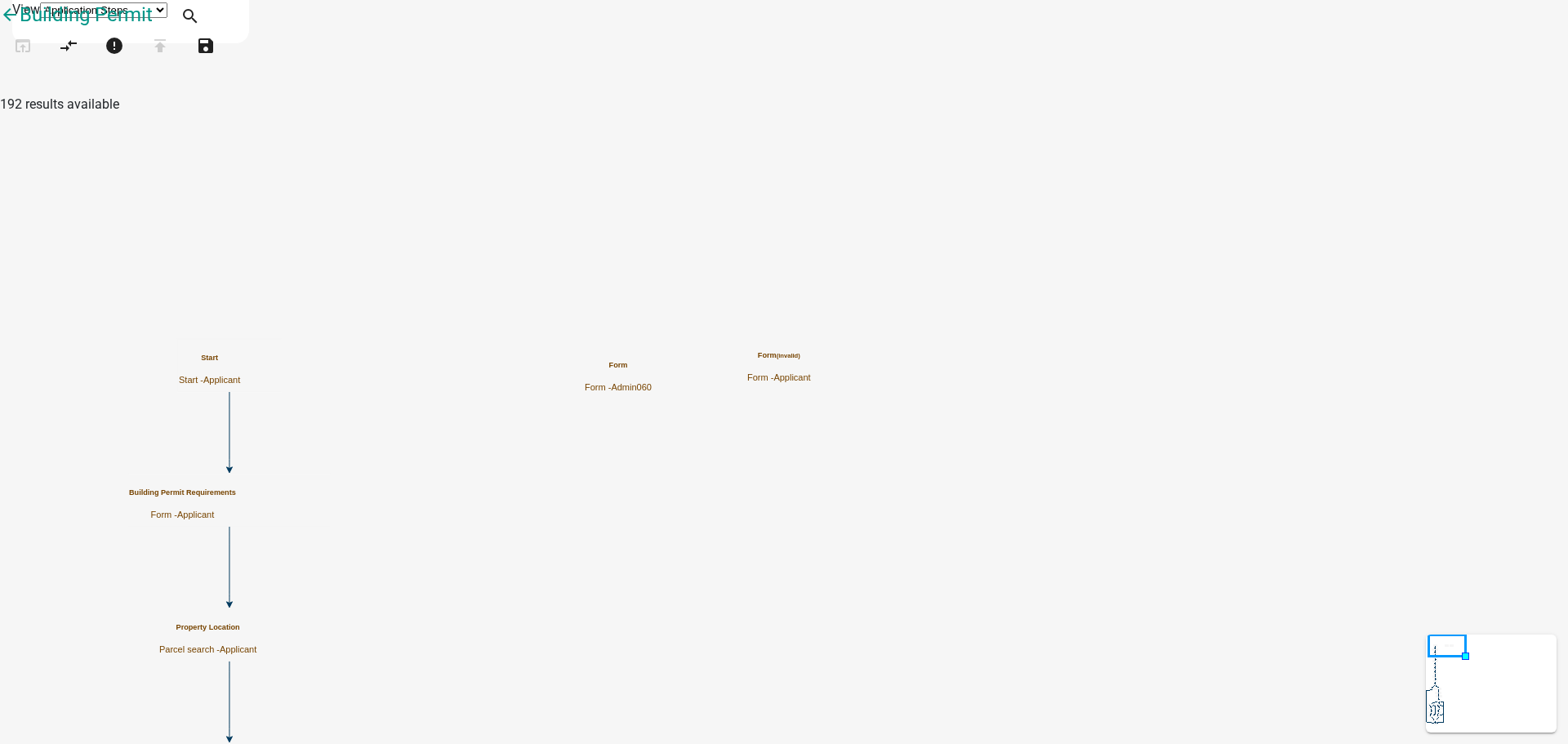
click at [811, 360] on h5 "Form (invalid)" at bounding box center [779, 356] width 63 height 9
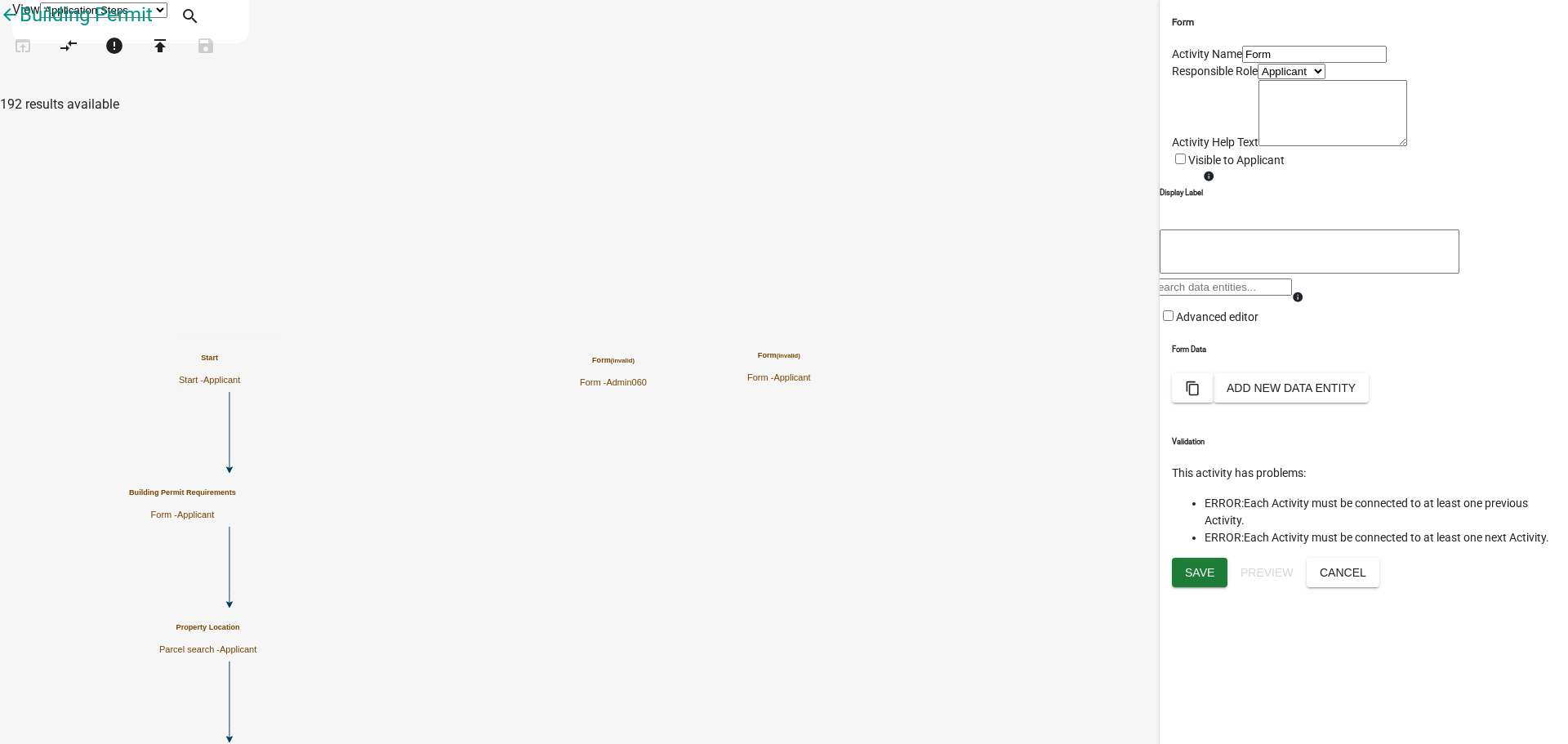
click at [1258, 80] on select "Applicant Admin060" at bounding box center [1292, 71] width 68 height 15
select select "8640AEC5-369E-4829-8E10-6C4E5C6FCDE1"
click at [1258, 80] on select "Applicant Admin060" at bounding box center [1292, 71] width 68 height 15
click at [1198, 579] on span "Save" at bounding box center [1200, 572] width 30 height 13
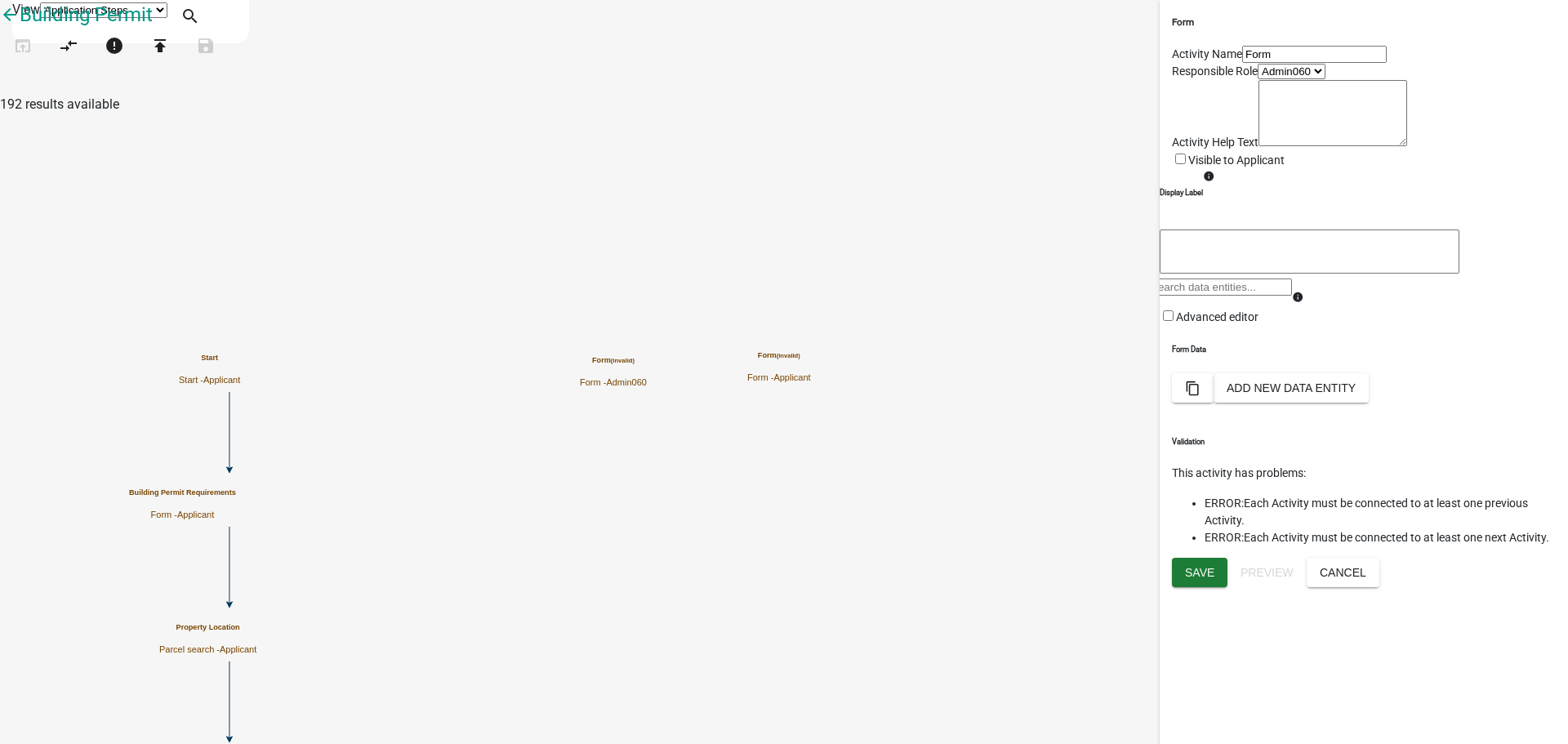
scroll to position [0, 0]
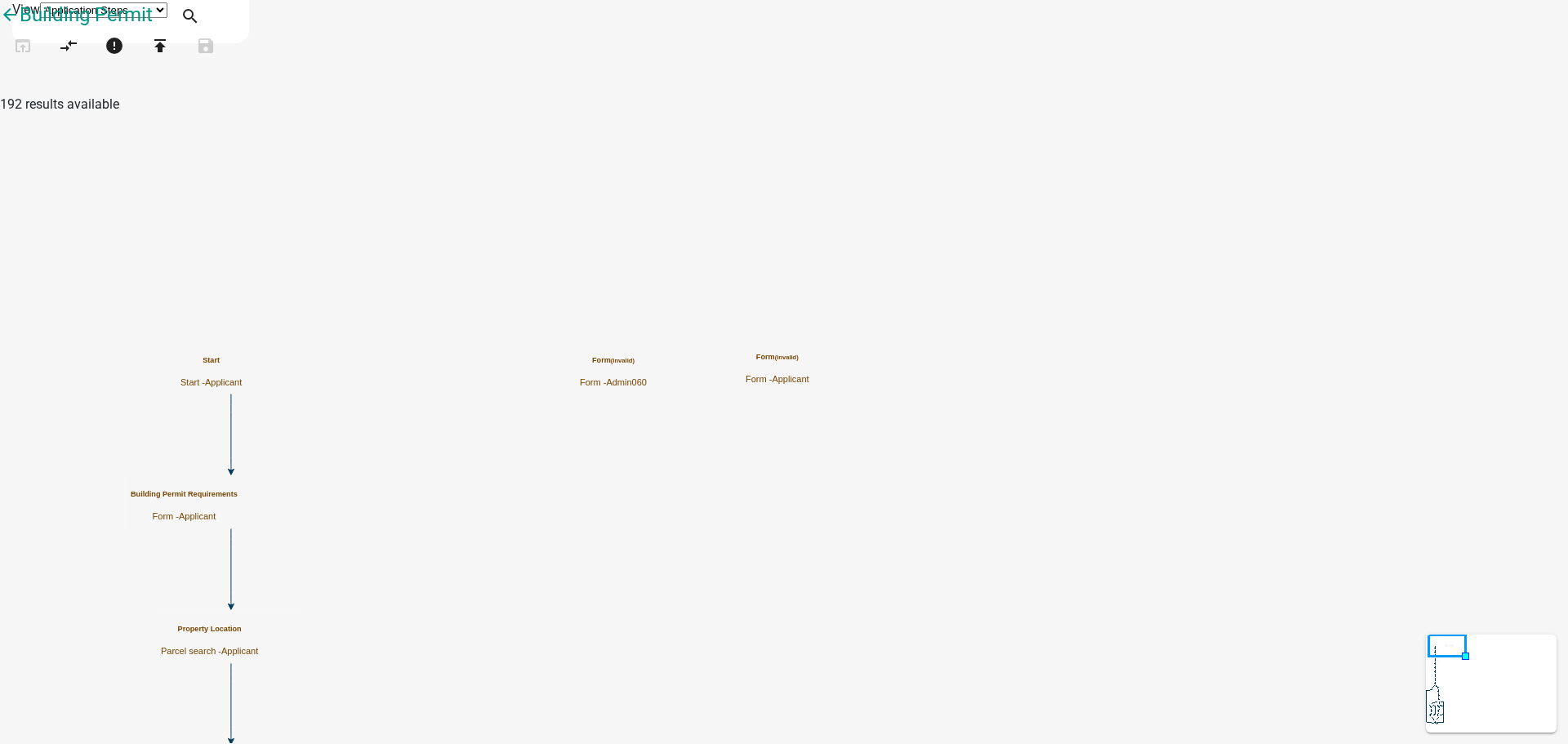
click at [635, 364] on small "(invalid)" at bounding box center [622, 360] width 23 height 7
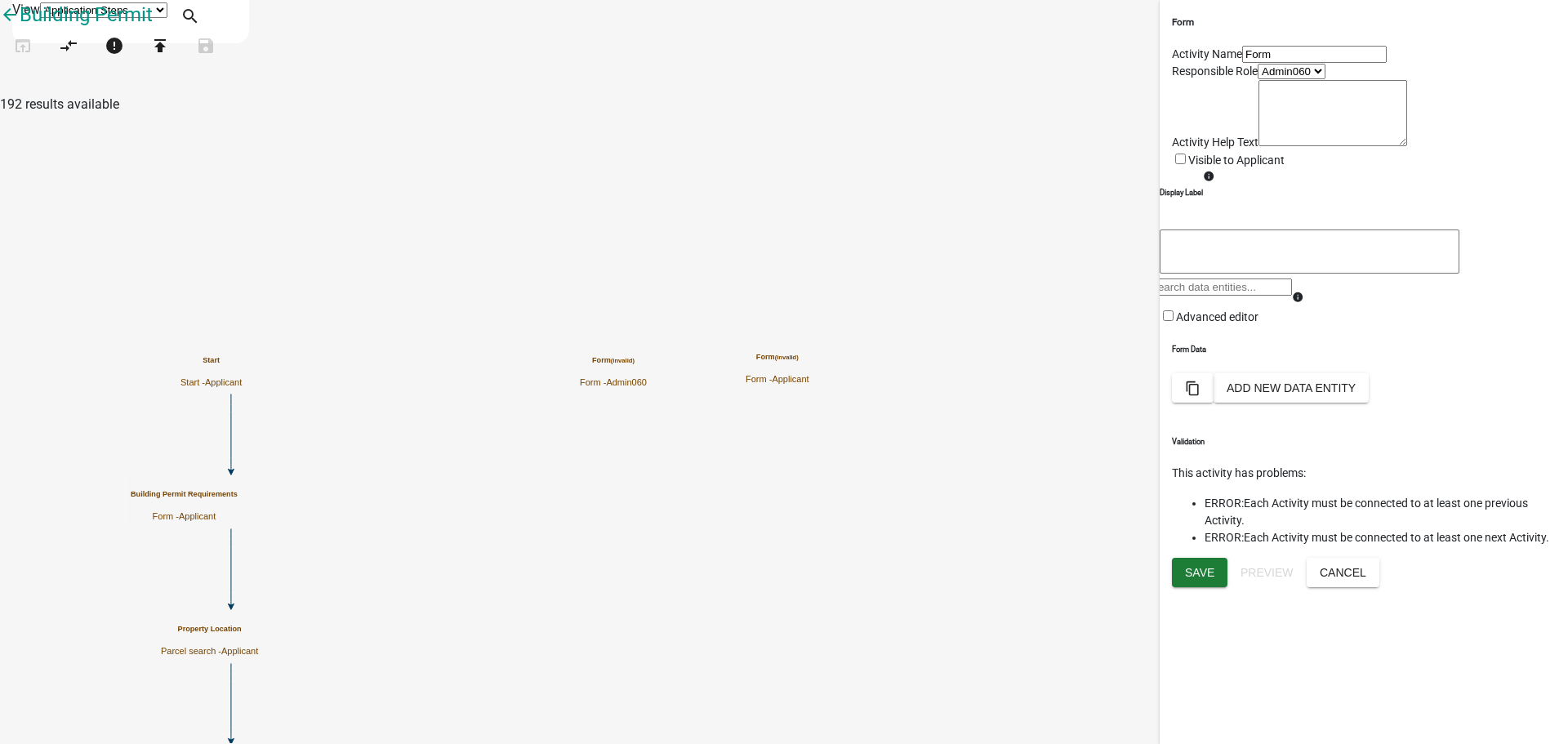
click at [1258, 80] on select "Applicant Admin060" at bounding box center [1292, 71] width 68 height 15
select select "46F061D0-CA05-4526-87AD-BAE6256F3E47"
click at [1258, 80] on select "Applicant Admin060" at bounding box center [1292, 71] width 68 height 15
click at [1205, 579] on span "Save" at bounding box center [1200, 572] width 30 height 13
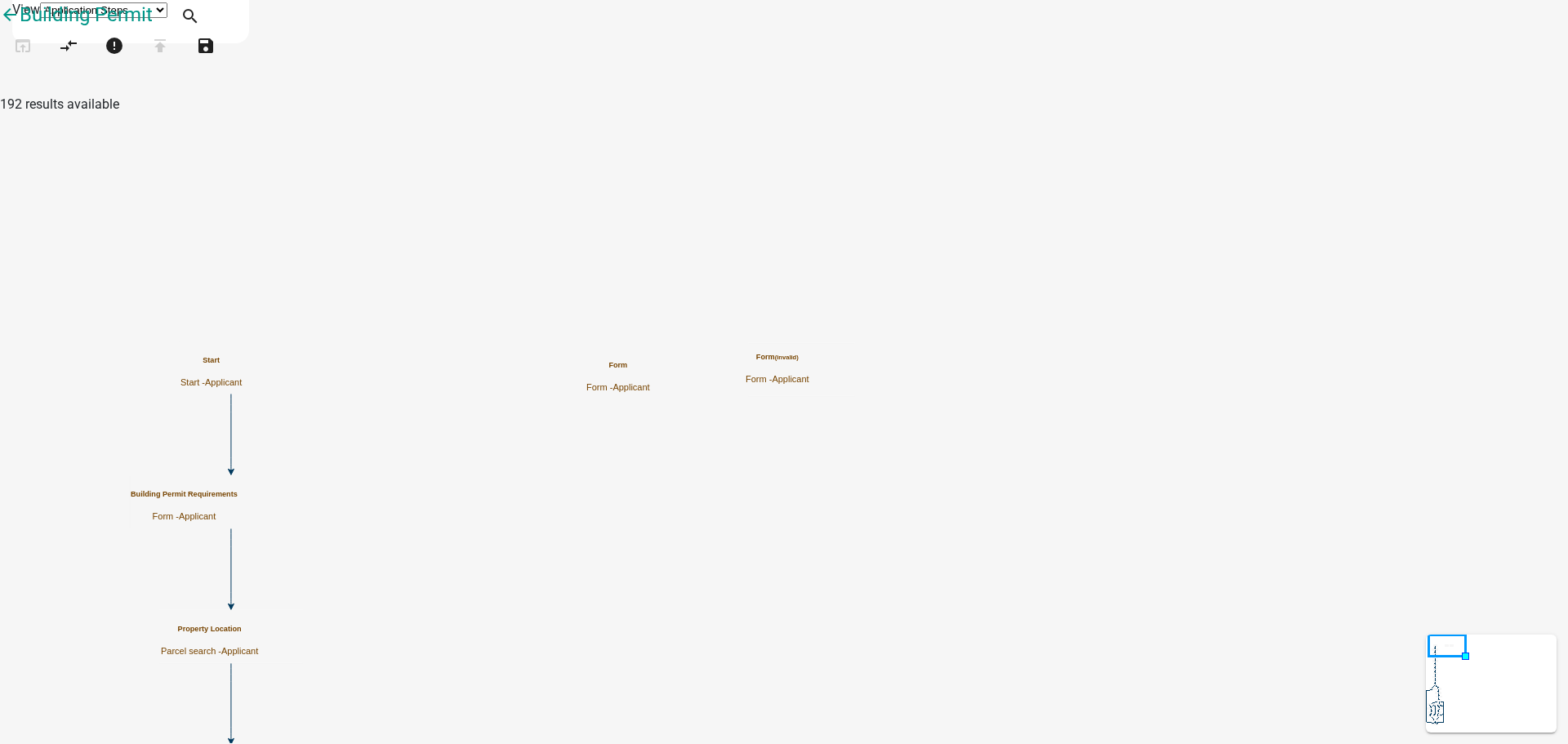
scroll to position [0, 0]
click at [79, 59] on icon "compare_arrows" at bounding box center [69, 47] width 20 height 23
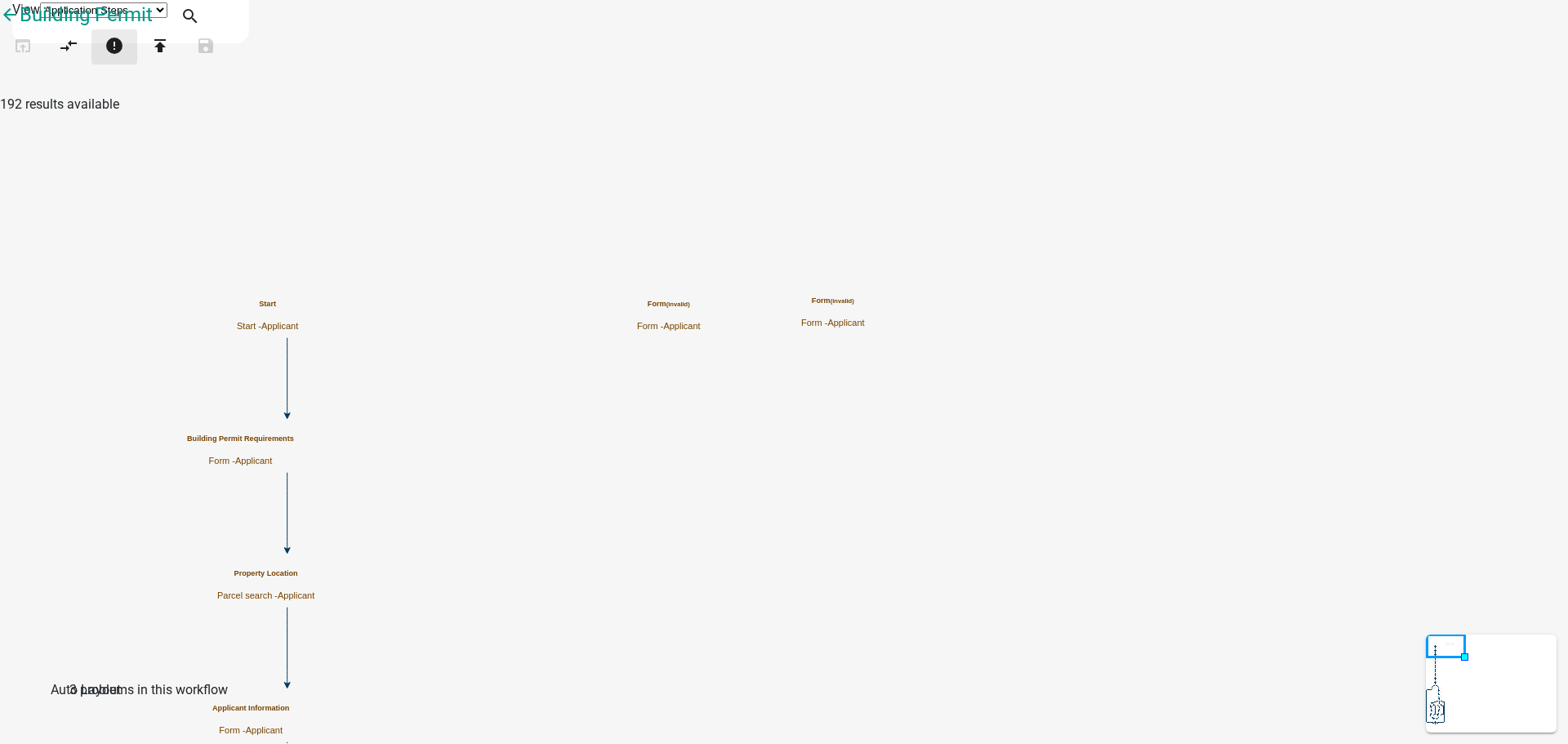
click at [124, 59] on icon "error" at bounding box center [114, 47] width 20 height 23
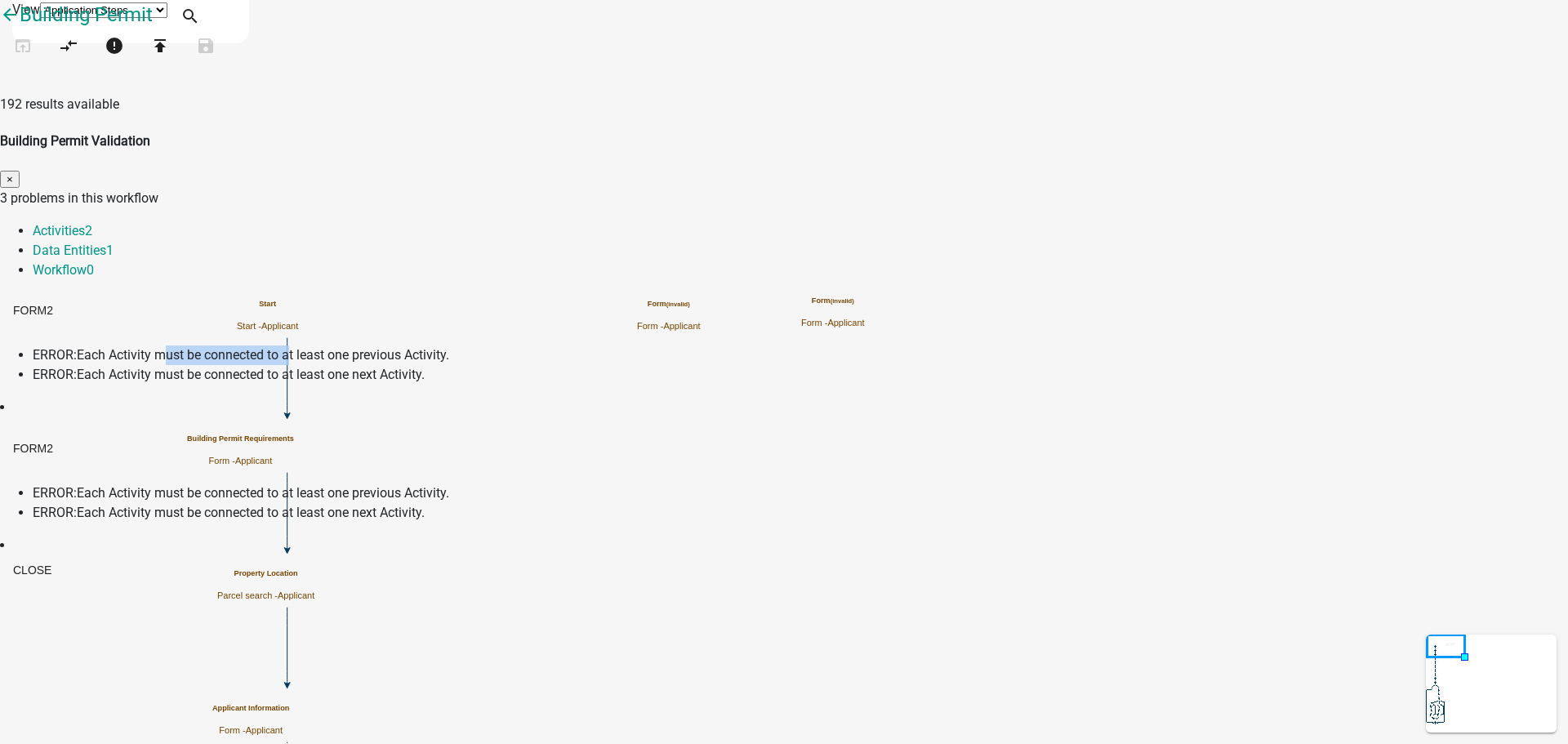
drag, startPoint x: 640, startPoint y: 243, endPoint x: 772, endPoint y: 245, distance: 132.0
click at [772, 345] on li "ERROR: Each Activity must be connected to at least one previous Activity." at bounding box center [800, 355] width 1535 height 20
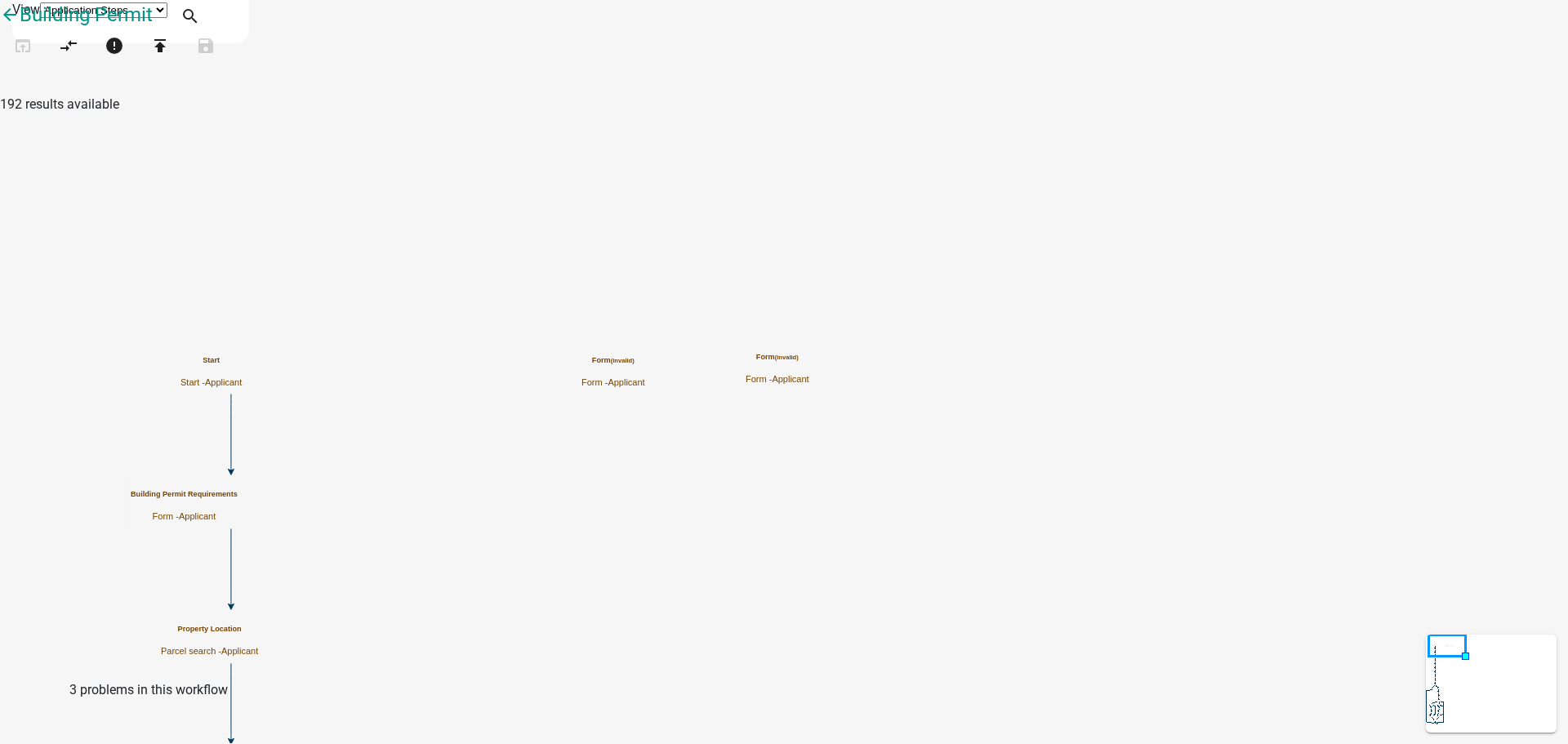
click at [645, 360] on h5 "Form (invalid)" at bounding box center [612, 360] width 63 height 9
click at [645, 358] on div "Form (invalid) Form - Applicant" at bounding box center [612, 372] width 63 height 32
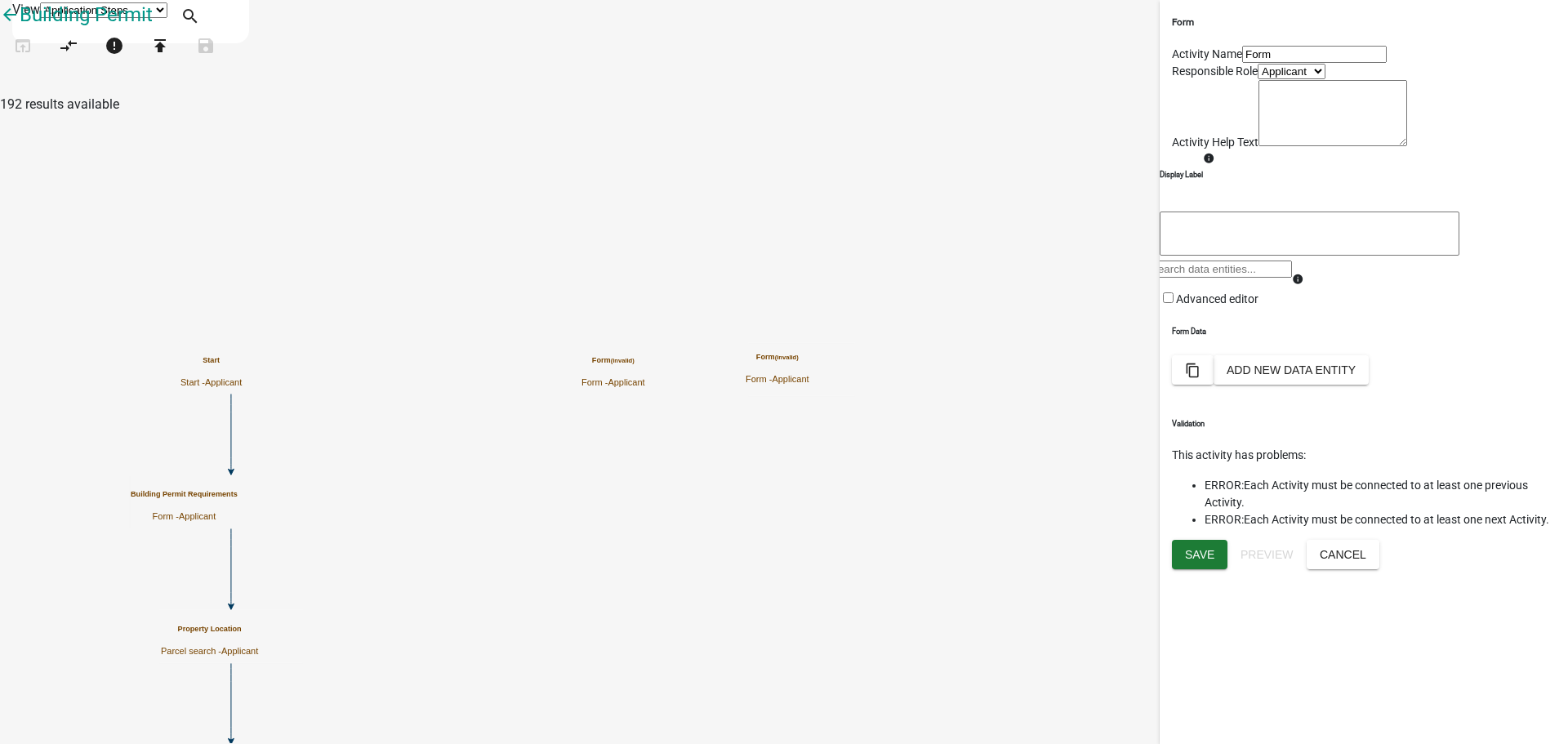
click at [1245, 63] on input "Form" at bounding box center [1314, 54] width 145 height 17
click at [1379, 570] on button "Cancel" at bounding box center [1343, 554] width 72 height 30
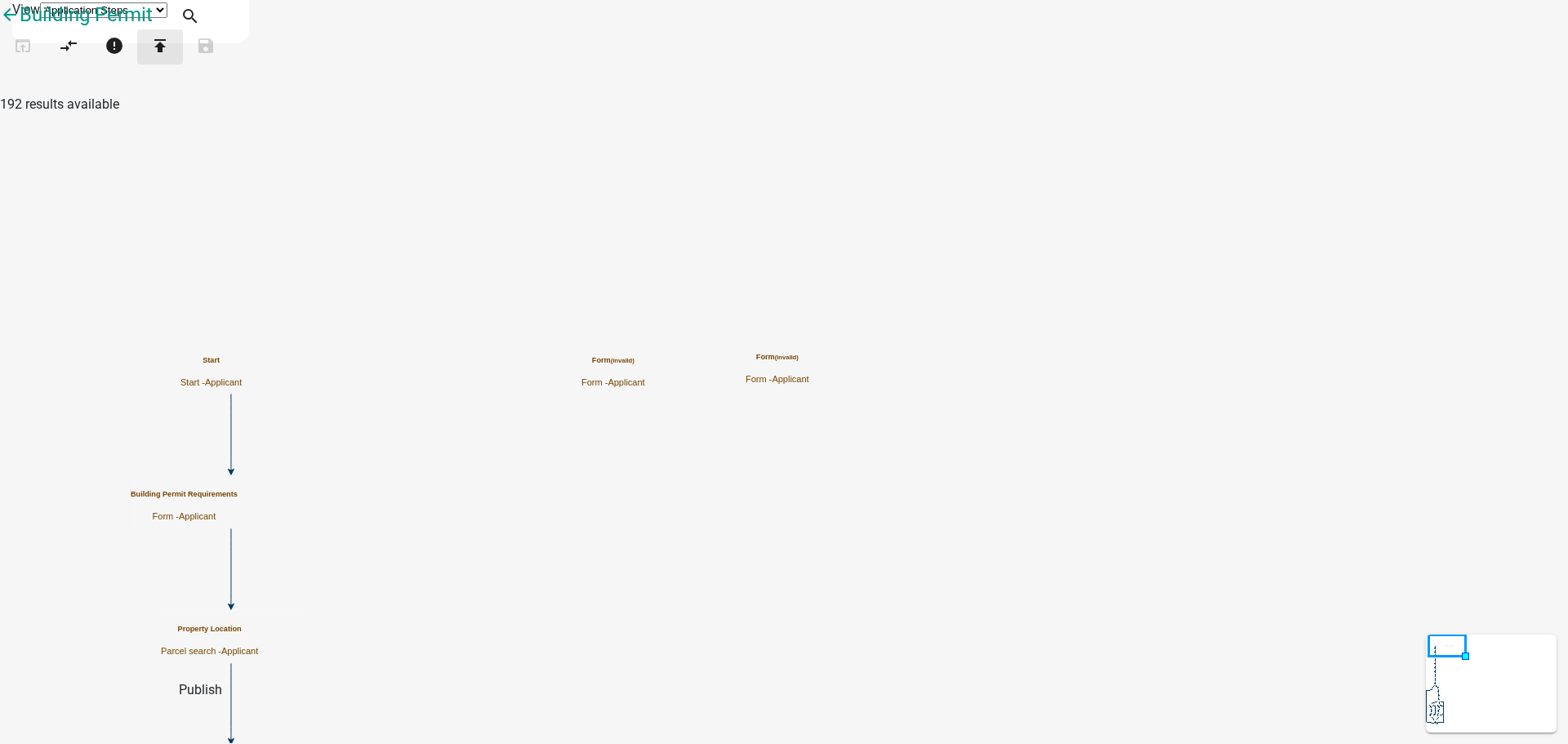
click at [170, 59] on icon "publish" at bounding box center [160, 47] width 20 height 23
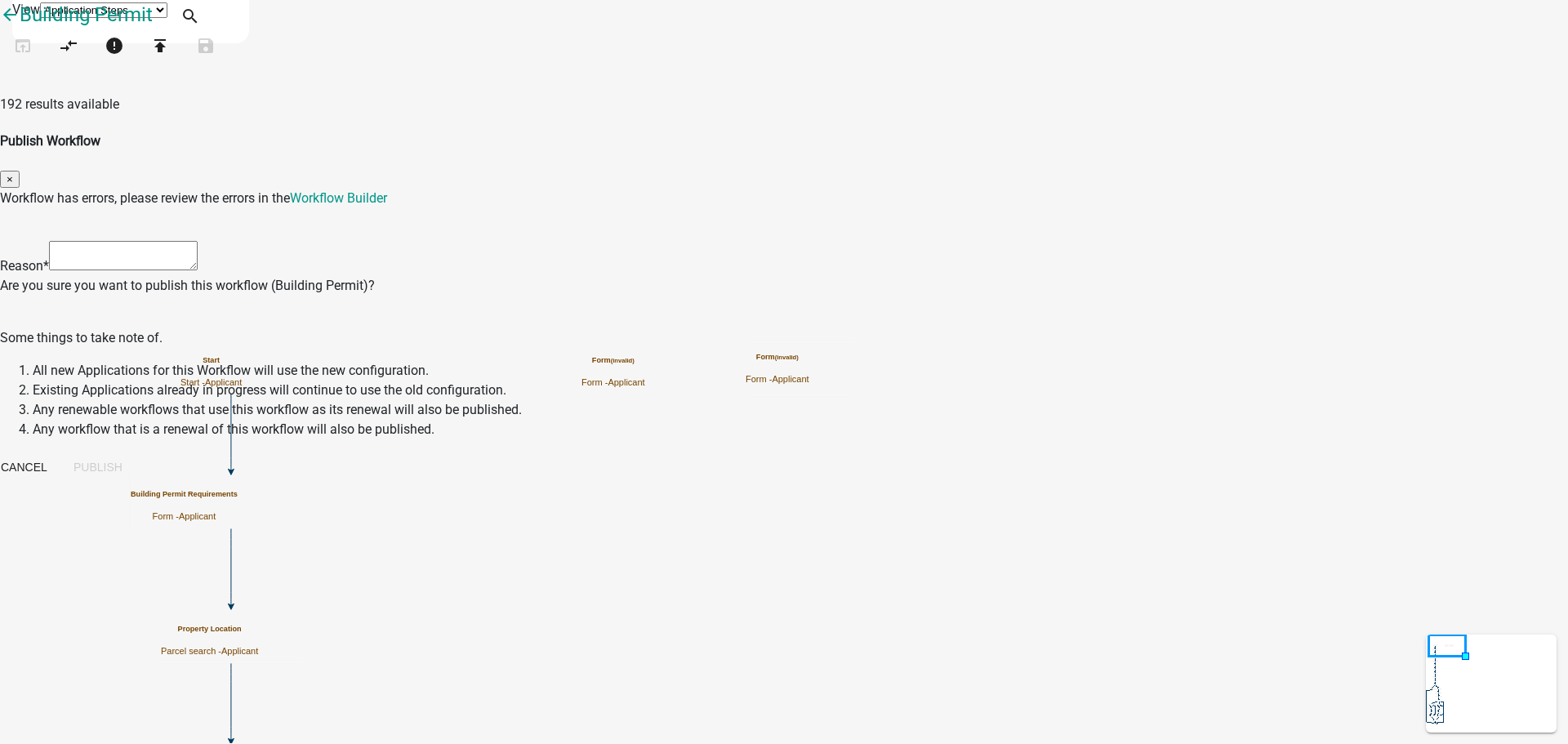
click at [198, 241] on textarea at bounding box center [123, 255] width 148 height 30
type textarea "Demo Purposes"
click at [61, 452] on button "Cancel" at bounding box center [23, 467] width 72 height 30
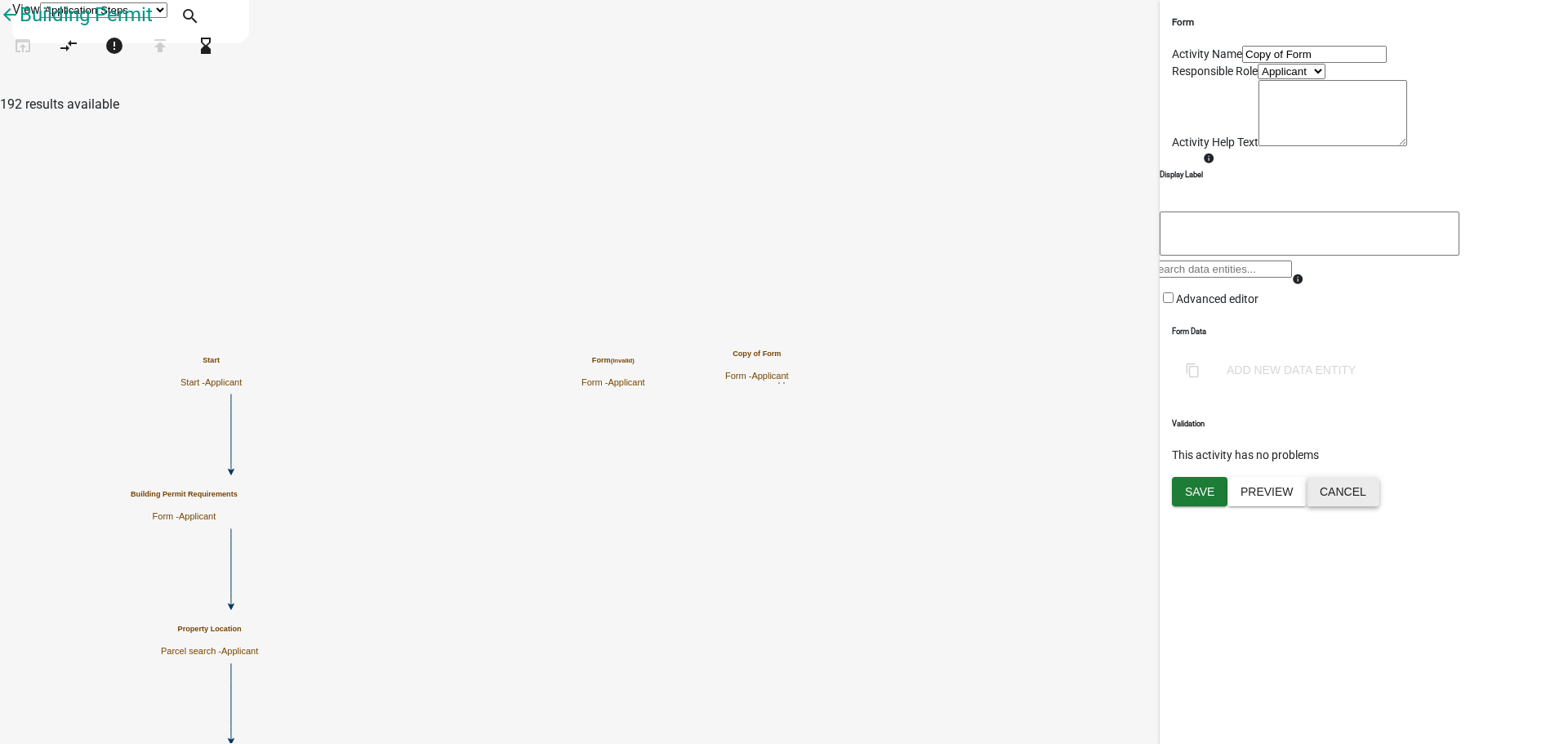
click at [1379, 506] on button "Cancel" at bounding box center [1343, 492] width 72 height 30
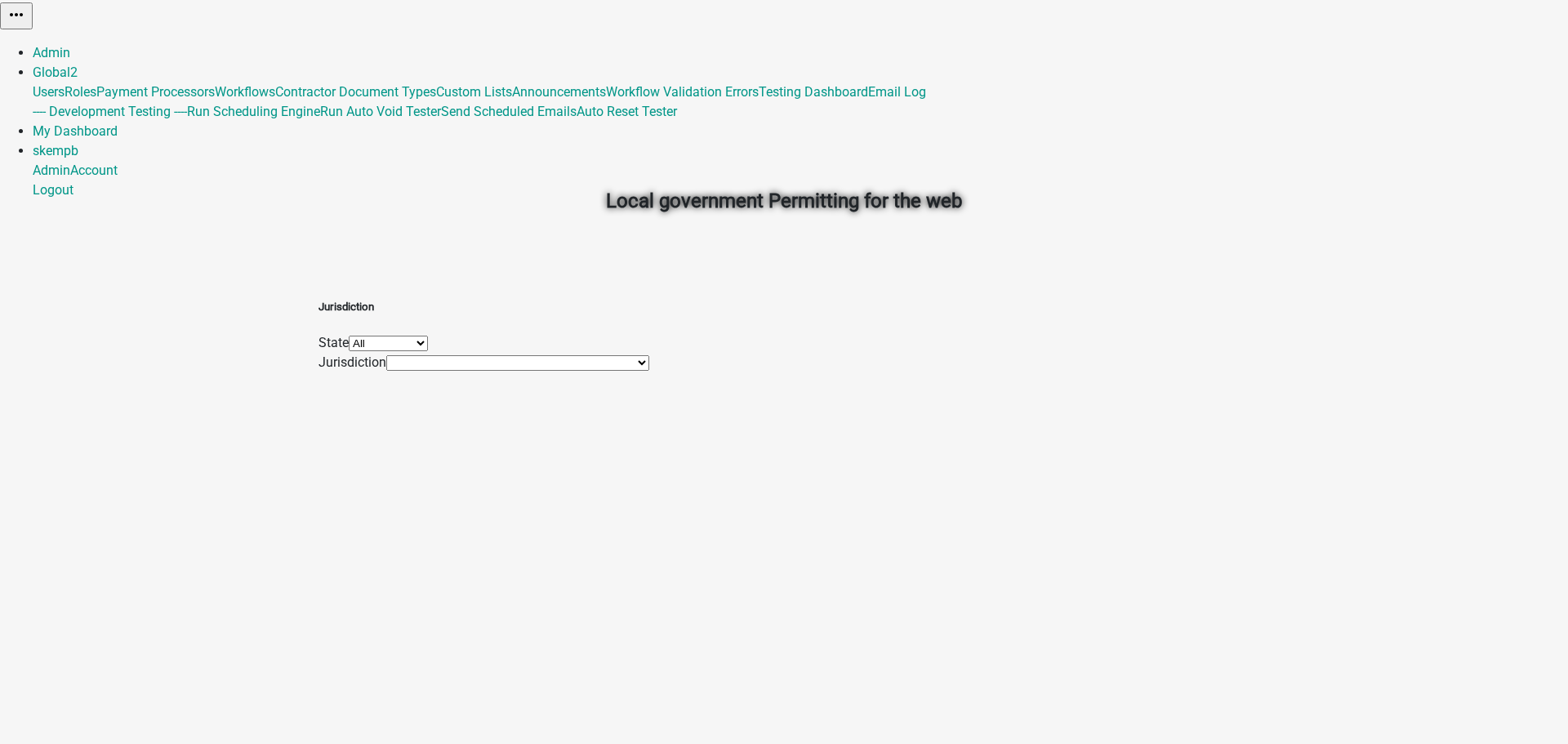
click at [428, 346] on select "All [US_STATE] [US_STATE] [US_STATE] [US_STATE]" at bounding box center [388, 342] width 80 height 15
click at [583, 302] on div "Jurisdiction State All [US_STATE] [US_STATE] [US_STATE] [US_STATE] Jurisdiction…" at bounding box center [484, 335] width 331 height 73
click at [596, 371] on select "[GEOGRAPHIC_DATA], [GEOGRAPHIC_DATA] [GEOGRAPHIC_DATA], [GEOGRAPHIC_DATA] [GEOG…" at bounding box center [518, 362] width 263 height 15
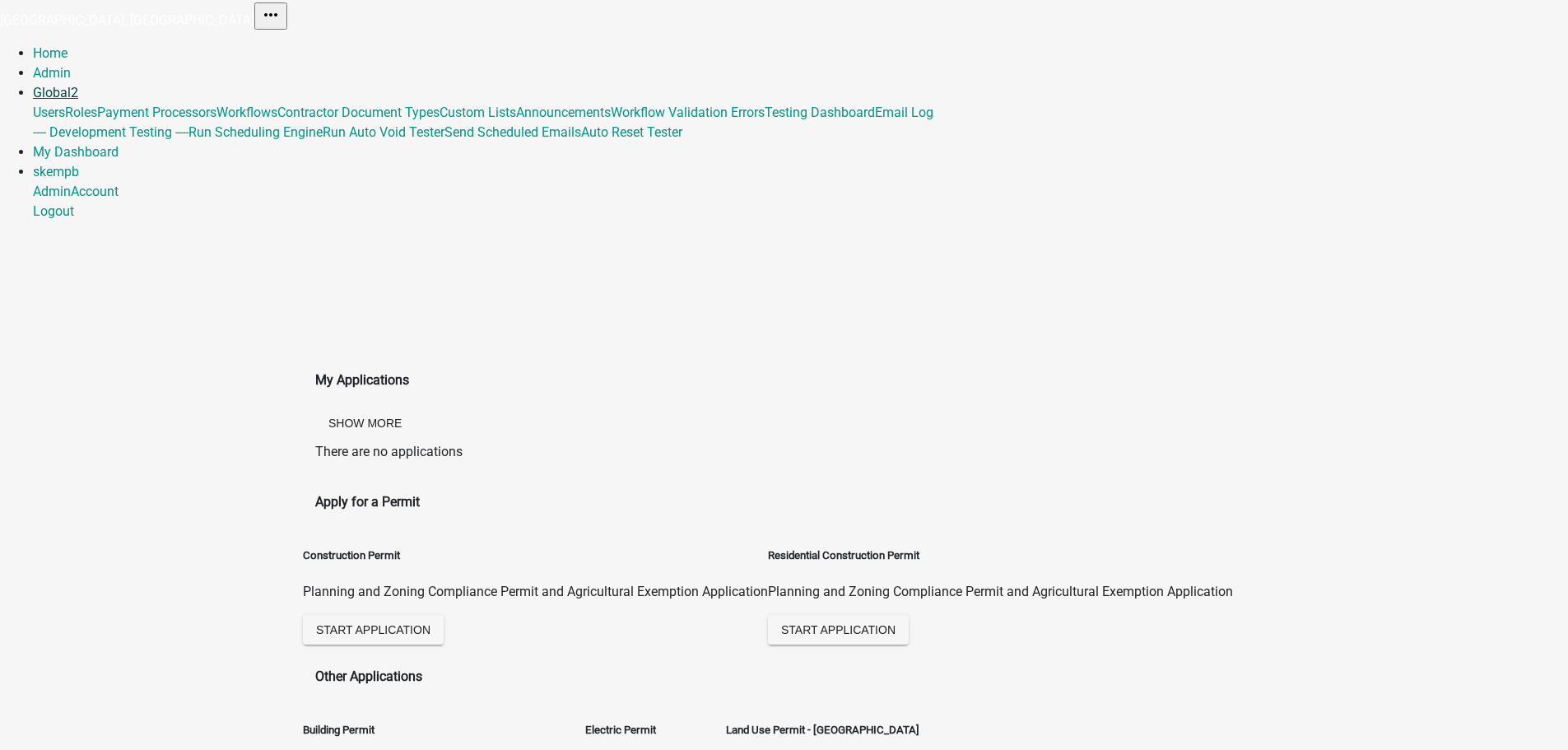
click at [78, 85] on link "Global 2" at bounding box center [56, 92] width 45 height 15
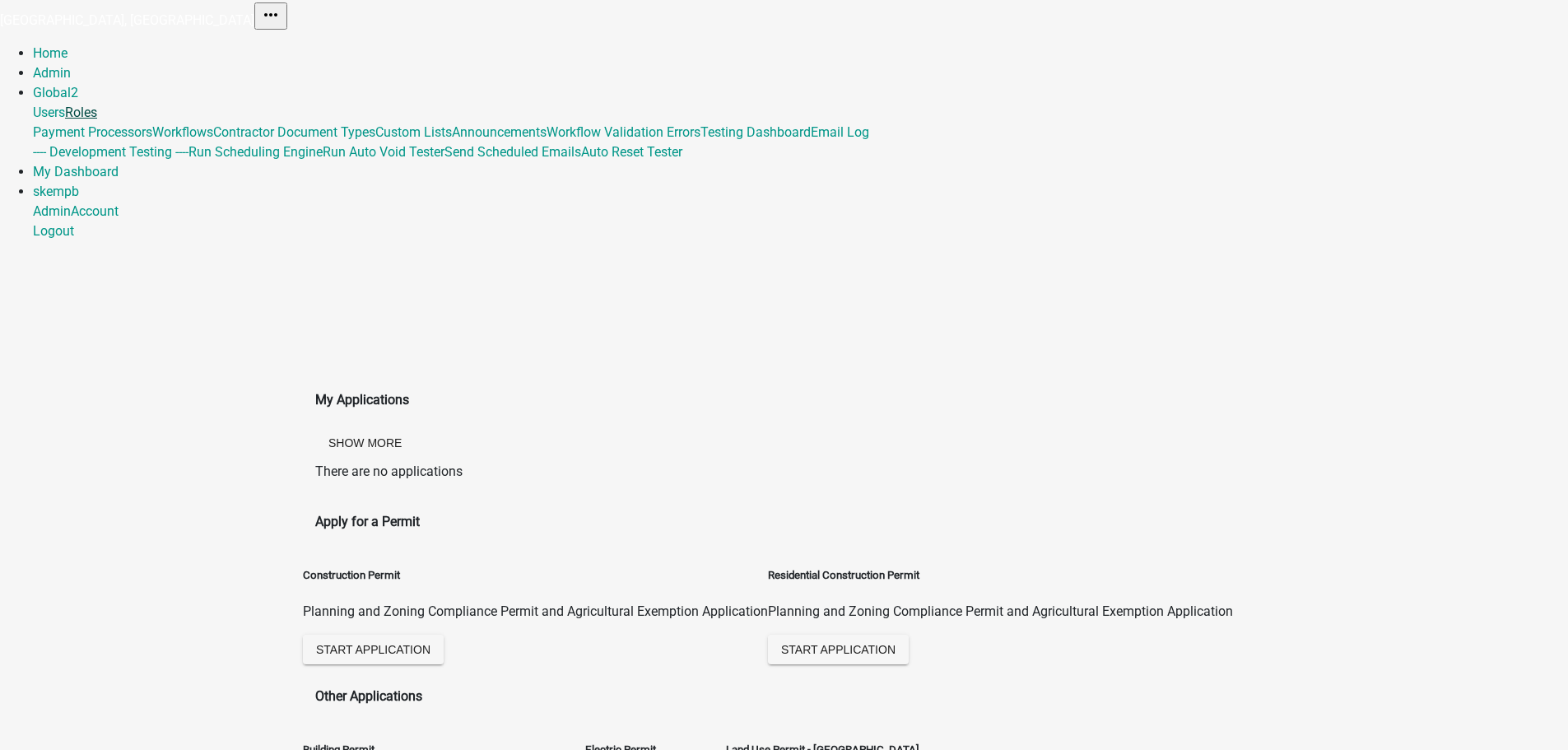
click at [97, 105] on link "Roles" at bounding box center [81, 112] width 32 height 15
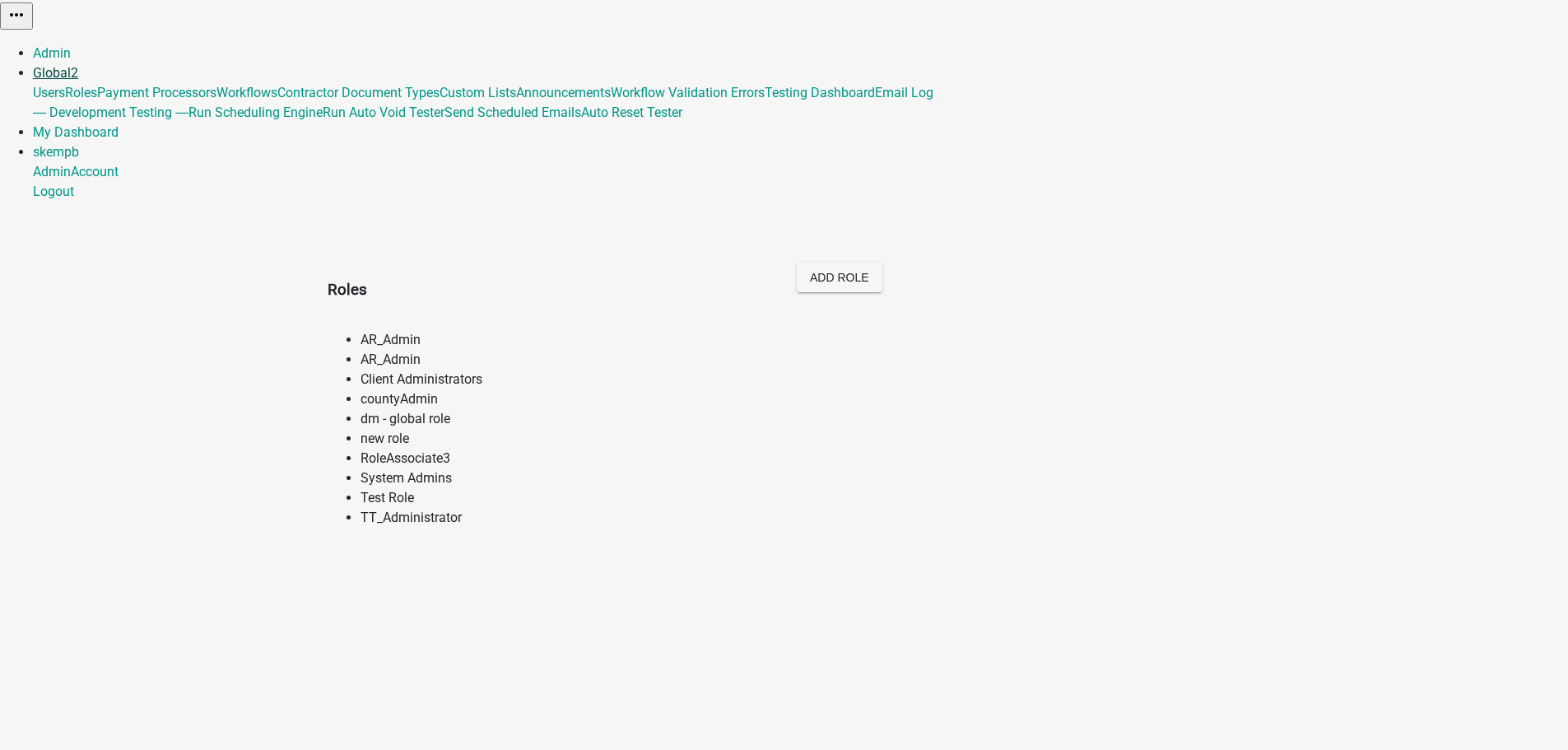
click at [78, 65] on link "Global 2" at bounding box center [56, 72] width 45 height 15
click at [278, 100] on link "Workflows" at bounding box center [247, 92] width 61 height 15
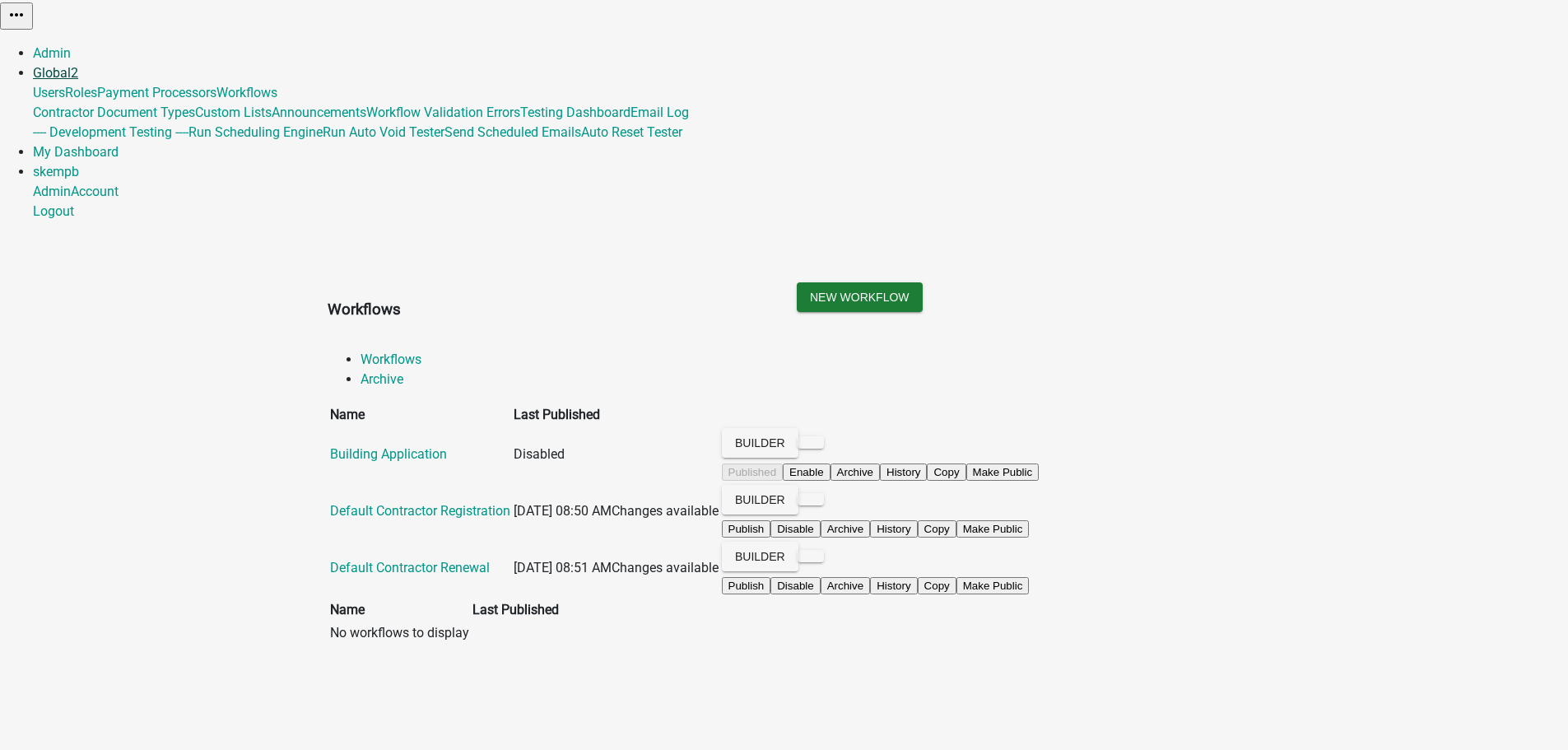
click at [78, 65] on link "Global 2" at bounding box center [56, 72] width 45 height 15
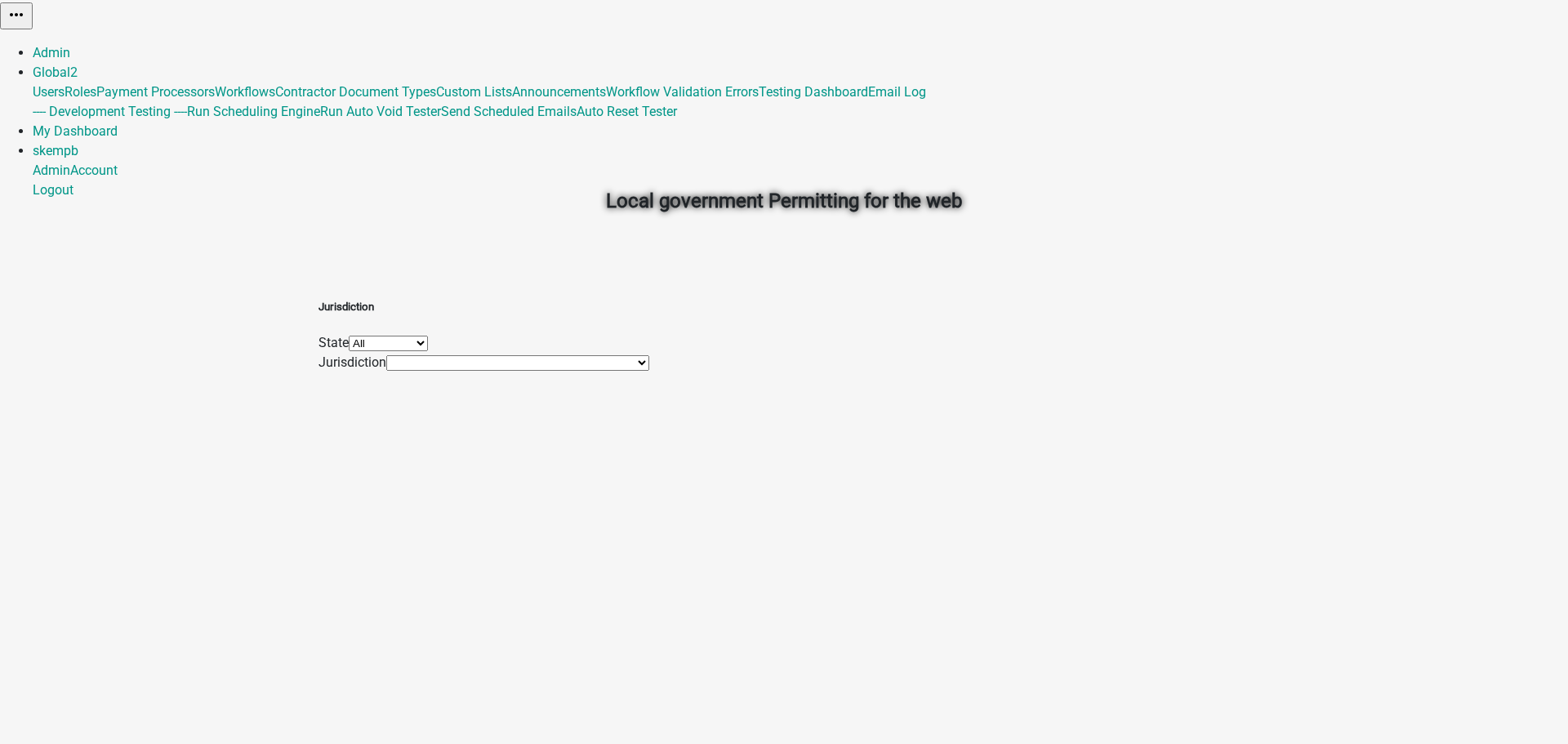
click at [428, 346] on select "All [US_STATE] [US_STATE] [US_STATE] [US_STATE]" at bounding box center [388, 342] width 80 height 15
drag, startPoint x: 440, startPoint y: 269, endPoint x: 515, endPoint y: 262, distance: 75.3
click at [440, 281] on div "Jurisdiction State All [US_STATE] [US_STATE] [US_STATE] [US_STATE] Jurisdiction…" at bounding box center [783, 326] width 931 height 91
click at [583, 371] on select "[GEOGRAPHIC_DATA], [GEOGRAPHIC_DATA] [GEOGRAPHIC_DATA], [GEOGRAPHIC_DATA] [GEOG…" at bounding box center [518, 362] width 263 height 15
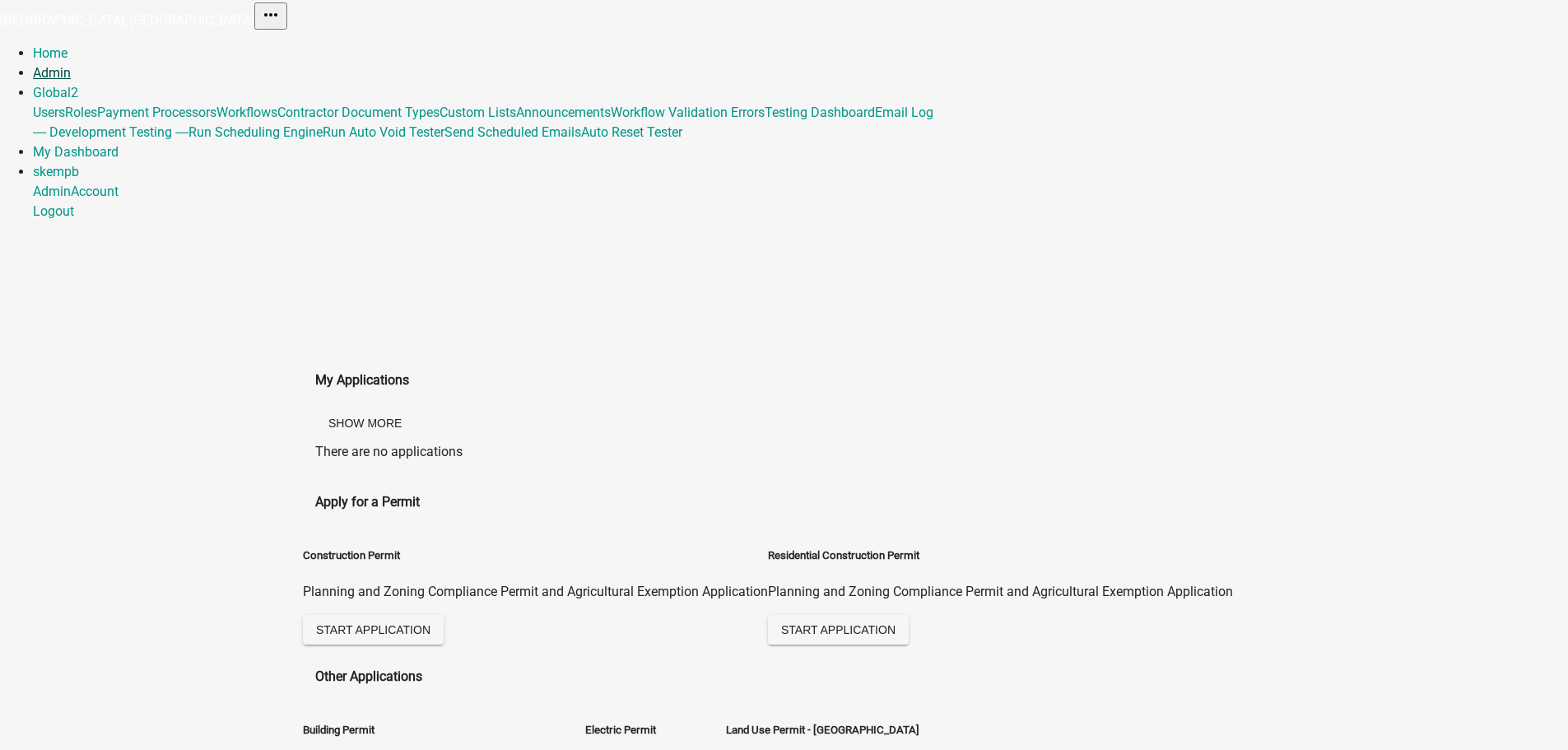
click at [71, 65] on link "Admin" at bounding box center [52, 72] width 38 height 15
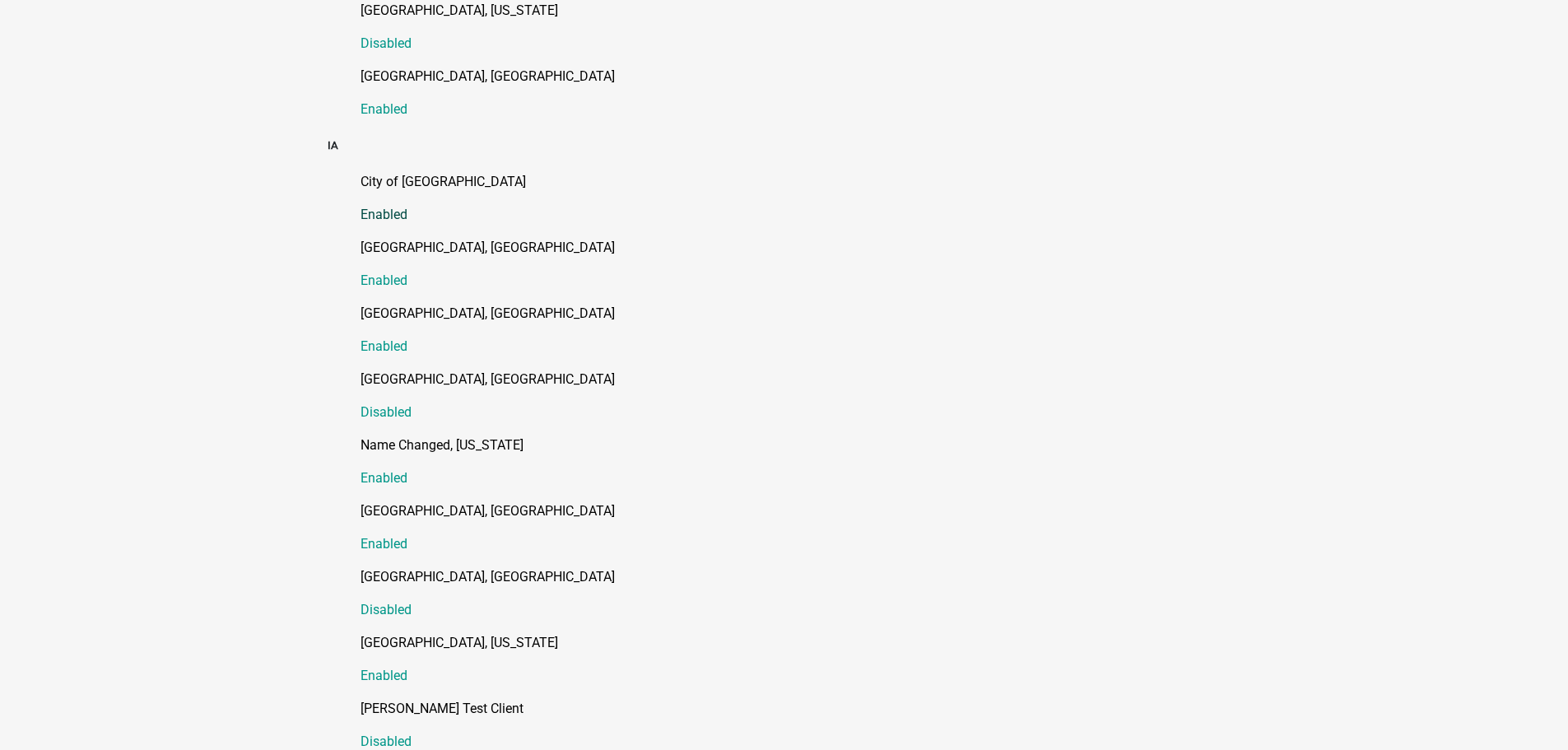
scroll to position [1071, 0]
click at [399, 303] on p "[GEOGRAPHIC_DATA], [GEOGRAPHIC_DATA]" at bounding box center [800, 313] width 880 height 20
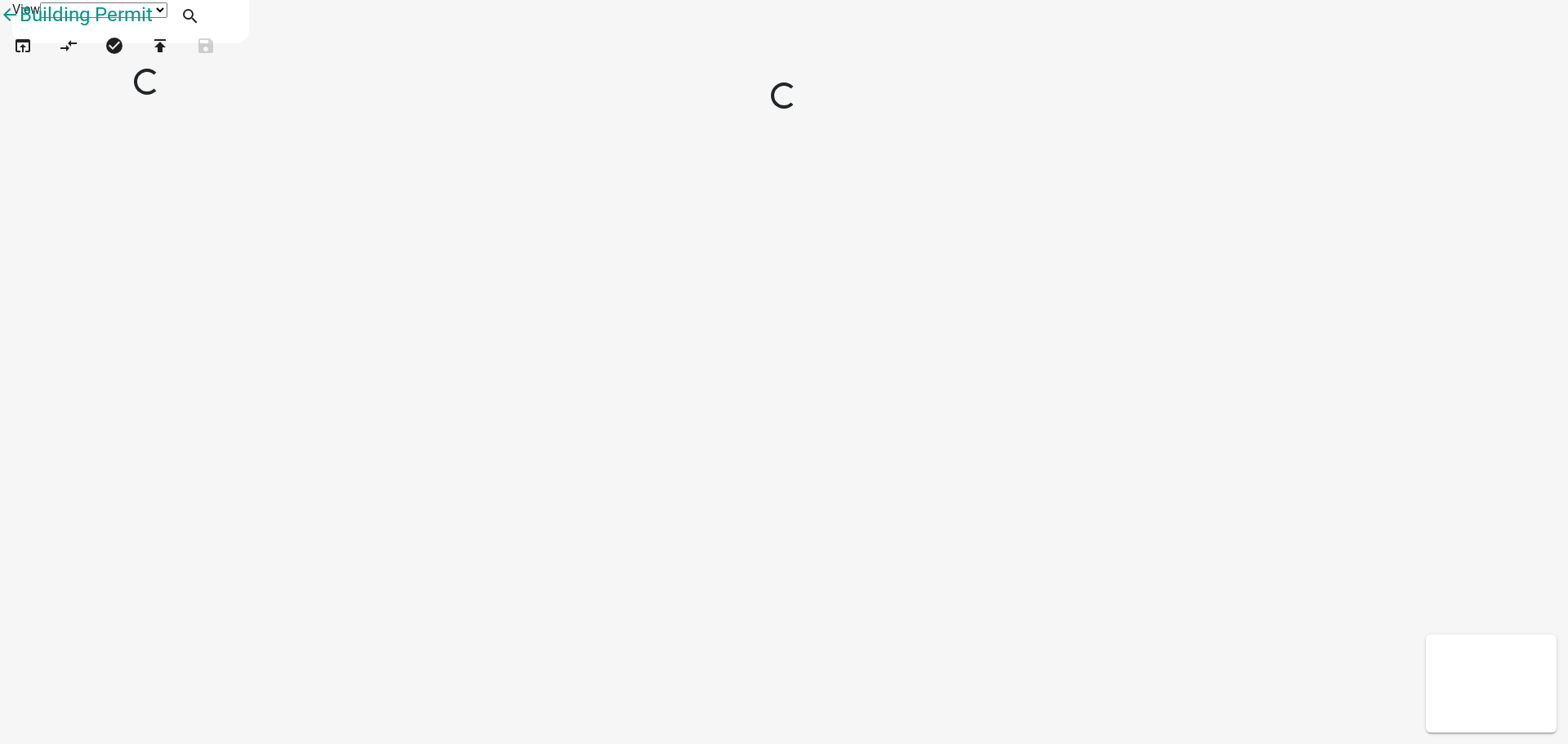
select select "1"
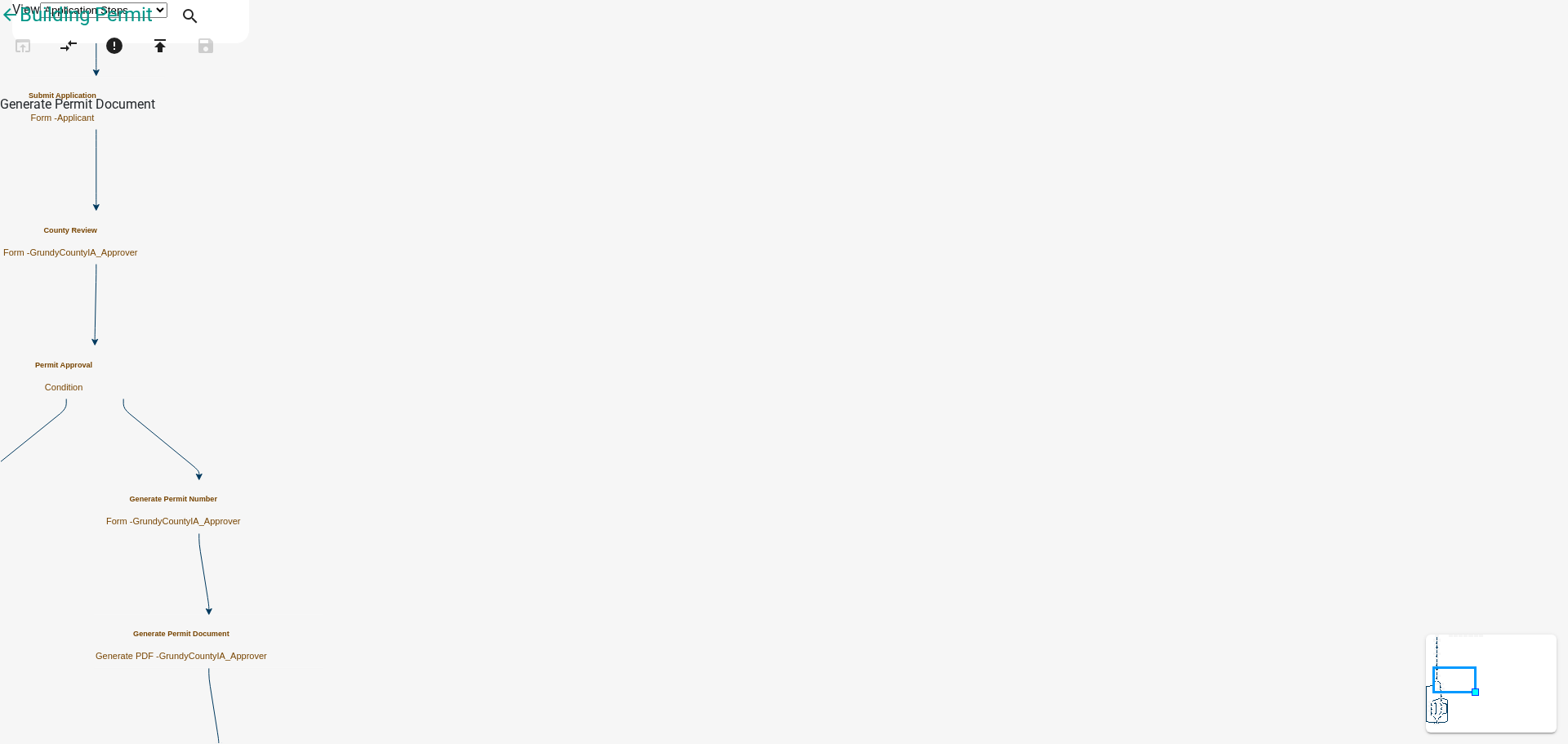
click at [267, 632] on h5 "Generate Permit Document" at bounding box center [181, 634] width 172 height 9
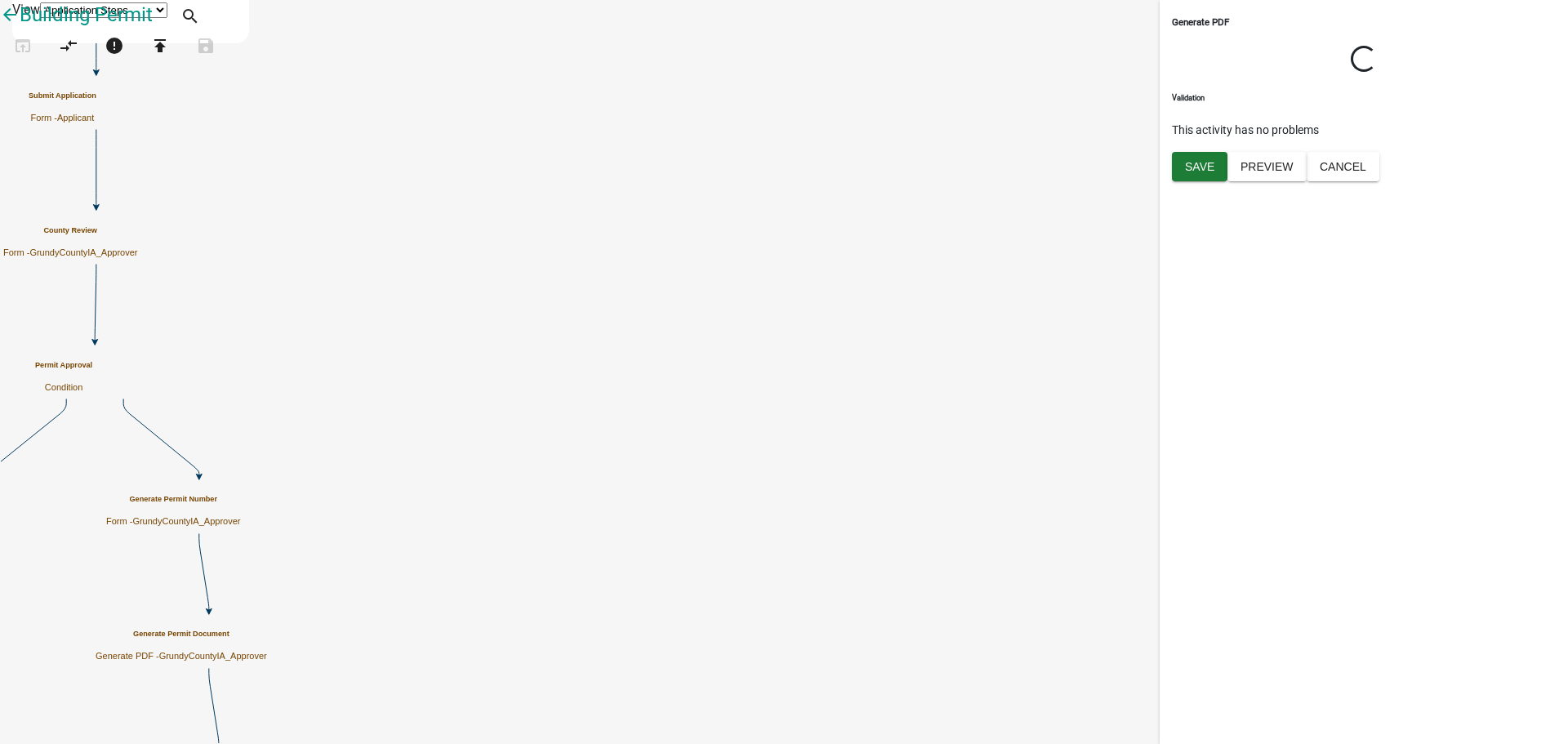
select select "EB161478-021D-4B50-97C1-B9C5F8F16E55"
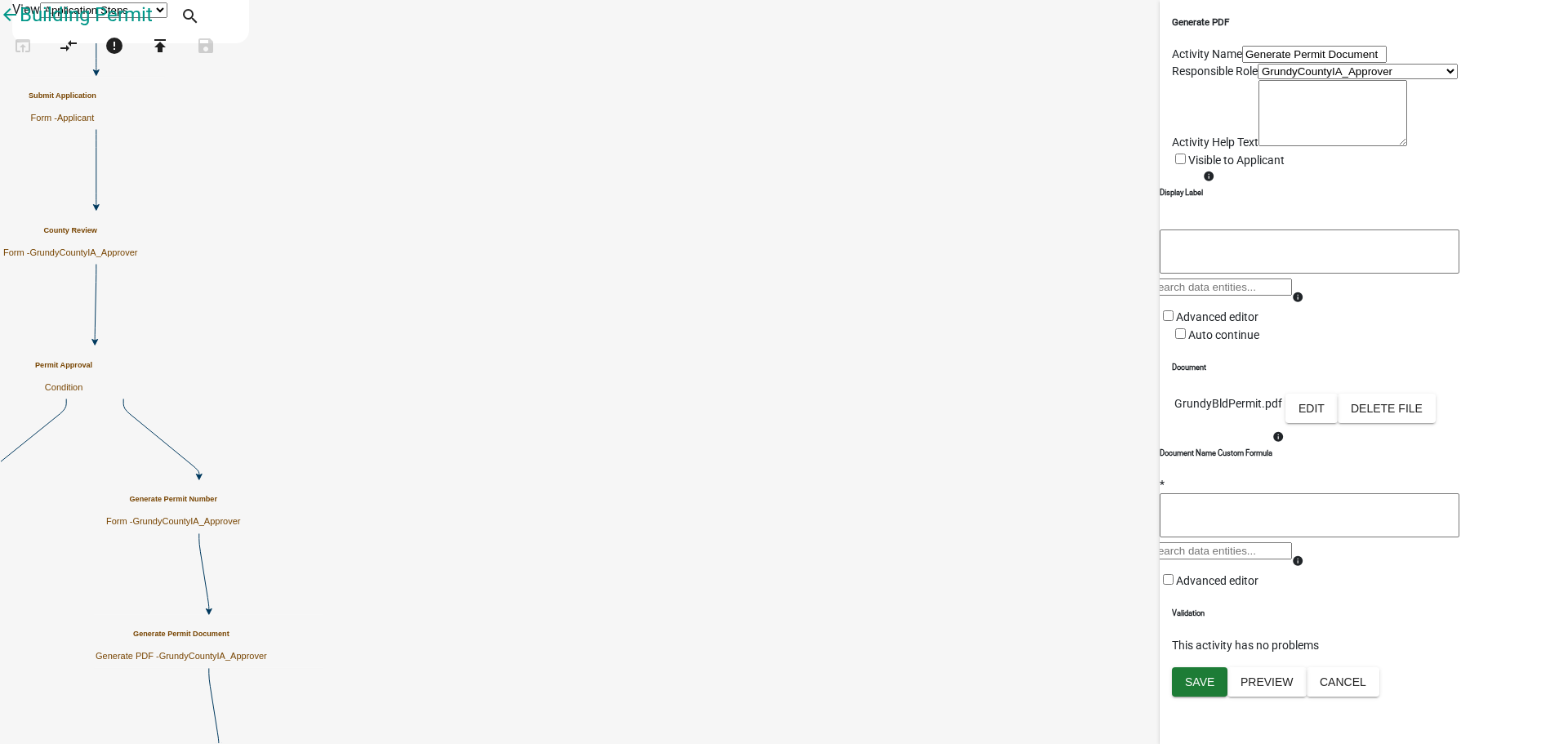
scroll to position [190, 0]
click at [1379, 697] on button "Cancel" at bounding box center [1343, 681] width 72 height 30
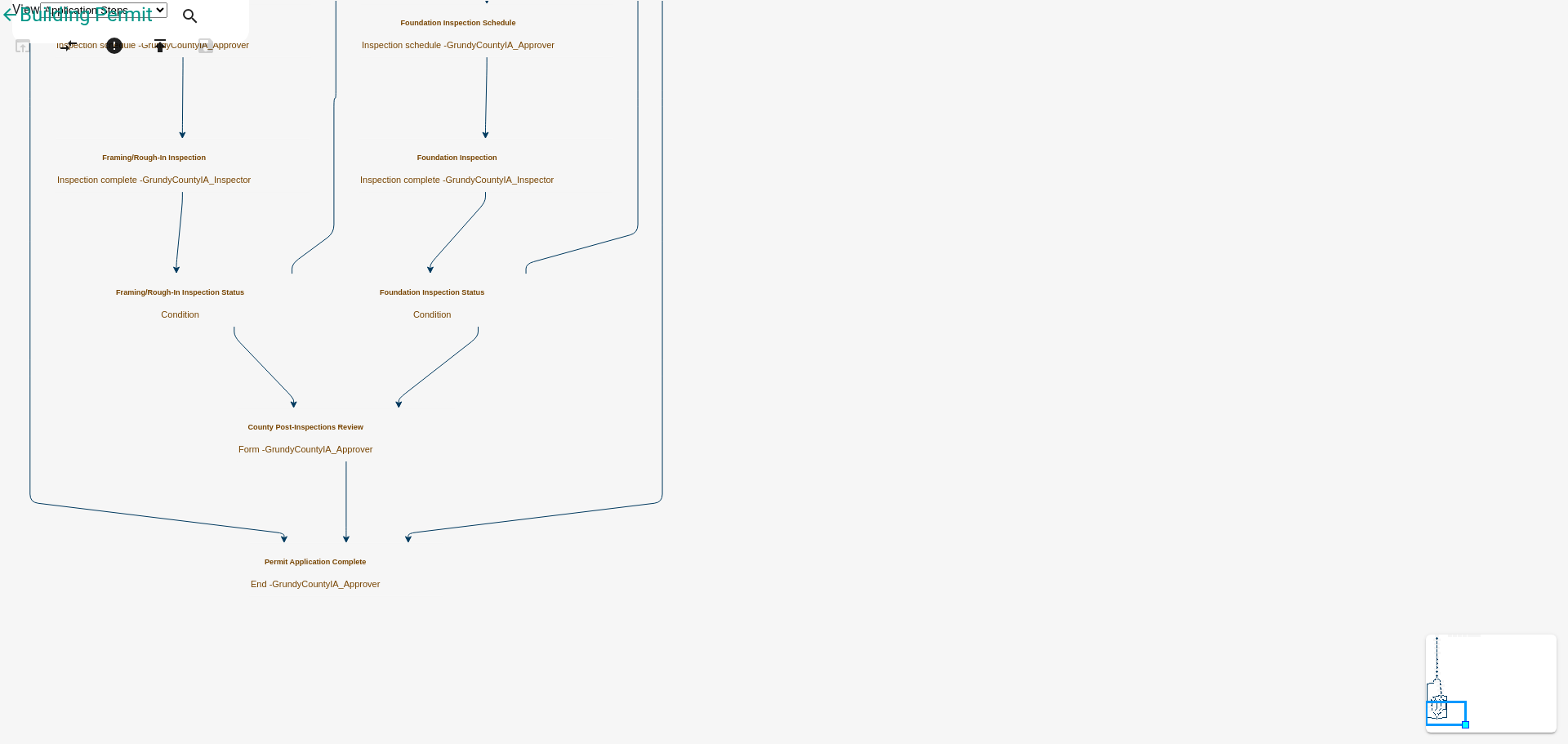
click at [373, 432] on h5 "County Post-Inspections Review" at bounding box center [306, 427] width 134 height 9
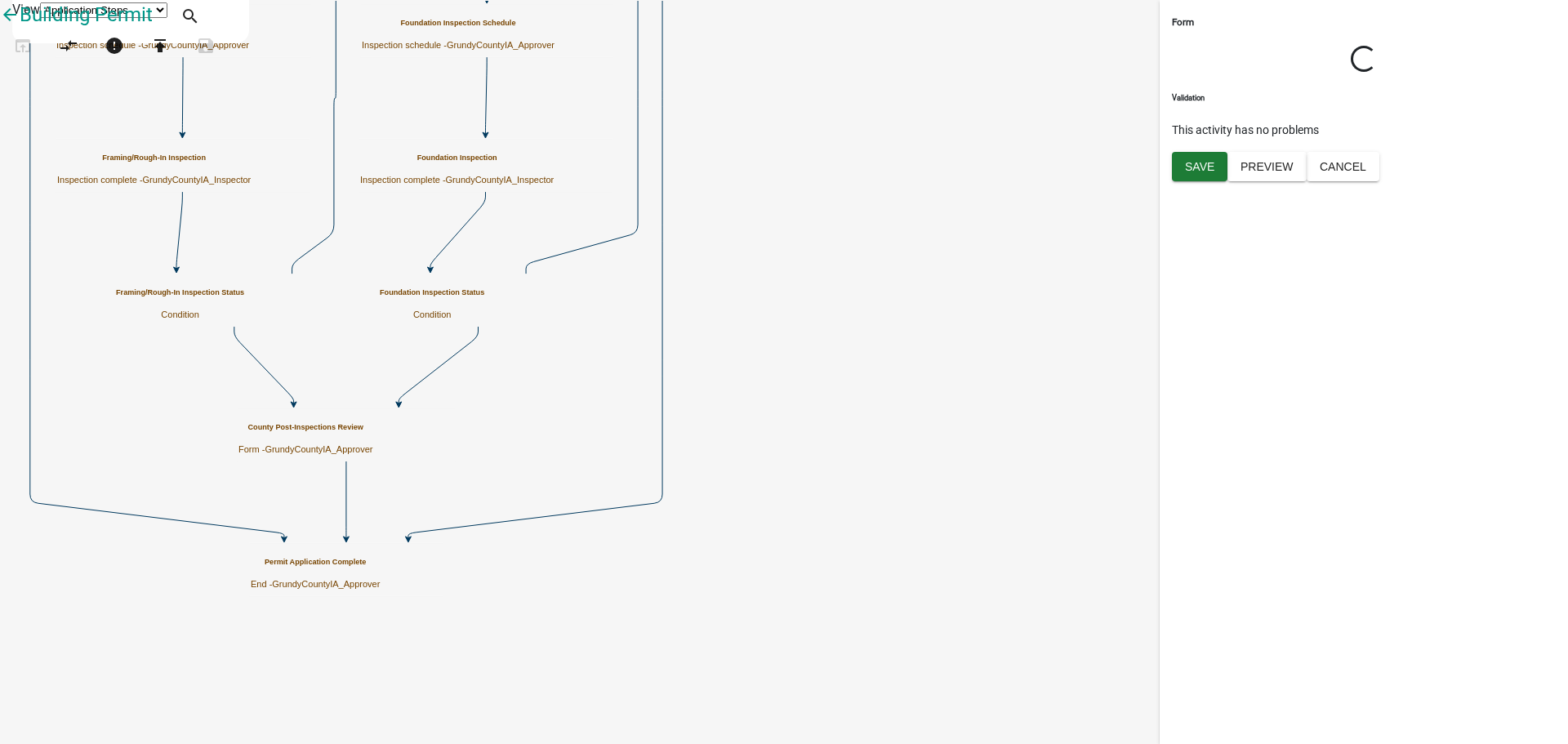
select select "EB161478-021D-4B50-97C1-B9C5F8F16E55"
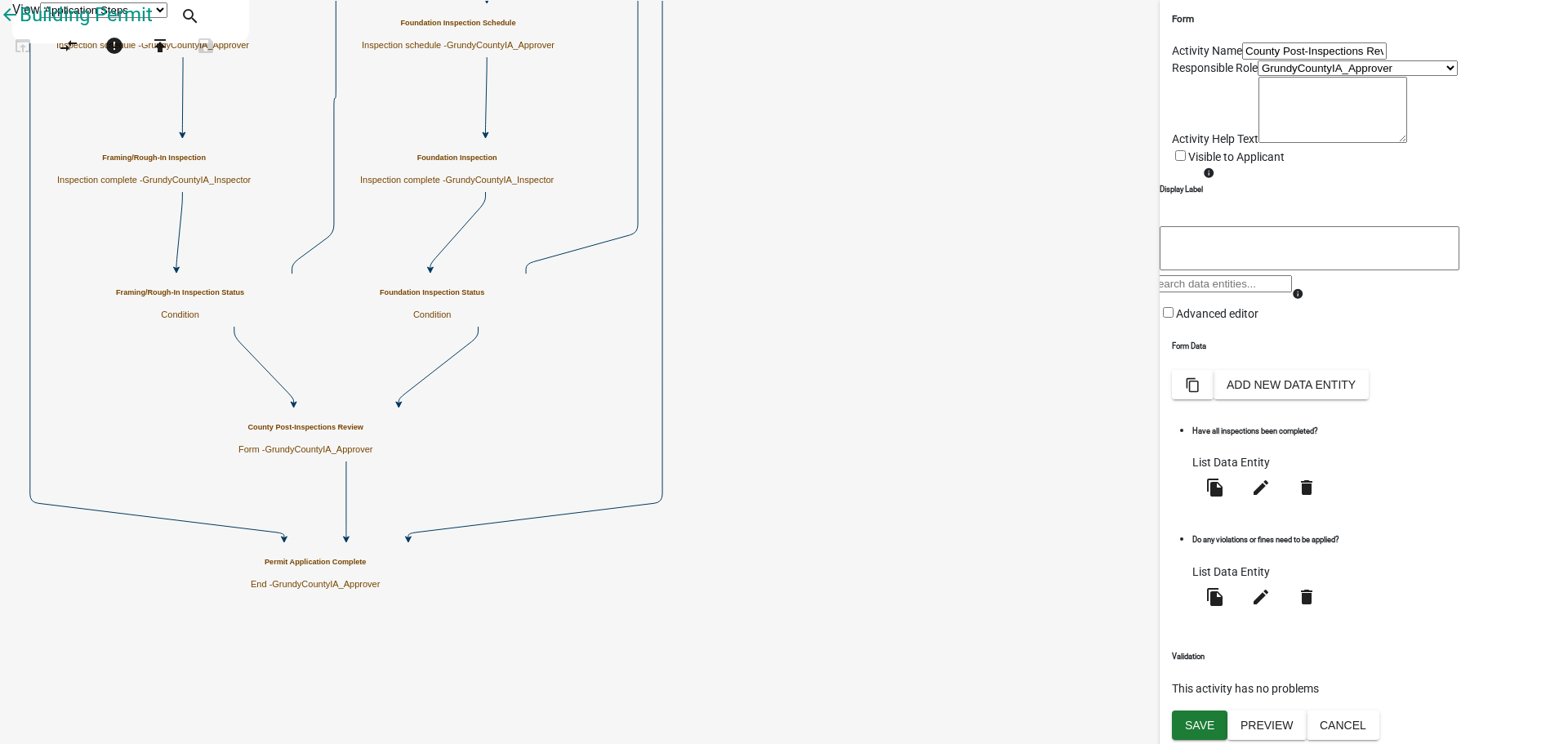
scroll to position [92, 0]
click at [1379, 720] on button "Cancel" at bounding box center [1343, 725] width 72 height 30
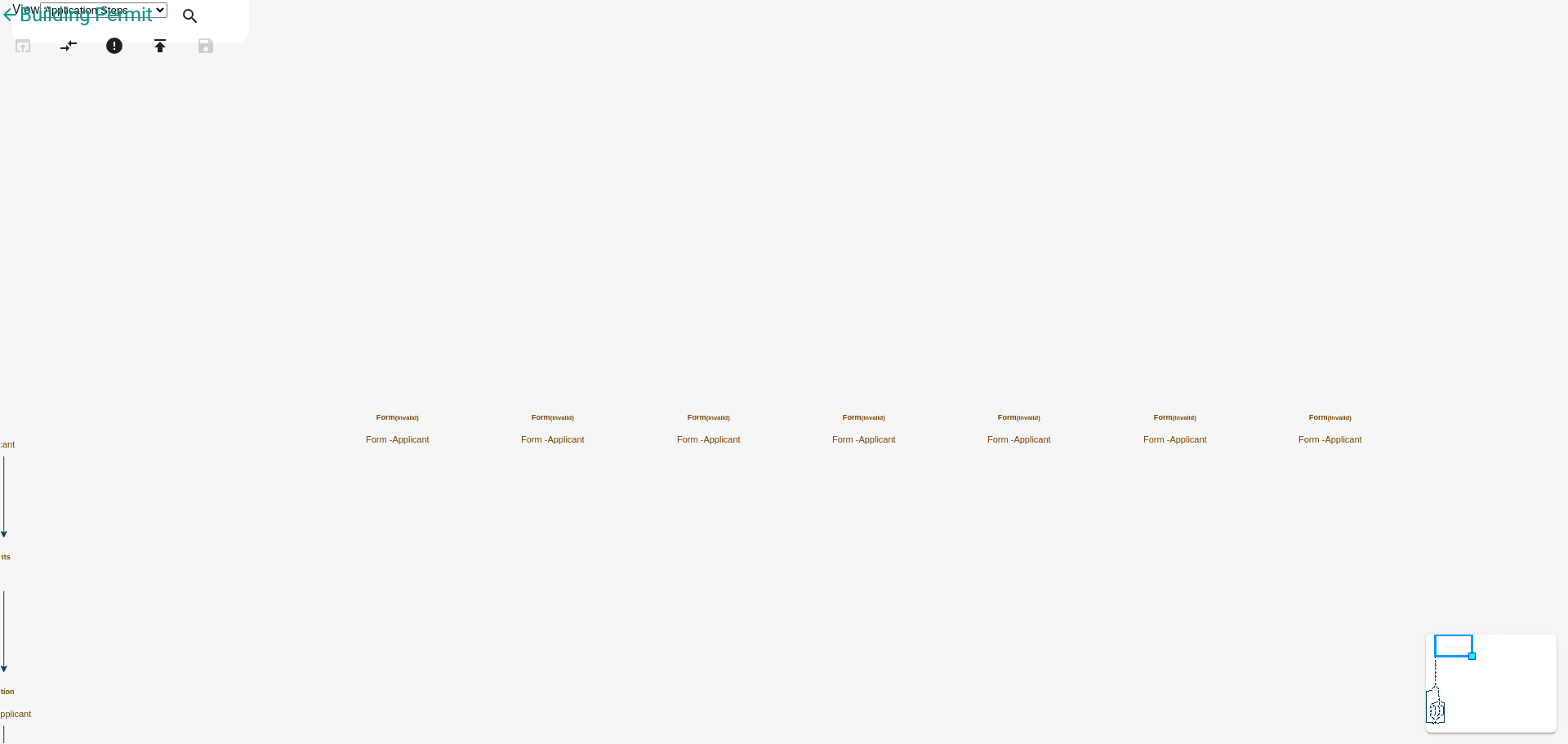
click at [430, 422] on h5 "Form (invalid)" at bounding box center [397, 418] width 63 height 9
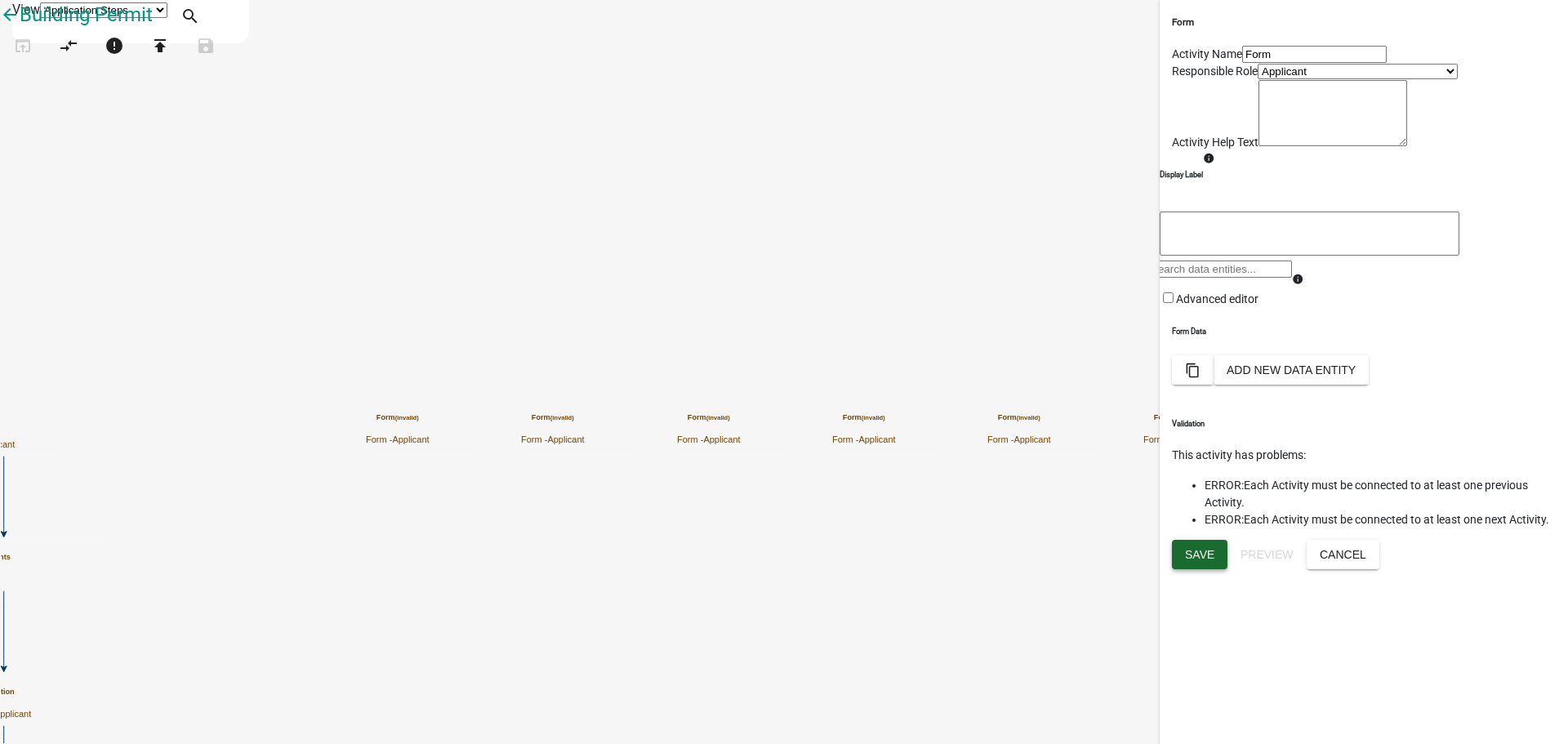
click at [1188, 562] on span "Save" at bounding box center [1200, 554] width 30 height 13
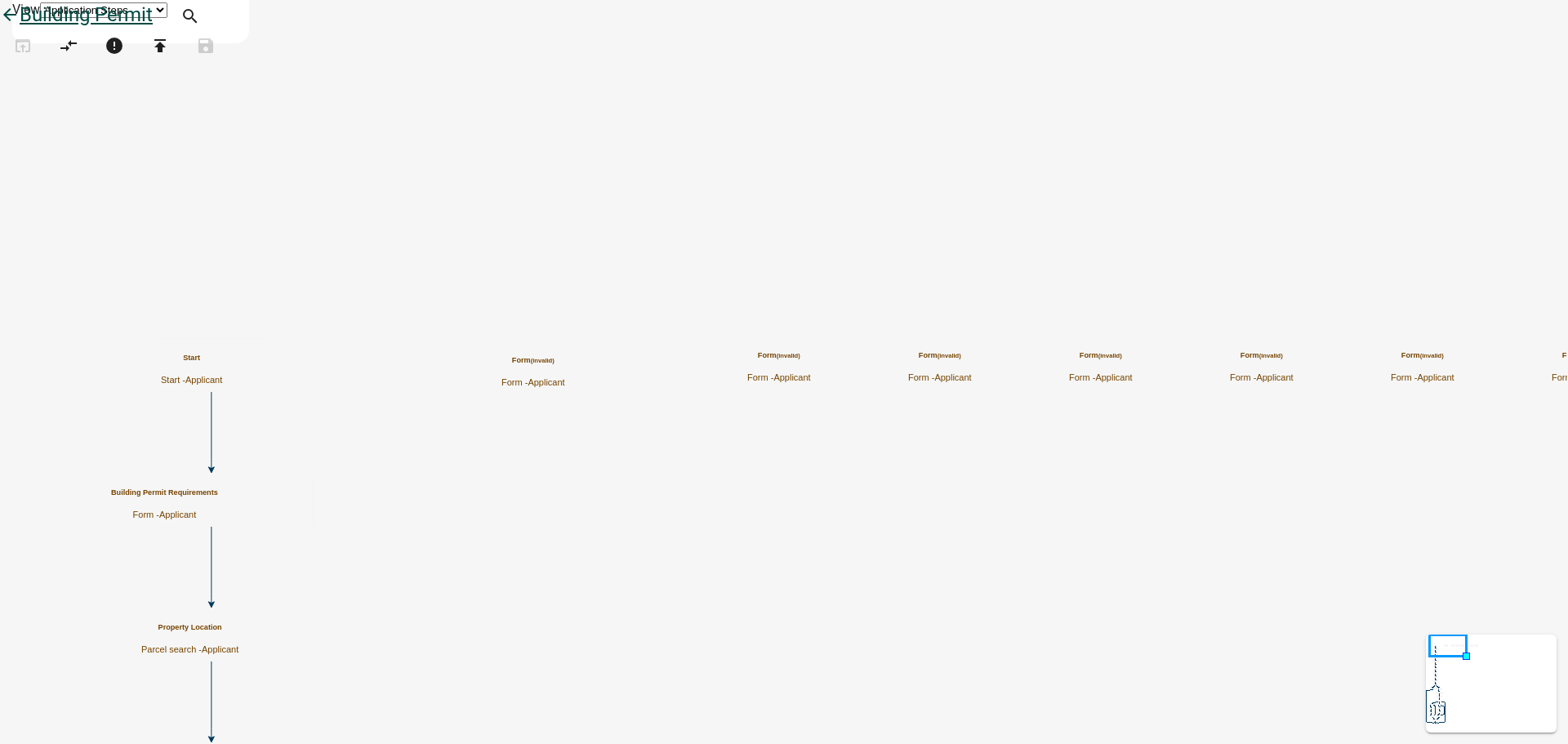
click at [20, 28] on icon "arrow_back" at bounding box center [10, 16] width 20 height 23
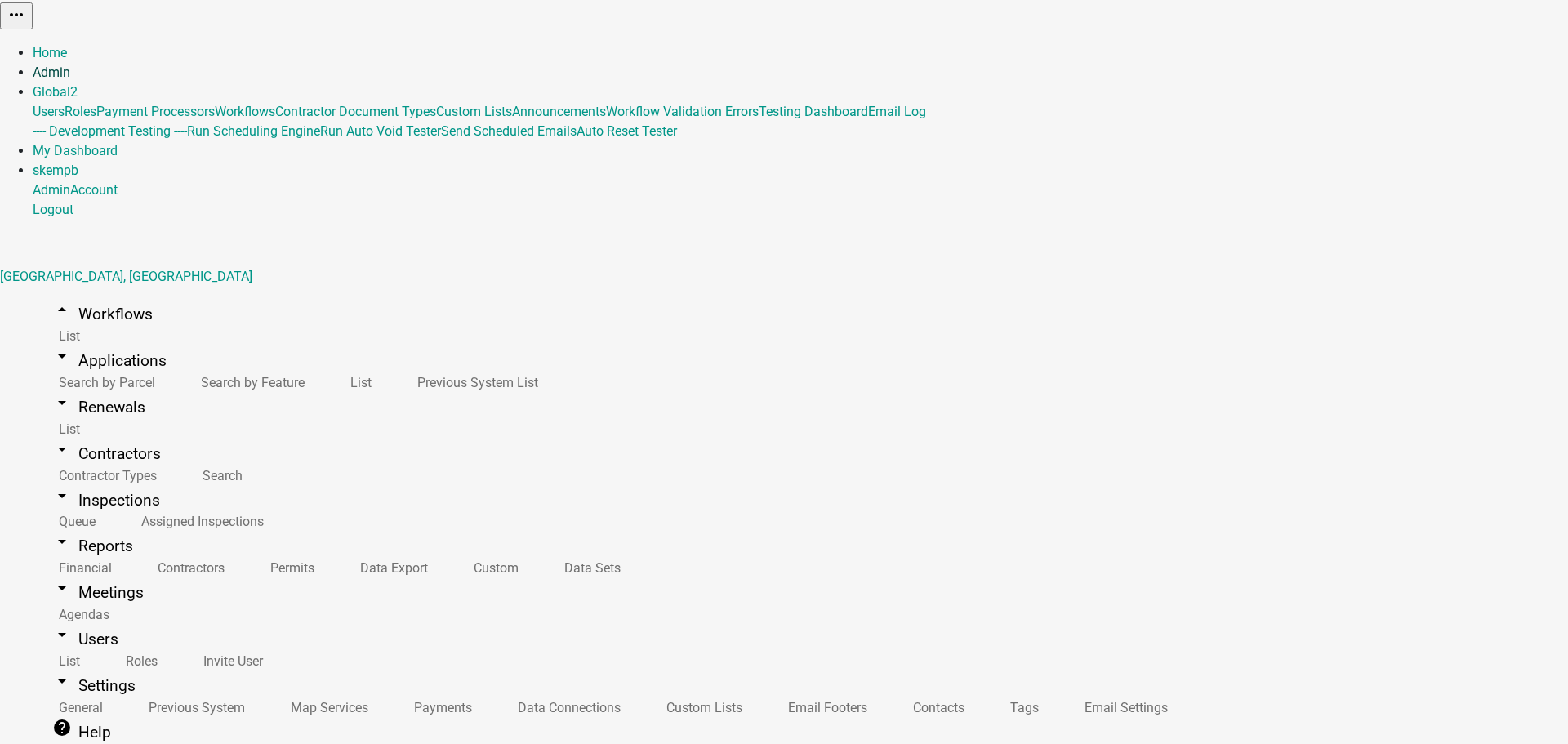
click at [71, 64] on link "Admin" at bounding box center [52, 72] width 38 height 15
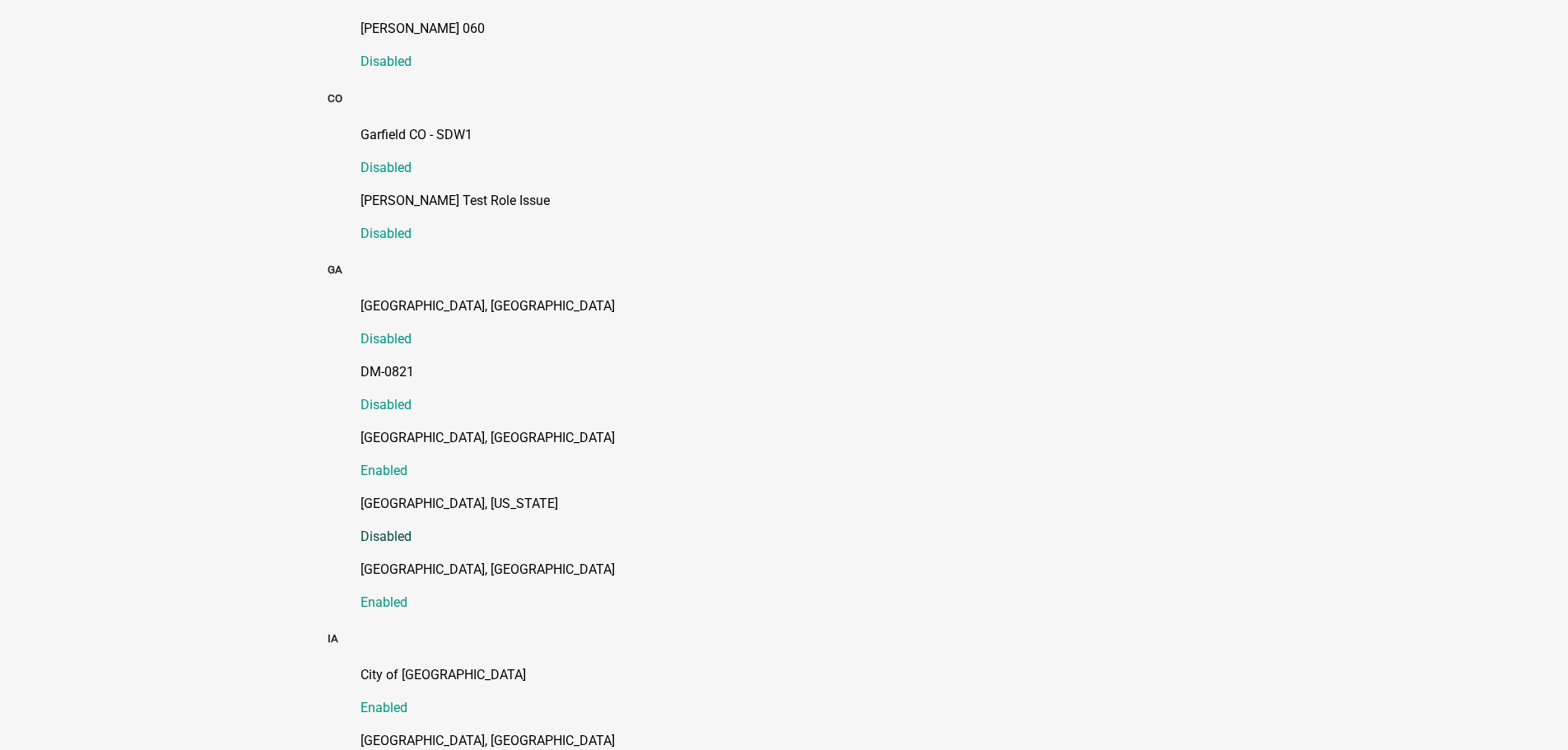
scroll to position [906, 0]
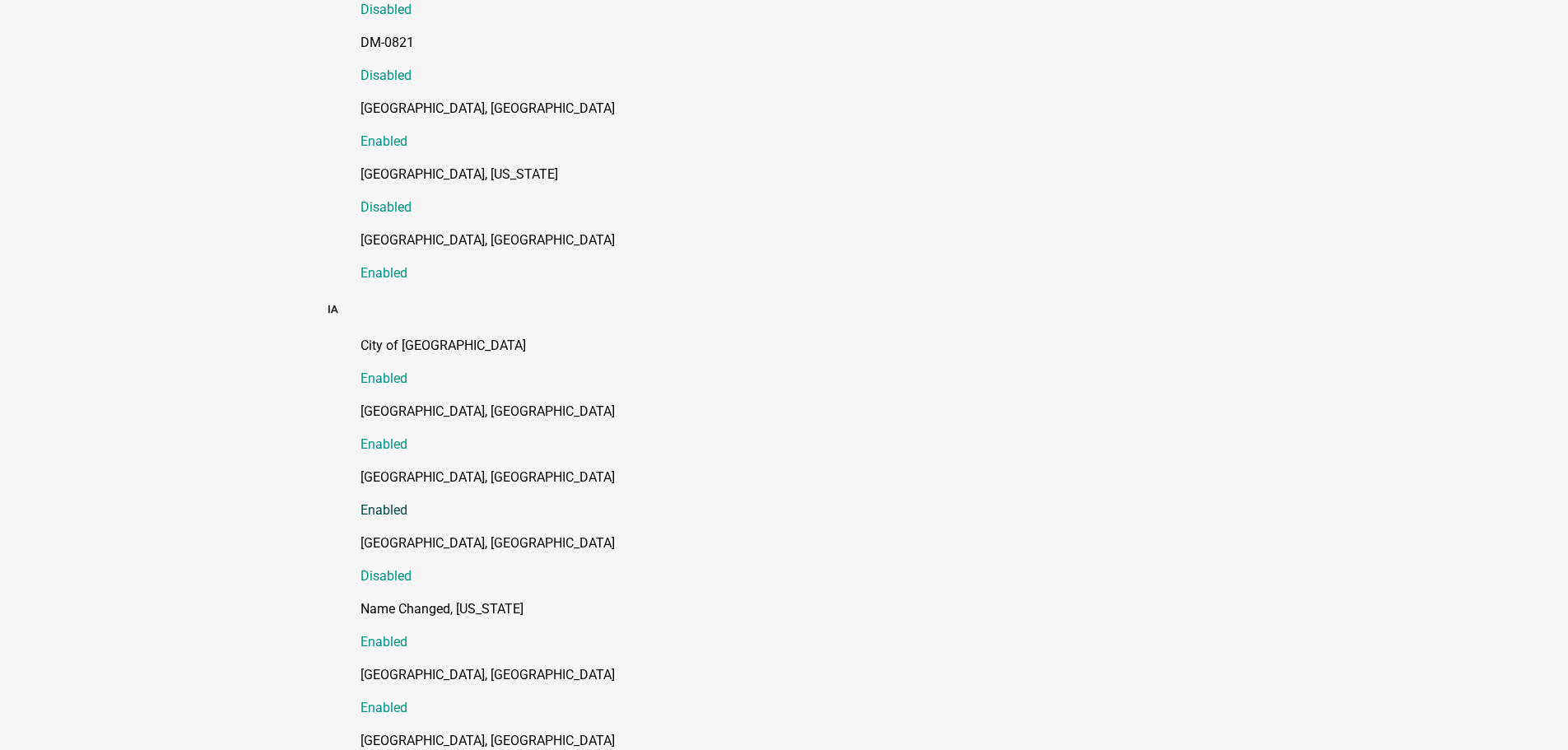
click at [365, 468] on p "[GEOGRAPHIC_DATA], [GEOGRAPHIC_DATA]" at bounding box center [800, 478] width 880 height 20
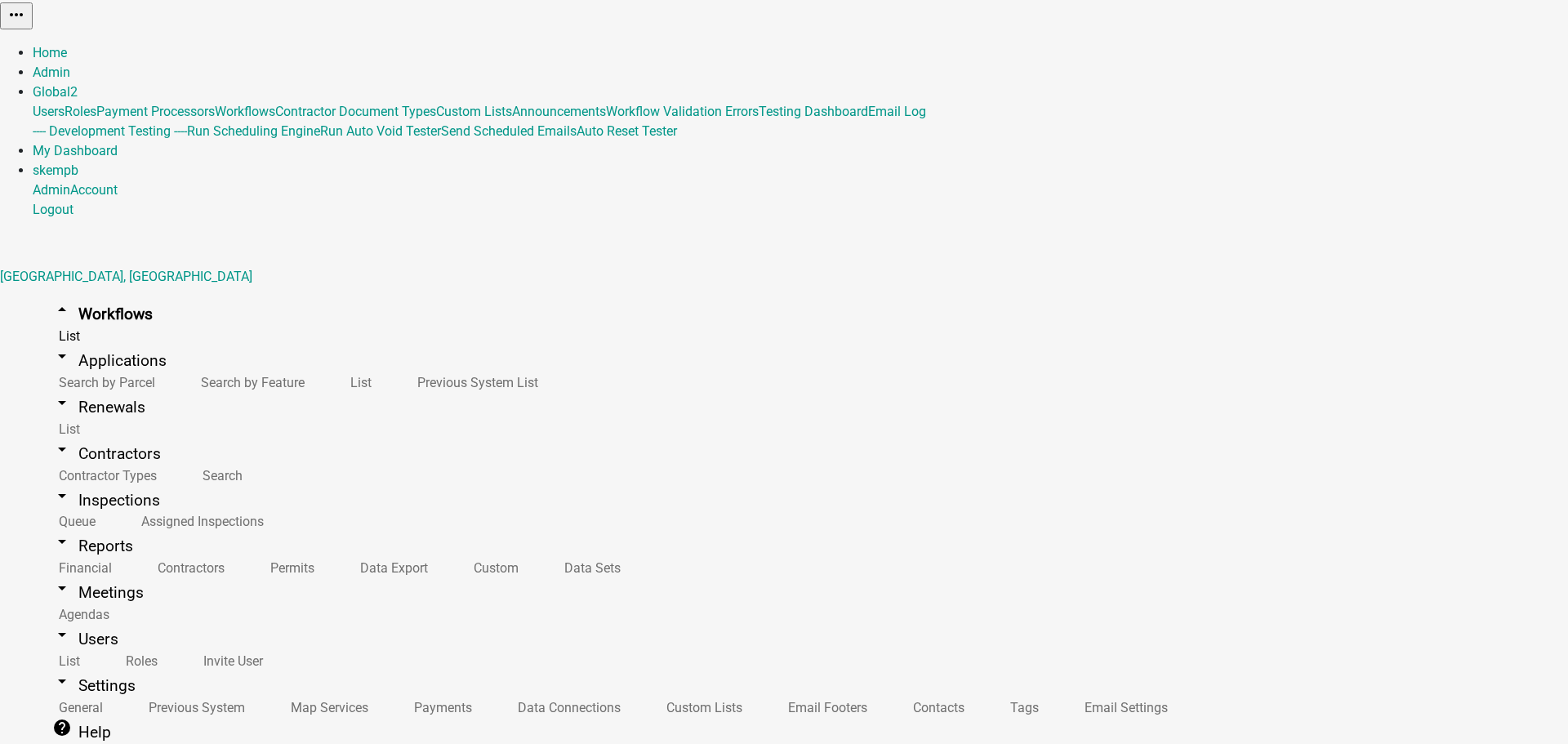
scroll to position [427, 0]
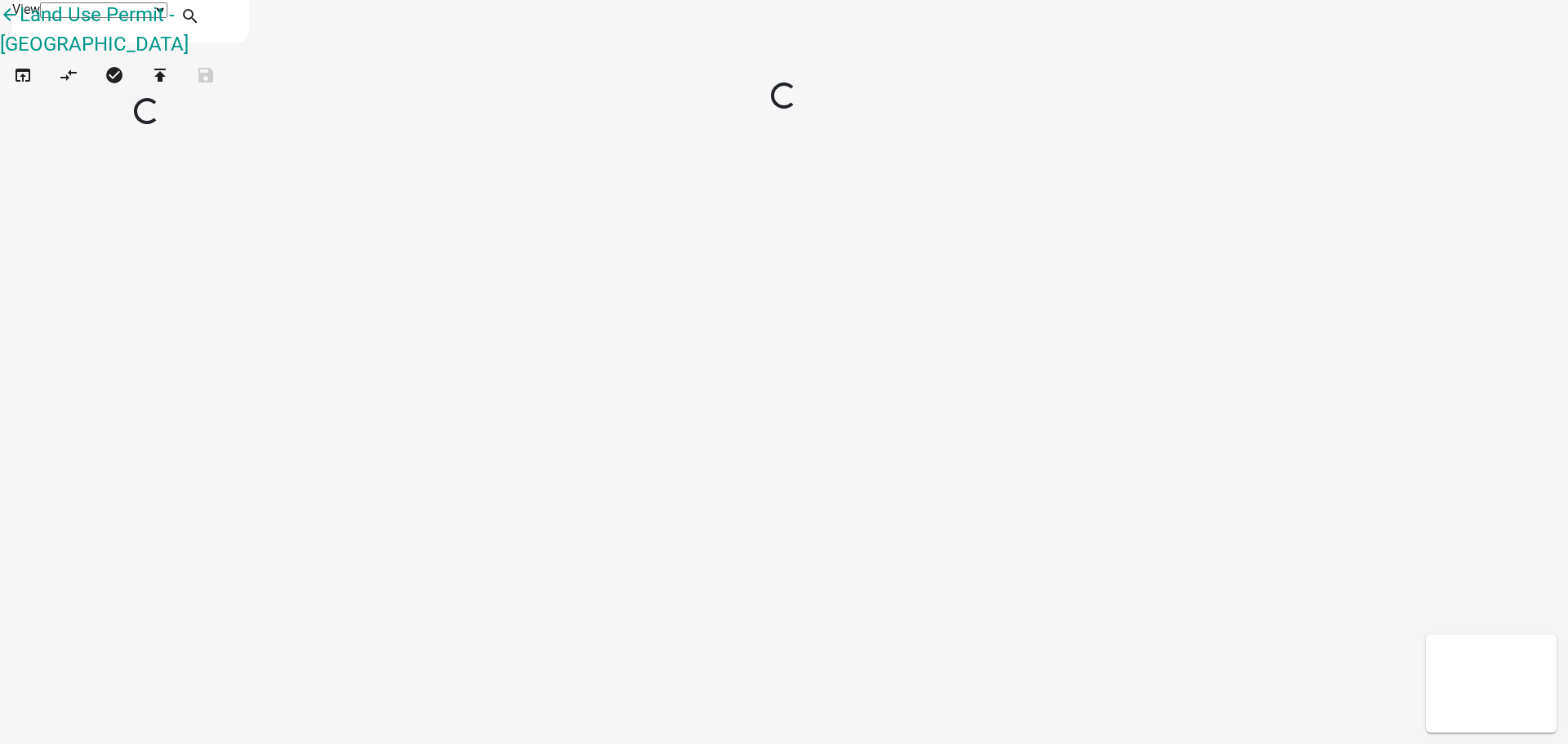
select select "1"
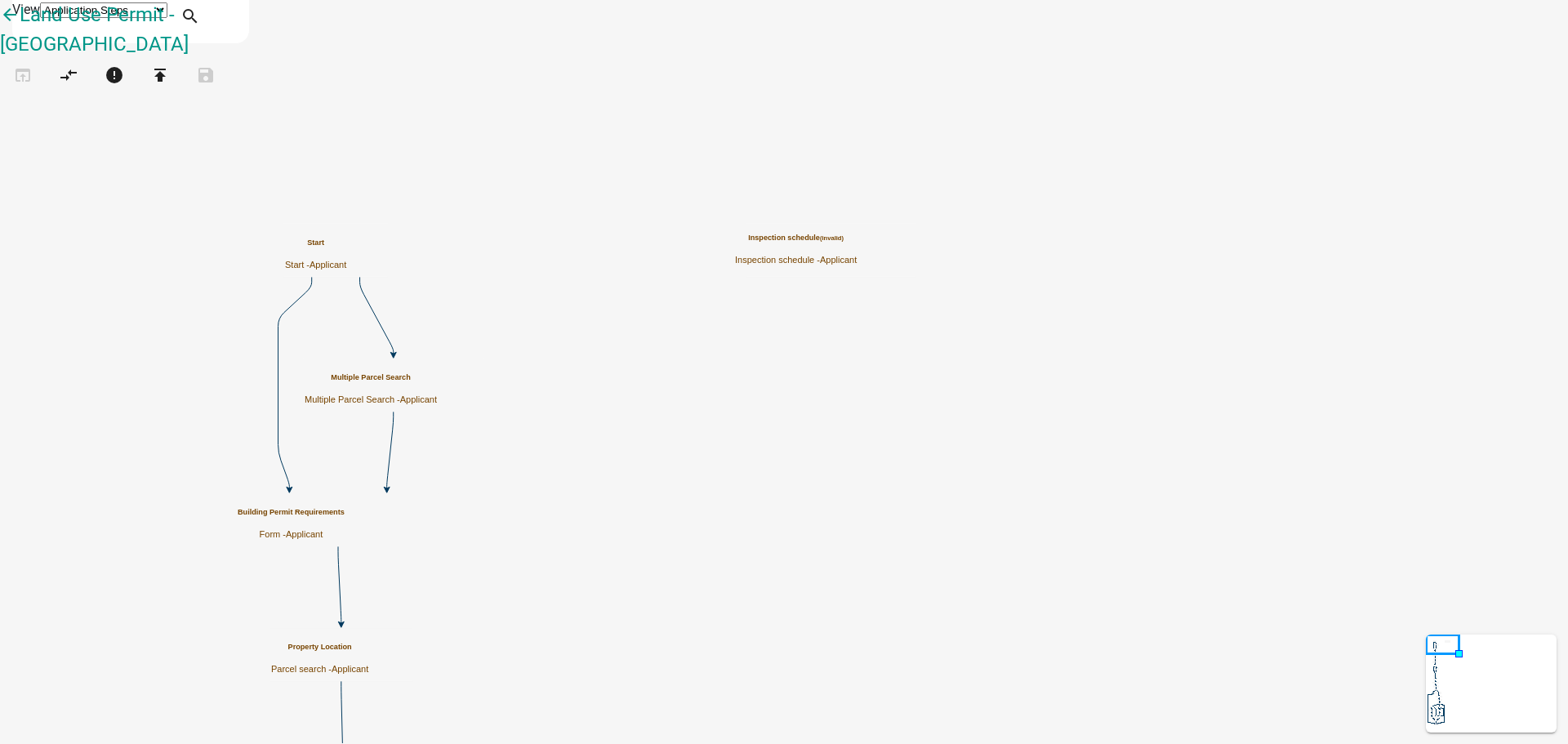
click at [856, 255] on p "Inspection schedule - Applicant" at bounding box center [796, 260] width 122 height 11
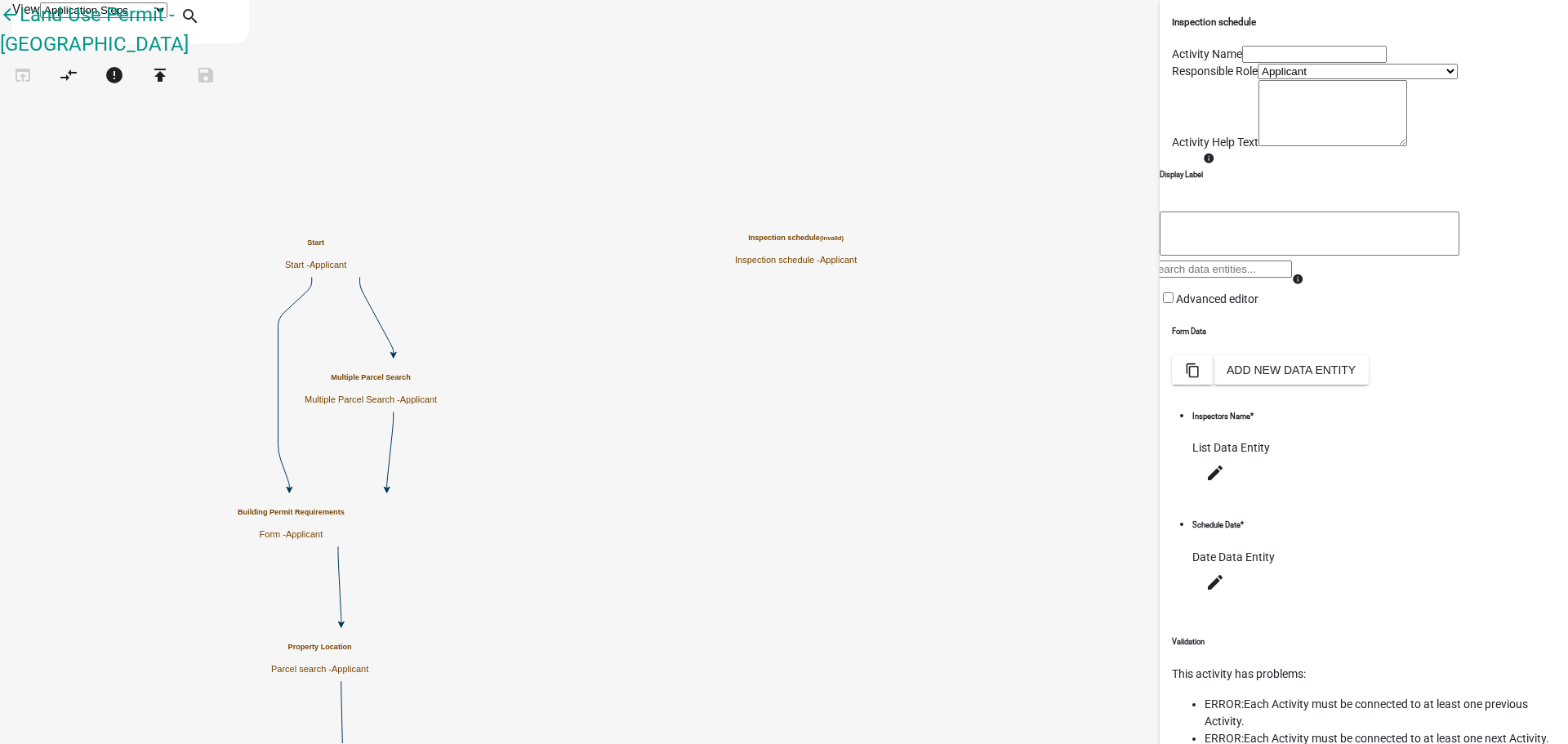
click at [1258, 80] on select "Applicant GrundyCountyIA_Admin GrundyCountyIA_Inspector GrundyCountyIA_Contract…" at bounding box center [1358, 71] width 200 height 15
select select "9EF7C09C-BD0A-4E84-B739-809FC0B31D37"
click at [1258, 80] on select "Applicant GrundyCountyIA_Admin GrundyCountyIA_Inspector GrundyCountyIA_Contract…" at bounding box center [1358, 71] width 200 height 15
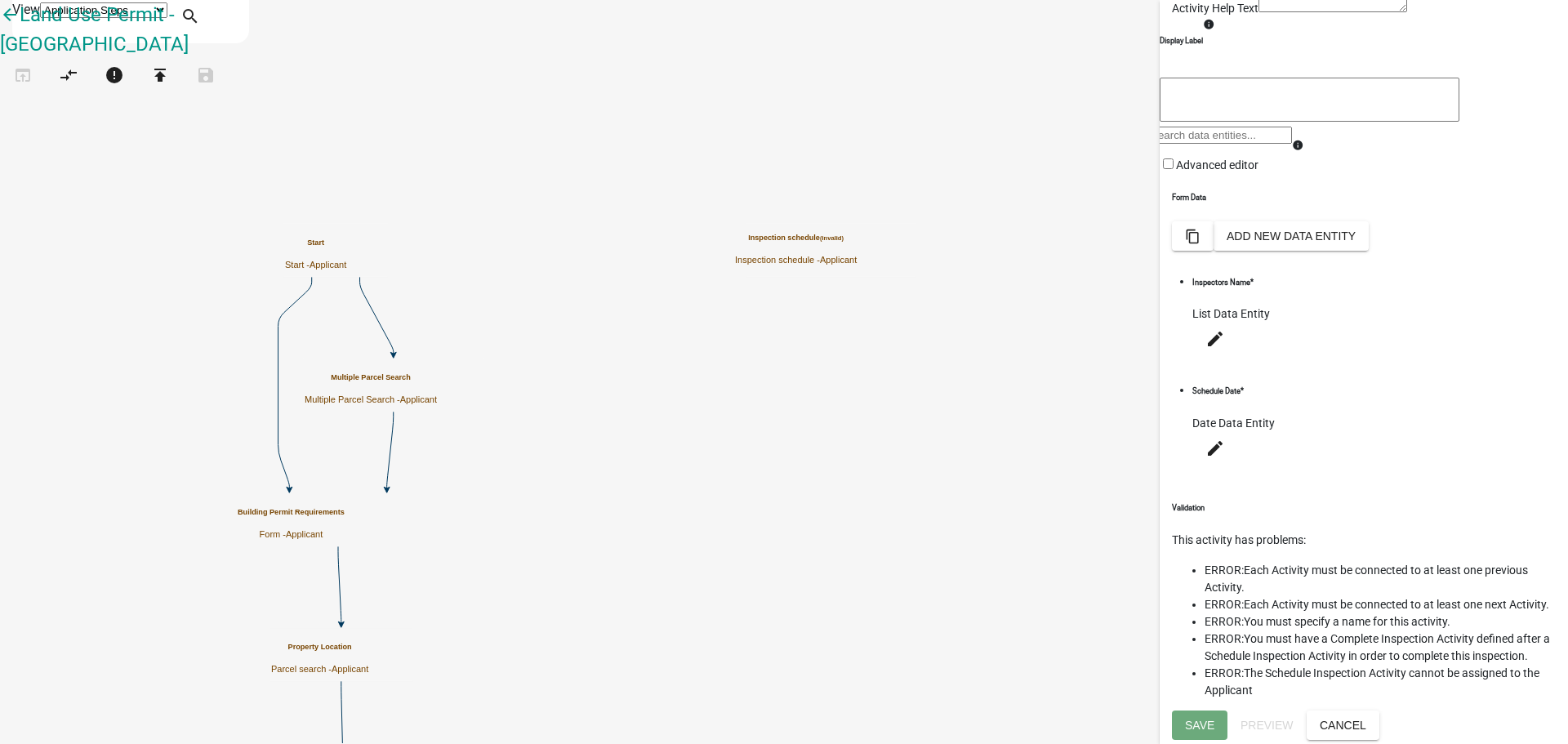
scroll to position [283, 0]
click at [1379, 720] on button "Cancel" at bounding box center [1343, 725] width 72 height 30
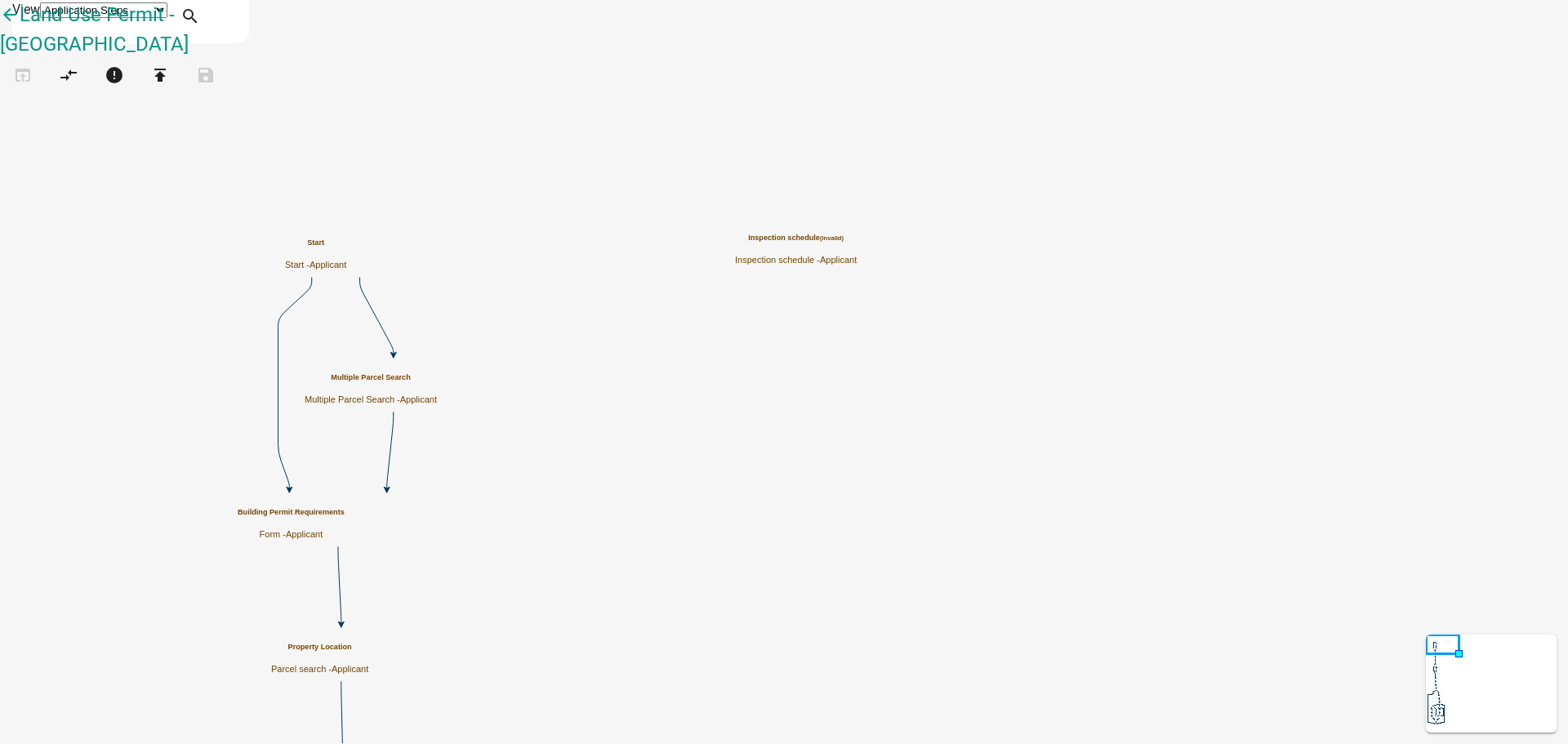
scroll to position [0, 0]
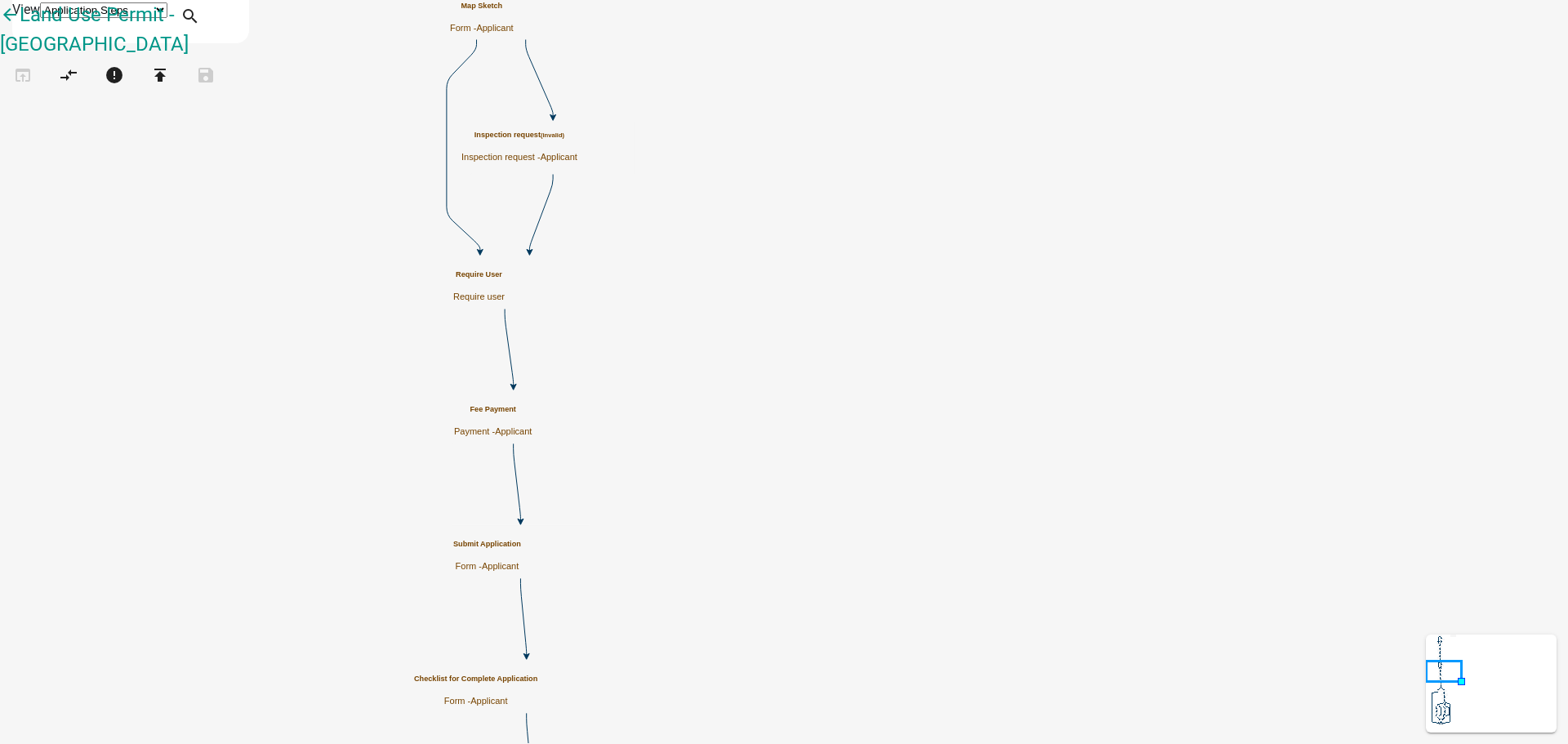
click at [577, 140] on h5 "Inspection request (invalid)" at bounding box center [519, 135] width 116 height 9
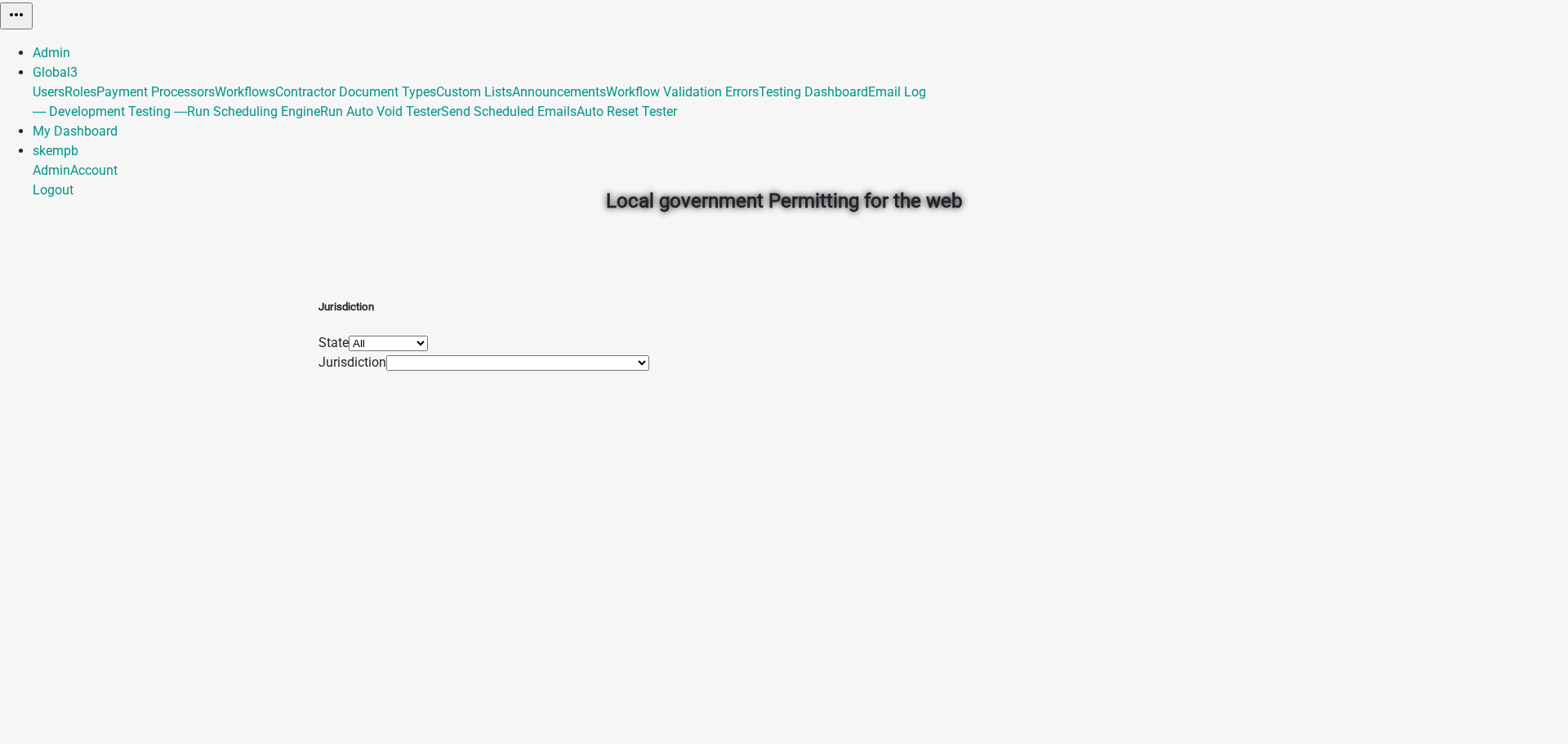
click at [428, 335] on select "All [US_STATE] [US_STATE] [US_STATE] [US_STATE]" at bounding box center [388, 342] width 80 height 15
click at [544, 371] on select "[GEOGRAPHIC_DATA], [GEOGRAPHIC_DATA] [GEOGRAPHIC_DATA], [GEOGRAPHIC_DATA]" at bounding box center [511, 362] width 250 height 15
click at [428, 342] on select "All [US_STATE] [US_STATE] [US_STATE] [US_STATE]" at bounding box center [388, 342] width 80 height 15
select select "[US_STATE]"
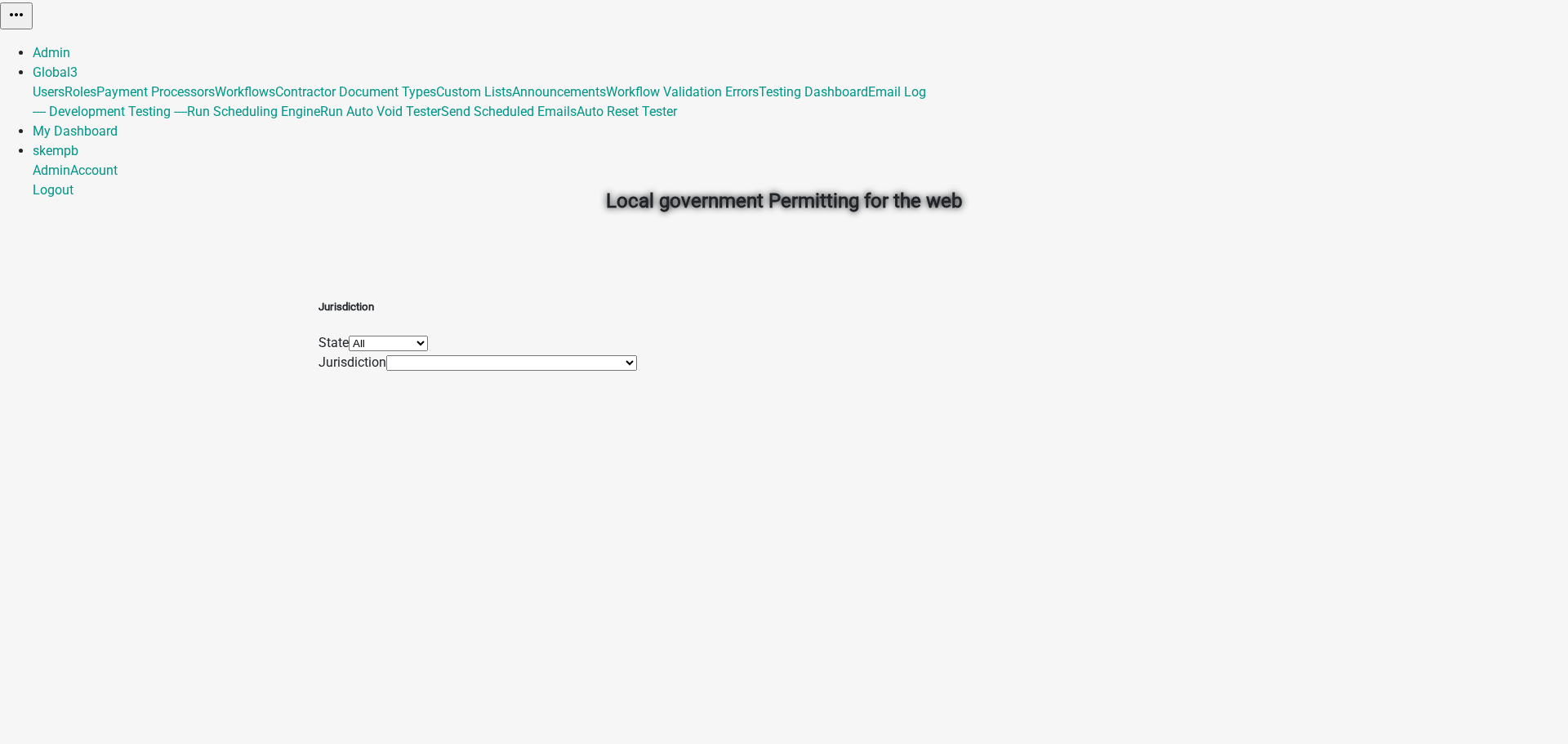
click at [428, 335] on select "All [US_STATE] [US_STATE] [US_STATE] [US_STATE]" at bounding box center [388, 342] width 80 height 15
click at [602, 371] on select "City of [GEOGRAPHIC_DATA] [GEOGRAPHIC_DATA], [GEOGRAPHIC_DATA] [GEOGRAPHIC_DATA…" at bounding box center [511, 362] width 250 height 15
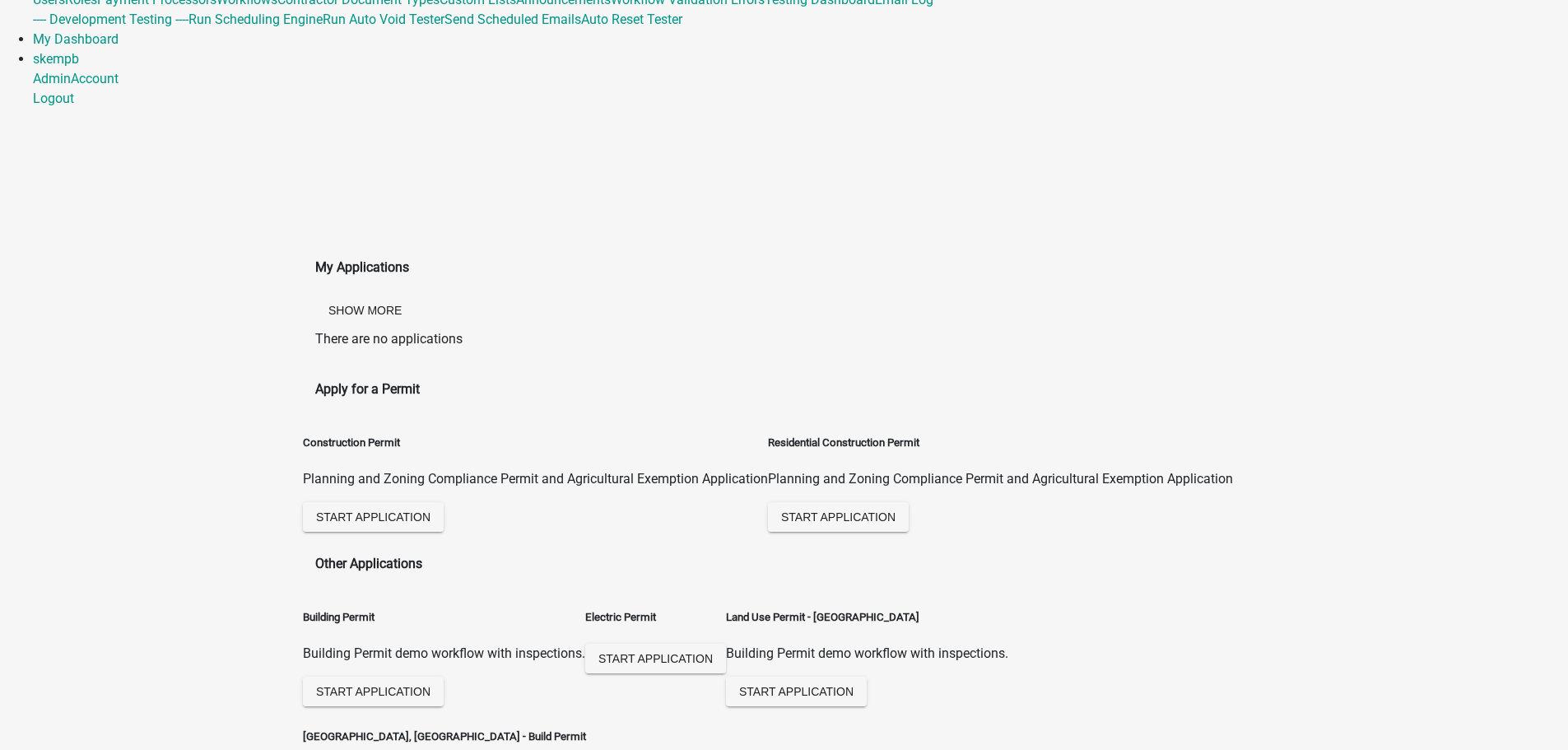
scroll to position [106, 0]
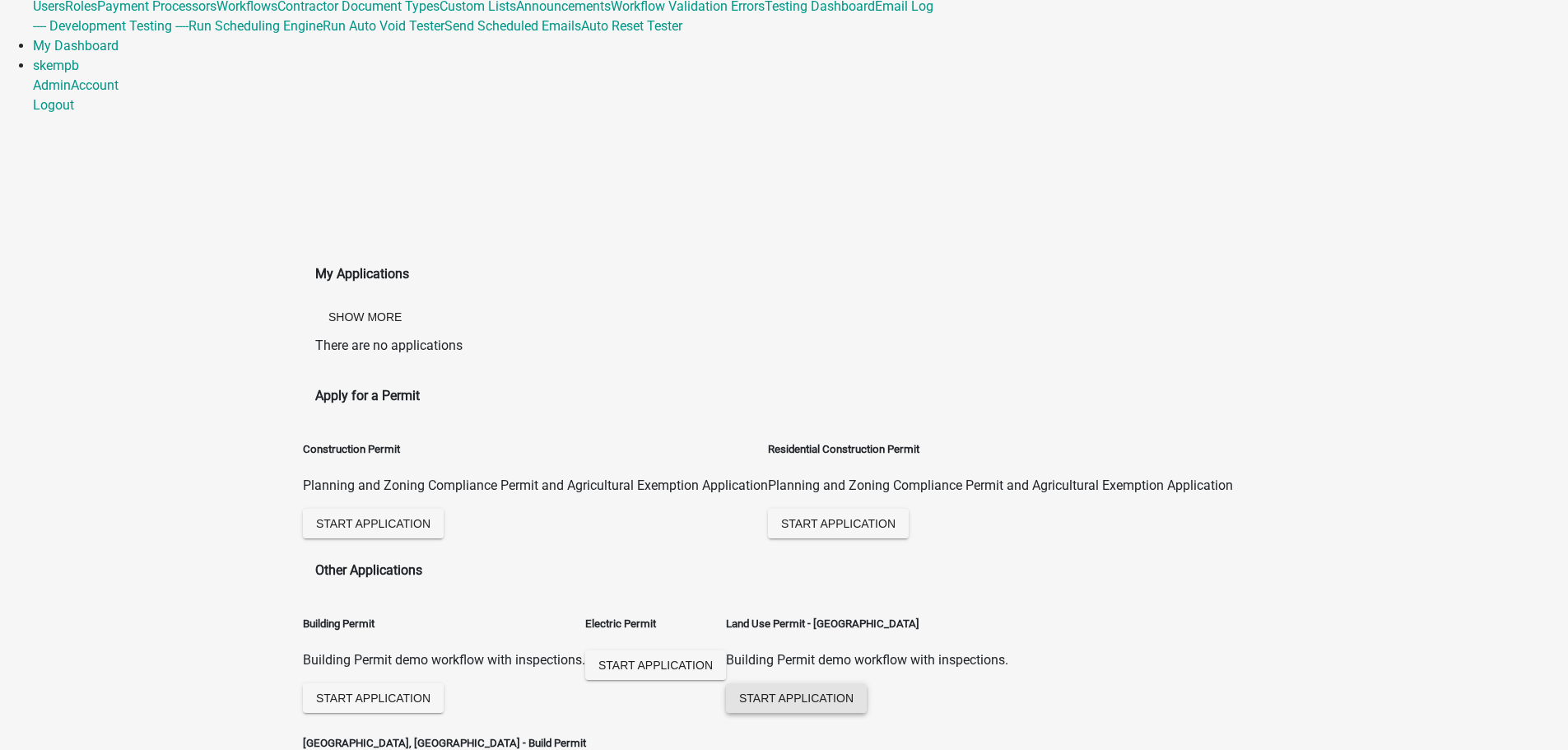
click at [739, 691] on span "Start Application" at bounding box center [796, 698] width 114 height 14
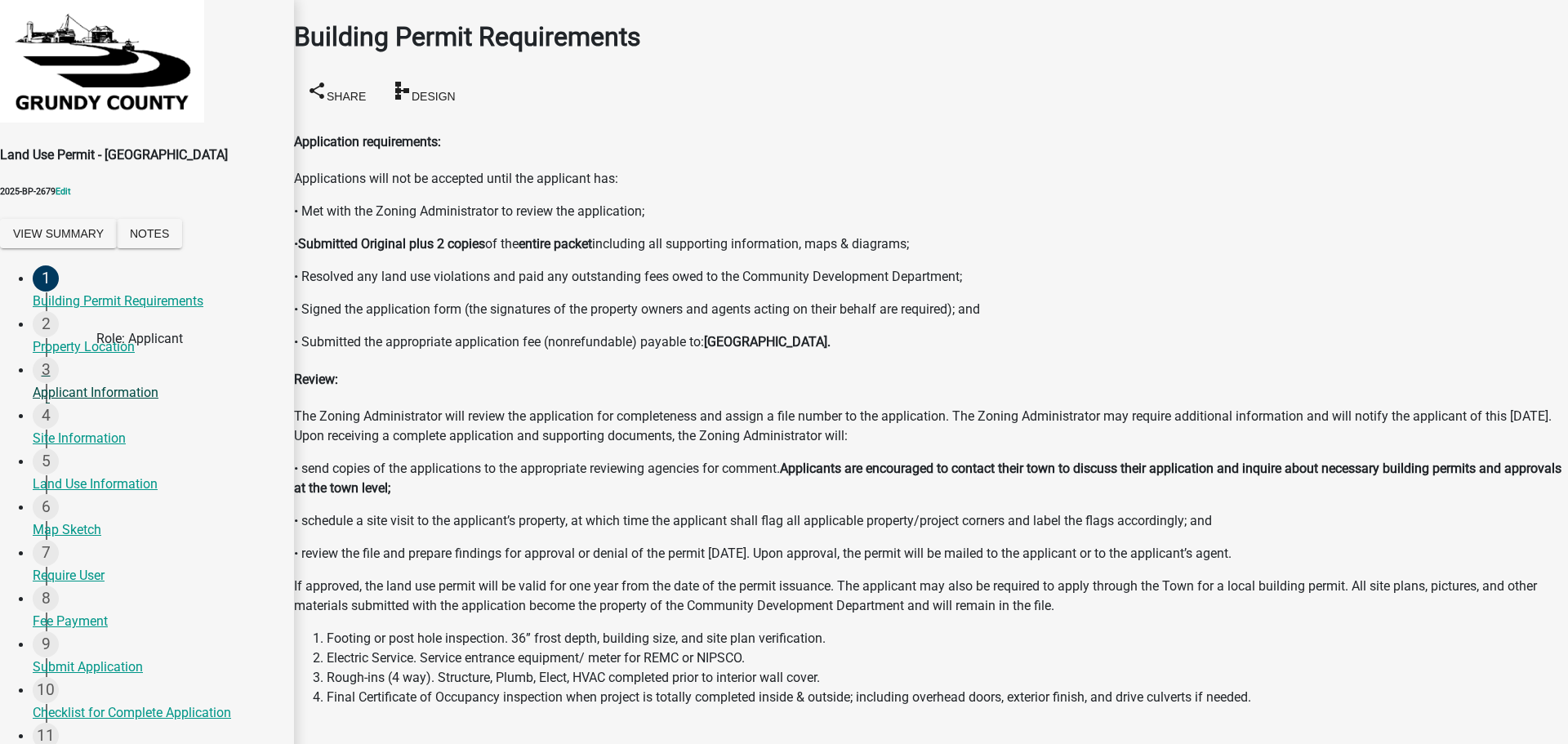
click at [86, 383] on div "Applicant Information" at bounding box center [157, 393] width 249 height 20
